Goal: Task Accomplishment & Management: Manage account settings

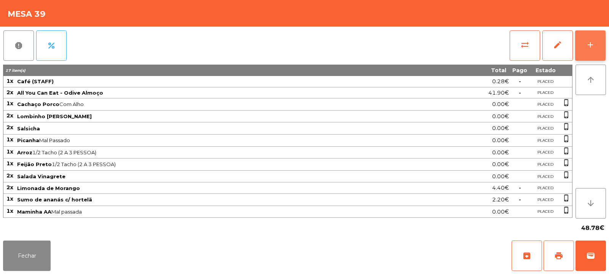
click at [595, 43] on button "add" at bounding box center [590, 45] width 30 height 30
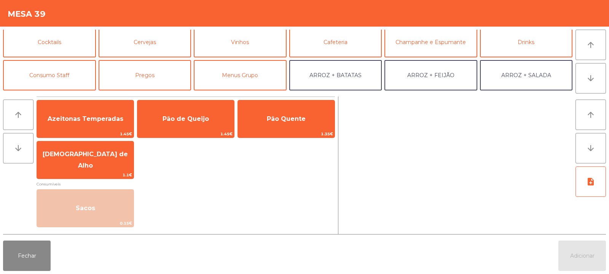
scroll to position [38, 0]
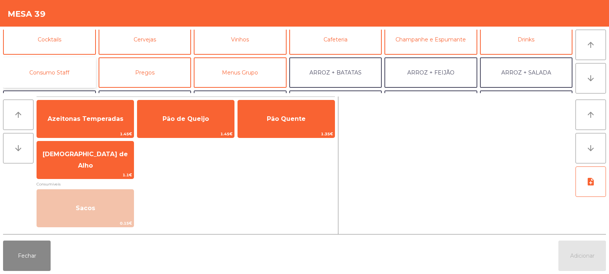
click at [80, 69] on button "Consumo Staff" at bounding box center [49, 72] width 93 height 30
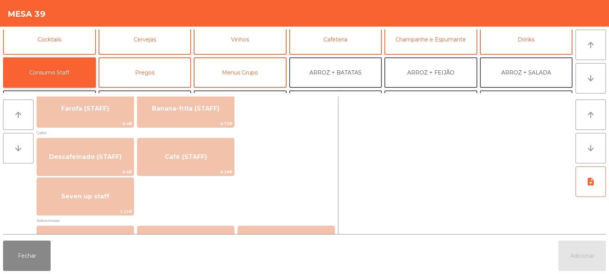
scroll to position [413, 0]
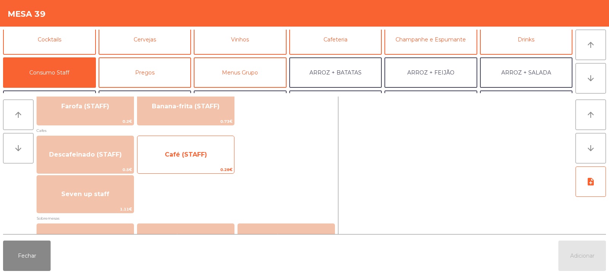
click at [213, 157] on span "Café (STAFF)" at bounding box center [185, 155] width 97 height 21
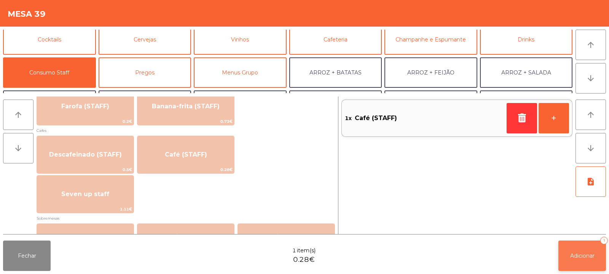
click at [578, 253] on span "Adicionar" at bounding box center [582, 256] width 24 height 7
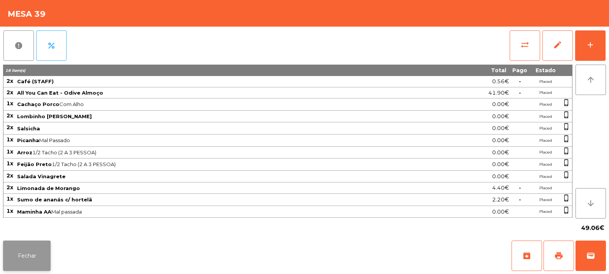
click at [39, 260] on button "Fechar" at bounding box center [27, 256] width 48 height 30
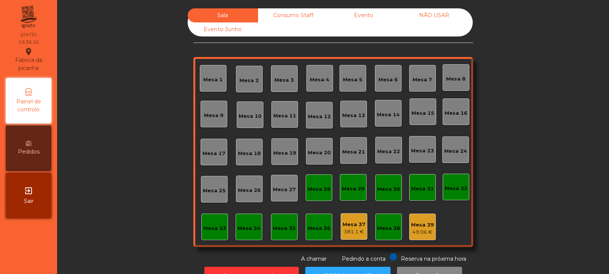
scroll to position [25, 0]
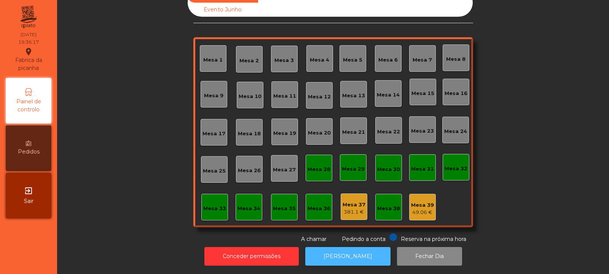
click at [335, 253] on button "[PERSON_NAME]" at bounding box center [347, 256] width 85 height 19
click at [353, 58] on div "Mesa 5" at bounding box center [352, 58] width 27 height 27
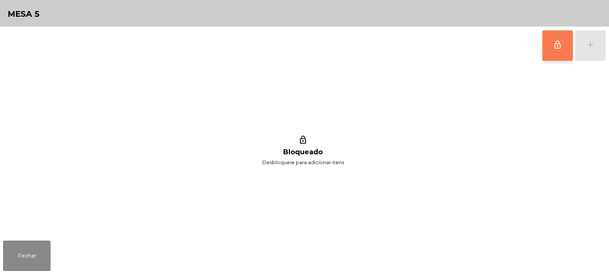
click at [548, 45] on button "lock_outline" at bounding box center [557, 45] width 30 height 30
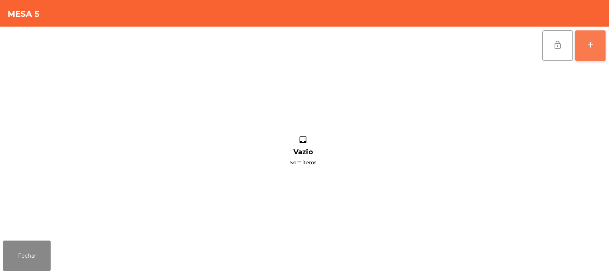
click at [592, 49] on div "add" at bounding box center [590, 44] width 9 height 9
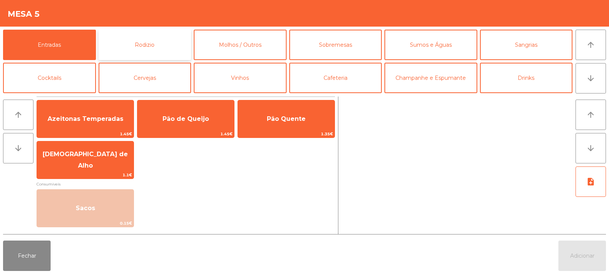
click at [167, 43] on button "Rodizio" at bounding box center [145, 45] width 93 height 30
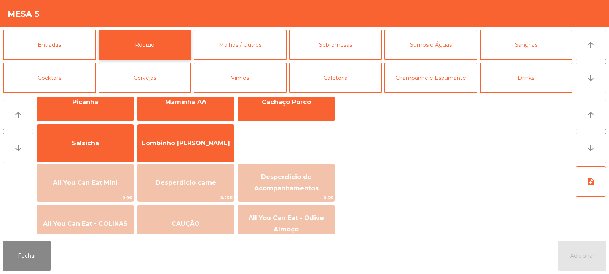
scroll to position [41, 0]
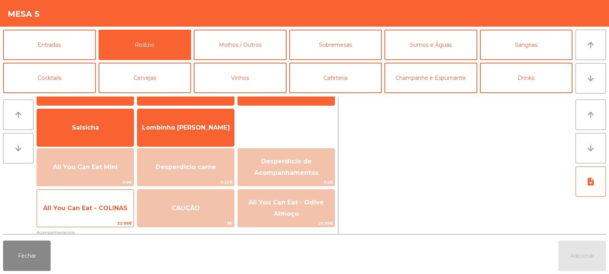
click at [102, 218] on span "All You Can Eat - COLINAS" at bounding box center [85, 208] width 97 height 21
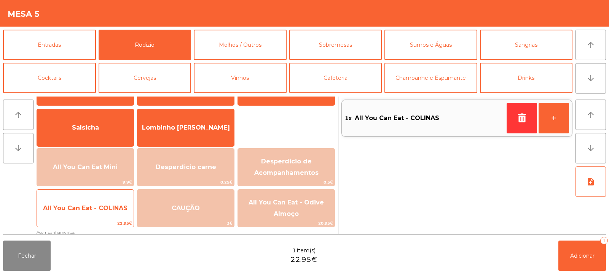
click at [104, 221] on span "22.95€" at bounding box center [85, 223] width 97 height 7
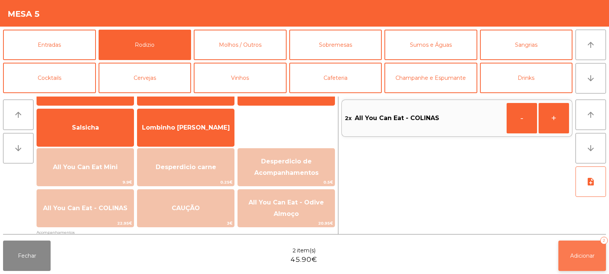
click at [559, 247] on button "Adicionar 2" at bounding box center [582, 256] width 48 height 30
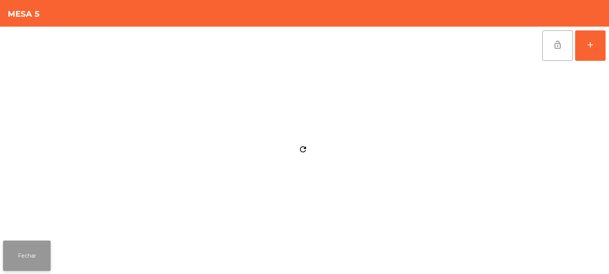
click at [24, 255] on button "Fechar" at bounding box center [27, 256] width 48 height 30
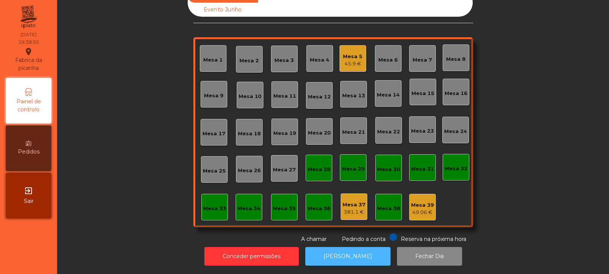
click at [361, 250] on button "[PERSON_NAME]" at bounding box center [347, 256] width 85 height 19
click at [284, 62] on div "Mesa 3" at bounding box center [284, 59] width 27 height 27
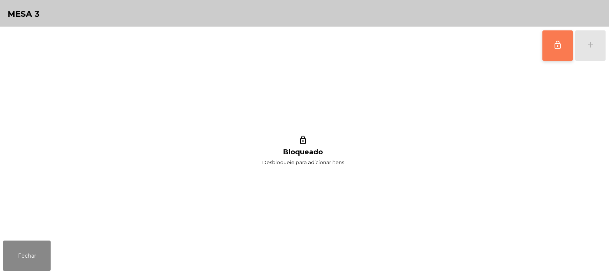
click at [562, 50] on button "lock_outline" at bounding box center [557, 45] width 30 height 30
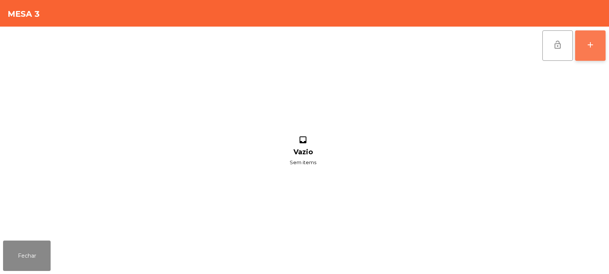
click at [592, 46] on div "add" at bounding box center [590, 44] width 9 height 9
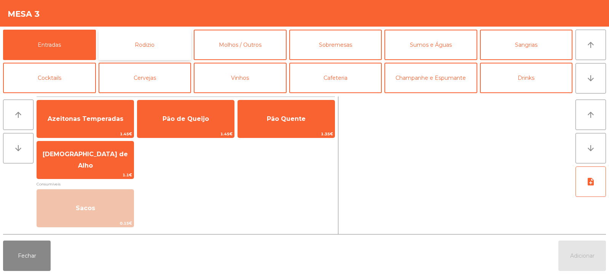
click at [151, 52] on button "Rodizio" at bounding box center [145, 45] width 93 height 30
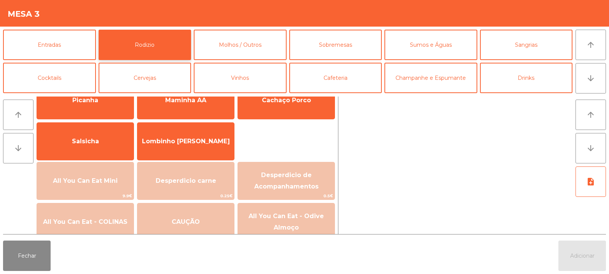
scroll to position [31, 0]
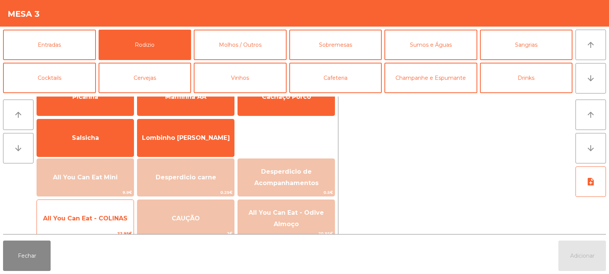
click at [99, 221] on span "All You Can Eat - COLINAS" at bounding box center [85, 218] width 84 height 7
click at [97, 225] on span "All You Can Eat - COLINAS" at bounding box center [85, 219] width 97 height 21
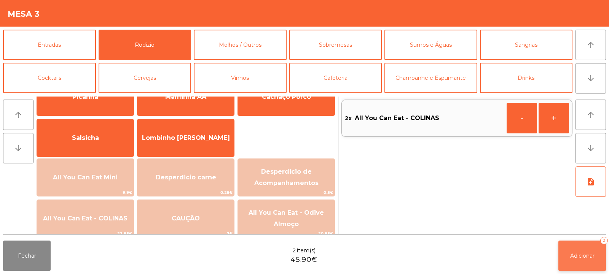
click at [571, 242] on button "Adicionar 2" at bounding box center [582, 256] width 48 height 30
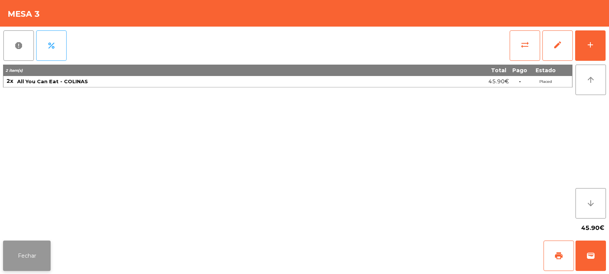
click at [27, 251] on button "Fechar" at bounding box center [27, 256] width 48 height 30
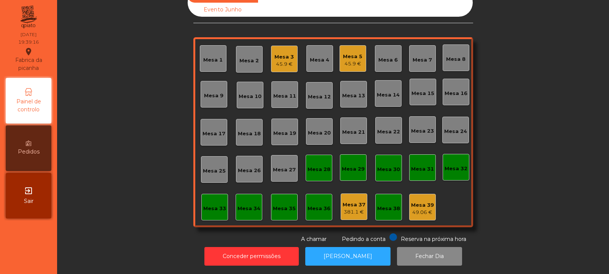
click at [414, 209] on div "49.06 €" at bounding box center [422, 213] width 23 height 8
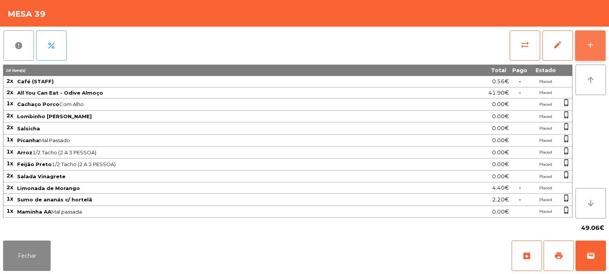
click at [604, 44] on button "add" at bounding box center [590, 45] width 30 height 30
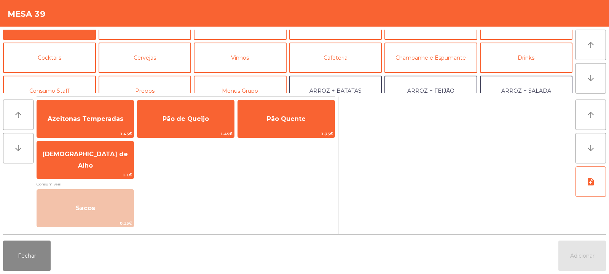
scroll to position [35, 0]
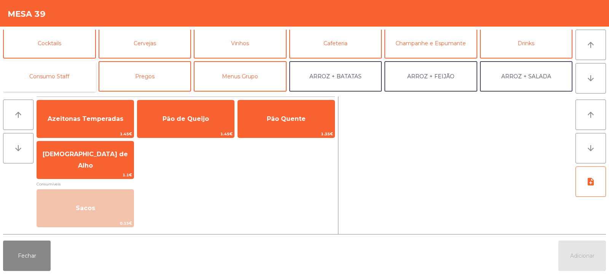
click at [60, 69] on button "Consumo Staff" at bounding box center [49, 76] width 93 height 30
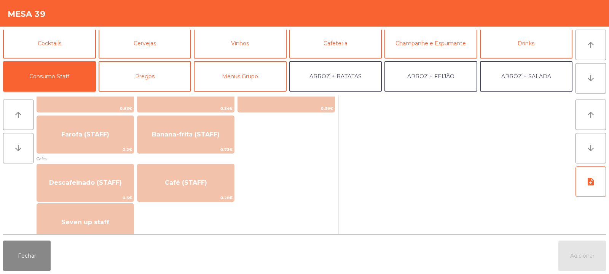
scroll to position [384, 0]
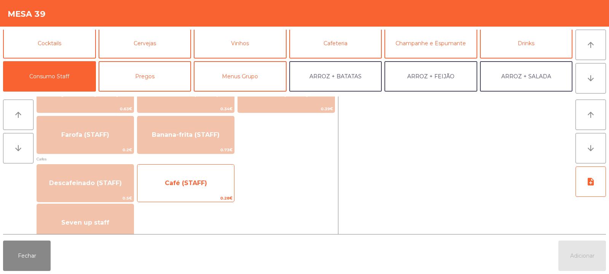
click at [217, 191] on span "Café (STAFF)" at bounding box center [185, 183] width 97 height 21
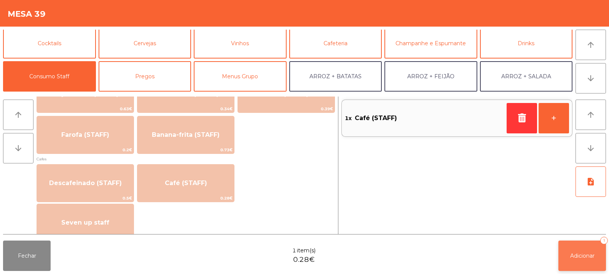
click at [587, 253] on span "Adicionar" at bounding box center [582, 256] width 24 height 7
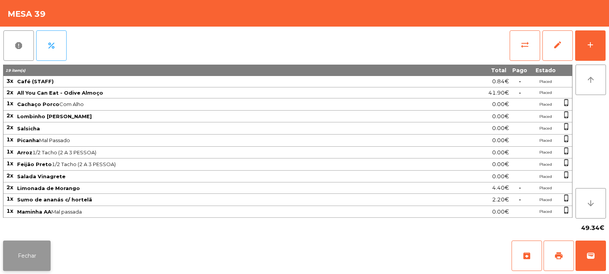
click at [30, 249] on button "Fechar" at bounding box center [27, 256] width 48 height 30
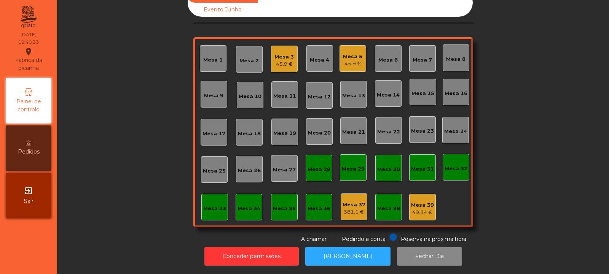
click at [419, 57] on div "Mesa 7" at bounding box center [422, 60] width 19 height 8
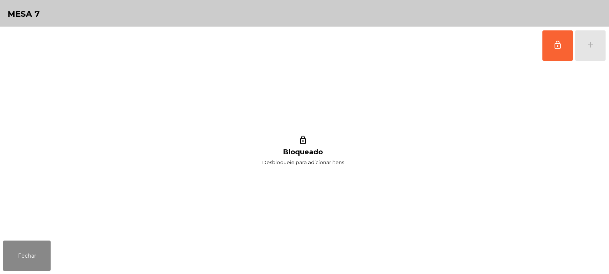
click at [560, 49] on span "lock_outline" at bounding box center [557, 44] width 9 height 9
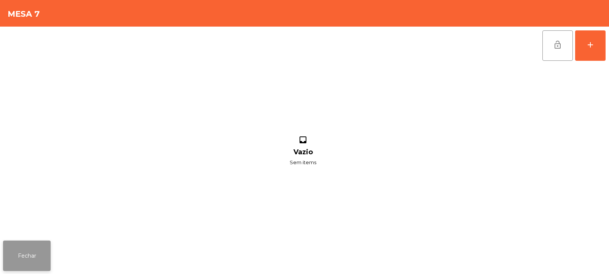
click at [35, 256] on button "Fechar" at bounding box center [27, 256] width 48 height 30
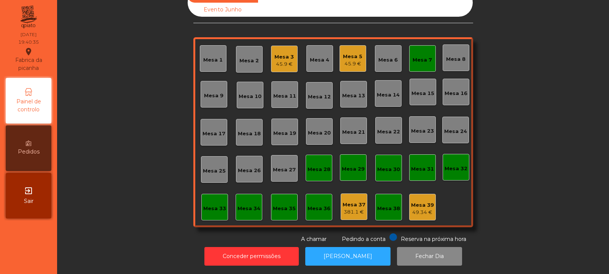
click at [278, 61] on div "45.9 €" at bounding box center [283, 65] width 19 height 8
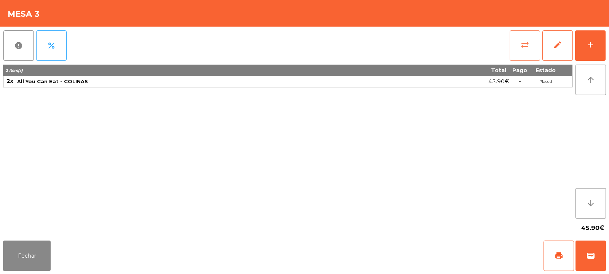
click at [534, 41] on button "sync_alt" at bounding box center [525, 45] width 30 height 30
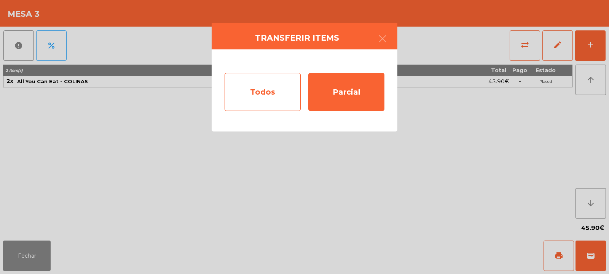
click at [255, 99] on div "Todos" at bounding box center [263, 92] width 76 height 38
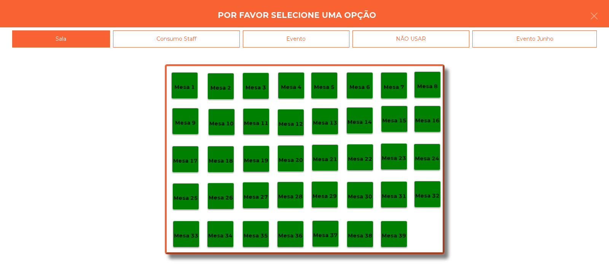
click at [393, 85] on p "Mesa 7" at bounding box center [394, 87] width 21 height 9
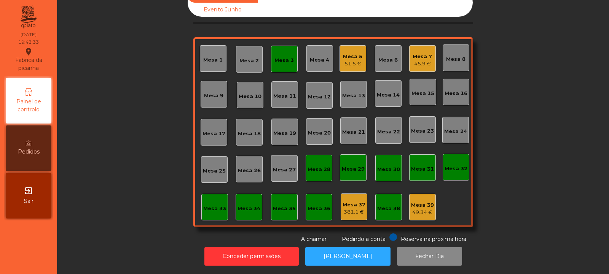
click at [246, 57] on div "Mesa 2" at bounding box center [248, 61] width 19 height 8
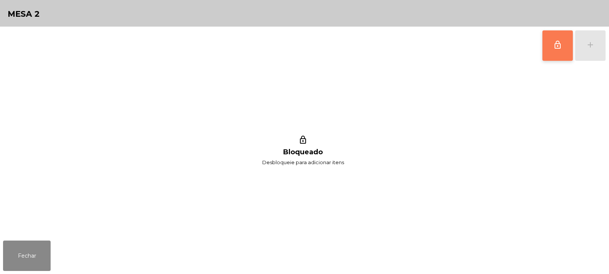
click at [565, 50] on button "lock_outline" at bounding box center [557, 45] width 30 height 30
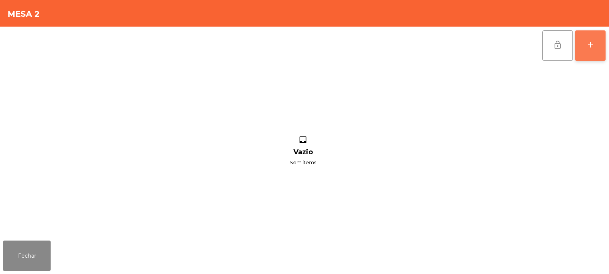
click at [593, 49] on button "add" at bounding box center [590, 45] width 30 height 30
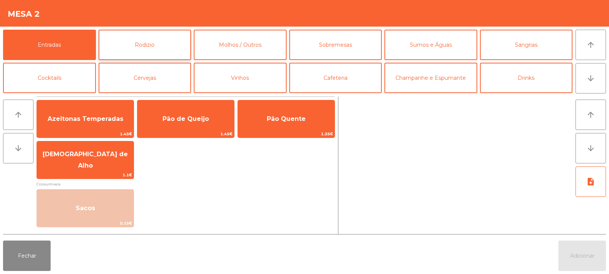
click at [153, 43] on button "Rodizio" at bounding box center [145, 45] width 93 height 30
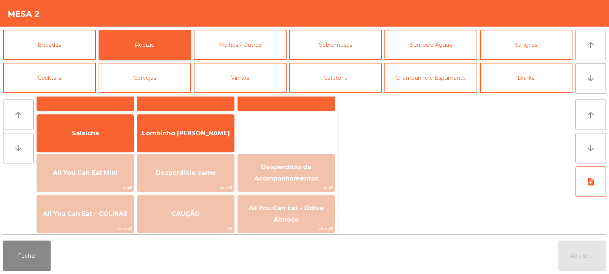
scroll to position [51, 0]
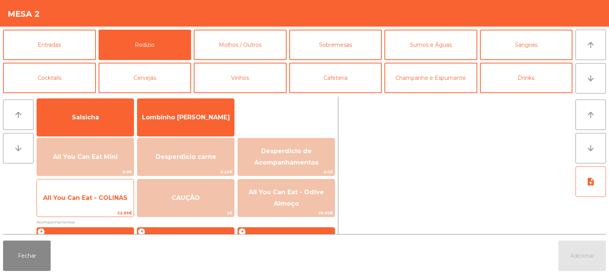
click at [104, 202] on span "All You Can Eat - COLINAS" at bounding box center [85, 198] width 97 height 21
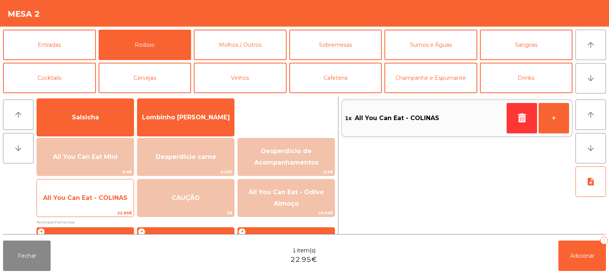
click at [109, 199] on span "All You Can Eat - COLINAS" at bounding box center [85, 197] width 84 height 7
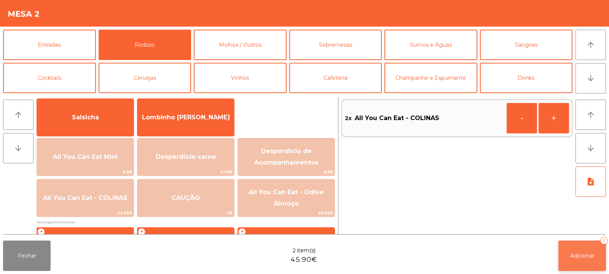
click at [572, 258] on span "Adicionar" at bounding box center [582, 256] width 24 height 7
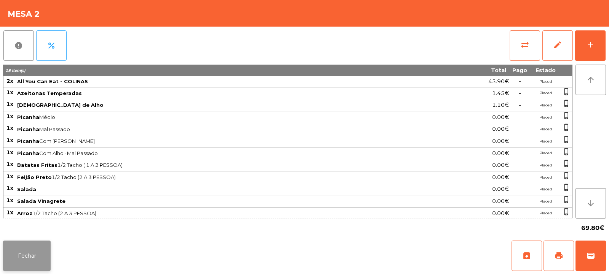
click at [49, 253] on button "Fechar" at bounding box center [27, 256] width 48 height 30
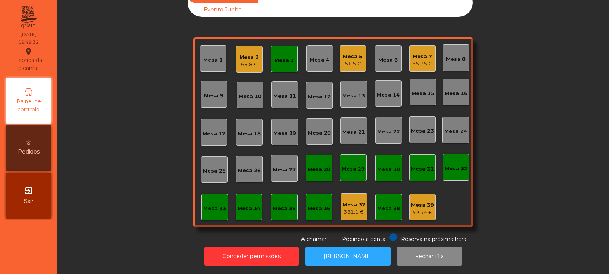
click at [245, 138] on div "Mesa 18" at bounding box center [249, 132] width 27 height 27
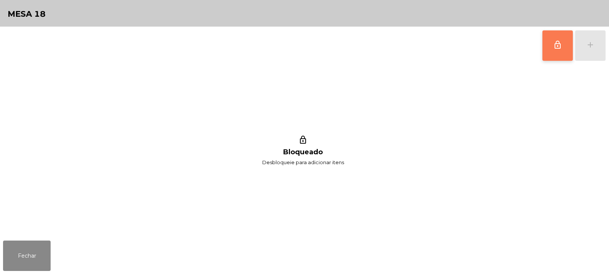
click at [556, 46] on span "lock_outline" at bounding box center [557, 44] width 9 height 9
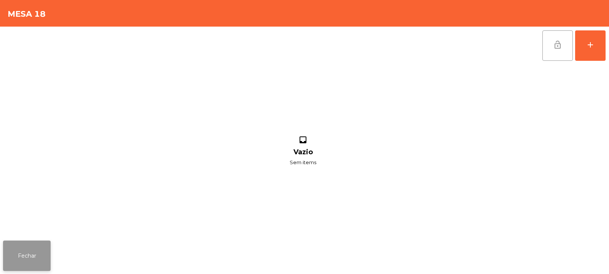
click at [30, 249] on button "Fechar" at bounding box center [27, 256] width 48 height 30
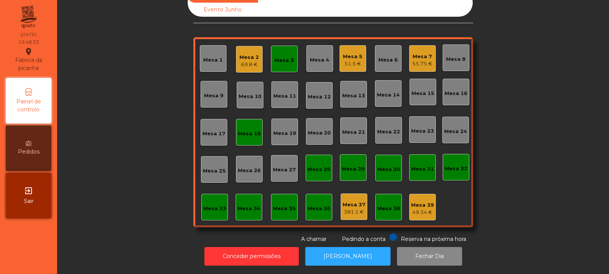
click at [245, 61] on div "69.8 €" at bounding box center [248, 65] width 19 height 8
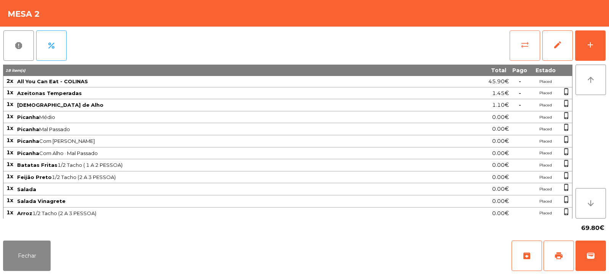
click at [533, 49] on button "sync_alt" at bounding box center [525, 45] width 30 height 30
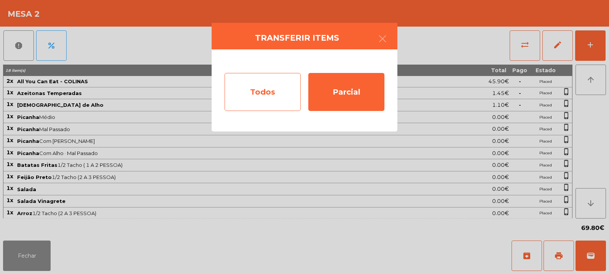
click at [276, 94] on div "Todos" at bounding box center [263, 92] width 76 height 38
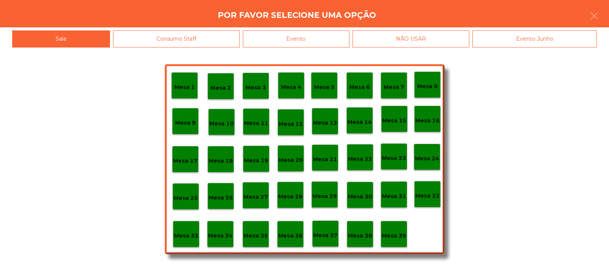
click at [225, 163] on p "Mesa 18" at bounding box center [221, 161] width 24 height 9
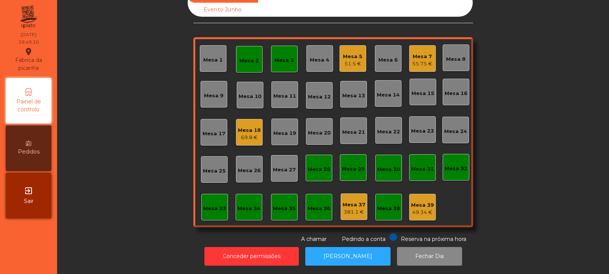
click at [239, 134] on div "69.8 €" at bounding box center [249, 138] width 23 height 8
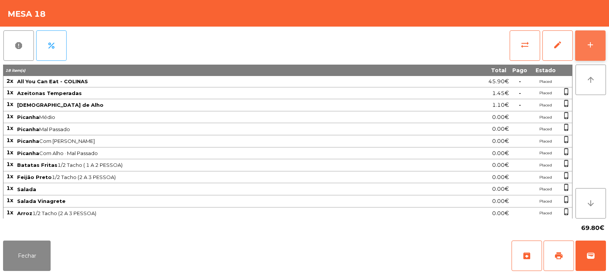
click at [600, 39] on button "add" at bounding box center [590, 45] width 30 height 30
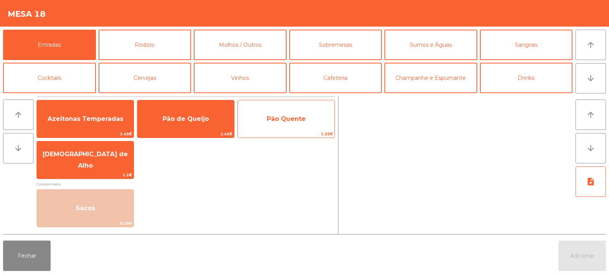
click at [271, 121] on span "Pão Quente" at bounding box center [286, 118] width 39 height 7
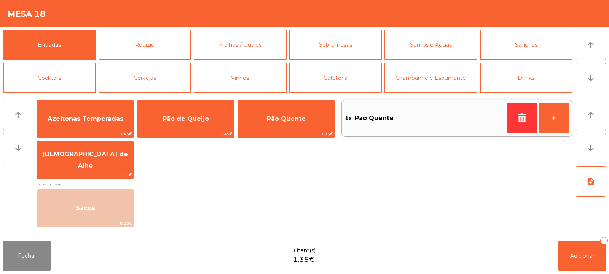
click at [607, 260] on div "Fechar 1 item(s) 1.35€ Adicionar 1" at bounding box center [304, 256] width 609 height 37
click at [582, 260] on button "Adicionar 1" at bounding box center [582, 256] width 48 height 30
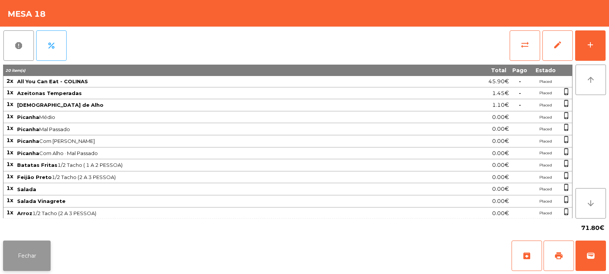
click at [32, 243] on button "Fechar" at bounding box center [27, 256] width 48 height 30
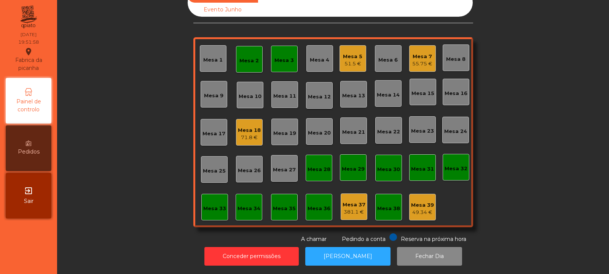
click at [258, 51] on div "Mesa 2" at bounding box center [249, 59] width 27 height 27
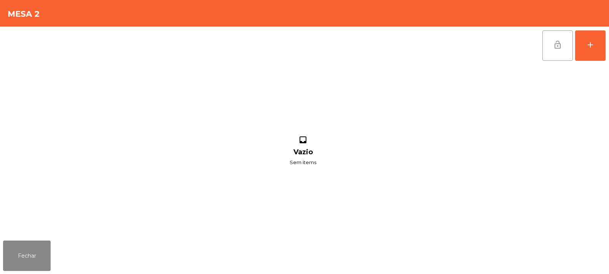
click at [554, 49] on span "lock_open" at bounding box center [557, 44] width 9 height 9
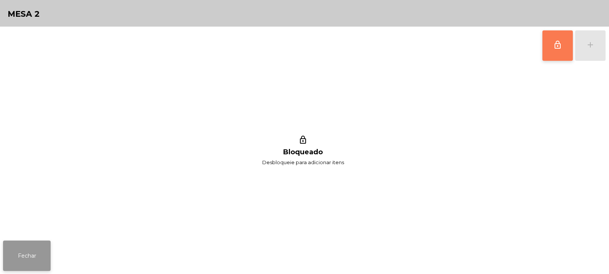
click at [25, 241] on button "Fechar" at bounding box center [27, 256] width 48 height 30
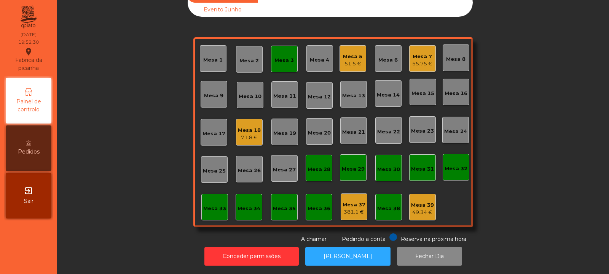
click at [381, 88] on div "Mesa 14" at bounding box center [388, 93] width 23 height 11
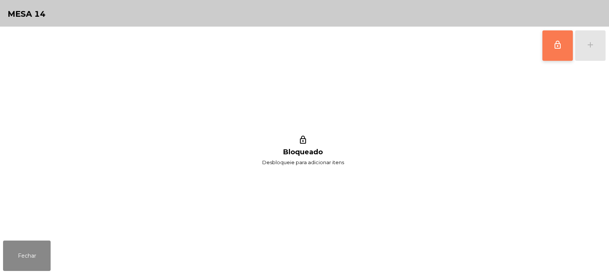
click at [551, 39] on button "lock_outline" at bounding box center [557, 45] width 30 height 30
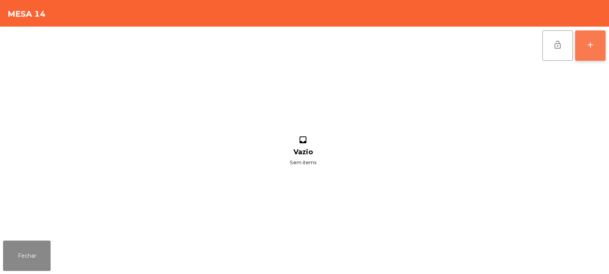
click at [583, 51] on button "add" at bounding box center [590, 45] width 30 height 30
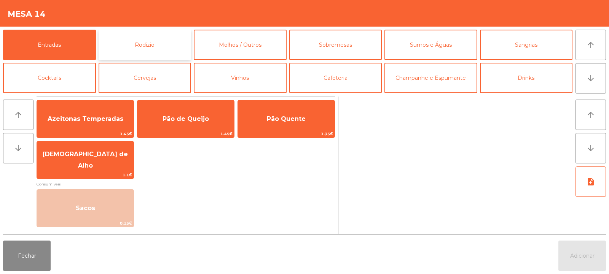
click at [145, 38] on button "Rodizio" at bounding box center [145, 45] width 93 height 30
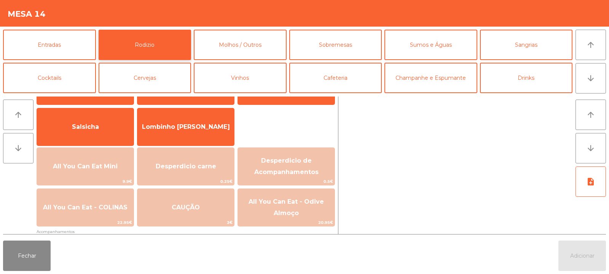
scroll to position [43, 0]
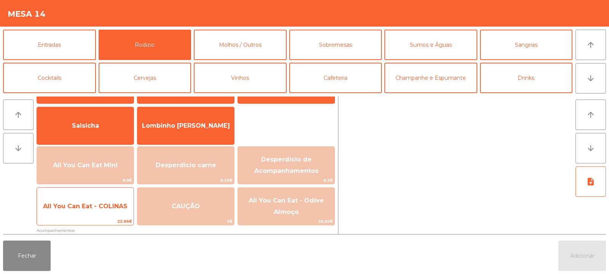
click at [108, 212] on span "All You Can Eat - COLINAS" at bounding box center [85, 206] width 97 height 21
click at [108, 207] on span "All You Can Eat - COLINAS" at bounding box center [85, 206] width 84 height 7
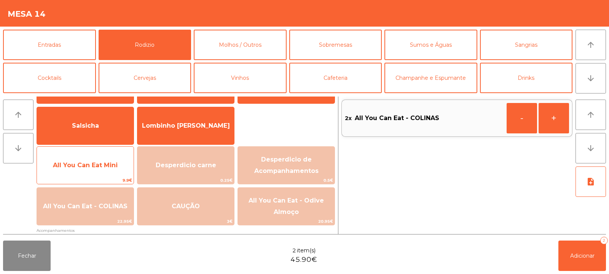
click at [100, 173] on span "All You Can Eat Mini" at bounding box center [85, 165] width 97 height 21
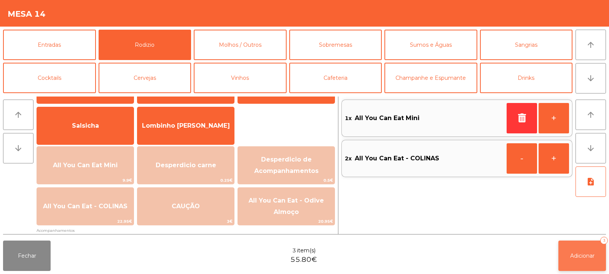
click at [568, 242] on button "Adicionar 3" at bounding box center [582, 256] width 48 height 30
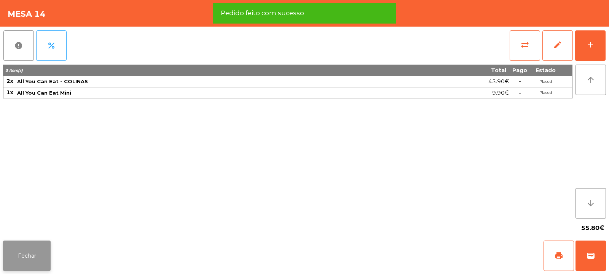
click at [18, 255] on button "Fechar" at bounding box center [27, 256] width 48 height 30
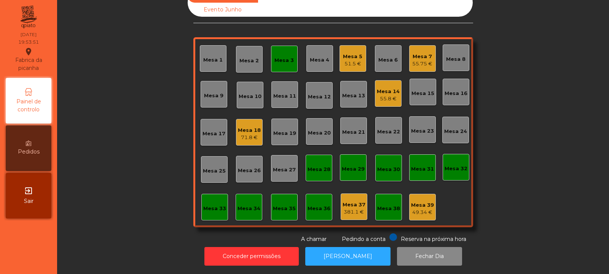
click at [212, 202] on div "Mesa 33" at bounding box center [214, 207] width 23 height 11
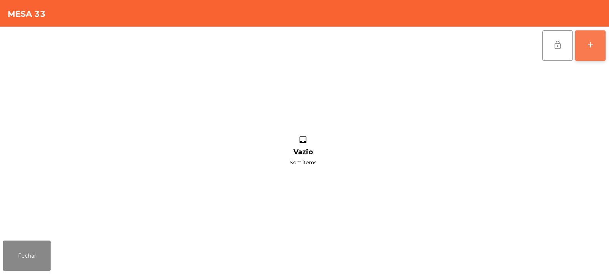
click at [593, 40] on div "add" at bounding box center [590, 44] width 9 height 9
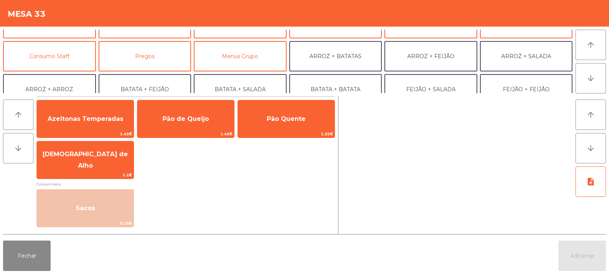
scroll to position [58, 0]
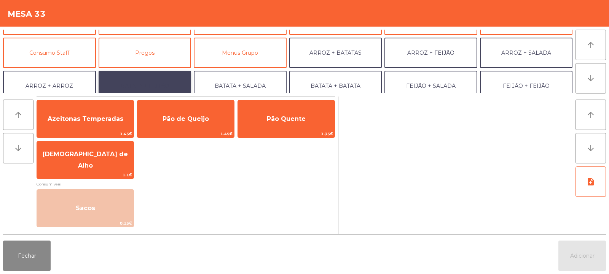
click at [157, 85] on button "BATATA + FEIJÃO" at bounding box center [145, 86] width 93 height 30
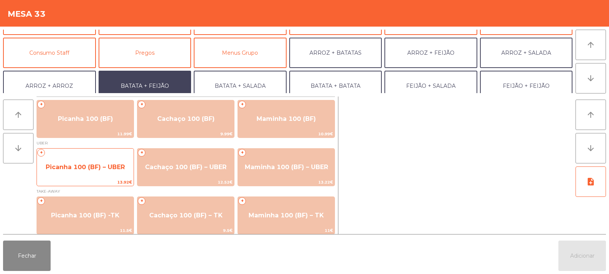
click at [89, 168] on span "Picanha 100 (BF) – UBER" at bounding box center [85, 167] width 79 height 7
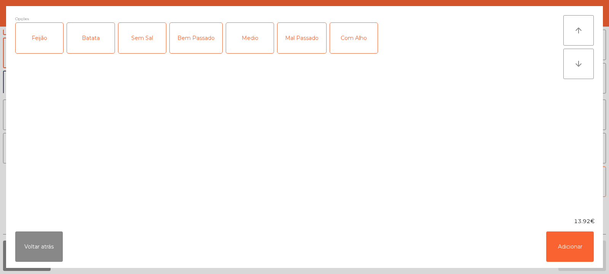
click at [49, 49] on div "Feijão" at bounding box center [40, 38] width 48 height 30
click at [92, 46] on div "Batata" at bounding box center [91, 38] width 48 height 30
click at [253, 38] on div "Medio" at bounding box center [250, 38] width 48 height 30
click at [298, 40] on div "Mal Passado" at bounding box center [301, 38] width 49 height 30
click at [338, 45] on div "Com Alho" at bounding box center [354, 38] width 48 height 30
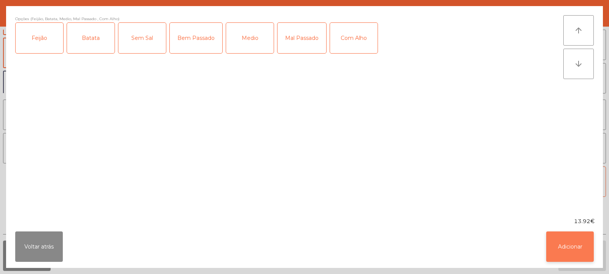
click at [548, 237] on button "Adicionar" at bounding box center [570, 247] width 48 height 30
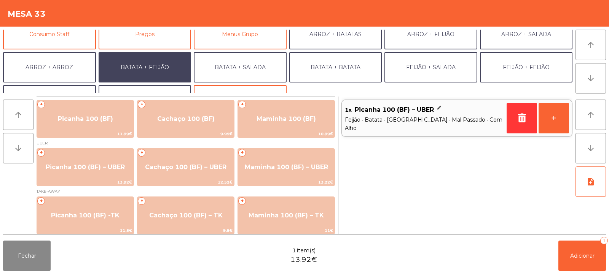
scroll to position [99, 0]
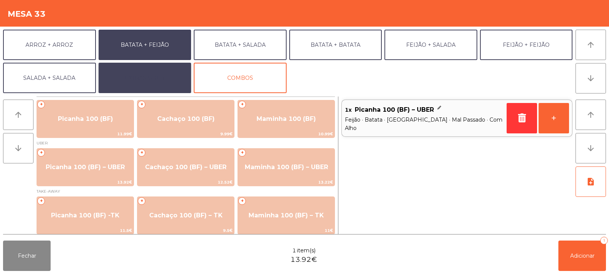
click at [159, 77] on button "EXTRAS UBER" at bounding box center [145, 78] width 93 height 30
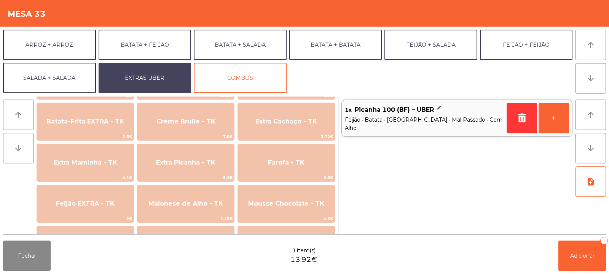
scroll to position [629, 0]
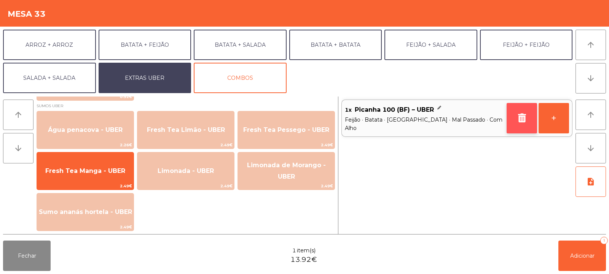
click at [520, 113] on icon "button" at bounding box center [521, 117] width 11 height 9
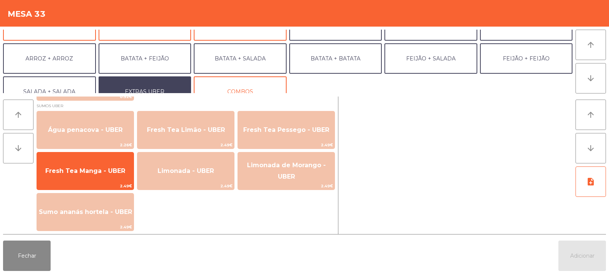
scroll to position [78, 0]
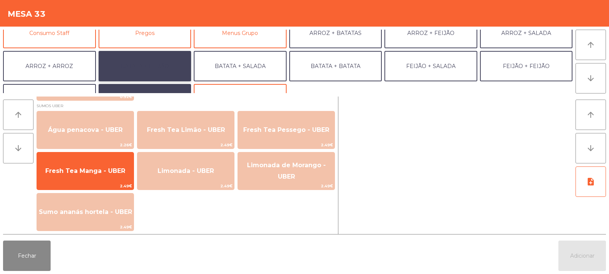
click at [132, 68] on button "BATATA + FEIJÃO" at bounding box center [145, 66] width 93 height 30
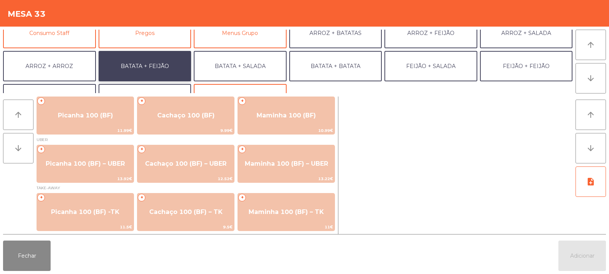
scroll to position [3, 0]
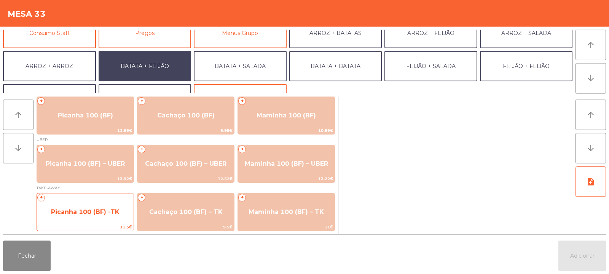
click at [82, 215] on span "Picanha 100 (BF) -TK" at bounding box center [85, 212] width 69 height 7
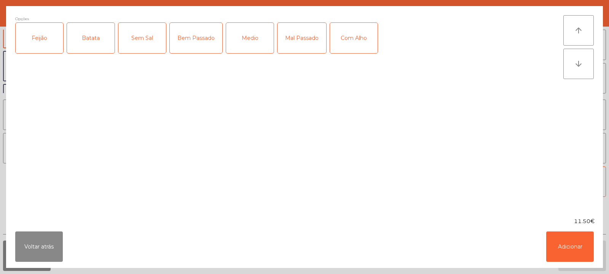
click at [52, 47] on div "Feijão" at bounding box center [40, 38] width 48 height 30
click at [88, 47] on div "Batata" at bounding box center [91, 38] width 48 height 30
click at [241, 45] on div "Medio" at bounding box center [250, 38] width 48 height 30
click at [298, 44] on div "Mal Passado" at bounding box center [301, 38] width 49 height 30
click at [351, 42] on div "Com Alho" at bounding box center [354, 38] width 48 height 30
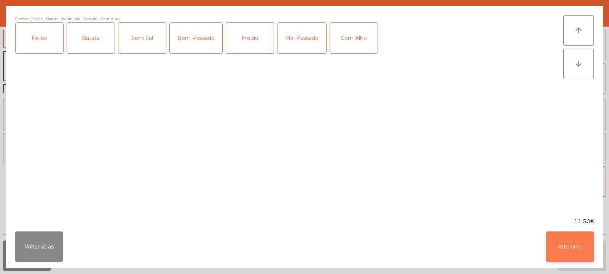
click at [578, 240] on button "Adicionar" at bounding box center [570, 247] width 48 height 30
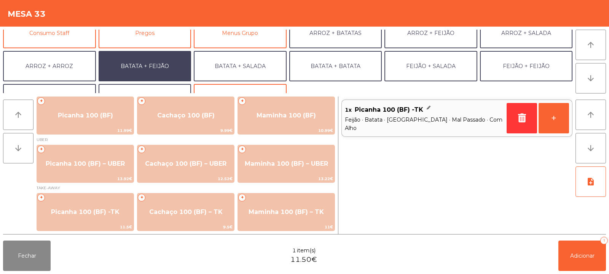
scroll to position [99, 0]
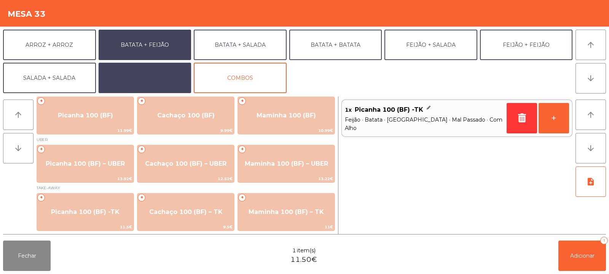
click at [155, 82] on button "EXTRAS UBER" at bounding box center [145, 78] width 93 height 30
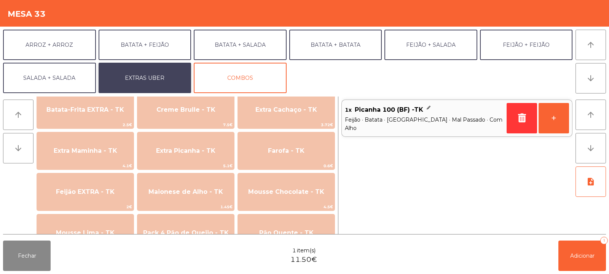
scroll to position [349, 0]
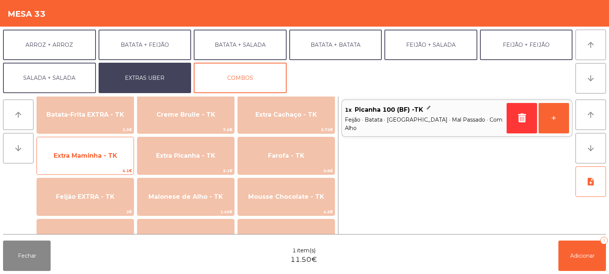
click at [104, 157] on span "Extra Maminha - TK" at bounding box center [86, 155] width 64 height 7
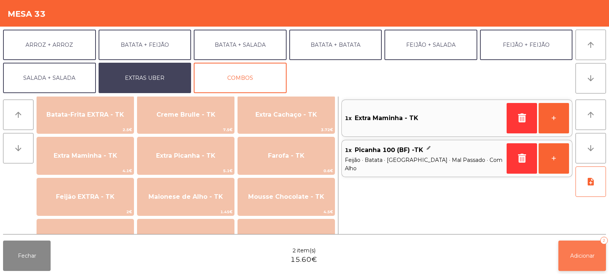
click at [582, 247] on button "Adicionar 2" at bounding box center [582, 256] width 48 height 30
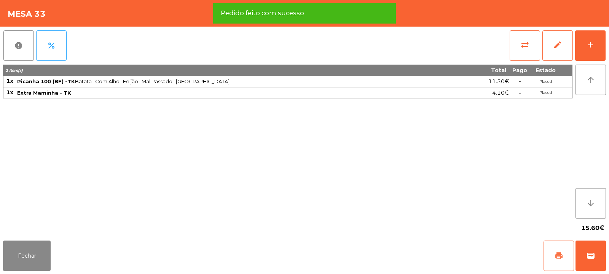
click at [559, 258] on span "print" at bounding box center [558, 256] width 9 height 9
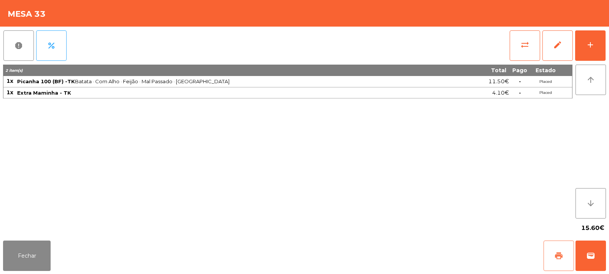
click at [554, 258] on button "print" at bounding box center [558, 256] width 30 height 30
click at [591, 252] on span "wallet" at bounding box center [590, 256] width 9 height 9
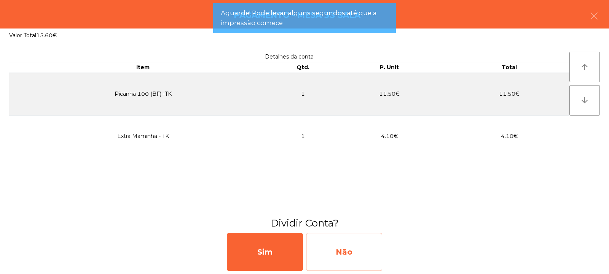
click at [348, 249] on div "Não" at bounding box center [344, 252] width 76 height 38
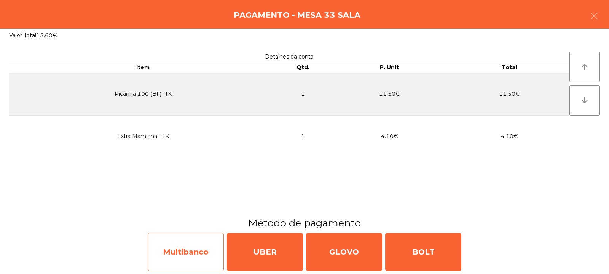
click at [191, 244] on div "Multibanco" at bounding box center [186, 252] width 76 height 38
select select "**"
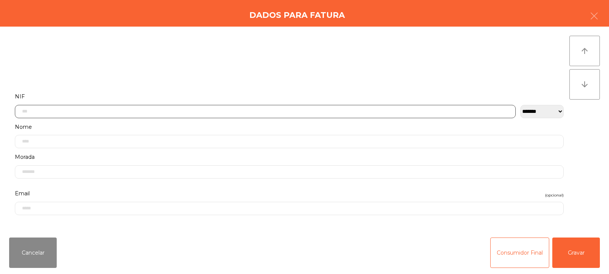
click at [191, 112] on input "text" at bounding box center [265, 111] width 501 height 13
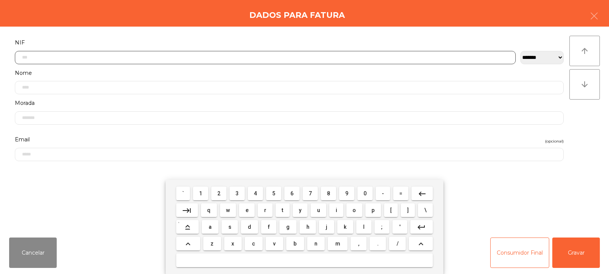
scroll to position [56, 0]
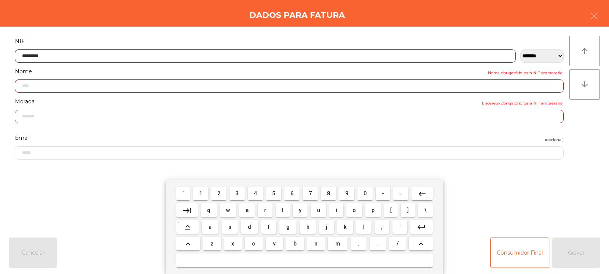
type input "*********"
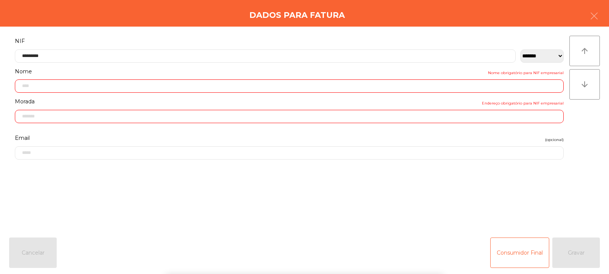
click at [585, 248] on div "` 1 2 3 4 5 6 7 8 9 0 - = keyboard_backspace keyboard_tab q w e r t y u i o p […" at bounding box center [304, 227] width 609 height 94
type input "**********"
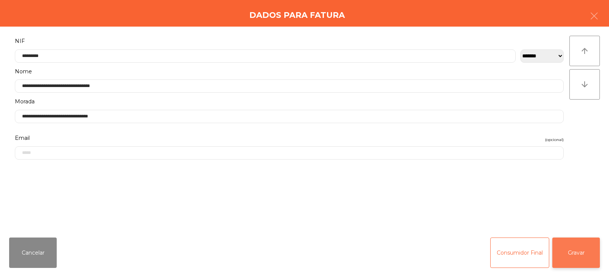
click at [573, 249] on button "Gravar" at bounding box center [576, 253] width 48 height 30
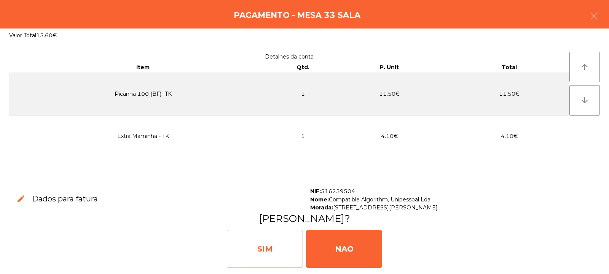
click at [269, 252] on div "SIM" at bounding box center [265, 249] width 76 height 38
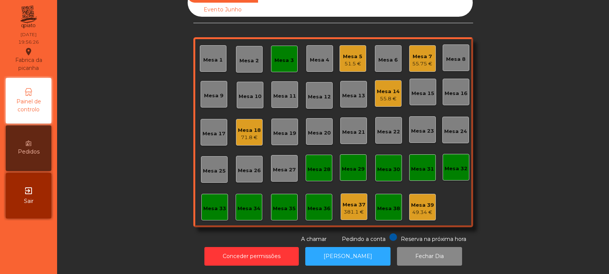
click at [320, 93] on div "Mesa 12" at bounding box center [319, 97] width 23 height 8
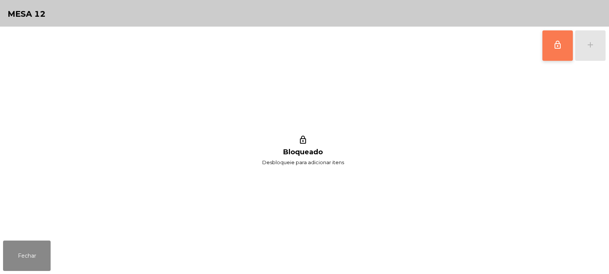
click at [559, 43] on span "lock_outline" at bounding box center [557, 44] width 9 height 9
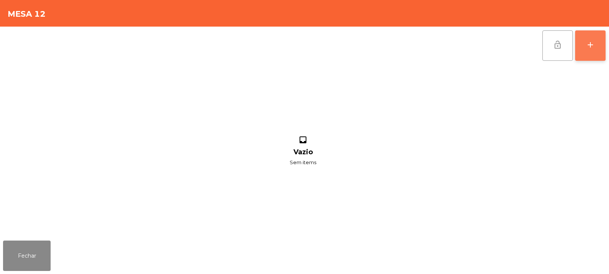
click at [592, 44] on div "add" at bounding box center [590, 44] width 9 height 9
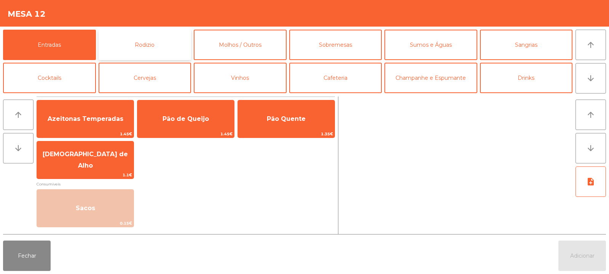
click at [150, 50] on button "Rodizio" at bounding box center [145, 45] width 93 height 30
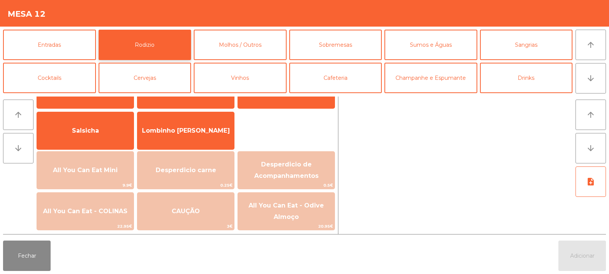
scroll to position [41, 0]
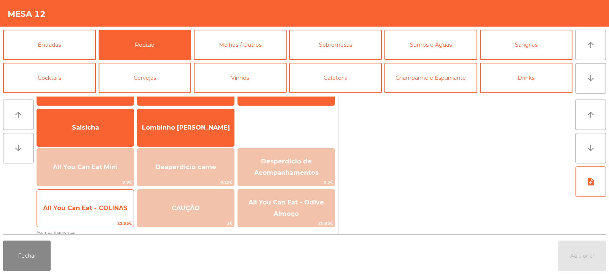
click at [94, 226] on span "22.95€" at bounding box center [85, 223] width 97 height 7
click at [99, 218] on span "All You Can Eat - COLINAS" at bounding box center [85, 208] width 97 height 21
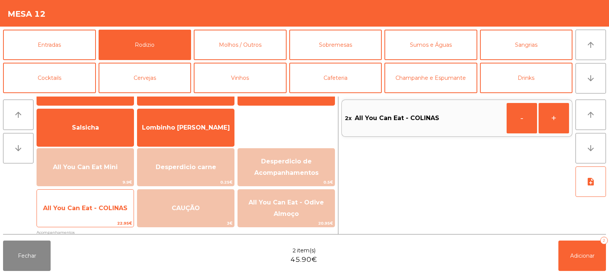
click at [91, 223] on span "22.95€" at bounding box center [85, 223] width 97 height 7
click at [104, 217] on span "All You Can Eat - COLINAS" at bounding box center [85, 208] width 97 height 21
click at [119, 217] on span "All You Can Eat - COLINAS" at bounding box center [85, 208] width 97 height 21
click at [111, 209] on span "All You Can Eat - COLINAS" at bounding box center [85, 208] width 84 height 7
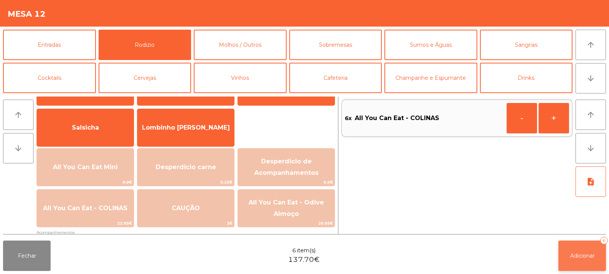
click at [576, 250] on button "Adicionar 6" at bounding box center [582, 256] width 48 height 30
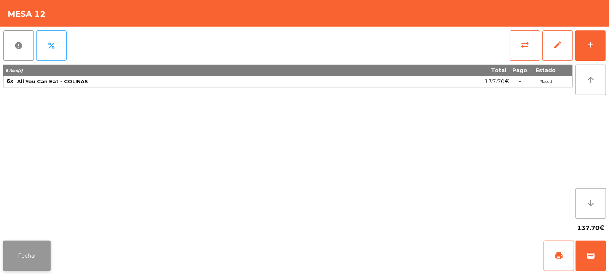
click at [24, 250] on button "Fechar" at bounding box center [27, 256] width 48 height 30
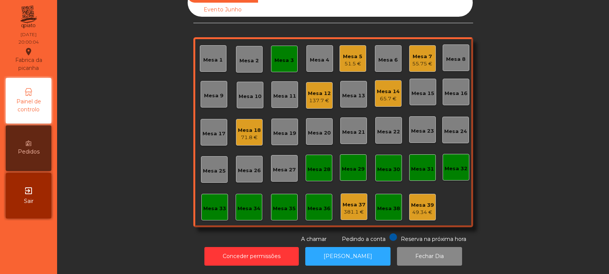
click at [201, 93] on div "Mesa 9" at bounding box center [214, 94] width 27 height 27
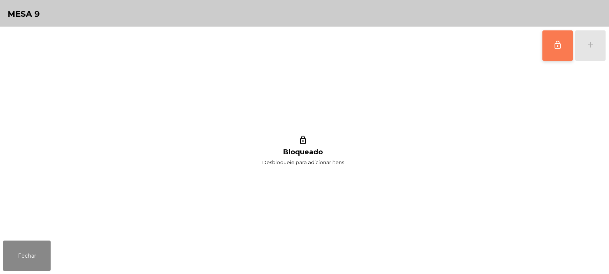
click at [564, 58] on button "lock_outline" at bounding box center [557, 45] width 30 height 30
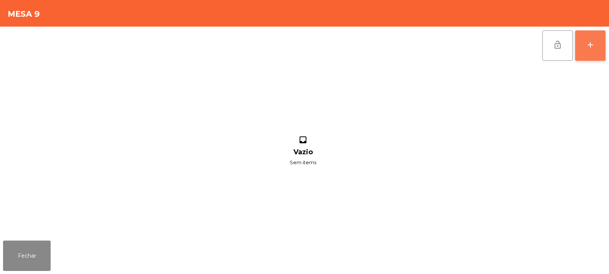
click at [590, 53] on button "add" at bounding box center [590, 45] width 30 height 30
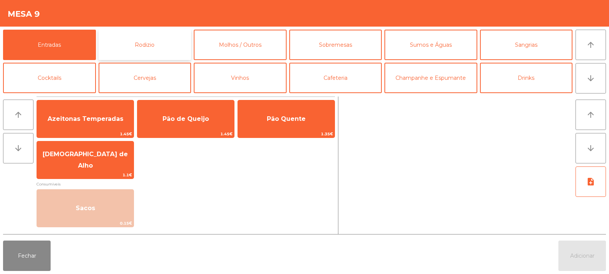
click at [158, 46] on button "Rodizio" at bounding box center [145, 45] width 93 height 30
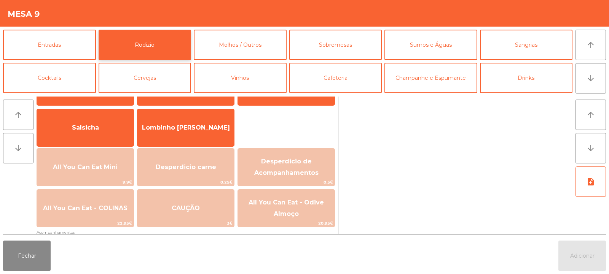
scroll to position [62, 0]
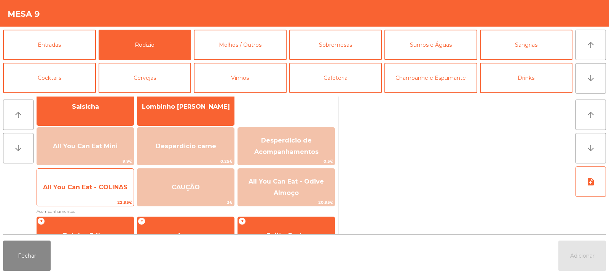
click at [97, 199] on span "22.95€" at bounding box center [85, 202] width 97 height 7
click at [94, 201] on span "22.95€" at bounding box center [85, 202] width 97 height 7
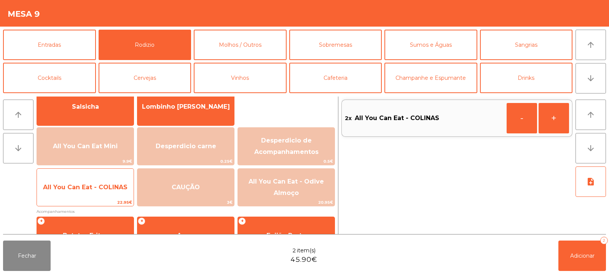
click at [96, 199] on div "All You Can Eat - COLINAS 22.95€" at bounding box center [85, 188] width 97 height 38
click at [97, 195] on span "All You Can Eat - COLINAS" at bounding box center [85, 187] width 97 height 21
click at [98, 195] on span "All You Can Eat - COLINAS" at bounding box center [85, 187] width 97 height 21
click at [97, 190] on span "All You Can Eat - COLINAS" at bounding box center [85, 187] width 84 height 7
click at [95, 192] on span "All You Can Eat - COLINAS" at bounding box center [85, 187] width 97 height 21
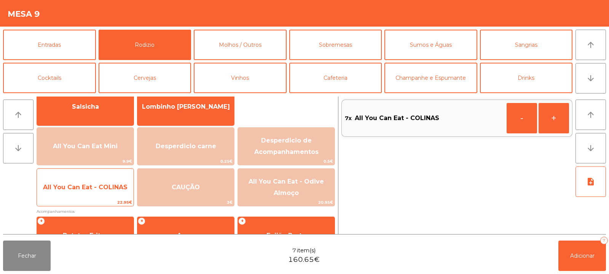
click at [96, 191] on span "All You Can Eat - COLINAS" at bounding box center [85, 187] width 97 height 21
click at [97, 186] on span "All You Can Eat - COLINAS" at bounding box center [85, 187] width 84 height 7
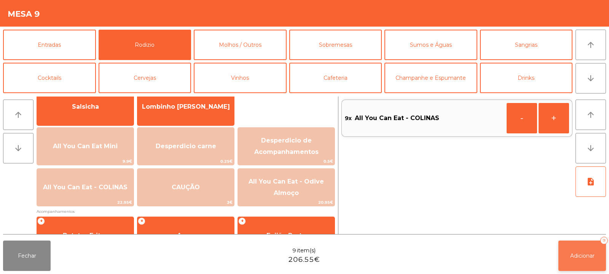
click at [579, 251] on button "Adicionar 9" at bounding box center [582, 256] width 48 height 30
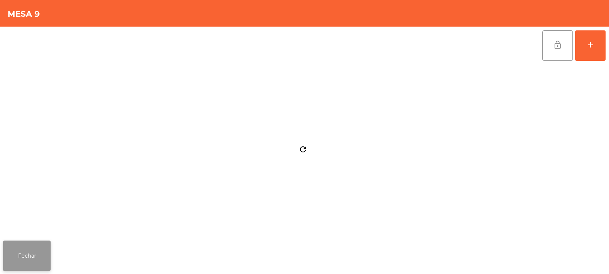
click at [30, 242] on button "Fechar" at bounding box center [27, 256] width 48 height 30
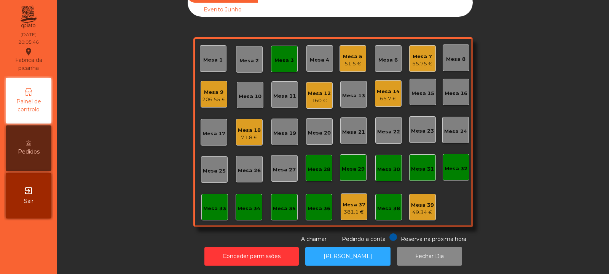
click at [280, 57] on div "Mesa 3" at bounding box center [283, 61] width 19 height 8
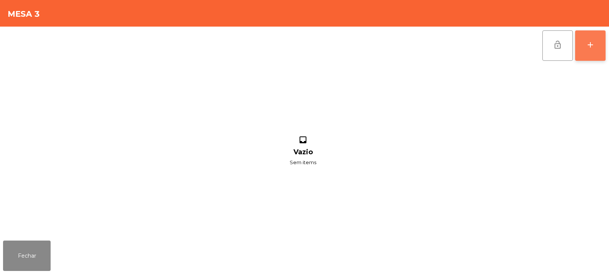
click at [591, 46] on div "add" at bounding box center [590, 44] width 9 height 9
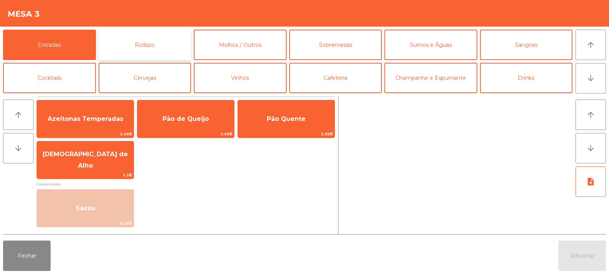
click at [137, 43] on button "Rodizio" at bounding box center [145, 45] width 93 height 30
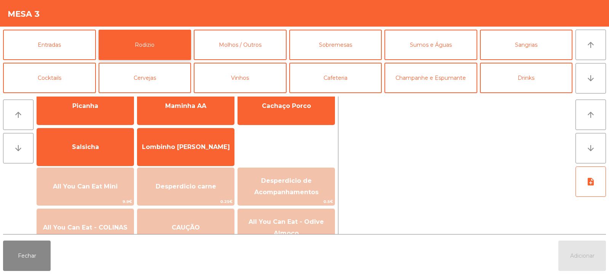
scroll to position [28, 0]
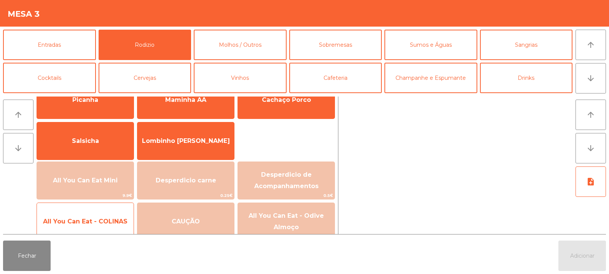
click at [94, 227] on span "All You Can Eat - COLINAS" at bounding box center [85, 222] width 97 height 21
click at [92, 225] on span "All You Can Eat - COLINAS" at bounding box center [85, 221] width 84 height 7
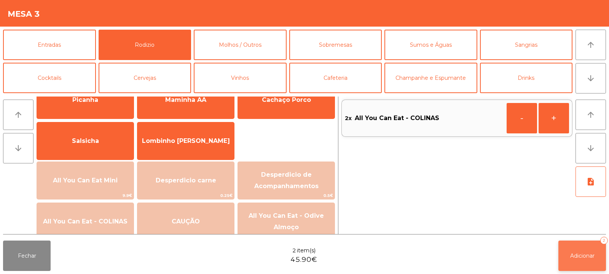
click at [567, 247] on button "Adicionar 2" at bounding box center [582, 256] width 48 height 30
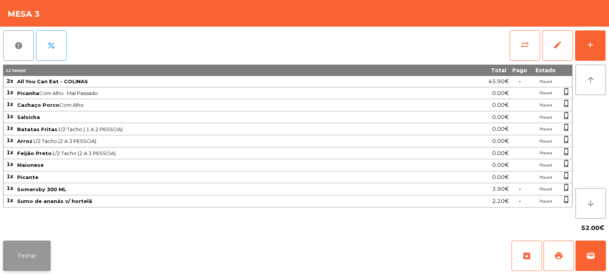
click at [16, 261] on button "Fechar" at bounding box center [27, 256] width 48 height 30
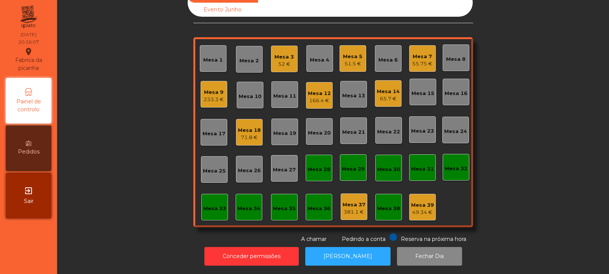
click at [206, 57] on div "Mesa 1" at bounding box center [212, 60] width 19 height 8
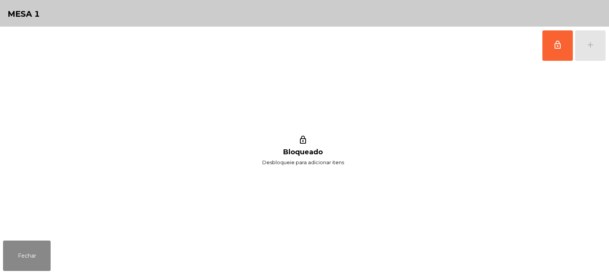
click at [584, 50] on div "lock_outline add" at bounding box center [574, 46] width 64 height 38
click at [551, 38] on button "lock_outline" at bounding box center [557, 45] width 30 height 30
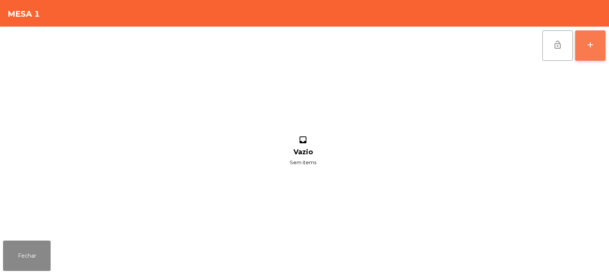
click at [589, 50] on button "add" at bounding box center [590, 45] width 30 height 30
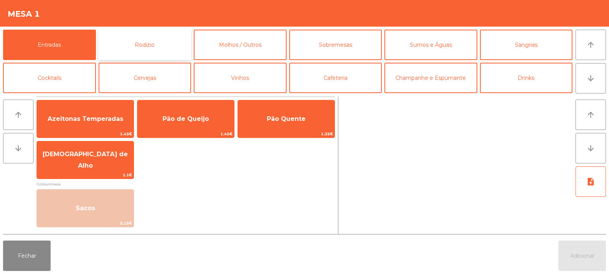
click at [147, 52] on button "Rodizio" at bounding box center [145, 45] width 93 height 30
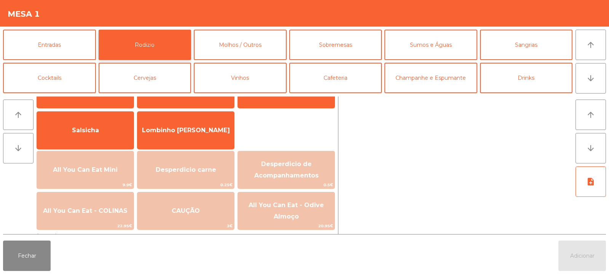
scroll to position [53, 0]
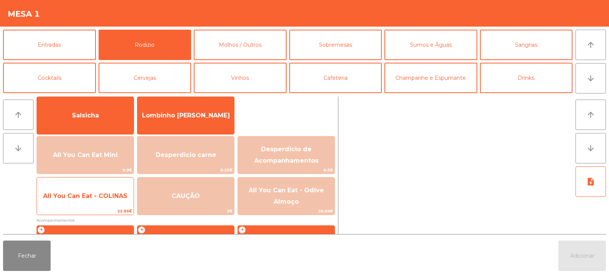
click at [89, 200] on span "All You Can Eat - COLINAS" at bounding box center [85, 196] width 97 height 21
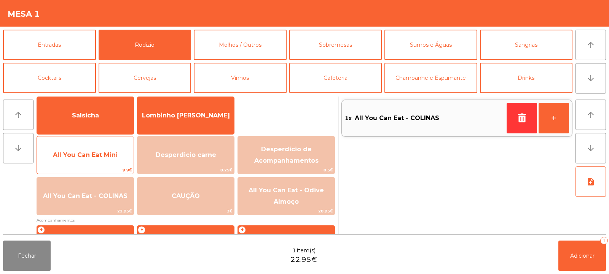
click at [97, 161] on span "All You Can Eat Mini" at bounding box center [85, 155] width 97 height 21
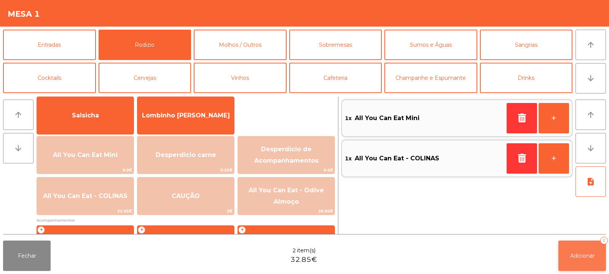
click at [575, 244] on button "Adicionar 2" at bounding box center [582, 256] width 48 height 30
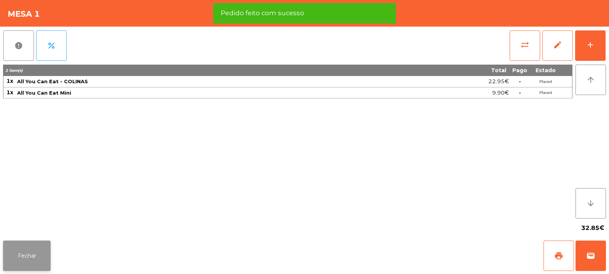
click at [42, 242] on button "Fechar" at bounding box center [27, 256] width 48 height 30
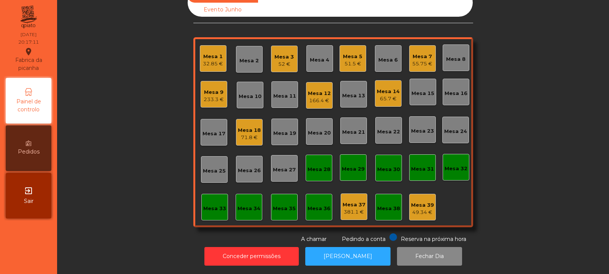
click at [282, 133] on div "Mesa 19" at bounding box center [284, 132] width 27 height 27
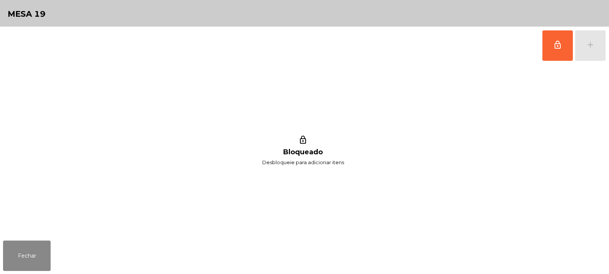
click at [550, 47] on button "lock_outline" at bounding box center [557, 45] width 30 height 30
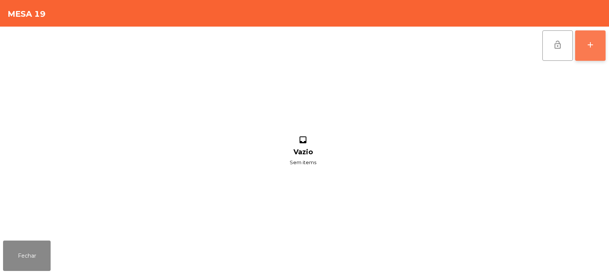
click at [588, 45] on div "add" at bounding box center [590, 44] width 9 height 9
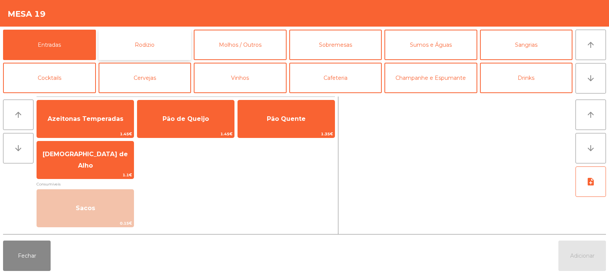
click at [143, 43] on button "Rodizio" at bounding box center [145, 45] width 93 height 30
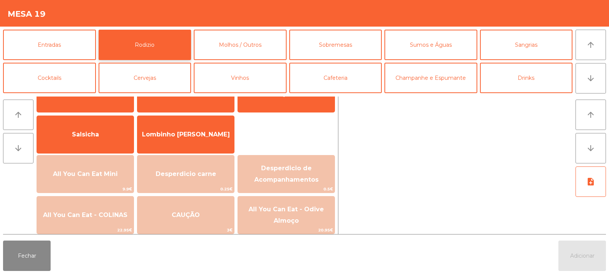
scroll to position [49, 0]
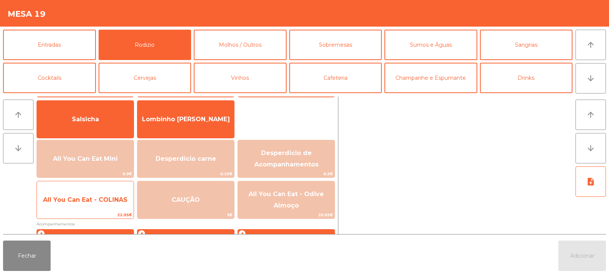
click at [88, 217] on span "22.95€" at bounding box center [85, 215] width 97 height 7
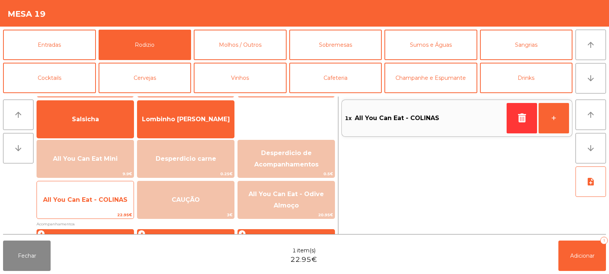
click at [87, 212] on span "22.95€" at bounding box center [85, 215] width 97 height 7
click at [84, 213] on span "22.95€" at bounding box center [85, 215] width 97 height 7
click at [83, 209] on span "All You Can Eat - COLINAS" at bounding box center [85, 200] width 97 height 21
click at [97, 202] on span "All You Can Eat - COLINAS" at bounding box center [85, 199] width 84 height 7
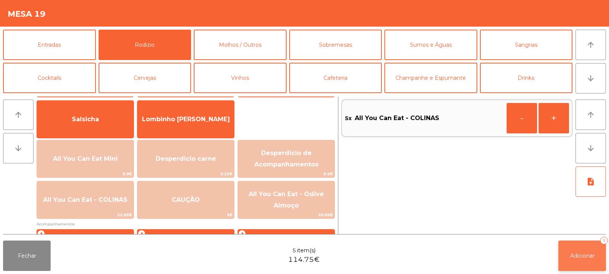
click at [562, 253] on button "Adicionar 5" at bounding box center [582, 256] width 48 height 30
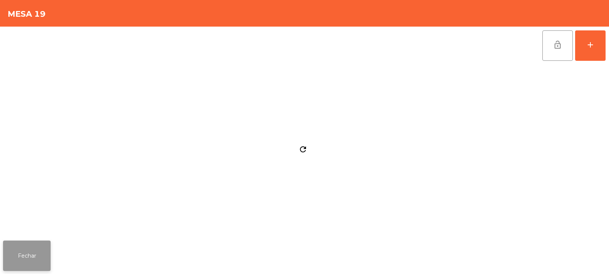
click at [25, 252] on button "Fechar" at bounding box center [27, 256] width 48 height 30
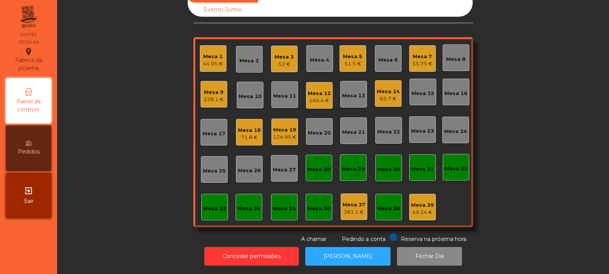
click at [207, 60] on div "44.05 €" at bounding box center [213, 64] width 20 height 8
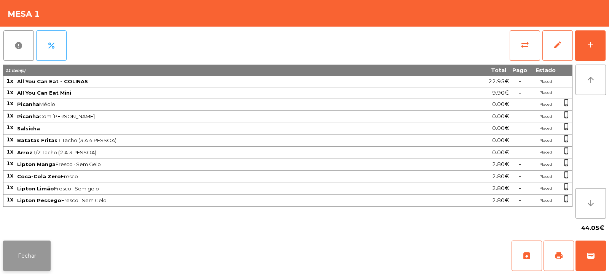
click at [41, 251] on button "Fechar" at bounding box center [27, 256] width 48 height 30
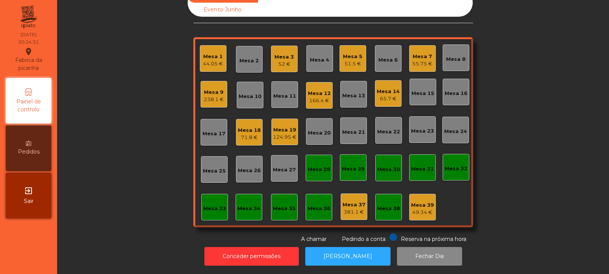
click at [218, 61] on div "44.05 €" at bounding box center [213, 64] width 20 height 8
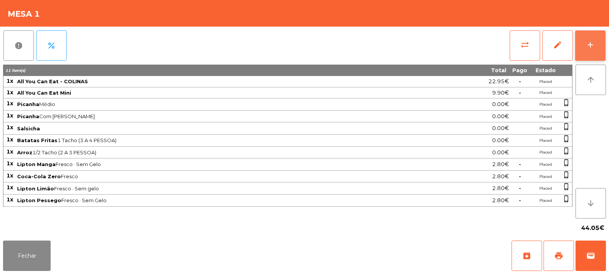
click at [601, 56] on button "add" at bounding box center [590, 45] width 30 height 30
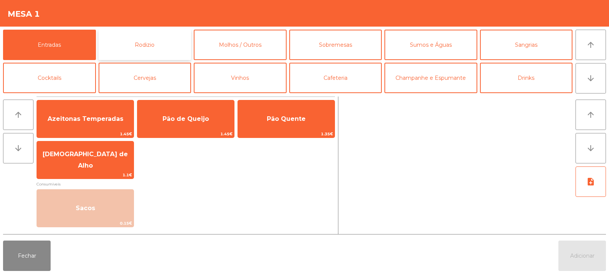
click at [145, 52] on button "Rodizio" at bounding box center [145, 45] width 93 height 30
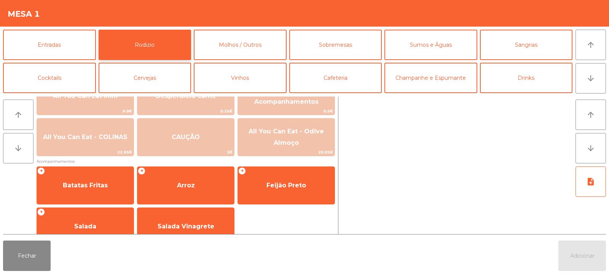
scroll to position [127, 0]
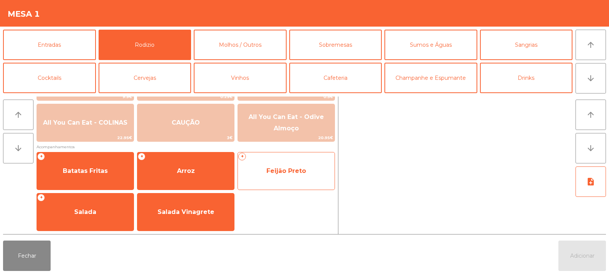
click at [291, 181] on span "Feijão Preto" at bounding box center [286, 171] width 97 height 21
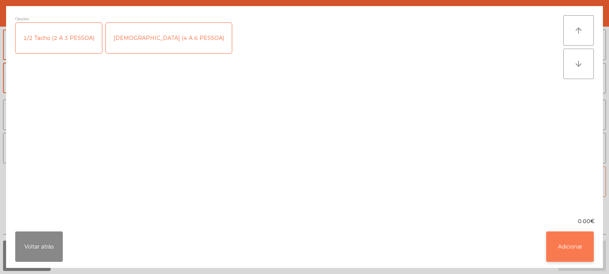
click at [547, 253] on button "Adicionar" at bounding box center [570, 247] width 48 height 30
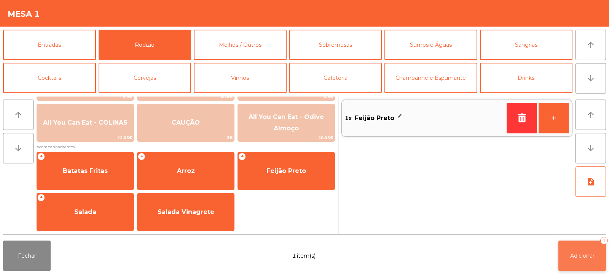
click at [574, 260] on button "Adicionar 1" at bounding box center [582, 256] width 48 height 30
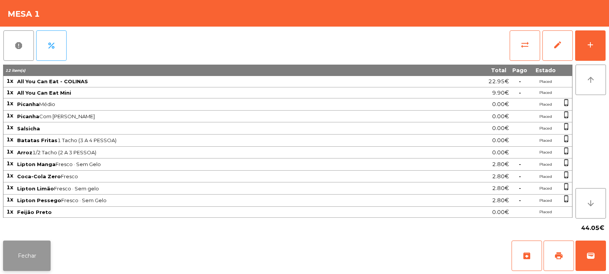
click at [37, 242] on button "Fechar" at bounding box center [27, 256] width 48 height 30
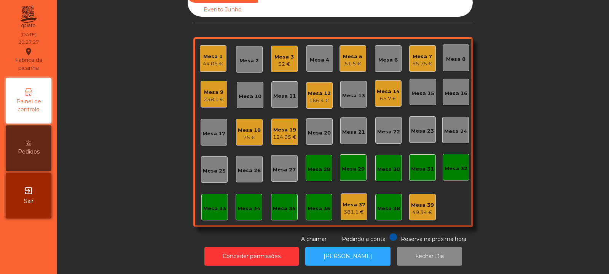
click at [392, 205] on div "Mesa 38" at bounding box center [388, 209] width 23 height 8
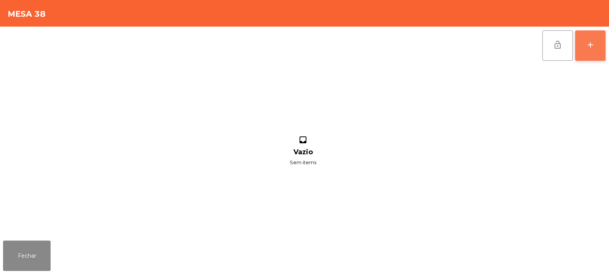
click at [578, 46] on button "add" at bounding box center [590, 45] width 30 height 30
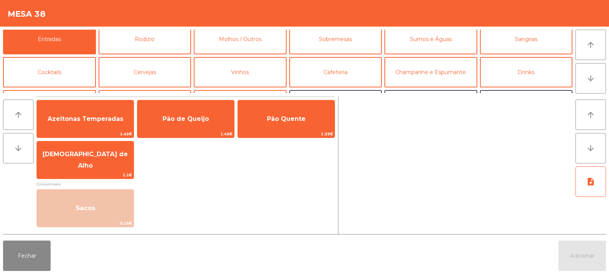
scroll to position [0, 0]
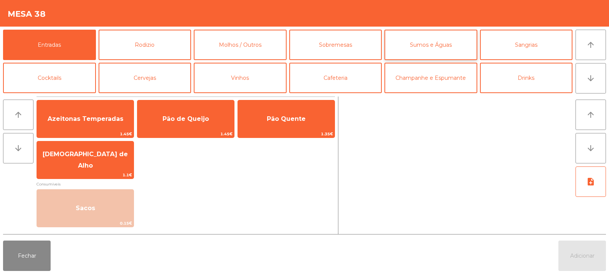
click at [415, 46] on button "Sumos e Águas" at bounding box center [430, 45] width 93 height 30
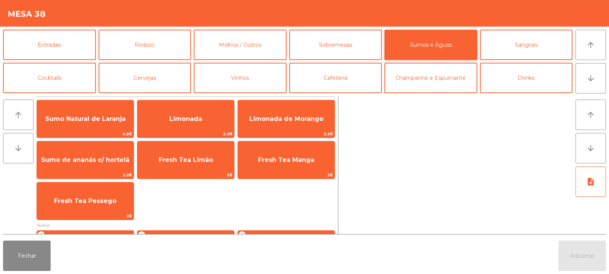
scroll to position [2, 0]
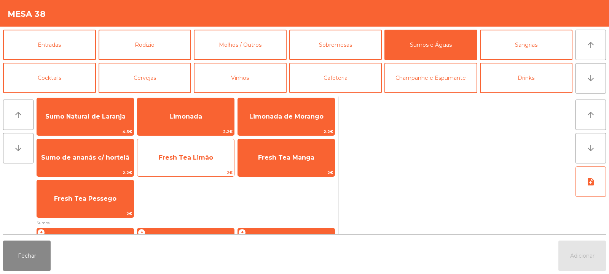
click at [195, 166] on span "Fresh Tea Limão" at bounding box center [185, 158] width 97 height 21
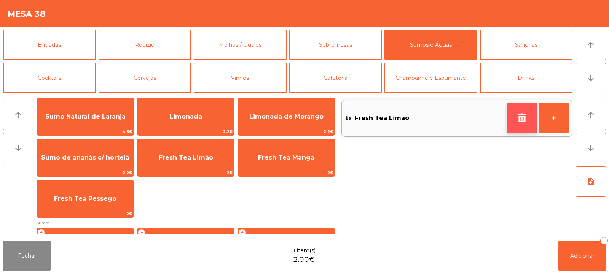
click at [526, 132] on button "button" at bounding box center [522, 118] width 30 height 30
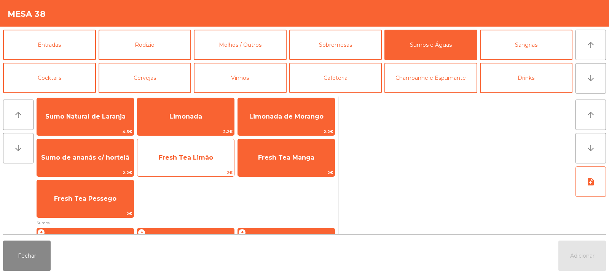
click at [193, 163] on span "Fresh Tea Limão" at bounding box center [185, 158] width 97 height 21
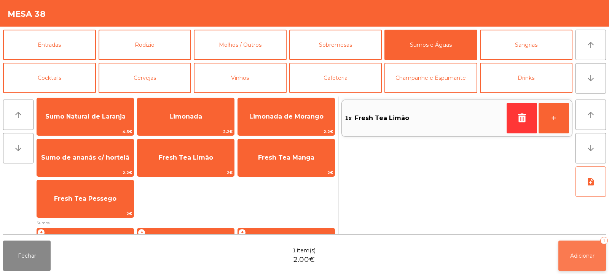
click at [578, 255] on span "Adicionar" at bounding box center [582, 256] width 24 height 7
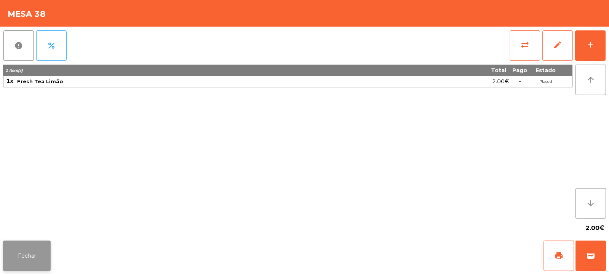
click at [29, 263] on button "Fechar" at bounding box center [27, 256] width 48 height 30
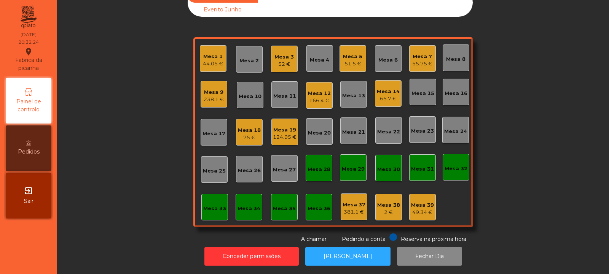
click at [343, 53] on div "Mesa 5" at bounding box center [352, 57] width 19 height 8
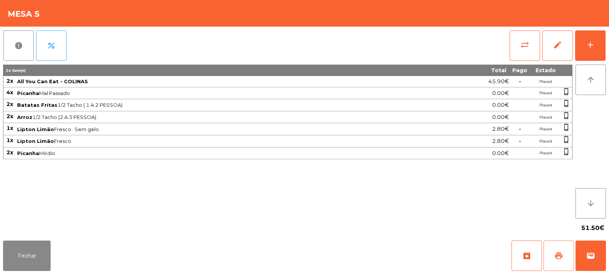
click at [552, 254] on button "print" at bounding box center [558, 256] width 30 height 30
click at [31, 268] on button "Fechar" at bounding box center [27, 256] width 48 height 30
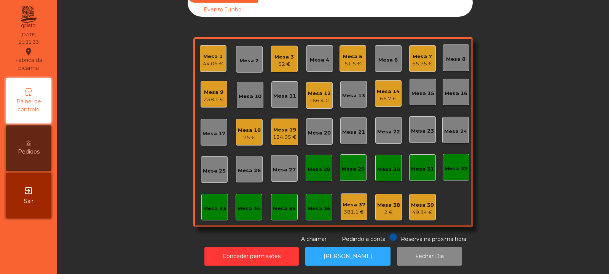
click at [384, 58] on div "Mesa 6" at bounding box center [387, 60] width 19 height 8
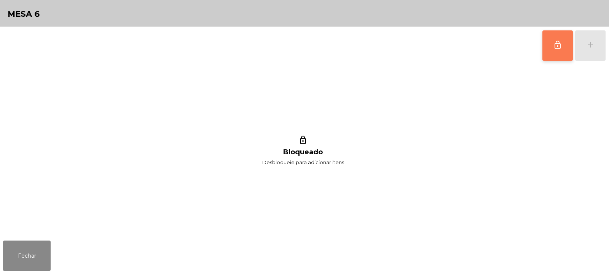
click at [557, 43] on span "lock_outline" at bounding box center [557, 44] width 9 height 9
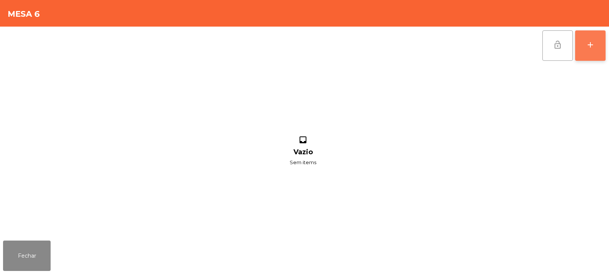
click at [590, 51] on button "add" at bounding box center [590, 45] width 30 height 30
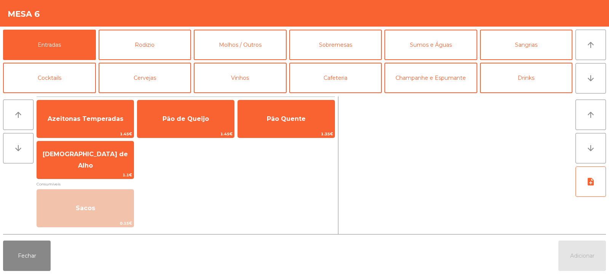
scroll to position [1, 0]
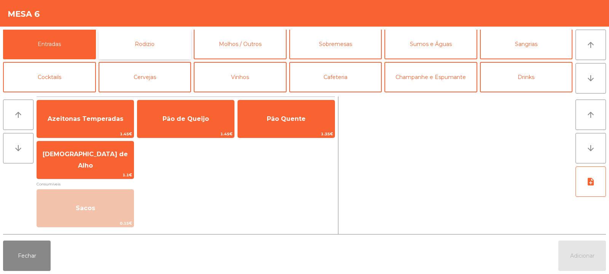
click at [164, 39] on button "Rodizio" at bounding box center [145, 44] width 93 height 30
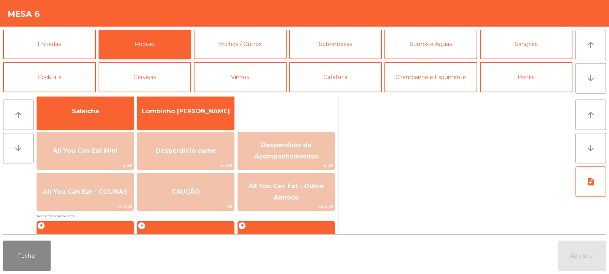
scroll to position [58, 0]
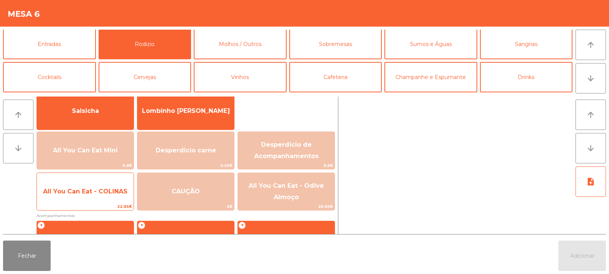
click at [111, 195] on span "All You Can Eat - COLINAS" at bounding box center [85, 192] width 97 height 21
click at [109, 195] on span "All You Can Eat - COLINAS" at bounding box center [85, 191] width 84 height 7
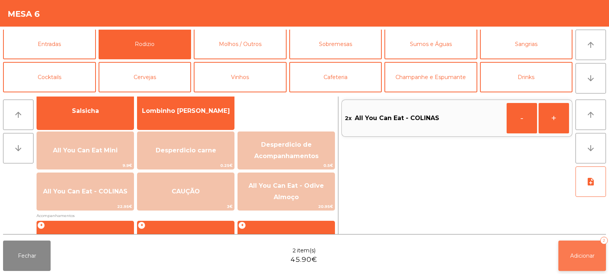
click at [593, 249] on button "Adicionar 2" at bounding box center [582, 256] width 48 height 30
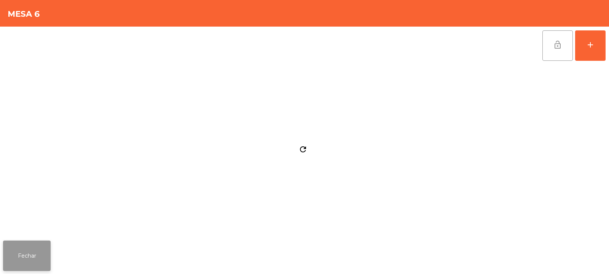
click at [28, 258] on button "Fechar" at bounding box center [27, 256] width 48 height 30
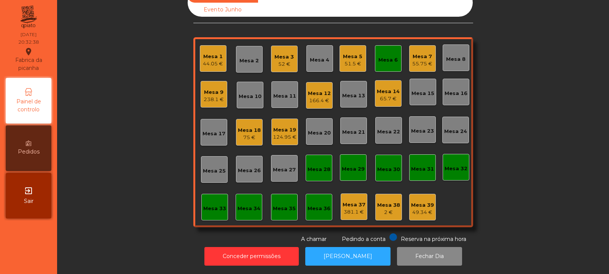
click at [356, 53] on div "Mesa 5" at bounding box center [352, 57] width 19 height 8
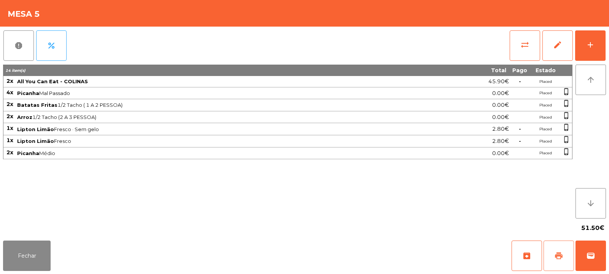
click at [559, 262] on button "print" at bounding box center [558, 256] width 30 height 30
click at [515, 56] on button "sync_alt" at bounding box center [525, 45] width 30 height 30
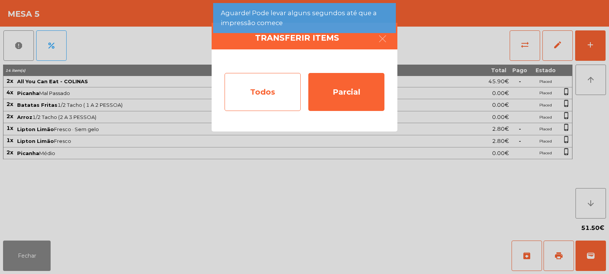
click at [267, 88] on div "Todos" at bounding box center [263, 92] width 76 height 38
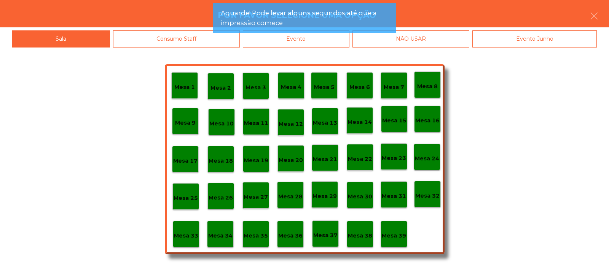
click at [322, 47] on div "Evento" at bounding box center [296, 38] width 107 height 17
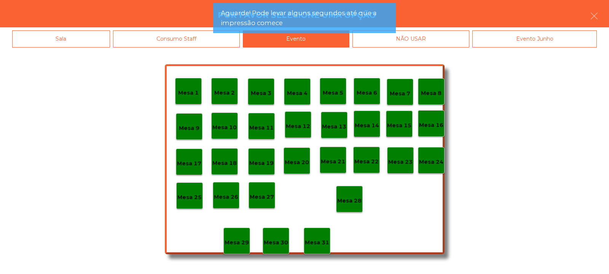
click at [354, 196] on div "Mesa 28" at bounding box center [349, 200] width 24 height 12
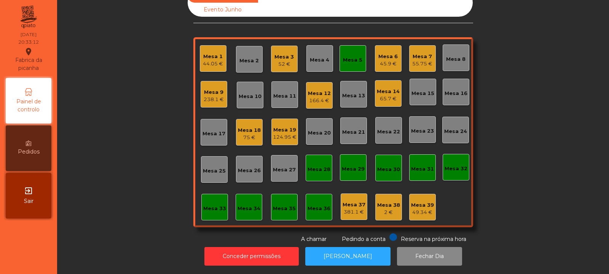
click at [350, 62] on div "Mesa 5" at bounding box center [352, 58] width 27 height 27
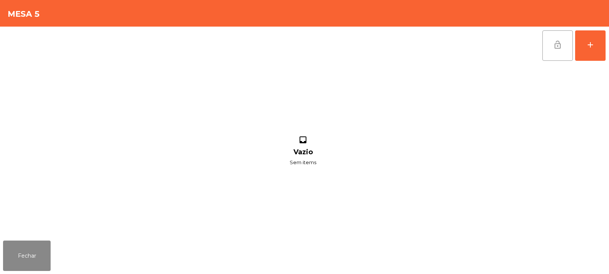
click at [555, 49] on span "lock_open" at bounding box center [557, 44] width 9 height 9
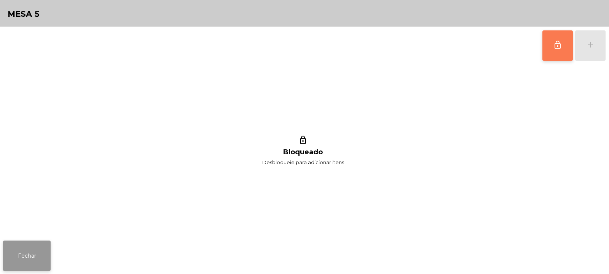
click at [37, 266] on button "Fechar" at bounding box center [27, 256] width 48 height 30
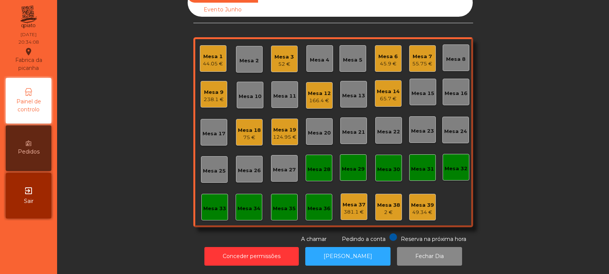
click at [207, 212] on div "Mesa 33" at bounding box center [214, 207] width 27 height 27
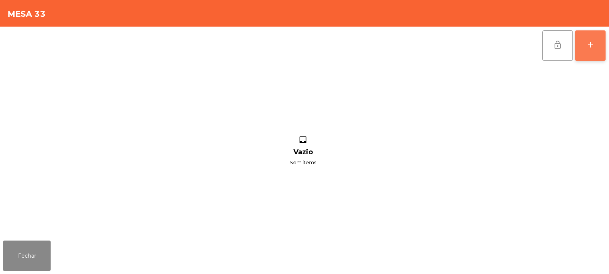
click at [582, 49] on button "add" at bounding box center [590, 45] width 30 height 30
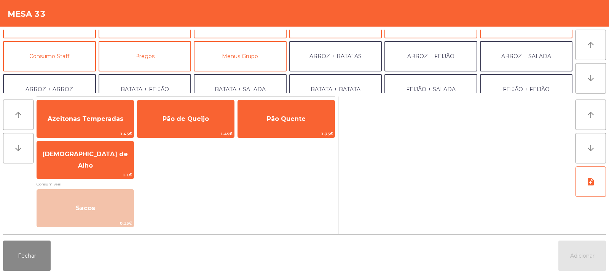
scroll to position [57, 0]
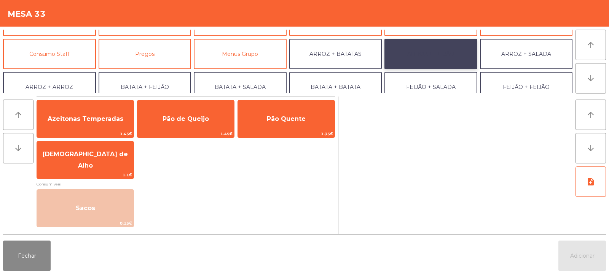
click at [434, 57] on button "ARROZ + FEIJÃO" at bounding box center [430, 54] width 93 height 30
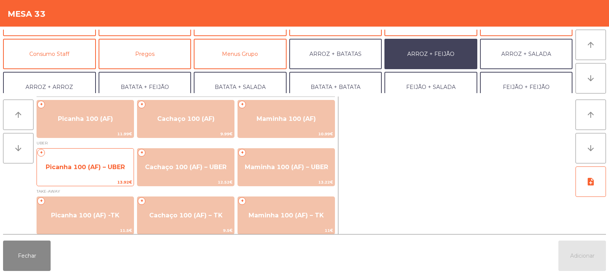
click at [111, 158] on span "Picanha 100 (AF) – UBER" at bounding box center [85, 167] width 97 height 21
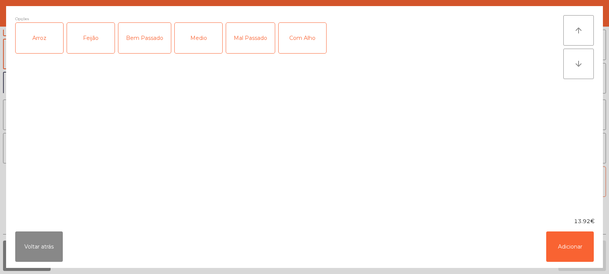
click at [42, 43] on div "Arroz" at bounding box center [40, 38] width 48 height 30
click at [86, 44] on div "Feijão" at bounding box center [91, 38] width 48 height 30
click at [204, 51] on div "Medio" at bounding box center [199, 38] width 48 height 30
click at [556, 248] on button "Adicionar" at bounding box center [570, 247] width 48 height 30
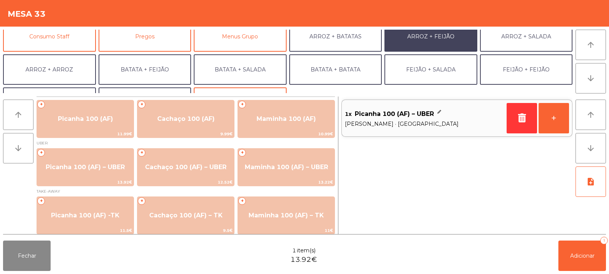
scroll to position [99, 0]
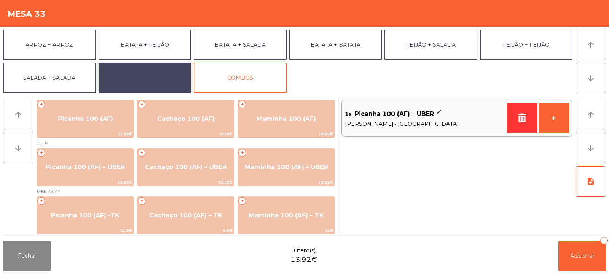
click at [163, 78] on button "EXTRAS UBER" at bounding box center [145, 78] width 93 height 30
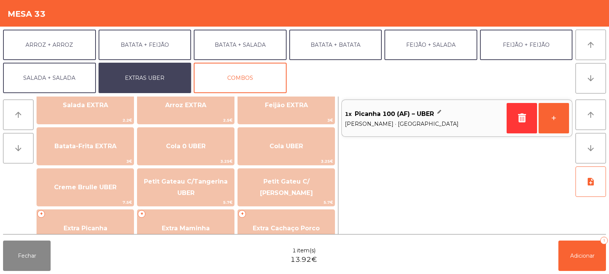
scroll to position [102, 0]
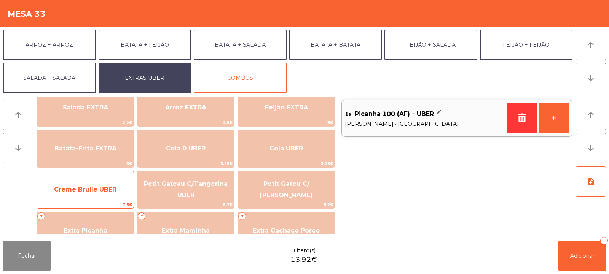
click at [105, 194] on span "Creme Brulle UBER" at bounding box center [85, 190] width 97 height 21
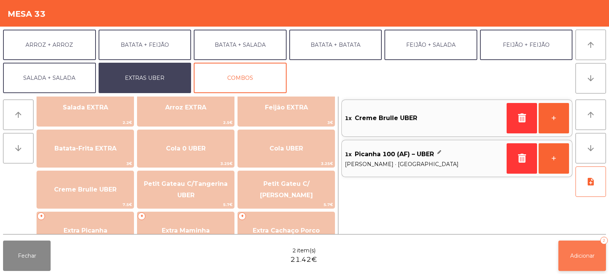
click at [584, 258] on span "Adicionar" at bounding box center [582, 256] width 24 height 7
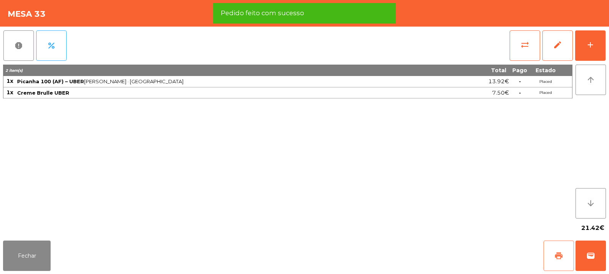
click at [553, 258] on button "print" at bounding box center [558, 256] width 30 height 30
click at [597, 260] on button "wallet" at bounding box center [590, 256] width 30 height 30
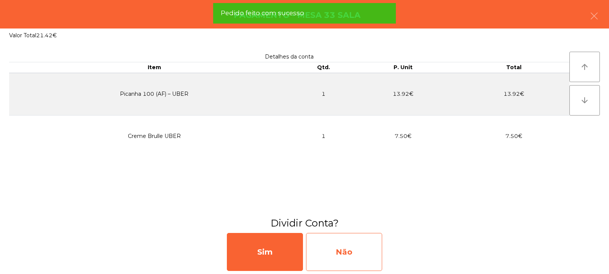
click at [350, 249] on div "Não" at bounding box center [344, 252] width 76 height 38
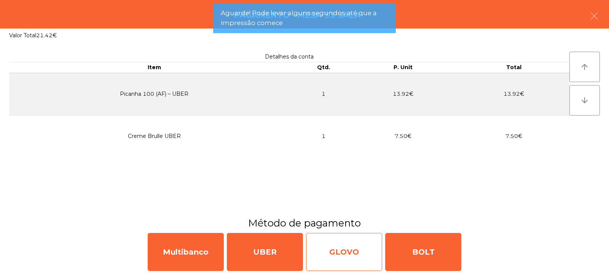
click at [332, 248] on div "GLOVO" at bounding box center [344, 252] width 76 height 38
select select "**"
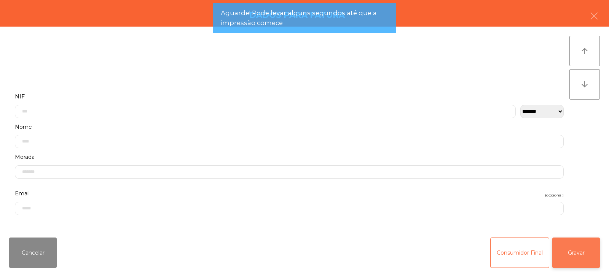
click at [586, 253] on button "Gravar" at bounding box center [576, 253] width 48 height 30
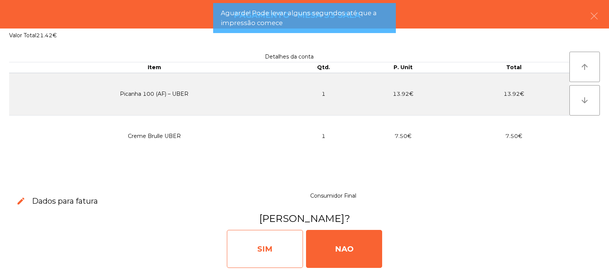
click at [262, 248] on div "SIM" at bounding box center [265, 249] width 76 height 38
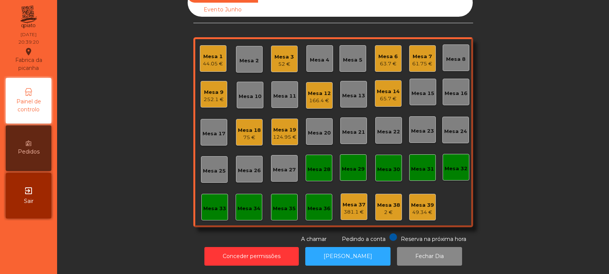
click at [381, 128] on div "Mesa 22" at bounding box center [388, 132] width 23 height 8
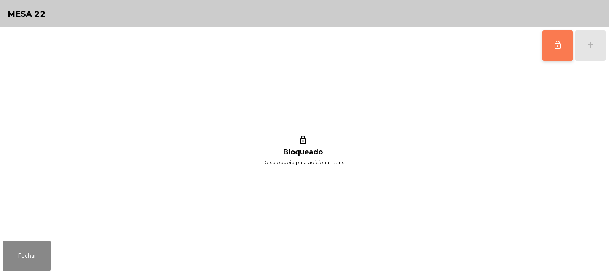
click at [548, 50] on button "lock_outline" at bounding box center [557, 45] width 30 height 30
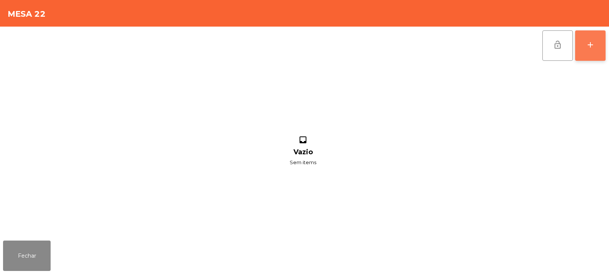
click at [590, 51] on button "add" at bounding box center [590, 45] width 30 height 30
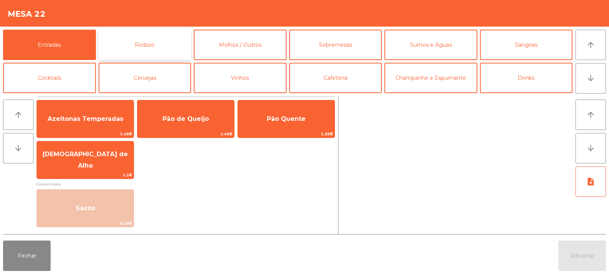
click at [143, 51] on button "Rodizio" at bounding box center [145, 45] width 93 height 30
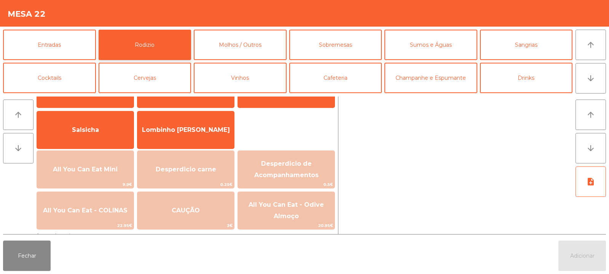
scroll to position [42, 0]
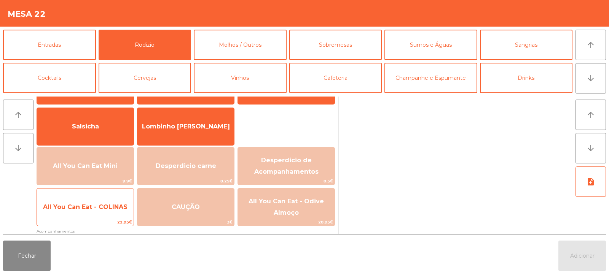
click at [90, 213] on span "All You Can Eat - COLINAS" at bounding box center [85, 207] width 97 height 21
click at [86, 218] on span "All You Can Eat - COLINAS" at bounding box center [85, 207] width 97 height 21
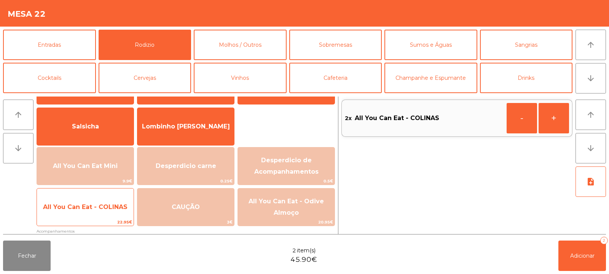
click at [88, 213] on span "All You Can Eat - COLINAS" at bounding box center [85, 207] width 97 height 21
click at [88, 212] on span "All You Can Eat - COLINAS" at bounding box center [85, 207] width 97 height 21
click at [91, 212] on span "All You Can Eat - COLINAS" at bounding box center [85, 207] width 97 height 21
click at [96, 210] on span "All You Can Eat - COLINAS" at bounding box center [85, 207] width 84 height 7
click at [95, 212] on span "All You Can Eat - COLINAS" at bounding box center [85, 207] width 97 height 21
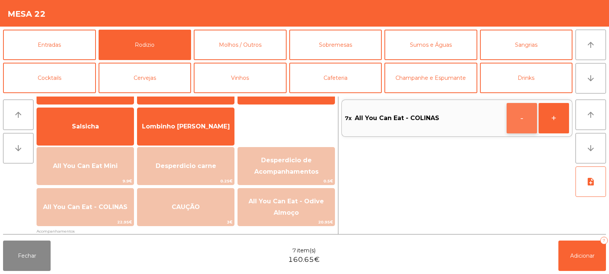
click at [518, 119] on button "-" at bounding box center [522, 118] width 30 height 30
click at [519, 130] on button "-" at bounding box center [522, 118] width 30 height 30
click at [561, 122] on button "+" at bounding box center [553, 118] width 30 height 30
click at [558, 247] on button "Adicionar 5" at bounding box center [582, 256] width 48 height 30
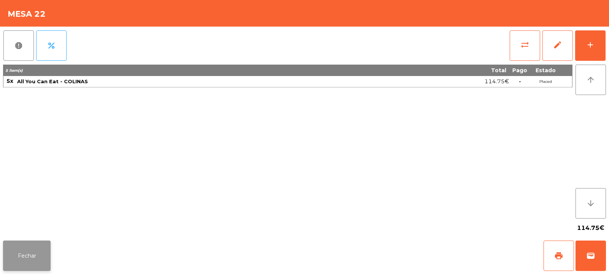
click at [39, 253] on button "Fechar" at bounding box center [27, 256] width 48 height 30
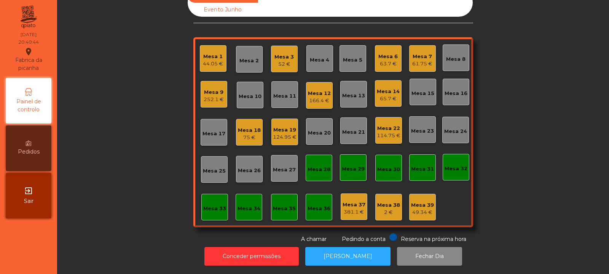
click at [385, 95] on div "65.7 €" at bounding box center [388, 99] width 23 height 8
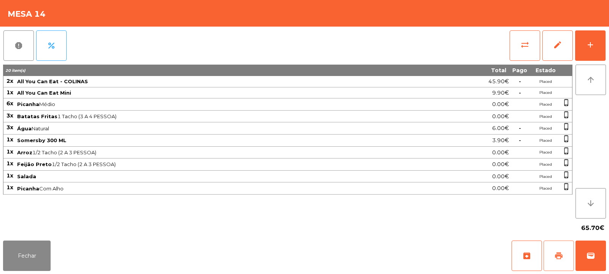
click at [560, 262] on button "print" at bounding box center [558, 256] width 30 height 30
click at [558, 264] on button "print" at bounding box center [558, 256] width 30 height 30
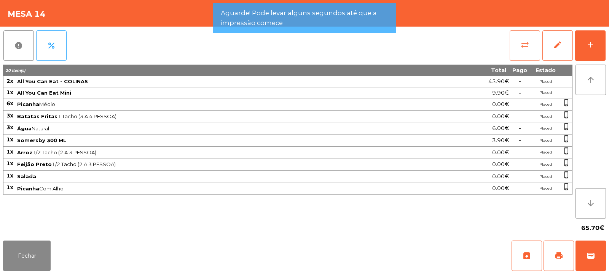
click at [520, 46] on button "sync_alt" at bounding box center [525, 45] width 30 height 30
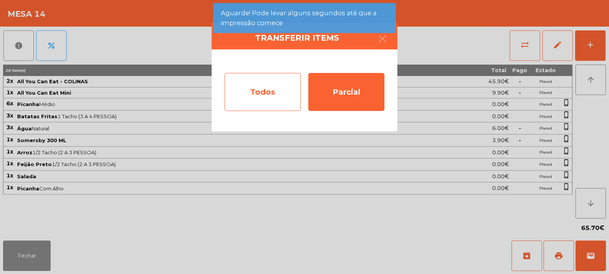
click at [258, 97] on div "Todos" at bounding box center [263, 92] width 76 height 38
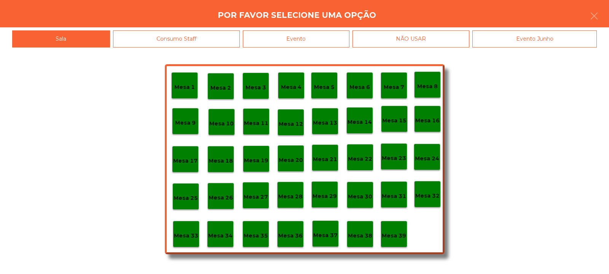
click at [312, 45] on div "Evento" at bounding box center [296, 38] width 107 height 17
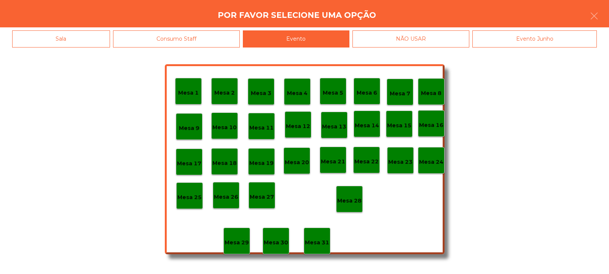
click at [346, 206] on div "Mesa 28" at bounding box center [349, 199] width 27 height 27
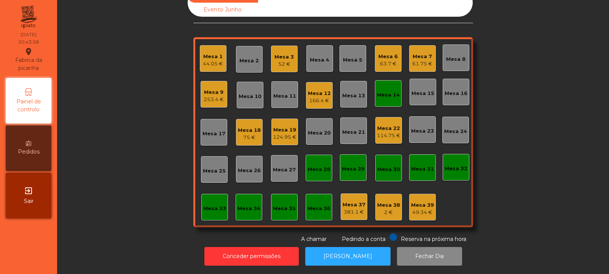
click at [386, 91] on div "Mesa 14" at bounding box center [388, 95] width 23 height 8
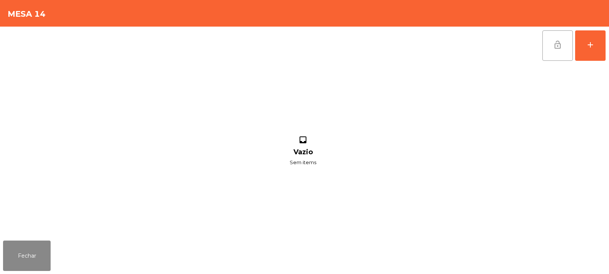
click at [550, 41] on button "lock_open" at bounding box center [557, 45] width 30 height 30
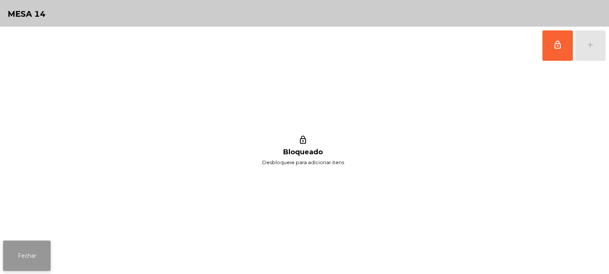
click at [34, 247] on button "Fechar" at bounding box center [27, 256] width 48 height 30
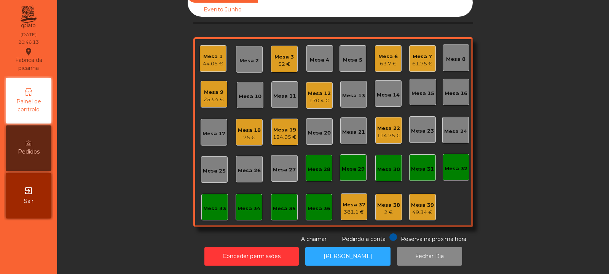
click at [395, 97] on div "Mesa 14" at bounding box center [388, 93] width 27 height 27
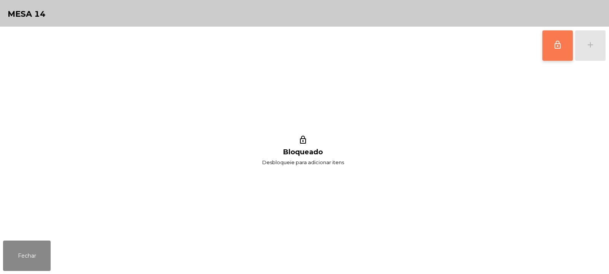
click at [556, 46] on span "lock_outline" at bounding box center [557, 44] width 9 height 9
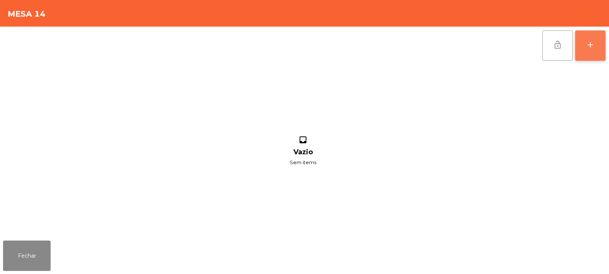
click at [588, 47] on div "add" at bounding box center [590, 44] width 9 height 9
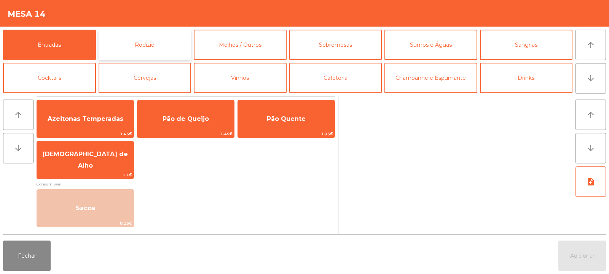
click at [142, 53] on button "Rodizio" at bounding box center [145, 45] width 93 height 30
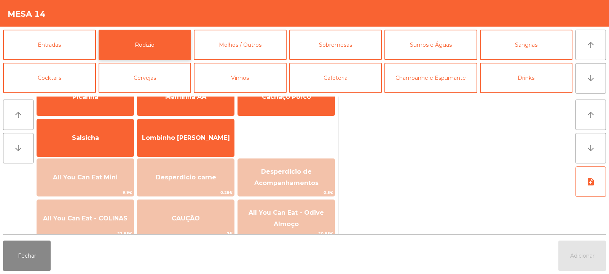
scroll to position [45, 0]
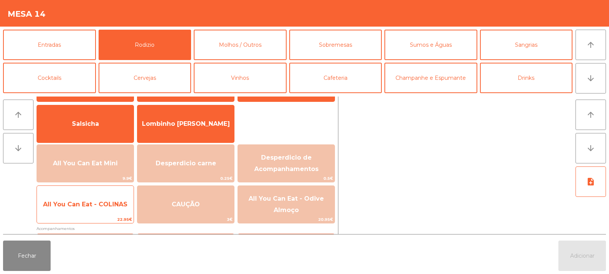
click at [107, 212] on span "All You Can Eat - COLINAS" at bounding box center [85, 204] width 97 height 21
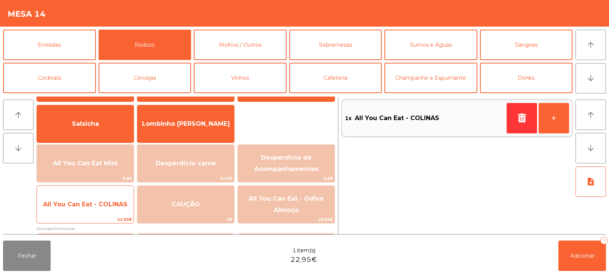
click at [107, 213] on span "All You Can Eat - COLINAS" at bounding box center [85, 204] width 97 height 21
click at [106, 214] on span "All You Can Eat - COLINAS" at bounding box center [85, 204] width 97 height 21
click at [105, 215] on div "All You Can Eat - COLINAS 22.95€" at bounding box center [85, 205] width 97 height 38
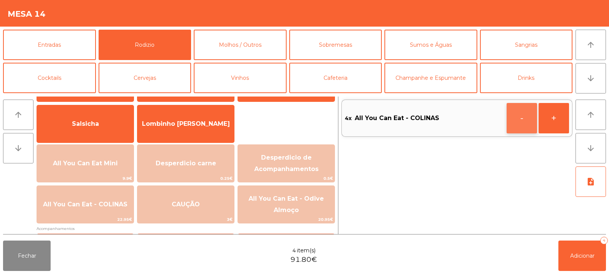
click at [516, 112] on button "-" at bounding box center [522, 118] width 30 height 30
click at [577, 244] on button "Adicionar 3" at bounding box center [582, 256] width 48 height 30
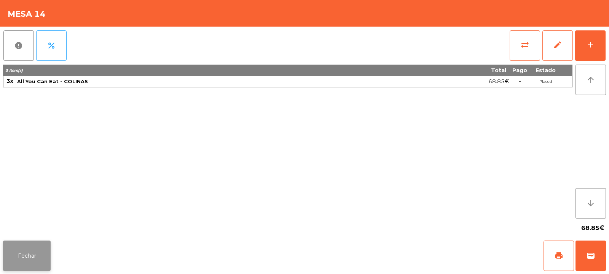
click at [33, 250] on button "Fechar" at bounding box center [27, 256] width 48 height 30
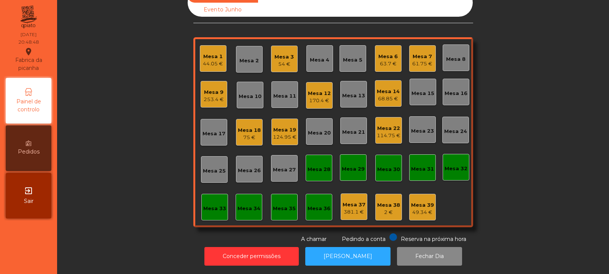
click at [464, 51] on div "Mesa 8" at bounding box center [456, 58] width 27 height 27
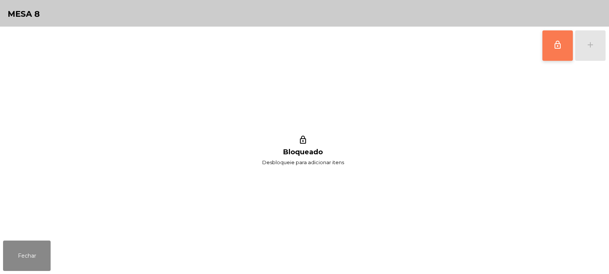
click at [548, 45] on button "lock_outline" at bounding box center [557, 45] width 30 height 30
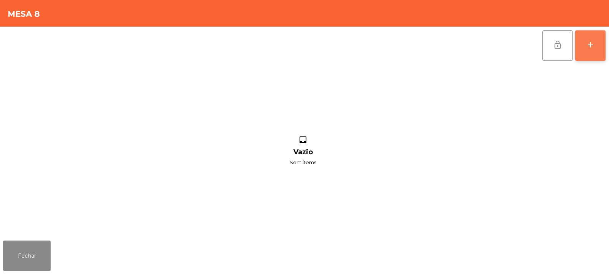
click at [592, 49] on button "add" at bounding box center [590, 45] width 30 height 30
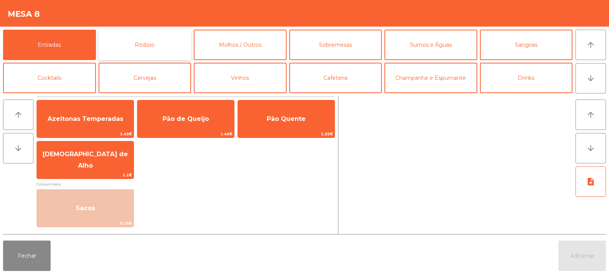
click at [146, 57] on button "Rodizio" at bounding box center [145, 45] width 93 height 30
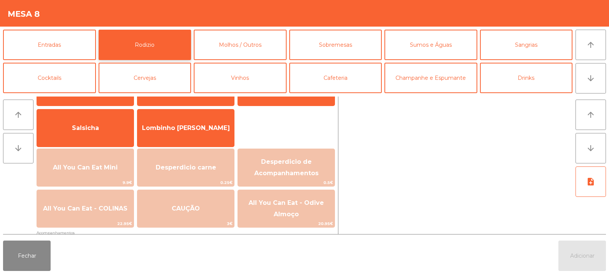
scroll to position [68, 0]
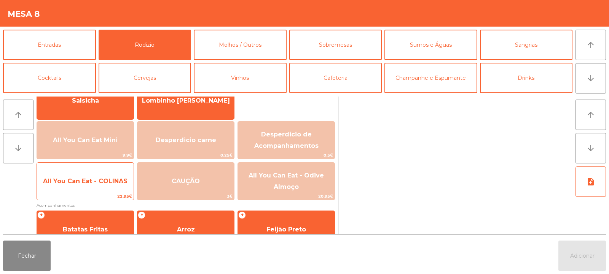
click at [103, 189] on span "All You Can Eat - COLINAS" at bounding box center [85, 181] width 97 height 21
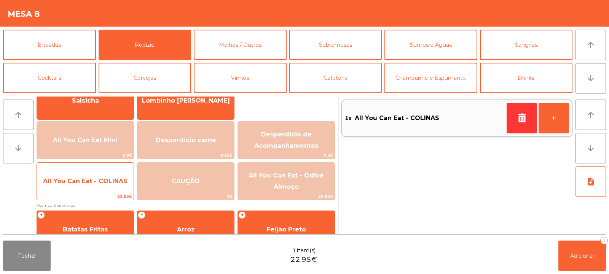
click at [103, 194] on span "22.95€" at bounding box center [85, 196] width 97 height 7
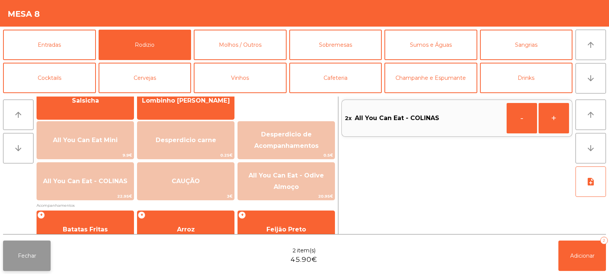
click at [31, 265] on button "Fechar" at bounding box center [27, 256] width 48 height 30
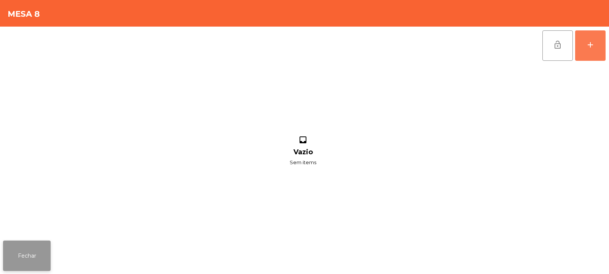
click at [32, 245] on button "Fechar" at bounding box center [27, 256] width 48 height 30
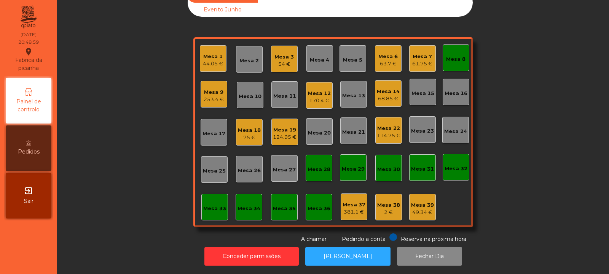
click at [346, 129] on div "Mesa 21" at bounding box center [353, 133] width 23 height 8
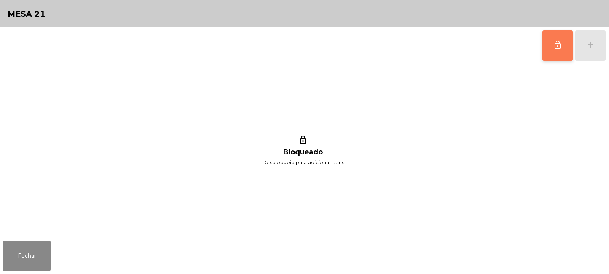
click at [563, 38] on button "lock_outline" at bounding box center [557, 45] width 30 height 30
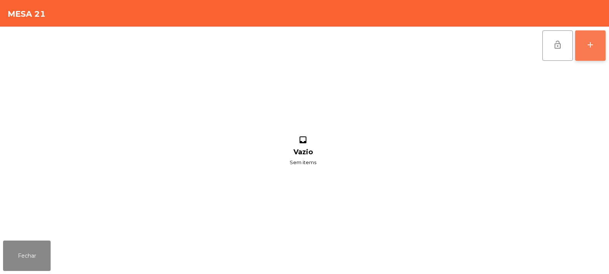
click at [589, 45] on div "add" at bounding box center [590, 44] width 9 height 9
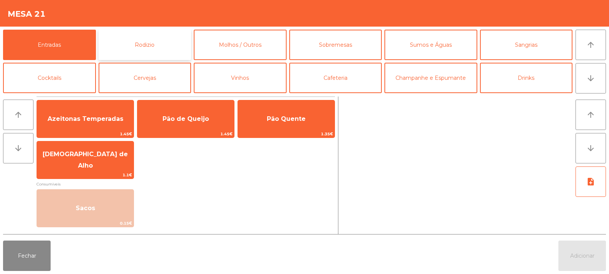
click at [142, 45] on button "Rodizio" at bounding box center [145, 45] width 93 height 30
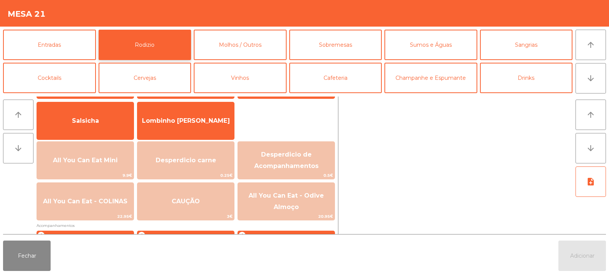
scroll to position [55, 0]
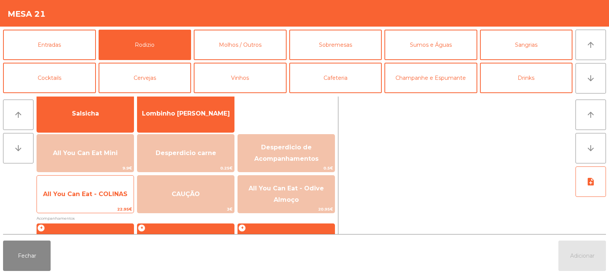
click at [110, 201] on span "All You Can Eat - COLINAS" at bounding box center [85, 194] width 97 height 21
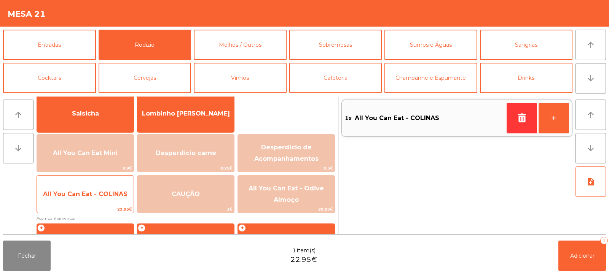
click at [109, 199] on span "All You Can Eat - COLINAS" at bounding box center [85, 194] width 97 height 21
click at [105, 202] on span "All You Can Eat - COLINAS" at bounding box center [85, 194] width 97 height 21
click at [88, 210] on span "22.95€" at bounding box center [85, 209] width 97 height 7
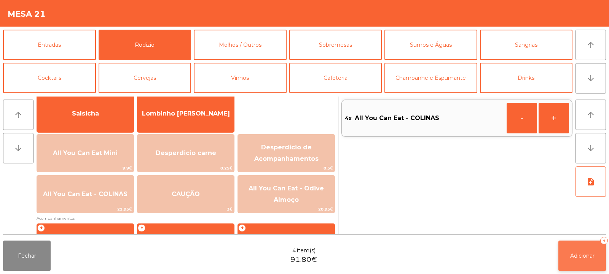
click at [579, 249] on button "Adicionar 4" at bounding box center [582, 256] width 48 height 30
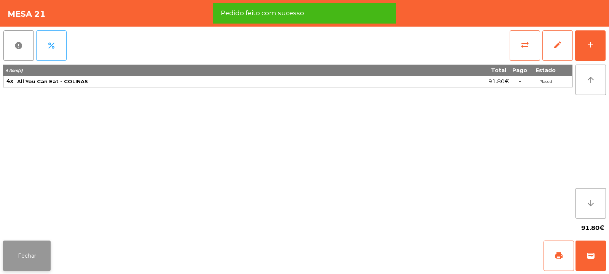
click at [43, 244] on button "Fechar" at bounding box center [27, 256] width 48 height 30
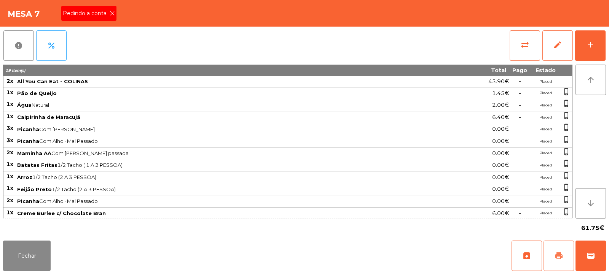
click at [555, 259] on span "print" at bounding box center [558, 256] width 9 height 9
click at [557, 259] on span "print" at bounding box center [558, 256] width 9 height 9
click at [594, 258] on span "wallet" at bounding box center [590, 256] width 9 height 9
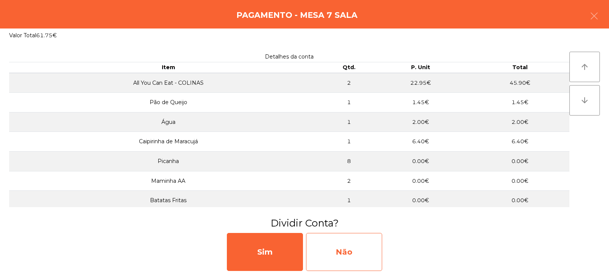
click at [363, 252] on div "Não" at bounding box center [344, 252] width 76 height 38
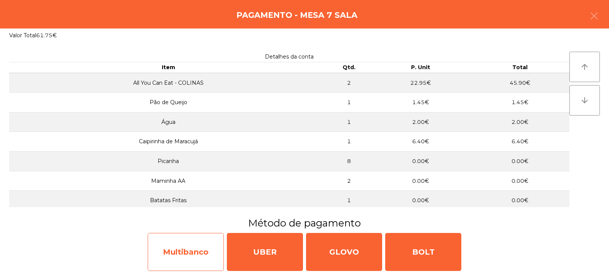
click at [194, 259] on div "Multibanco" at bounding box center [186, 252] width 76 height 38
select select "**"
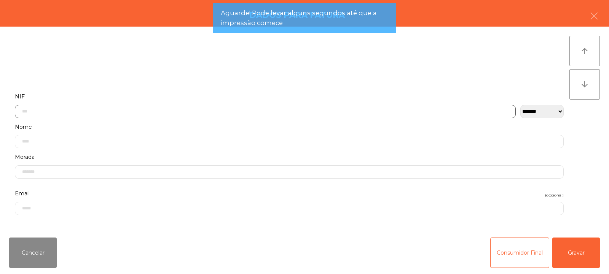
click at [190, 114] on input "text" at bounding box center [265, 111] width 501 height 13
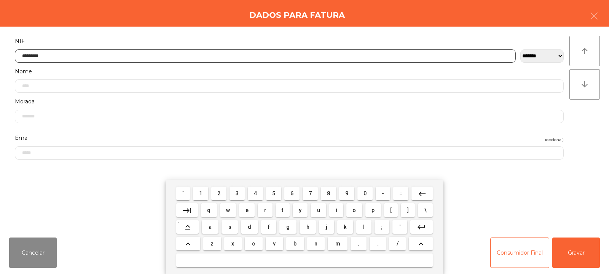
type input "*********"
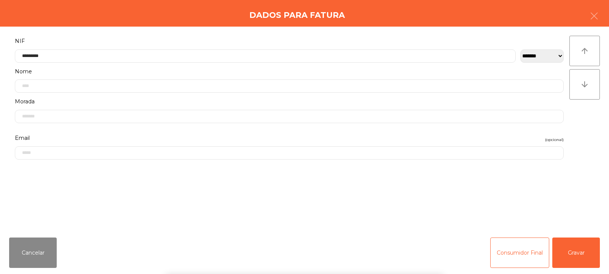
click at [571, 241] on div "` 1 2 3 4 5 6 7 8 9 0 - = keyboard_backspace keyboard_tab q w e r t y u i o p […" at bounding box center [304, 227] width 609 height 94
click at [597, 250] on button "Gravar" at bounding box center [576, 253] width 48 height 30
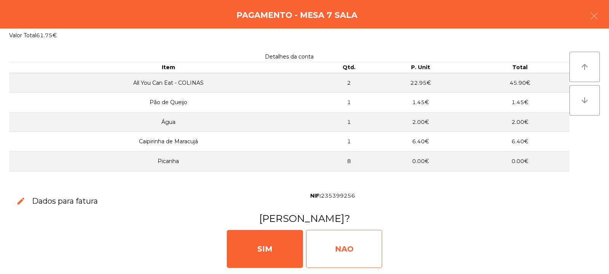
click at [362, 250] on div "NAO" at bounding box center [344, 249] width 76 height 38
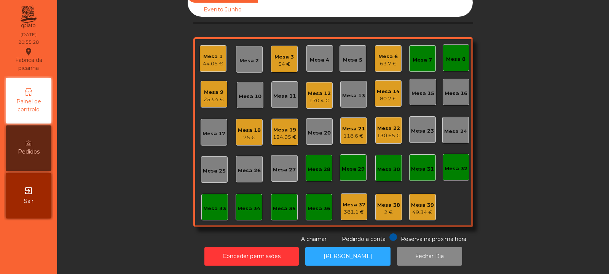
click at [314, 97] on div "170.4 €" at bounding box center [319, 101] width 23 height 8
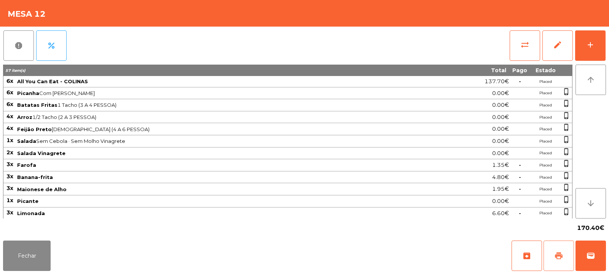
click at [555, 255] on span "print" at bounding box center [558, 256] width 9 height 9
click at [556, 255] on span "print" at bounding box center [558, 256] width 9 height 9
click at [513, 42] on button "sync_alt" at bounding box center [525, 45] width 30 height 30
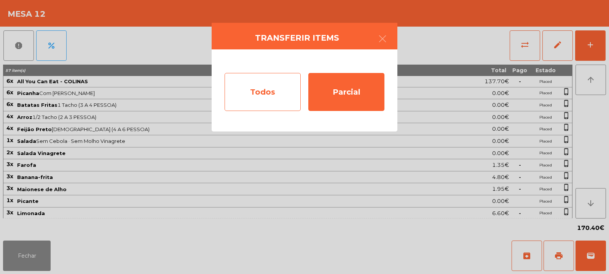
click at [245, 89] on div "Todos" at bounding box center [263, 92] width 76 height 38
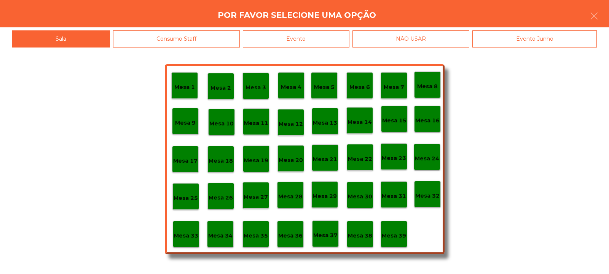
click at [319, 42] on div "Evento" at bounding box center [296, 38] width 107 height 17
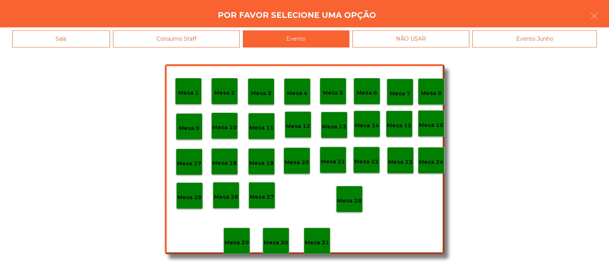
click at [346, 198] on p "Mesa 28" at bounding box center [349, 201] width 24 height 9
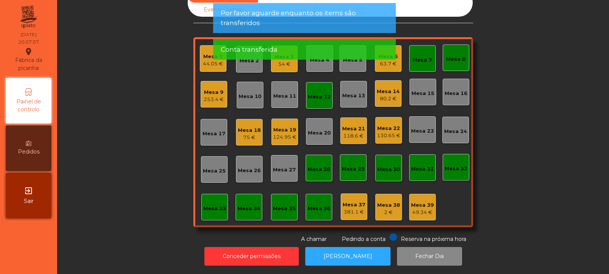
click at [418, 56] on div "Mesa 7" at bounding box center [422, 60] width 19 height 8
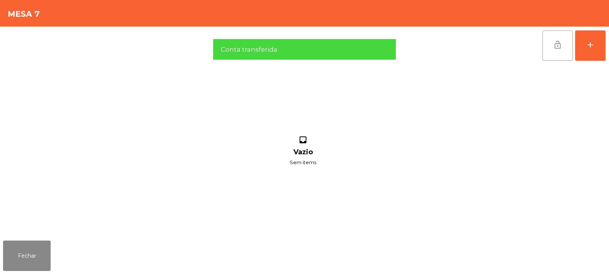
click at [553, 38] on button "lock_open" at bounding box center [557, 45] width 30 height 30
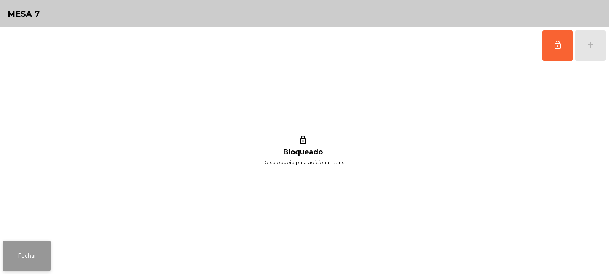
click at [47, 249] on button "Fechar" at bounding box center [27, 256] width 48 height 30
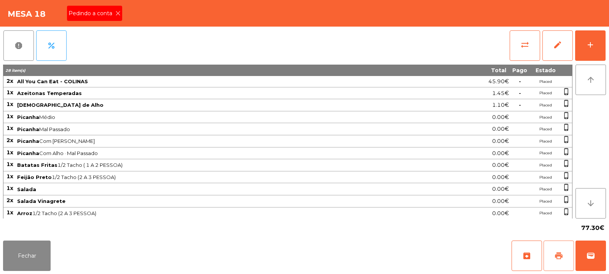
click at [558, 263] on button "print" at bounding box center [558, 256] width 30 height 30
click at [553, 263] on button "print" at bounding box center [558, 256] width 30 height 30
click at [528, 48] on span "sync_alt" at bounding box center [524, 44] width 9 height 9
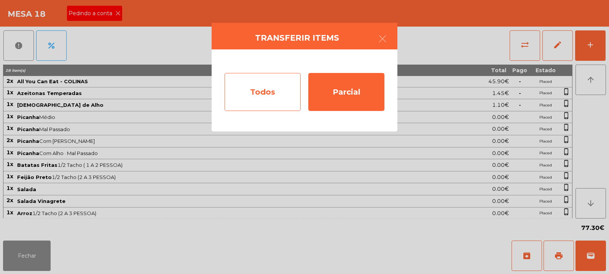
click at [256, 104] on div "Todos" at bounding box center [263, 92] width 76 height 38
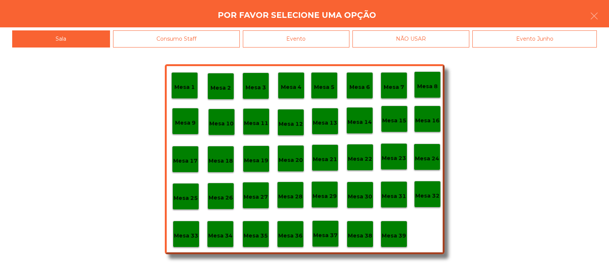
click at [298, 46] on div "Evento" at bounding box center [296, 38] width 107 height 17
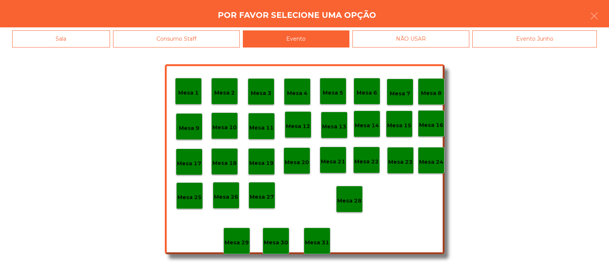
click at [349, 200] on p "Mesa 28" at bounding box center [349, 201] width 24 height 9
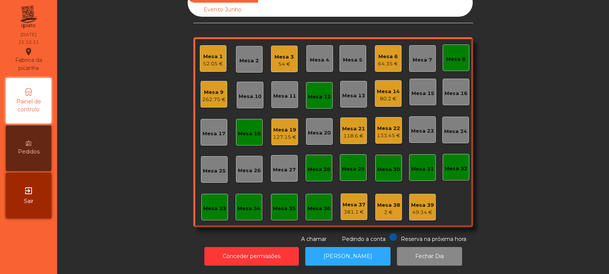
click at [222, 53] on div "Mesa 1 52.05 €" at bounding box center [213, 58] width 27 height 27
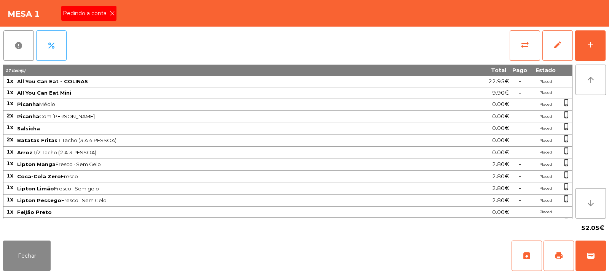
click at [106, 10] on span "Pedindo a conta" at bounding box center [86, 14] width 47 height 8
click at [562, 255] on span "print" at bounding box center [558, 256] width 9 height 9
click at [563, 252] on span "print" at bounding box center [558, 256] width 9 height 9
click at [601, 256] on button "wallet" at bounding box center [590, 256] width 30 height 30
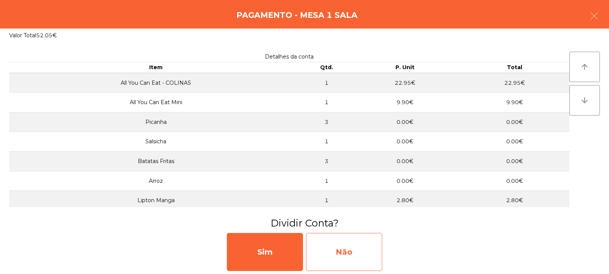
click at [352, 261] on div "Não" at bounding box center [344, 252] width 76 height 38
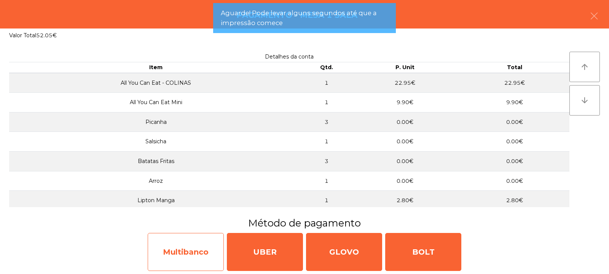
click at [180, 259] on div "Multibanco" at bounding box center [186, 252] width 76 height 38
select select "**"
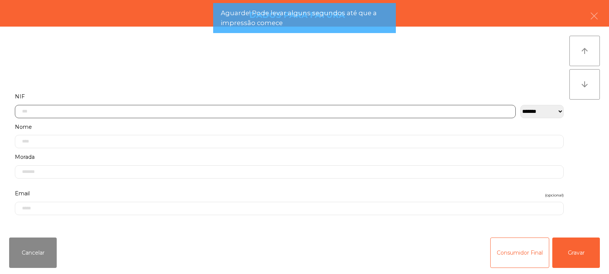
click at [185, 111] on input "text" at bounding box center [265, 111] width 501 height 13
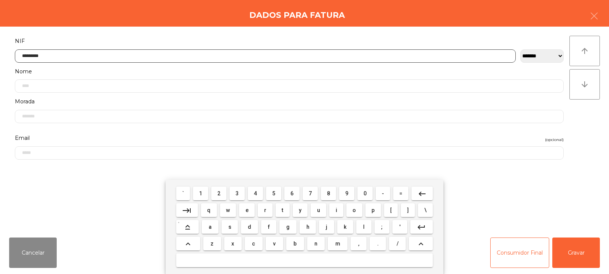
type input "*********"
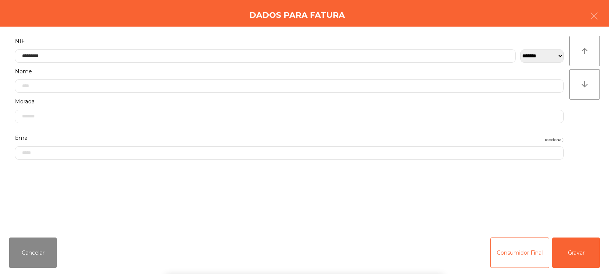
click at [582, 247] on div "` 1 2 3 4 5 6 7 8 9 0 - = keyboard_backspace keyboard_tab q w e r t y u i o p […" at bounding box center [304, 227] width 609 height 94
click at [578, 243] on button "Gravar" at bounding box center [576, 253] width 48 height 30
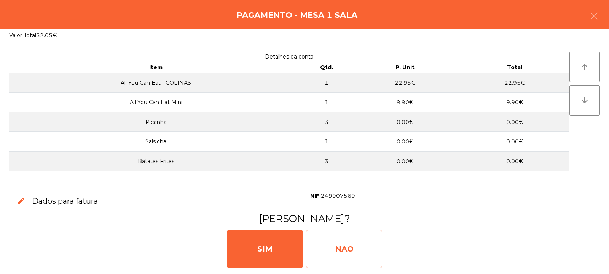
click at [337, 247] on div "NAO" at bounding box center [344, 249] width 76 height 38
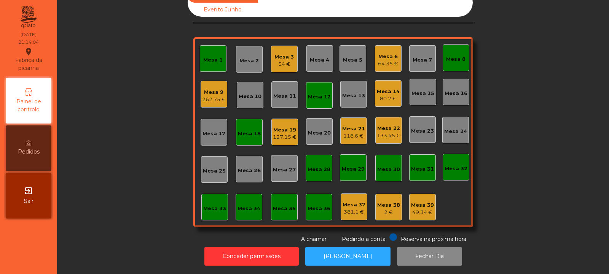
click at [319, 102] on div "Mesa 12" at bounding box center [319, 95] width 27 height 27
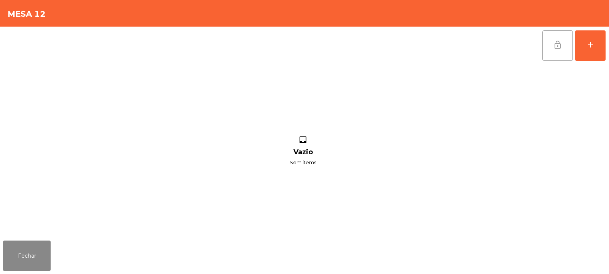
click at [549, 46] on button "lock_open" at bounding box center [557, 45] width 30 height 30
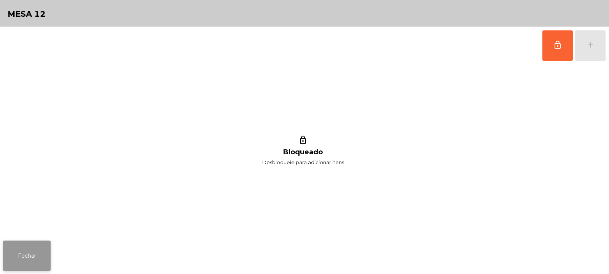
click at [35, 266] on button "Fechar" at bounding box center [27, 256] width 48 height 30
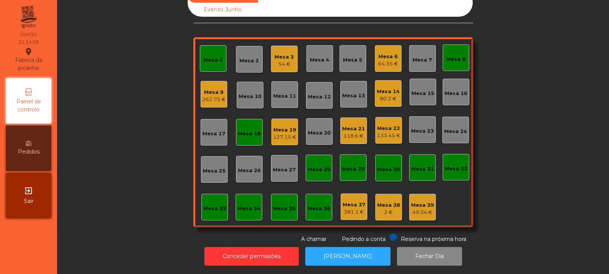
click at [247, 130] on div "Mesa 18" at bounding box center [249, 134] width 23 height 8
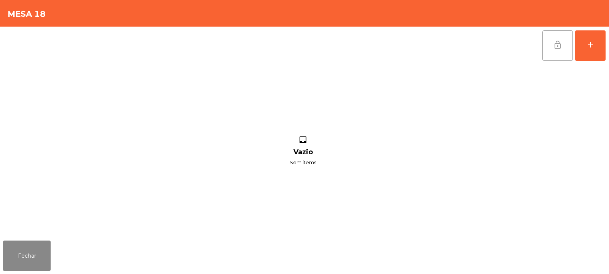
click at [553, 43] on span "lock_open" at bounding box center [557, 44] width 9 height 9
click at [33, 252] on button "Fechar" at bounding box center [27, 256] width 48 height 30
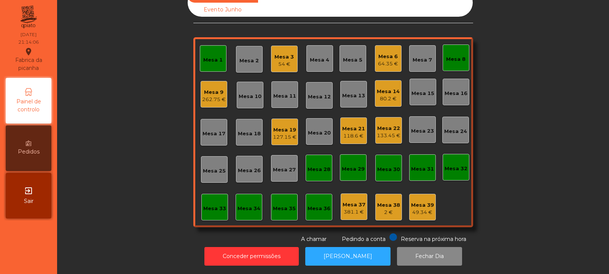
click at [217, 58] on div "Mesa 1" at bounding box center [213, 58] width 27 height 27
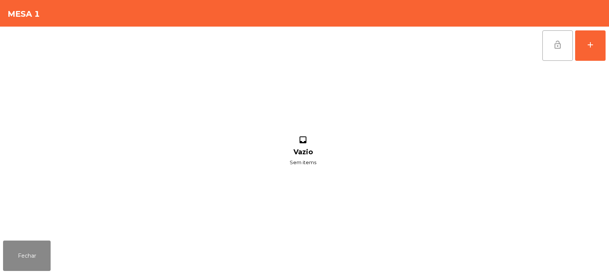
click at [553, 46] on span "lock_open" at bounding box center [557, 44] width 9 height 9
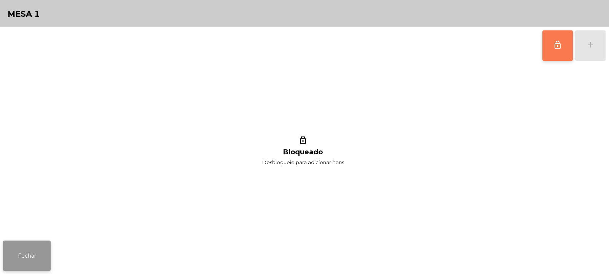
click at [16, 266] on button "Fechar" at bounding box center [27, 256] width 48 height 30
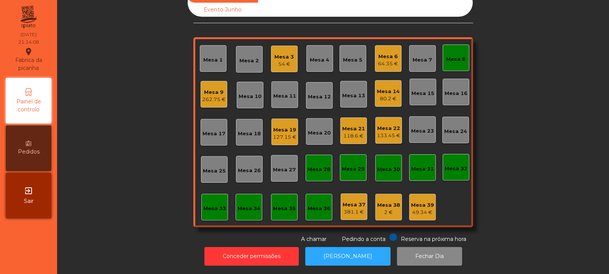
click at [445, 65] on div "Mesa 8" at bounding box center [456, 58] width 27 height 27
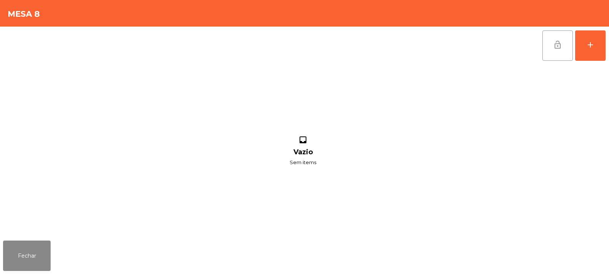
click at [551, 57] on button "lock_open" at bounding box center [557, 45] width 30 height 30
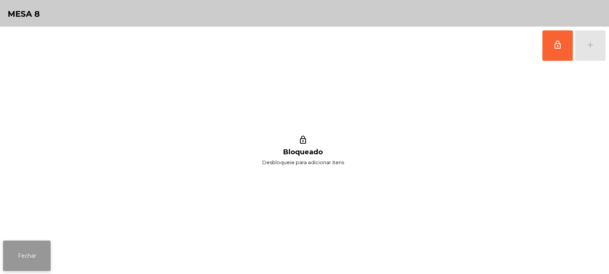
click at [41, 258] on button "Fechar" at bounding box center [27, 256] width 48 height 30
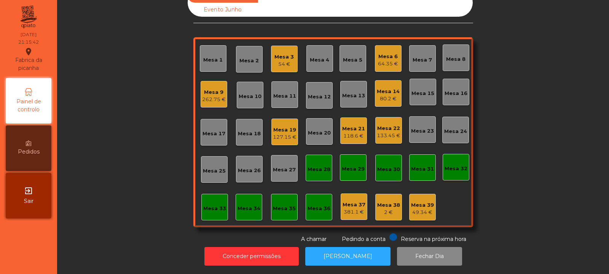
click at [351, 57] on div "Mesa 5" at bounding box center [352, 60] width 19 height 8
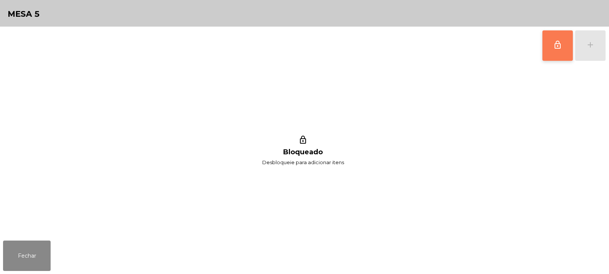
click at [551, 51] on button "lock_outline" at bounding box center [557, 45] width 30 height 30
click at [588, 53] on div "lock_outline add" at bounding box center [574, 46] width 64 height 38
click at [562, 54] on button "lock_outline" at bounding box center [557, 45] width 30 height 30
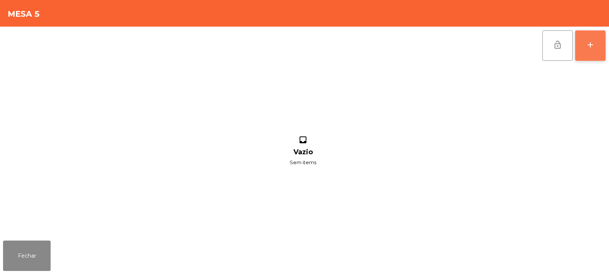
click at [582, 52] on button "add" at bounding box center [590, 45] width 30 height 30
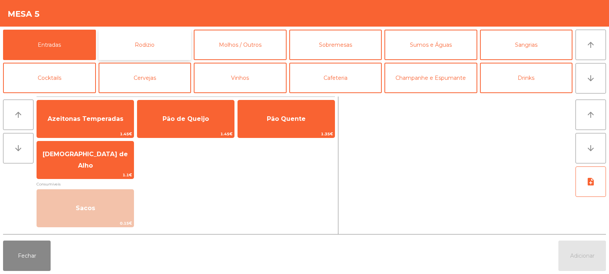
click at [155, 41] on button "Rodizio" at bounding box center [145, 45] width 93 height 30
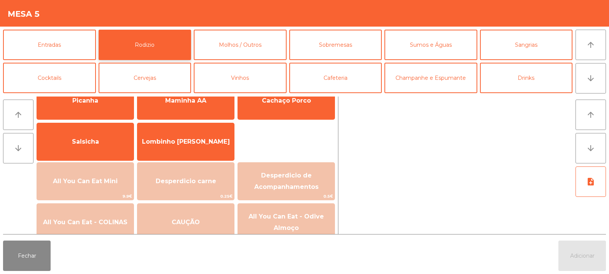
scroll to position [51, 0]
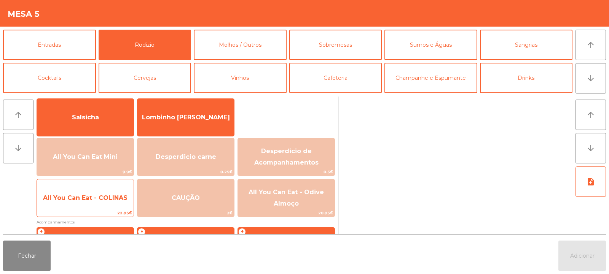
click at [111, 211] on span "22.95€" at bounding box center [85, 213] width 97 height 7
click at [107, 212] on span "22.95€" at bounding box center [85, 213] width 97 height 7
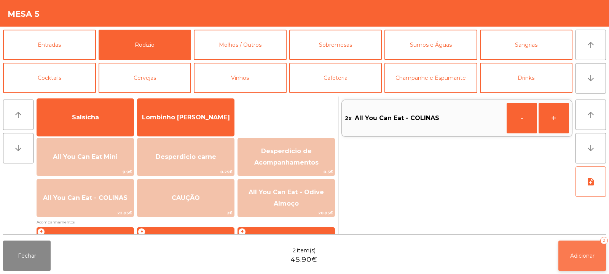
click at [580, 251] on button "Adicionar 2" at bounding box center [582, 256] width 48 height 30
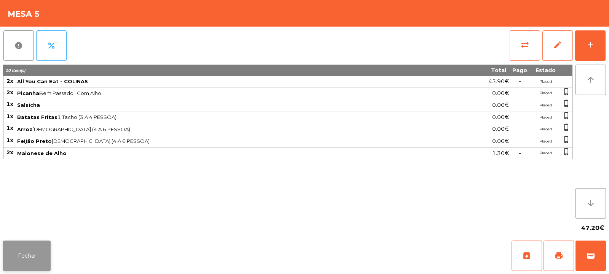
click at [32, 259] on button "Fechar" at bounding box center [27, 256] width 48 height 30
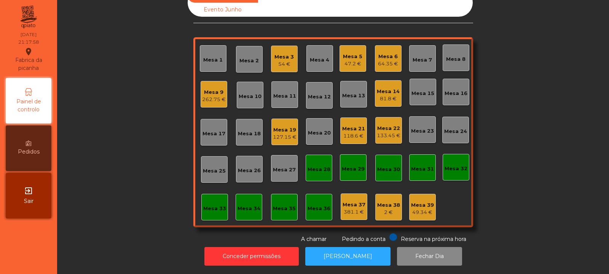
click at [349, 126] on div "Mesa 21" at bounding box center [353, 129] width 23 height 8
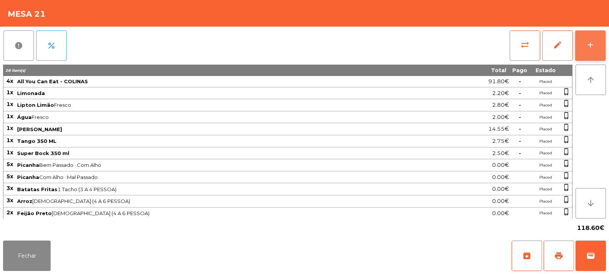
click at [584, 52] on button "add" at bounding box center [590, 45] width 30 height 30
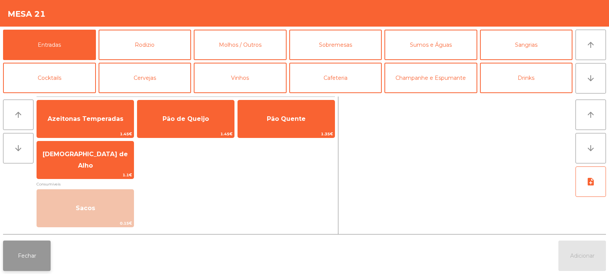
click at [35, 247] on button "Fechar" at bounding box center [27, 256] width 48 height 30
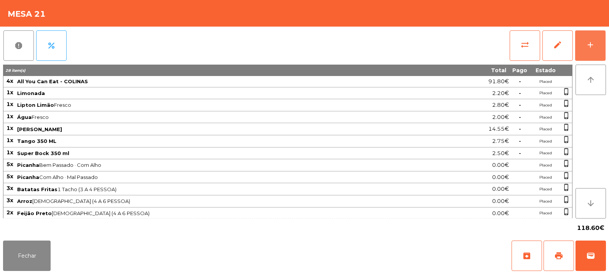
scroll to position [1, 0]
click at [33, 252] on button "Fechar" at bounding box center [27, 256] width 48 height 30
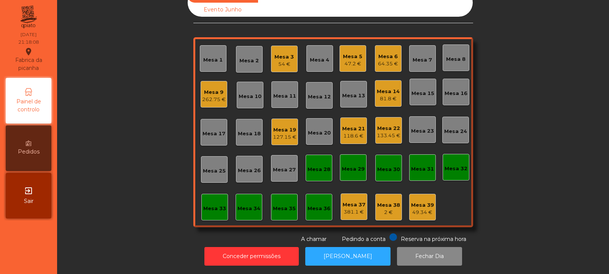
click at [347, 132] on div "118.6 €" at bounding box center [353, 136] width 23 height 8
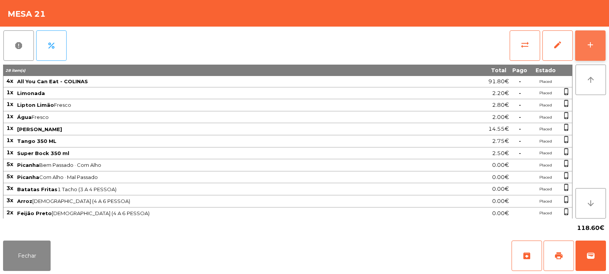
click at [588, 43] on div "add" at bounding box center [590, 44] width 9 height 9
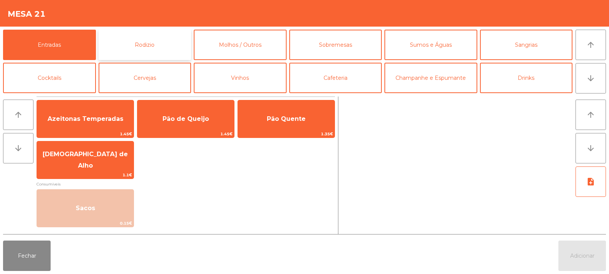
click at [175, 41] on button "Rodizio" at bounding box center [145, 45] width 93 height 30
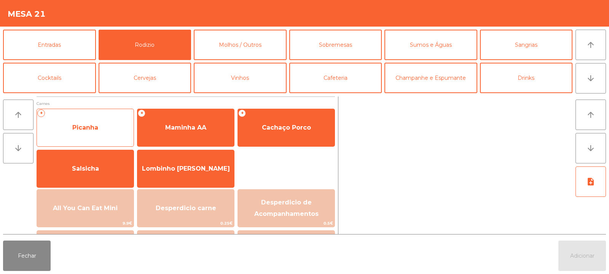
click at [120, 135] on span "Picanha" at bounding box center [85, 128] width 97 height 21
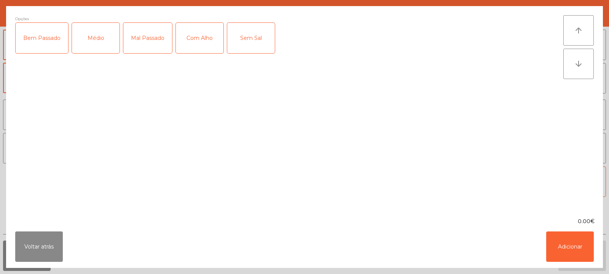
click at [49, 41] on div "Bem Passado" at bounding box center [42, 38] width 53 height 30
click at [195, 37] on div "Com Alho" at bounding box center [200, 38] width 48 height 30
click at [569, 242] on button "Adicionar" at bounding box center [570, 247] width 48 height 30
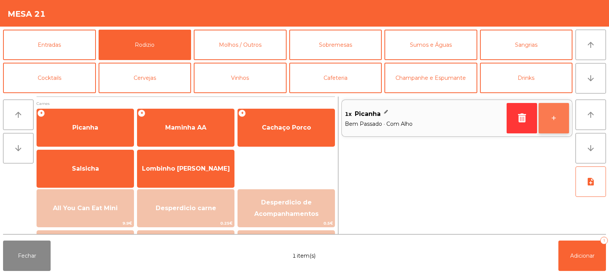
click at [549, 116] on button "+" at bounding box center [553, 118] width 30 height 30
click at [544, 118] on button "+" at bounding box center [553, 118] width 30 height 30
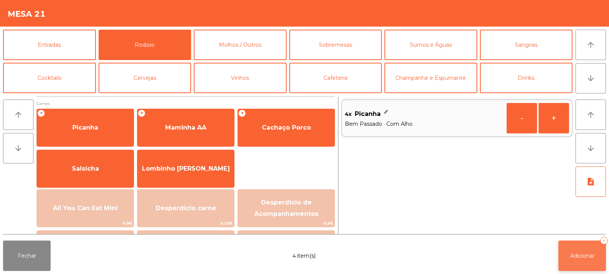
click at [586, 256] on span "Adicionar" at bounding box center [582, 256] width 24 height 7
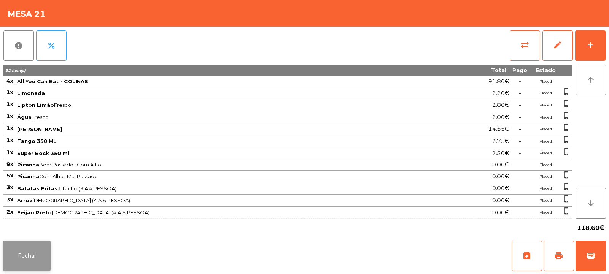
click at [37, 257] on button "Fechar" at bounding box center [27, 256] width 48 height 30
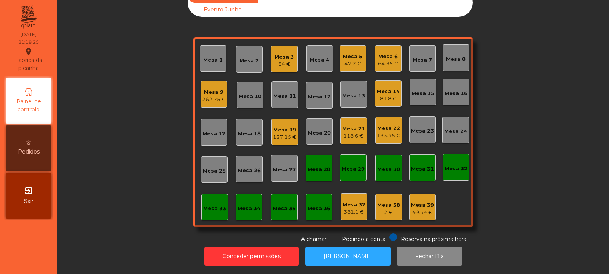
click at [349, 125] on div "Mesa 21" at bounding box center [353, 129] width 23 height 8
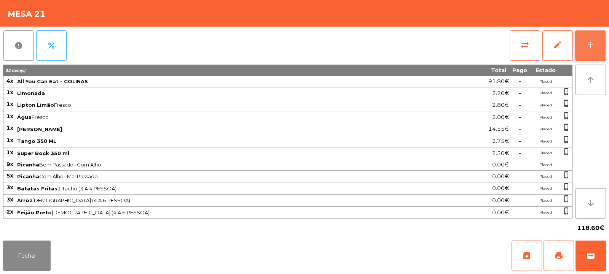
click at [593, 40] on div "add" at bounding box center [590, 44] width 9 height 9
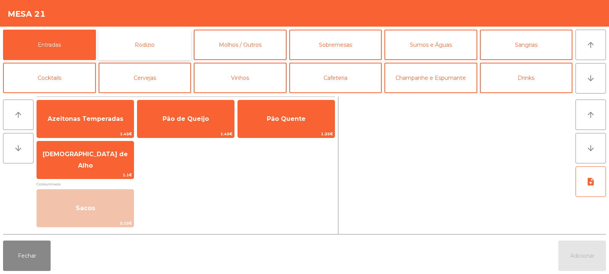
click at [171, 52] on button "Rodizio" at bounding box center [145, 45] width 93 height 30
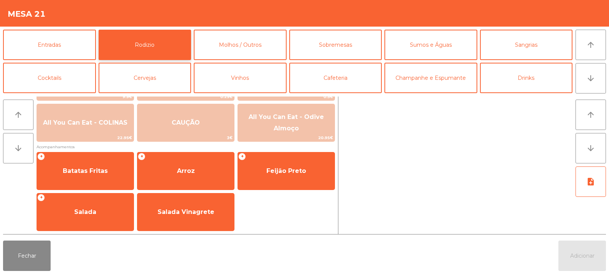
scroll to position [126, 0]
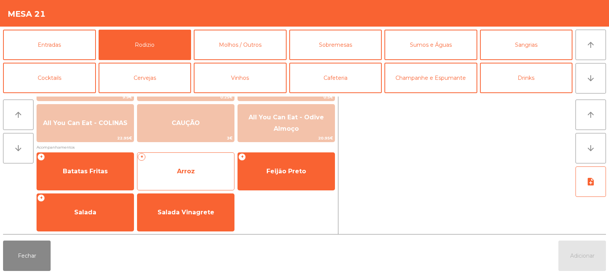
click at [193, 161] on span "Arroz" at bounding box center [185, 171] width 97 height 21
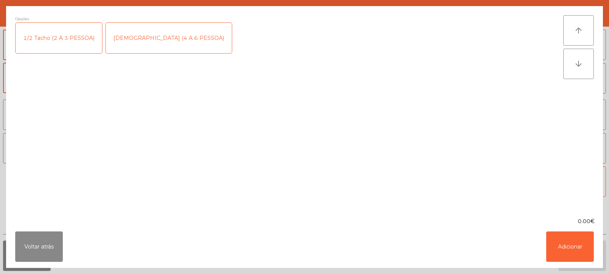
click at [170, 38] on div "[DEMOGRAPHIC_DATA] (4 A 6 PESSOA)" at bounding box center [169, 38] width 126 height 30
click at [572, 250] on button "Adicionar" at bounding box center [570, 247] width 48 height 30
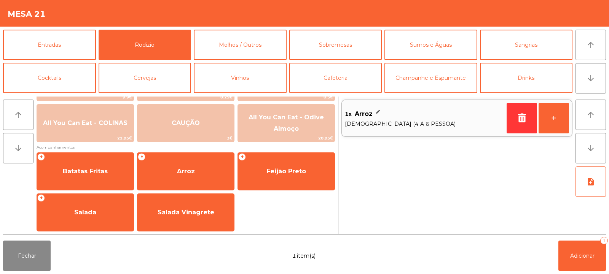
scroll to position [127, 0]
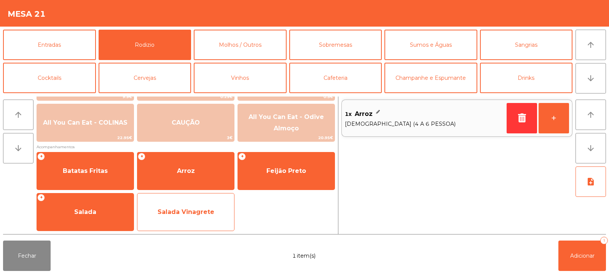
click at [190, 214] on span "Salada Vinagrete" at bounding box center [186, 212] width 57 height 7
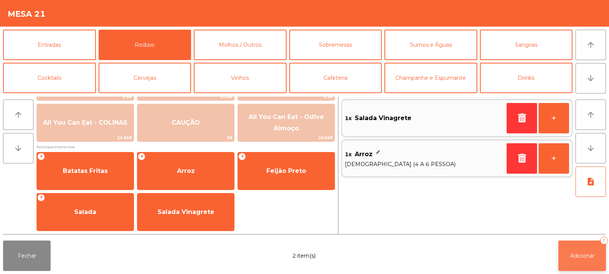
click at [576, 254] on span "Adicionar" at bounding box center [582, 256] width 24 height 7
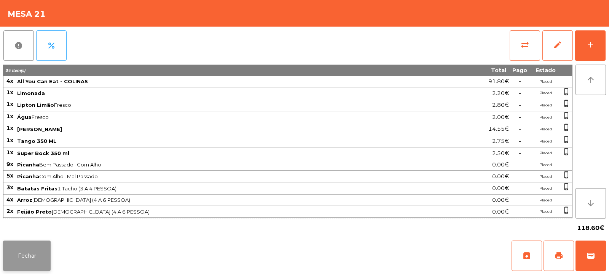
click at [45, 262] on button "Fechar" at bounding box center [27, 256] width 48 height 30
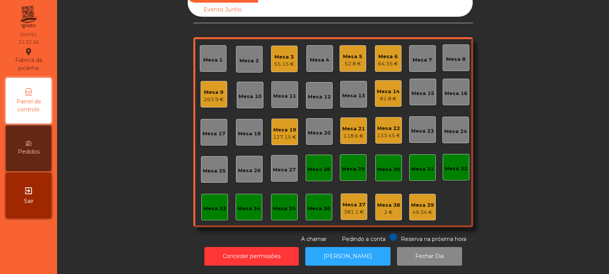
click at [351, 132] on div "118.6 €" at bounding box center [353, 136] width 23 height 8
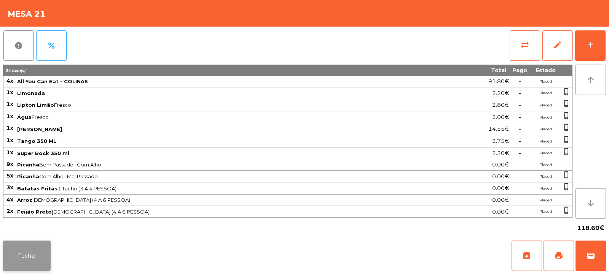
click at [42, 251] on button "Fechar" at bounding box center [27, 256] width 48 height 30
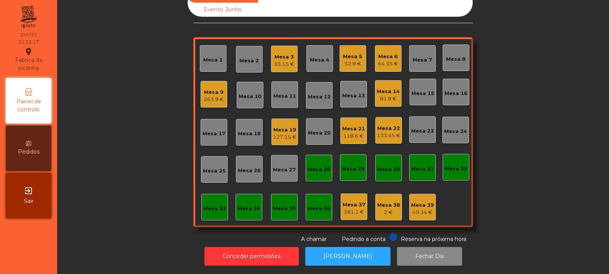
click at [348, 125] on div "Mesa 21" at bounding box center [353, 129] width 23 height 8
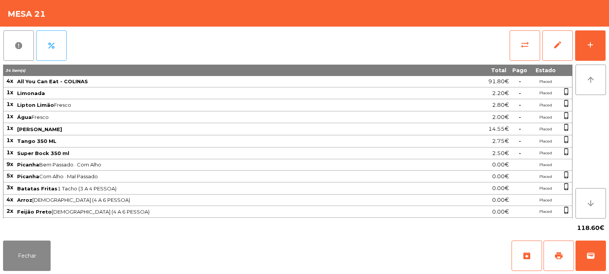
scroll to position [11, 0]
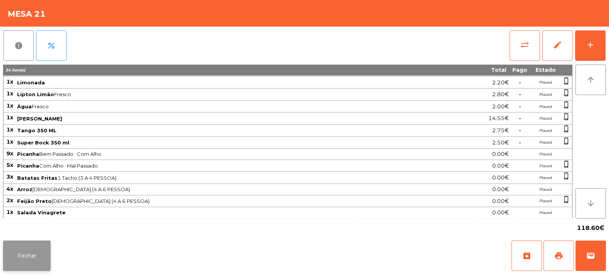
click at [37, 253] on button "Fechar" at bounding box center [27, 256] width 48 height 30
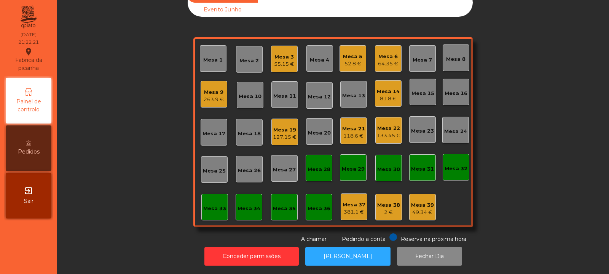
click at [378, 125] on div "Mesa 22" at bounding box center [389, 129] width 24 height 8
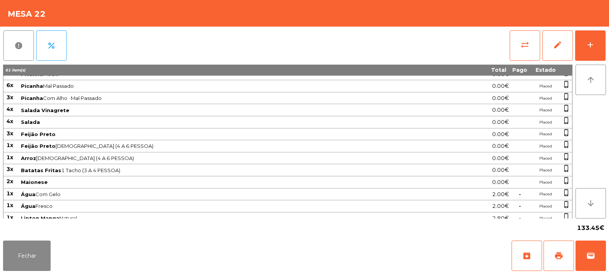
scroll to position [0, 0]
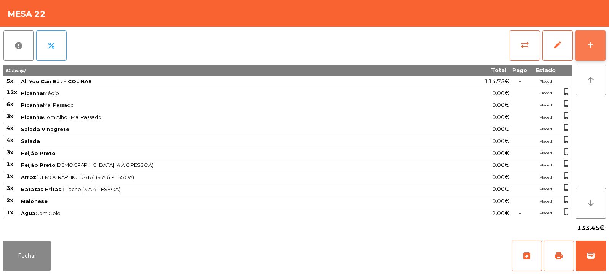
click at [601, 41] on button "add" at bounding box center [590, 45] width 30 height 30
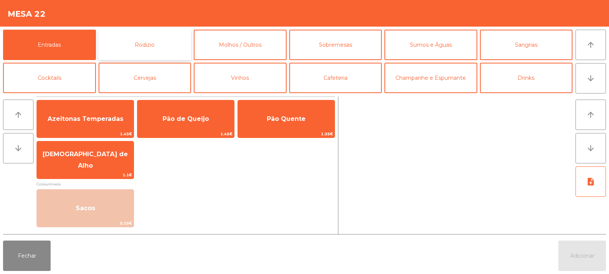
click at [151, 46] on button "Rodizio" at bounding box center [145, 45] width 93 height 30
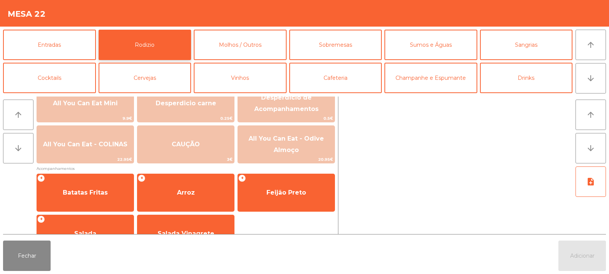
scroll to position [127, 0]
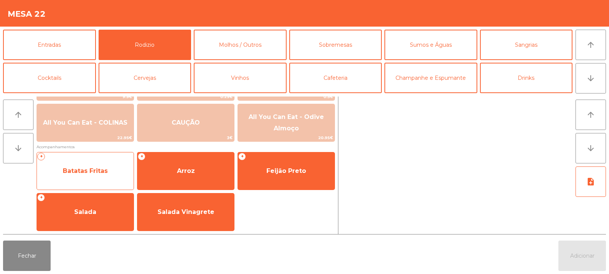
click at [108, 173] on span "Batatas Fritas" at bounding box center [85, 171] width 97 height 21
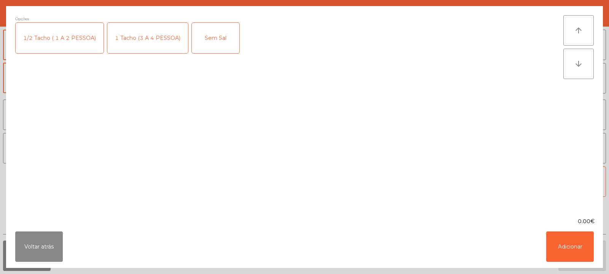
click at [138, 35] on div "1 Tacho (3 A 4 PESSOA)" at bounding box center [147, 38] width 81 height 30
click at [559, 244] on button "Adicionar" at bounding box center [570, 247] width 48 height 30
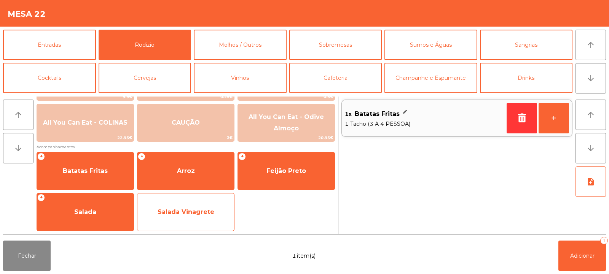
click at [186, 212] on span "Salada Vinagrete" at bounding box center [186, 212] width 57 height 7
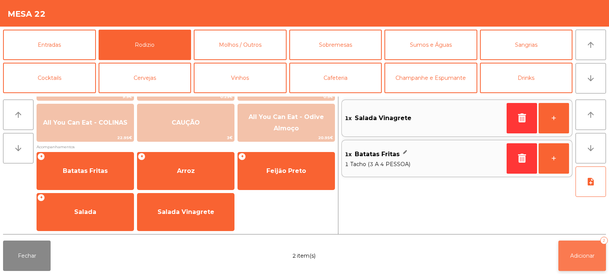
click at [576, 259] on span "Adicionar" at bounding box center [582, 256] width 24 height 7
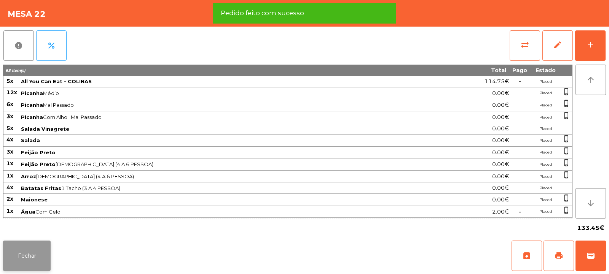
click at [39, 247] on button "Fechar" at bounding box center [27, 256] width 48 height 30
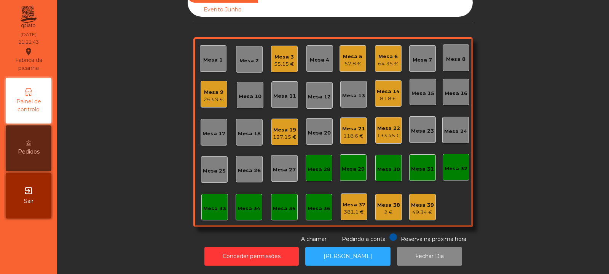
click at [354, 125] on div "Mesa 21" at bounding box center [353, 129] width 23 height 8
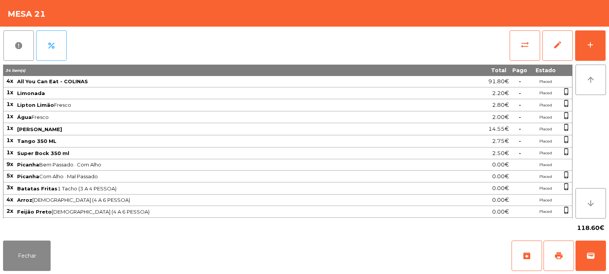
scroll to position [11, 0]
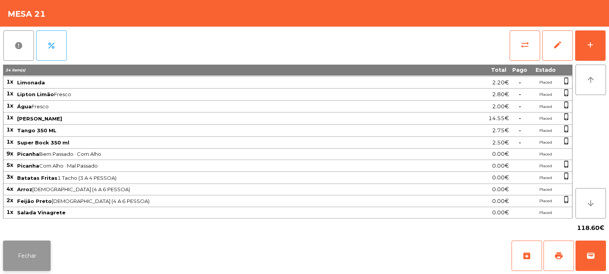
click at [43, 249] on button "Fechar" at bounding box center [27, 256] width 48 height 30
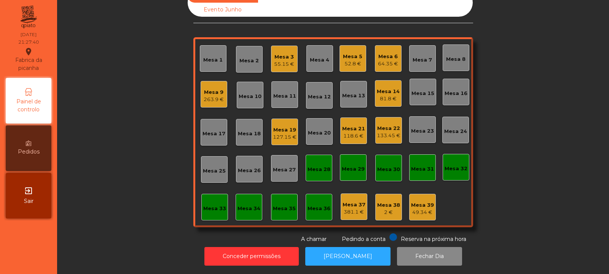
click at [395, 135] on div "Mesa 22 133.45 €" at bounding box center [388, 130] width 27 height 27
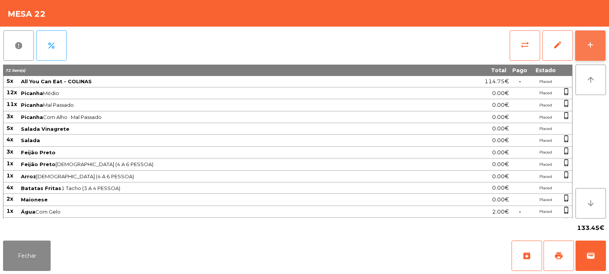
click at [588, 48] on div "add" at bounding box center [590, 44] width 9 height 9
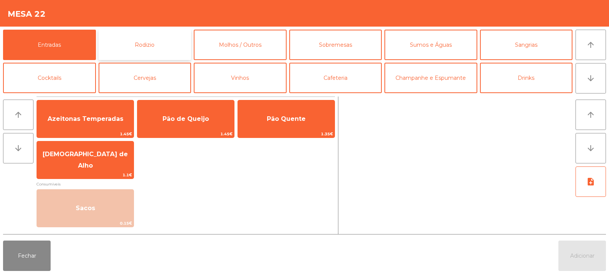
click at [161, 48] on button "Rodizio" at bounding box center [145, 45] width 93 height 30
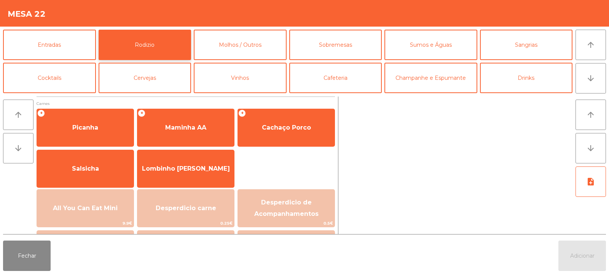
scroll to position [0, 0]
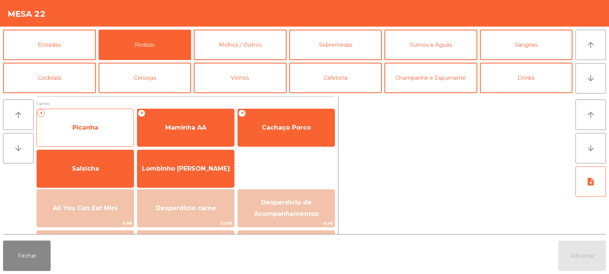
click at [92, 129] on span "Picanha" at bounding box center [85, 127] width 26 height 7
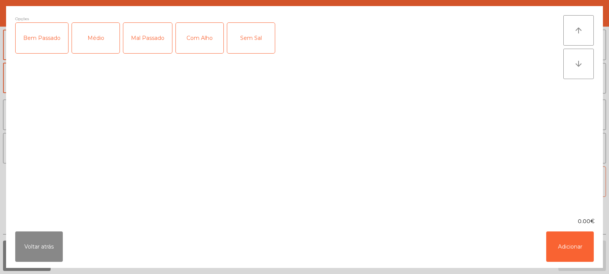
click at [139, 42] on div "Mal Passado" at bounding box center [147, 38] width 49 height 30
click at [572, 247] on button "Adicionar" at bounding box center [570, 247] width 48 height 30
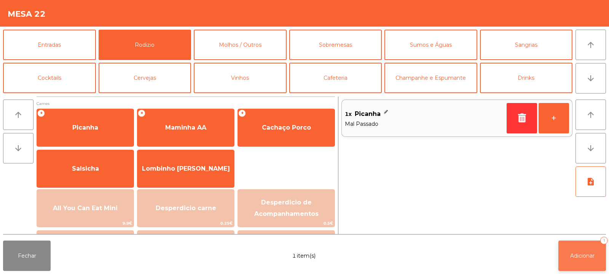
click at [583, 258] on span "Adicionar" at bounding box center [582, 256] width 24 height 7
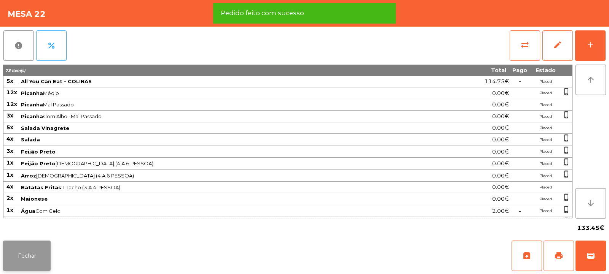
click at [23, 264] on button "Fechar" at bounding box center [27, 256] width 48 height 30
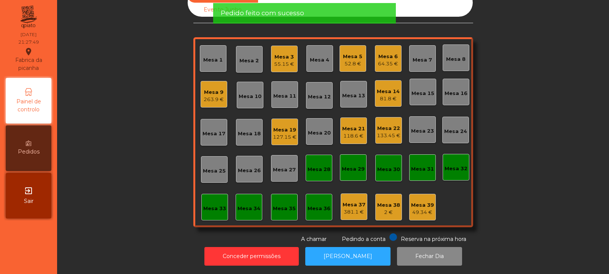
click at [281, 53] on div "Mesa 3" at bounding box center [284, 57] width 20 height 8
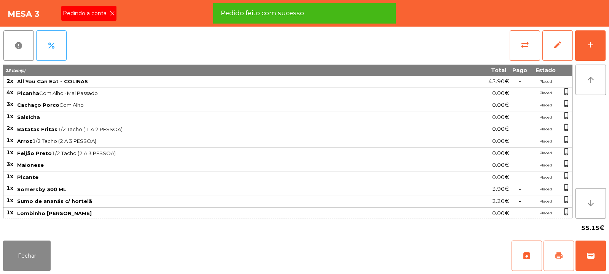
click at [553, 256] on button "print" at bounding box center [558, 256] width 30 height 30
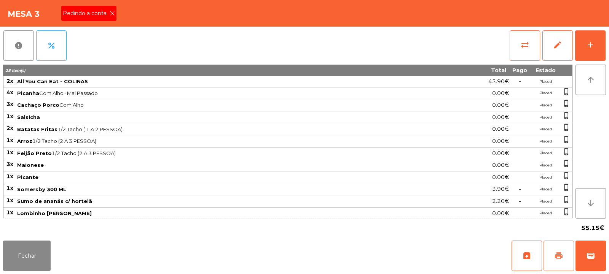
click at [558, 259] on span "print" at bounding box center [558, 256] width 9 height 9
click at [593, 256] on span "wallet" at bounding box center [590, 256] width 9 height 9
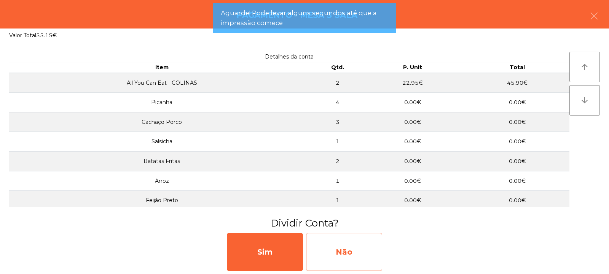
click at [370, 251] on div "Não" at bounding box center [344, 252] width 76 height 38
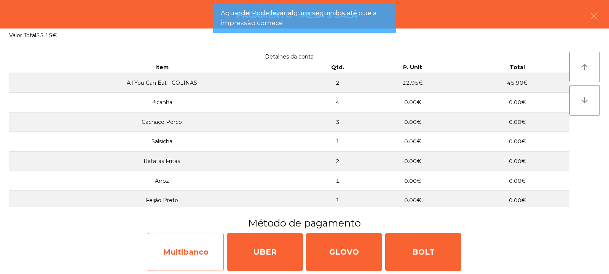
click at [196, 250] on div "Multibanco" at bounding box center [186, 252] width 76 height 38
select select "**"
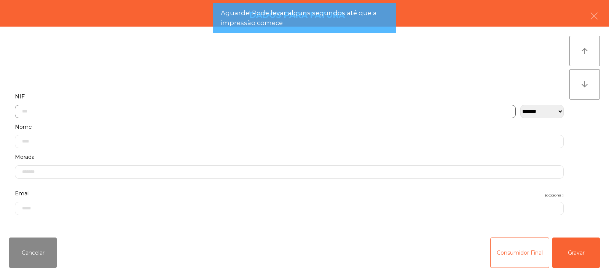
click at [198, 109] on input "text" at bounding box center [265, 111] width 501 height 13
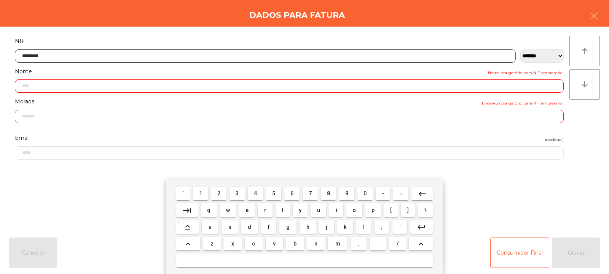
type input "*********"
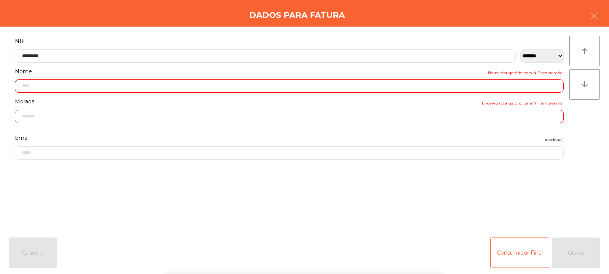
click at [583, 252] on div "` 1 2 3 4 5 6 7 8 9 0 - = keyboard_backspace keyboard_tab q w e r t y u i o p […" at bounding box center [304, 227] width 609 height 94
type input "**********"
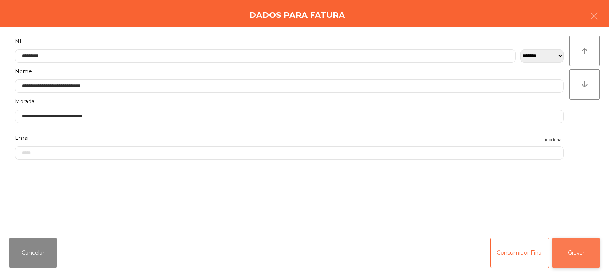
click at [577, 247] on button "Gravar" at bounding box center [576, 253] width 48 height 30
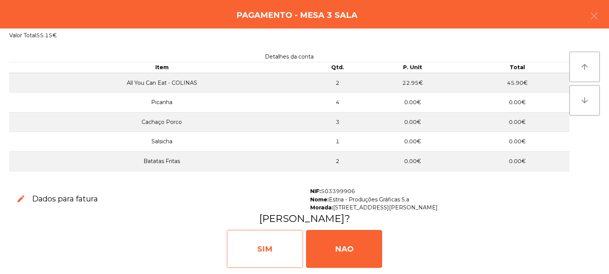
click at [273, 253] on div "SIM" at bounding box center [265, 249] width 76 height 38
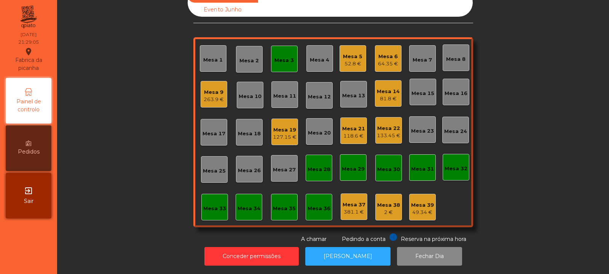
click at [387, 132] on div "133.45 €" at bounding box center [389, 136] width 24 height 8
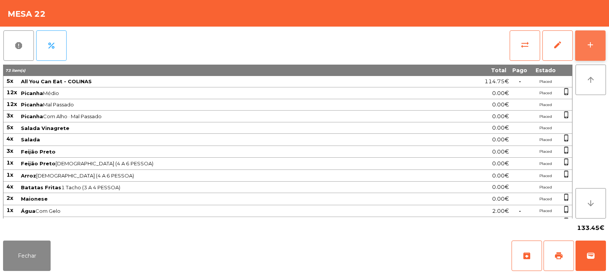
click at [601, 45] on button "add" at bounding box center [590, 45] width 30 height 30
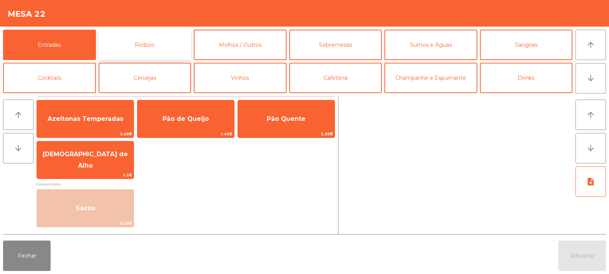
click at [160, 39] on button "Rodizio" at bounding box center [145, 45] width 93 height 30
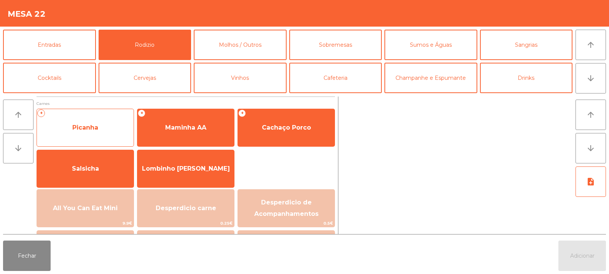
click at [79, 132] on span "Picanha" at bounding box center [85, 128] width 97 height 21
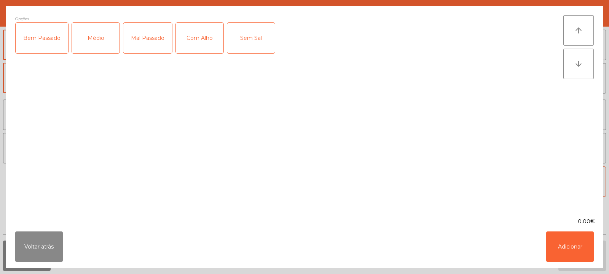
click at [153, 40] on div "Mal Passado" at bounding box center [147, 38] width 49 height 30
click at [563, 250] on button "Adicionar" at bounding box center [570, 247] width 48 height 30
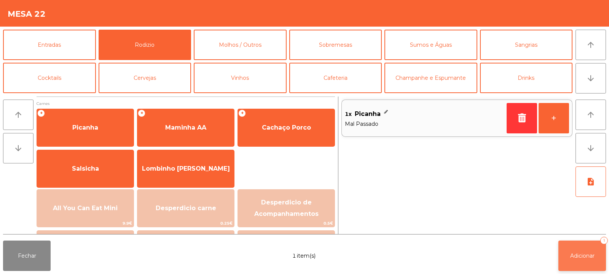
click at [578, 258] on span "Adicionar" at bounding box center [582, 256] width 24 height 7
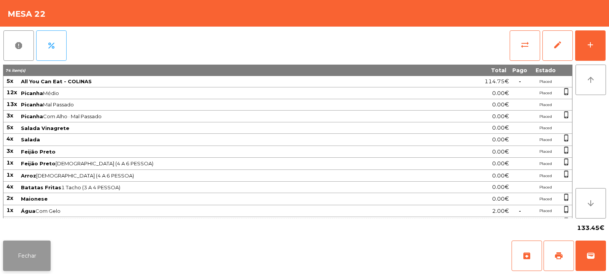
click at [25, 257] on button "Fechar" at bounding box center [27, 256] width 48 height 30
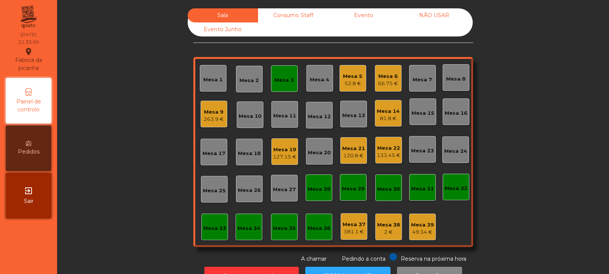
scroll to position [25, 0]
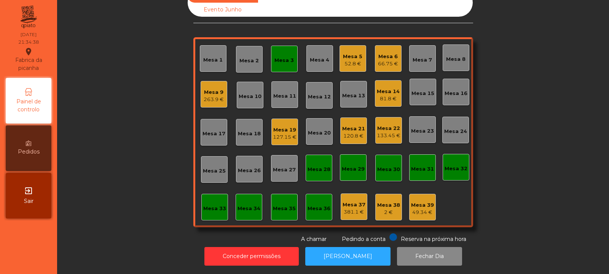
click at [215, 96] on div "263.9 €" at bounding box center [214, 100] width 20 height 8
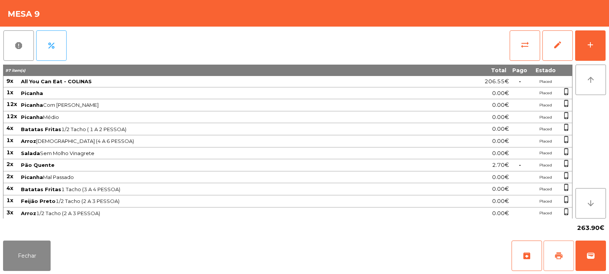
click at [554, 258] on button "print" at bounding box center [558, 256] width 30 height 30
click at [597, 251] on button "wallet" at bounding box center [590, 256] width 30 height 30
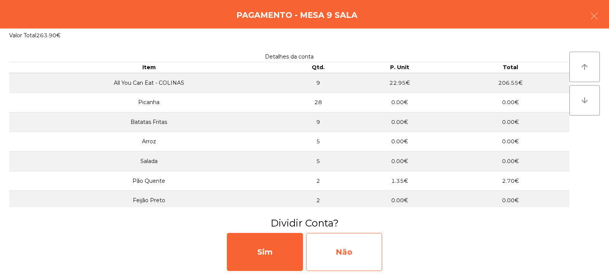
click at [344, 251] on div "Não" at bounding box center [344, 252] width 76 height 38
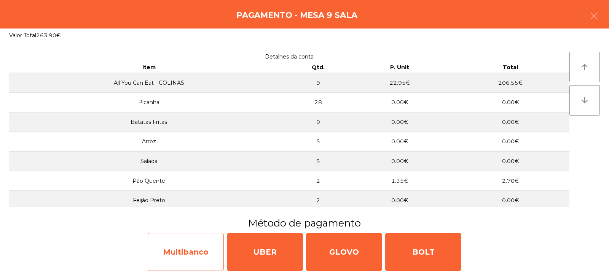
click at [185, 245] on div "Multibanco" at bounding box center [186, 252] width 76 height 38
select select "**"
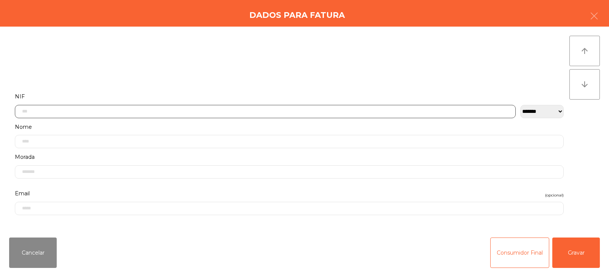
click at [312, 110] on input "text" at bounding box center [265, 111] width 501 height 13
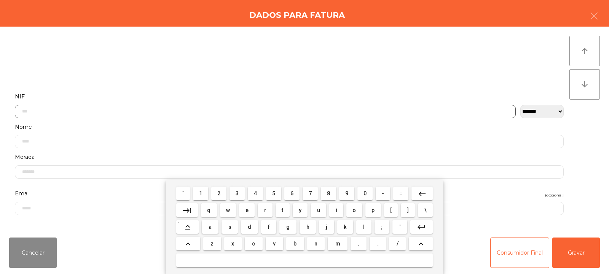
scroll to position [56, 0]
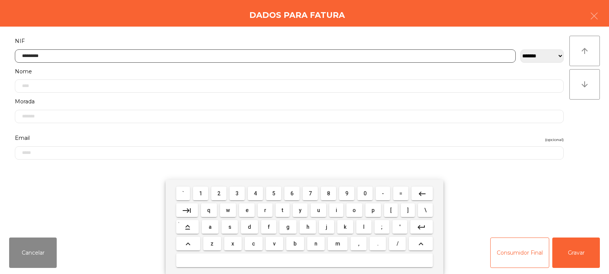
type input "*********"
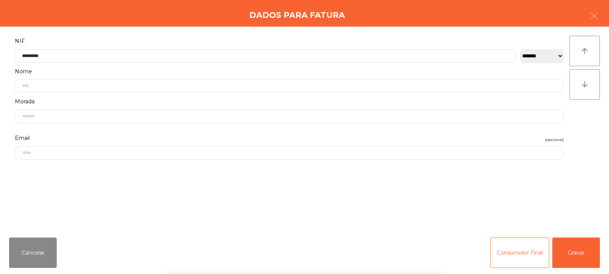
click at [572, 128] on div "arrow_upward arrow_downward" at bounding box center [584, 129] width 30 height 187
click at [582, 253] on button "Gravar" at bounding box center [576, 253] width 48 height 30
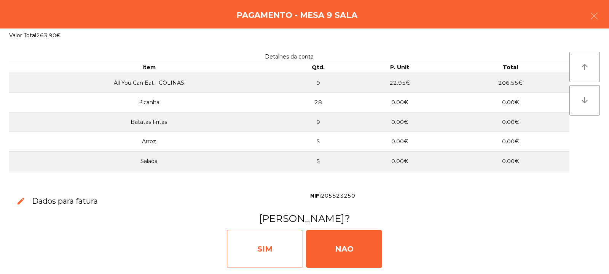
click at [260, 242] on div "SIM" at bounding box center [265, 249] width 76 height 38
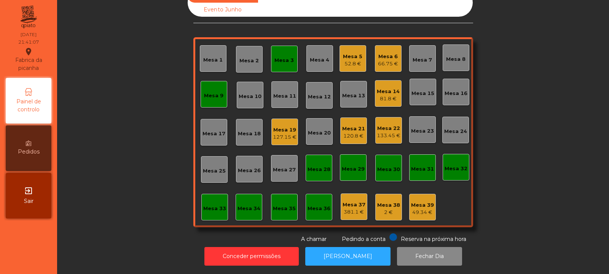
click at [321, 56] on div "Mesa 4" at bounding box center [319, 60] width 19 height 8
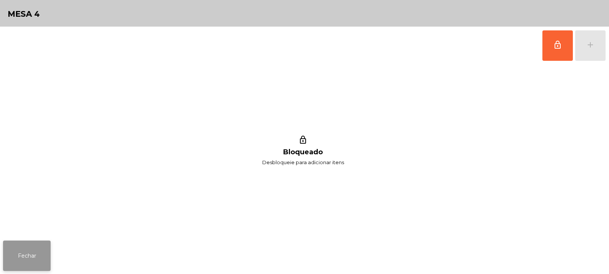
click at [41, 264] on button "Fechar" at bounding box center [27, 256] width 48 height 30
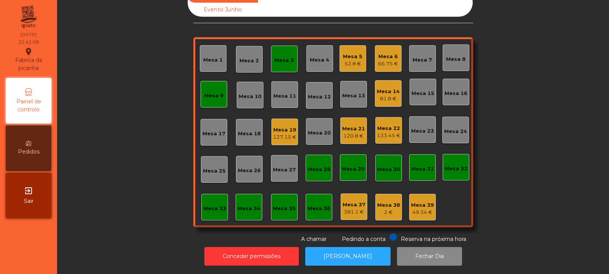
click at [285, 57] on div "Mesa 3" at bounding box center [283, 61] width 19 height 8
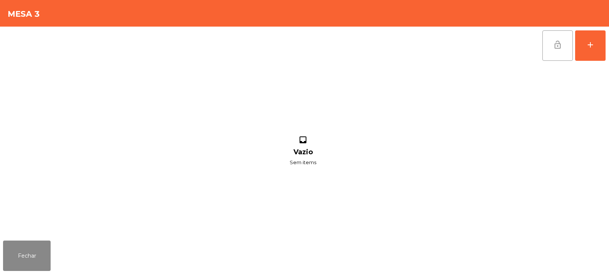
click at [566, 45] on button "lock_open" at bounding box center [557, 45] width 30 height 30
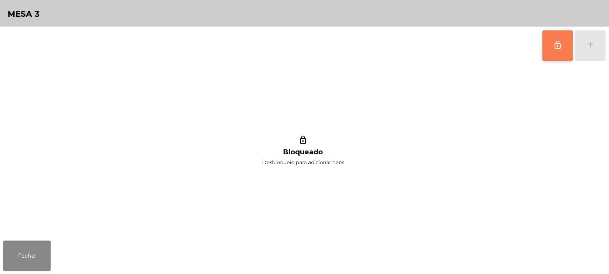
click at [559, 48] on span "lock_outline" at bounding box center [557, 44] width 9 height 9
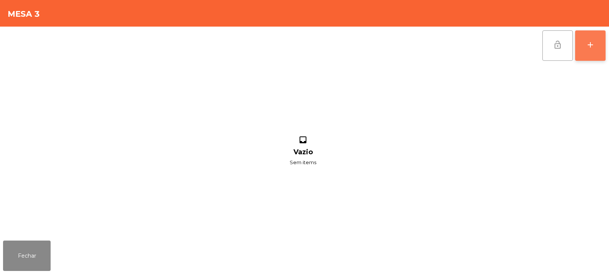
click at [591, 49] on div "add" at bounding box center [590, 44] width 9 height 9
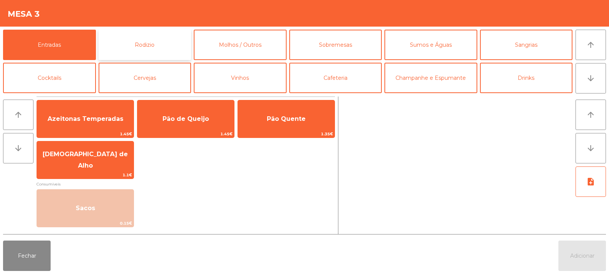
click at [141, 45] on button "Rodizio" at bounding box center [145, 45] width 93 height 30
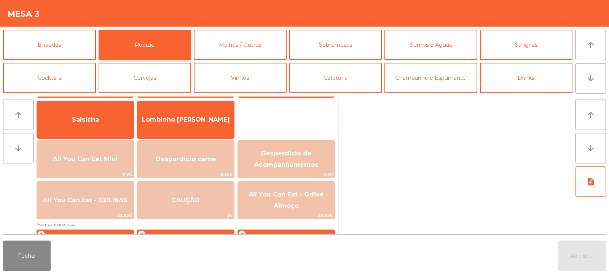
scroll to position [51, 0]
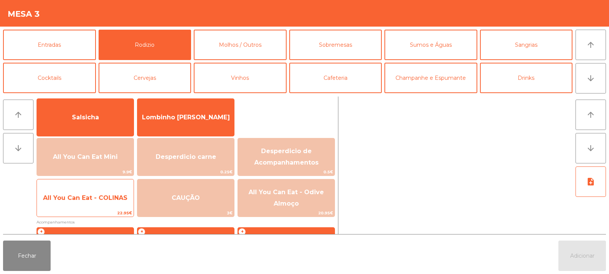
click at [108, 214] on span "22.95€" at bounding box center [85, 213] width 97 height 7
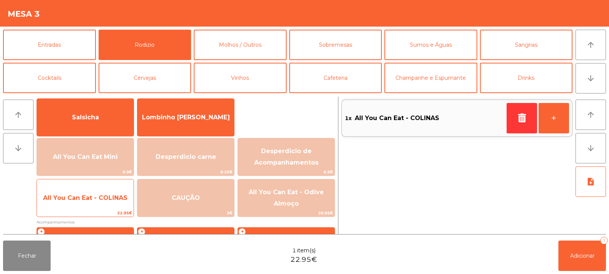
click at [112, 216] on span "22.95€" at bounding box center [85, 213] width 97 height 7
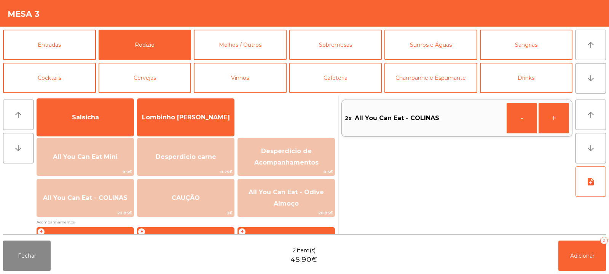
click at [565, 229] on div "2x All You Can Eat - COLINAS - +" at bounding box center [456, 166] width 231 height 138
click at [572, 243] on button "Adicionar 2" at bounding box center [582, 256] width 48 height 30
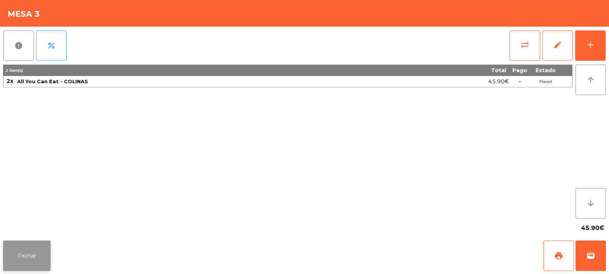
click at [25, 251] on button "Fechar" at bounding box center [27, 256] width 48 height 30
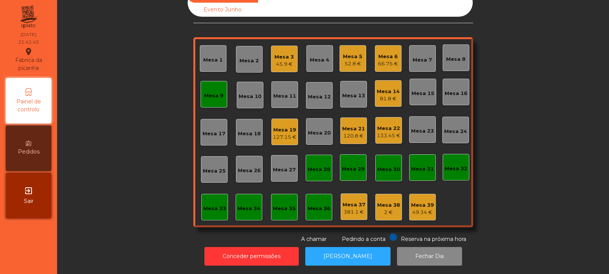
click at [398, 58] on div "Mesa 6 66.75 €" at bounding box center [388, 58] width 27 height 27
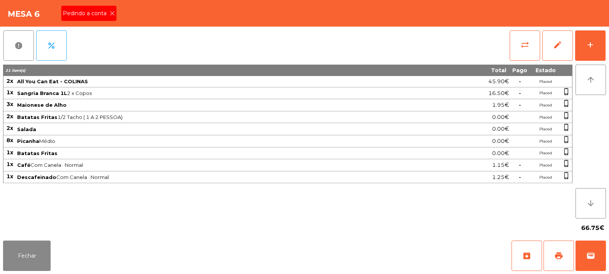
click at [90, 20] on div "Pedindo a conta" at bounding box center [88, 13] width 55 height 15
click at [558, 252] on span "print" at bounding box center [558, 256] width 9 height 9
click at [561, 253] on span "print" at bounding box center [558, 256] width 9 height 9
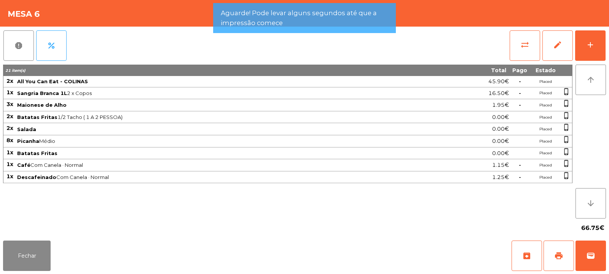
click at [494, 51] on div "report percent sync_alt edit add" at bounding box center [304, 46] width 603 height 38
click at [522, 48] on span "sync_alt" at bounding box center [524, 44] width 9 height 9
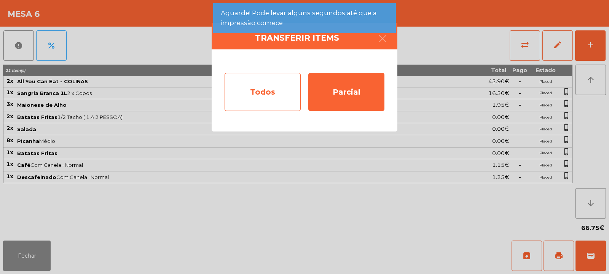
click at [263, 91] on div "Todos" at bounding box center [263, 92] width 76 height 38
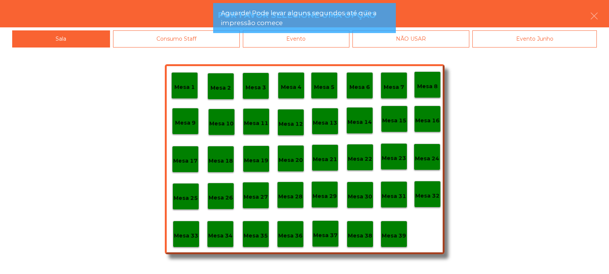
click at [312, 44] on div "Evento" at bounding box center [296, 38] width 107 height 17
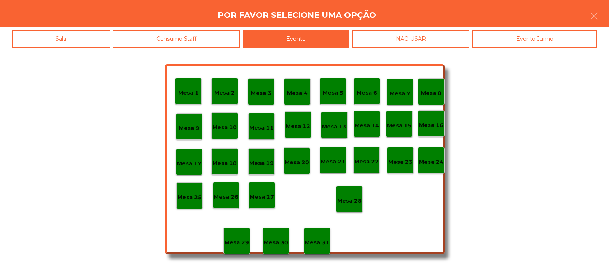
click at [343, 208] on div "Mesa 28" at bounding box center [349, 199] width 27 height 27
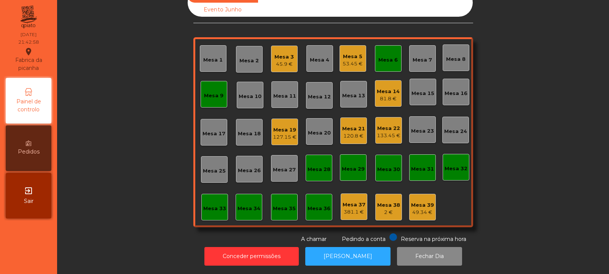
click at [279, 134] on div "127.15 €" at bounding box center [285, 138] width 24 height 8
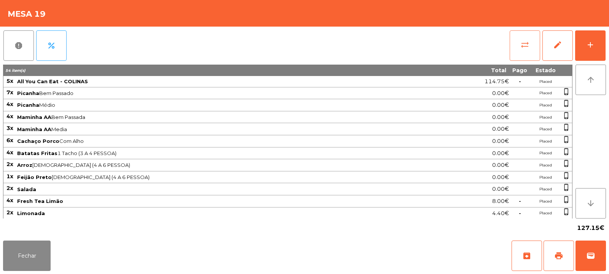
click at [518, 51] on button "sync_alt" at bounding box center [525, 45] width 30 height 30
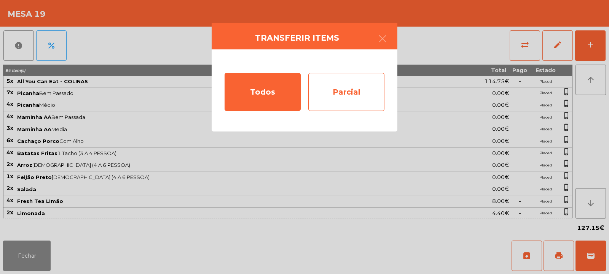
click at [351, 95] on div "Parcial" at bounding box center [346, 92] width 76 height 38
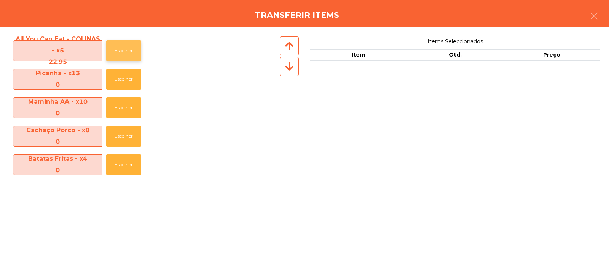
click at [127, 45] on button "Escolher" at bounding box center [123, 50] width 35 height 21
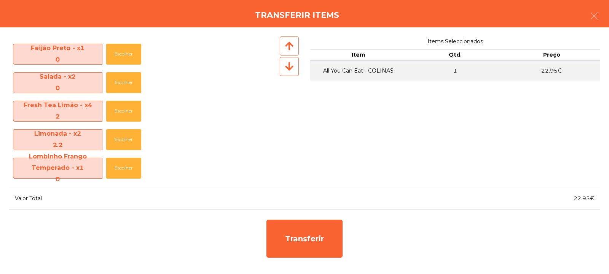
scroll to position [169, 0]
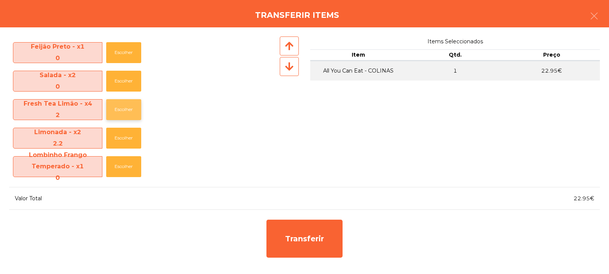
click at [122, 119] on button "Escolher" at bounding box center [123, 109] width 35 height 21
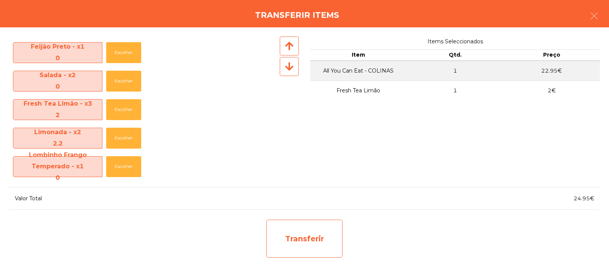
click at [318, 239] on div "Transferir" at bounding box center [304, 239] width 76 height 38
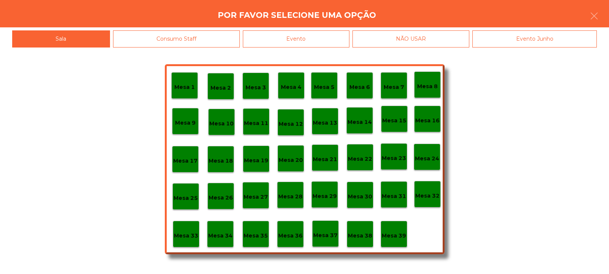
click at [184, 237] on p "Mesa 33" at bounding box center [186, 236] width 24 height 9
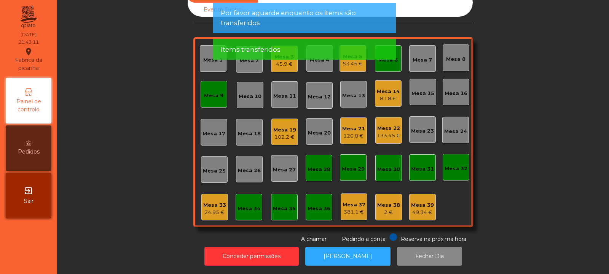
click at [206, 209] on div "24.95 €" at bounding box center [214, 213] width 23 height 8
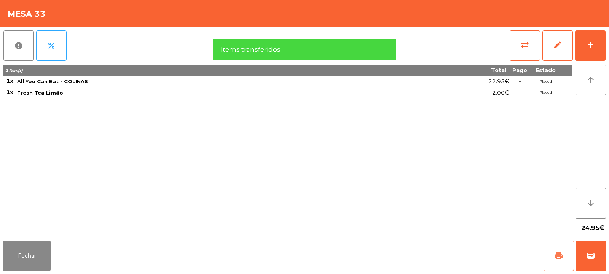
click at [556, 258] on span "print" at bounding box center [558, 256] width 9 height 9
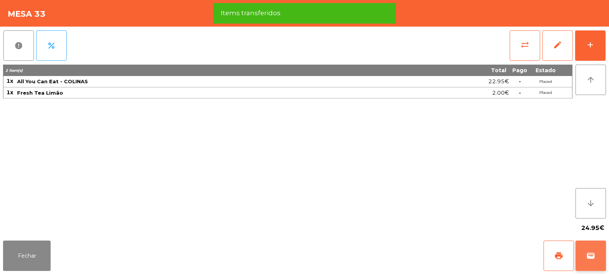
click at [594, 253] on span "wallet" at bounding box center [590, 256] width 9 height 9
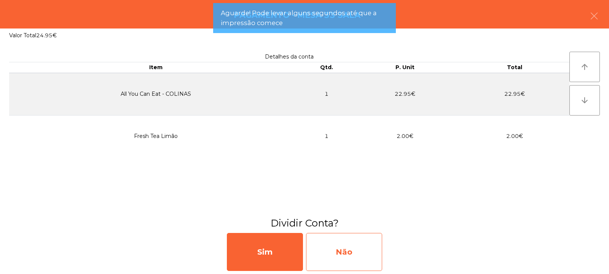
click at [367, 259] on div "Não" at bounding box center [344, 252] width 76 height 38
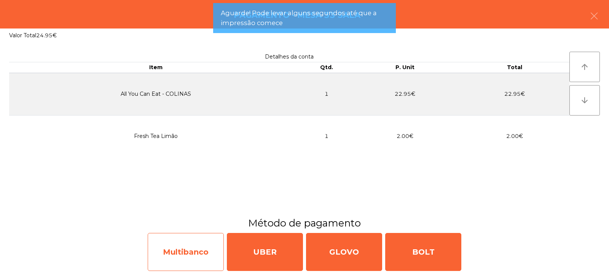
click at [187, 236] on div "Multibanco" at bounding box center [186, 252] width 76 height 38
select select "**"
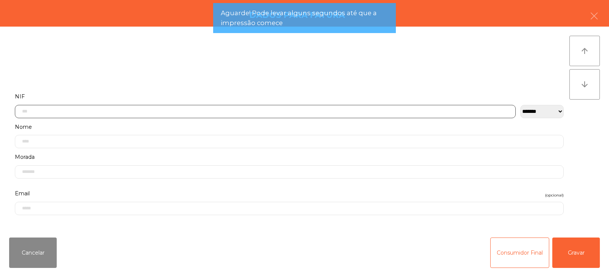
click at [69, 112] on input "text" at bounding box center [265, 111] width 501 height 13
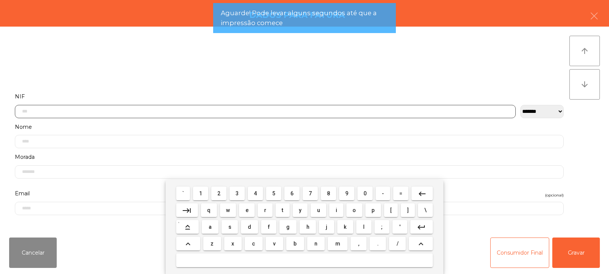
scroll to position [56, 0]
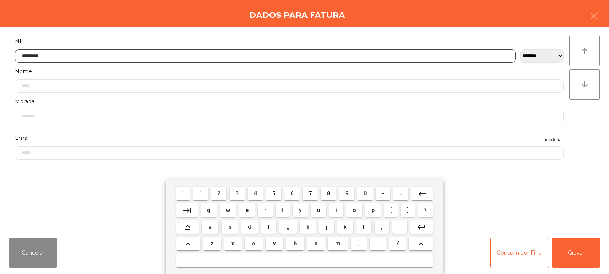
type input "*********"
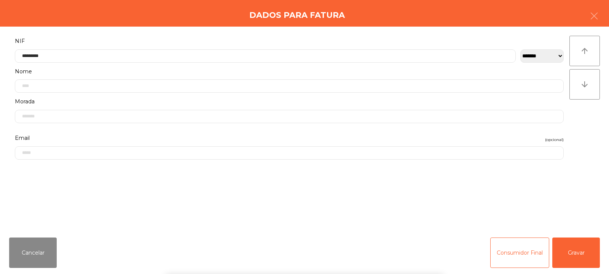
click at [574, 251] on div "` 1 2 3 4 5 6 7 8 9 0 - = keyboard_backspace keyboard_tab q w e r t y u i o p […" at bounding box center [304, 227] width 609 height 94
click at [572, 250] on button "Gravar" at bounding box center [576, 253] width 48 height 30
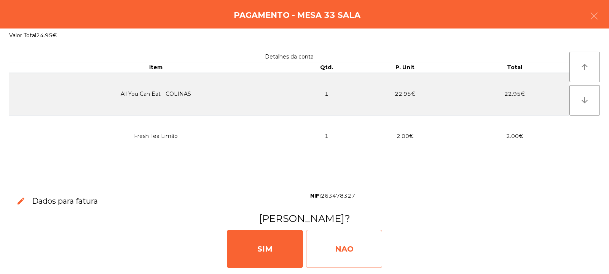
click at [324, 253] on div "NAO" at bounding box center [344, 249] width 76 height 38
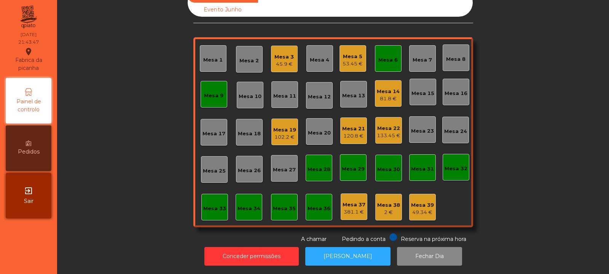
click at [286, 134] on div "102.2 €" at bounding box center [284, 138] width 23 height 8
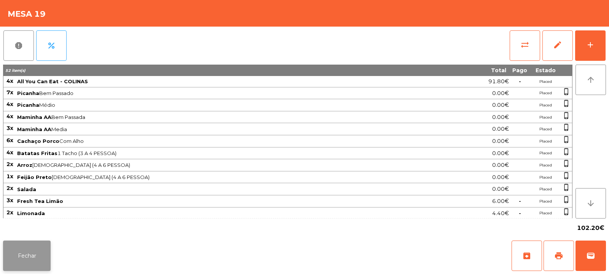
click at [29, 256] on button "Fechar" at bounding box center [27, 256] width 48 height 30
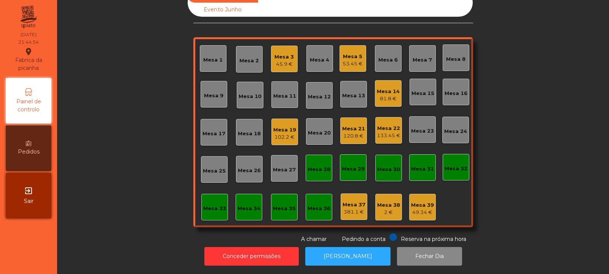
click at [282, 61] on div "45.9 €" at bounding box center [283, 65] width 19 height 8
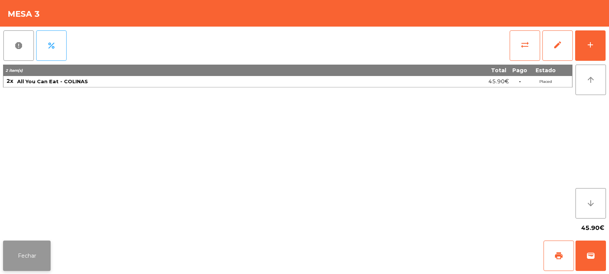
click at [27, 262] on button "Fechar" at bounding box center [27, 256] width 48 height 30
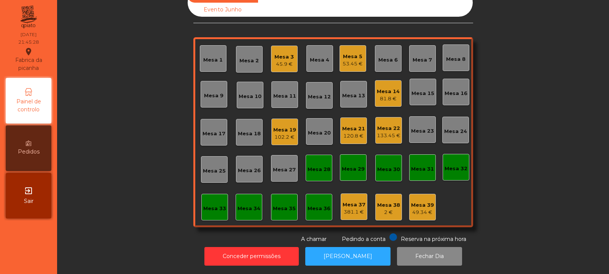
click at [391, 132] on div "133.45 €" at bounding box center [389, 136] width 24 height 8
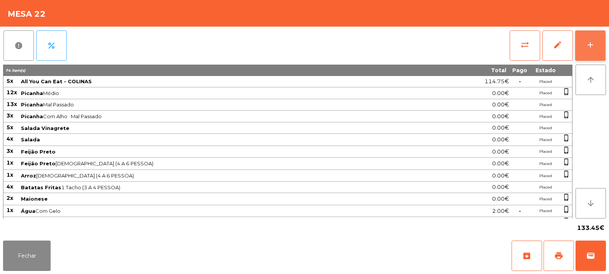
click at [591, 51] on button "add" at bounding box center [590, 45] width 30 height 30
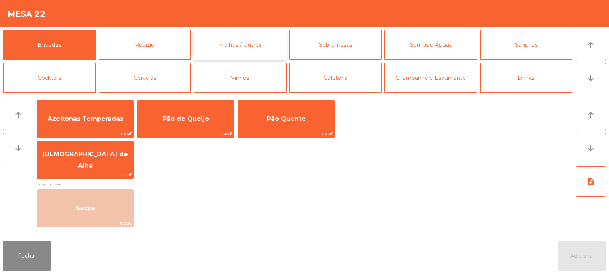
click at [247, 40] on button "Molhos / Outros" at bounding box center [240, 45] width 93 height 30
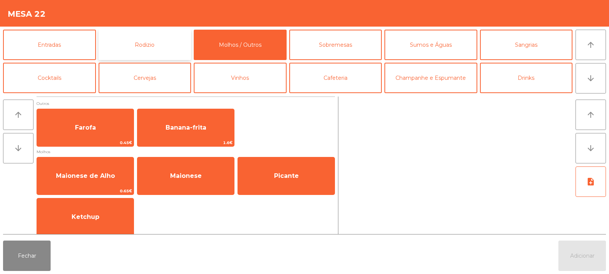
click at [141, 42] on button "Rodizio" at bounding box center [145, 45] width 93 height 30
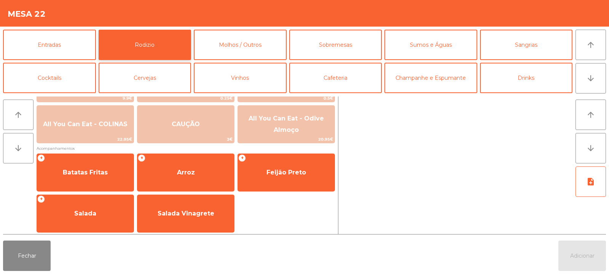
scroll to position [127, 0]
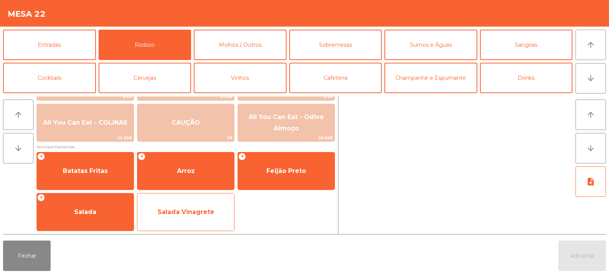
click at [190, 221] on span "Salada Vinagrete" at bounding box center [185, 212] width 97 height 21
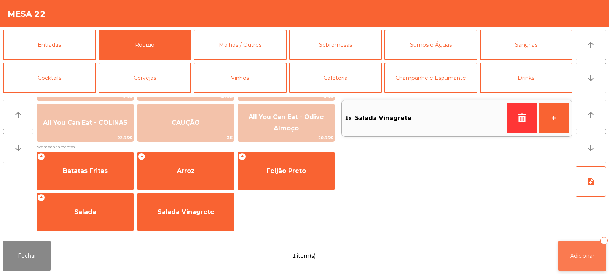
click at [580, 260] on button "Adicionar 1" at bounding box center [582, 256] width 48 height 30
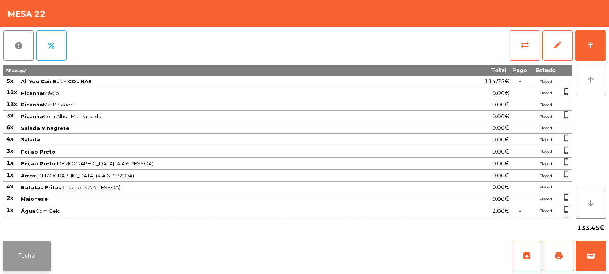
click at [19, 246] on button "Fechar" at bounding box center [27, 256] width 48 height 30
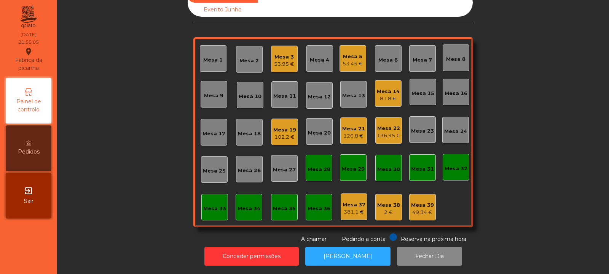
click at [357, 63] on div "Mesa 5 53.45 €" at bounding box center [352, 58] width 27 height 27
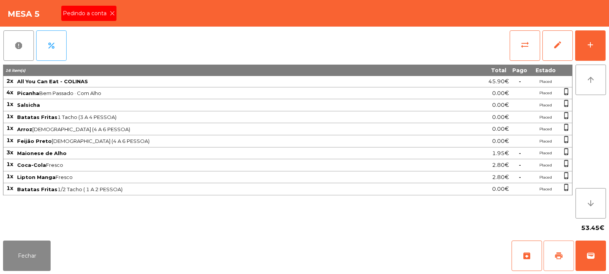
click at [558, 261] on button "print" at bounding box center [558, 256] width 30 height 30
click at [561, 262] on button "print" at bounding box center [558, 256] width 30 height 30
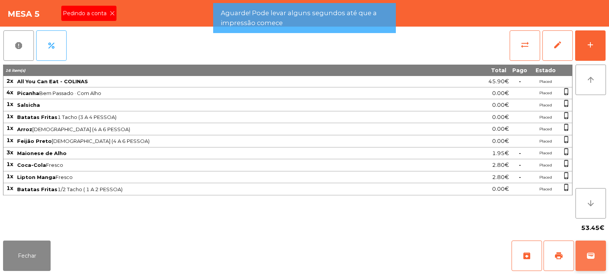
click at [598, 258] on button "wallet" at bounding box center [590, 256] width 30 height 30
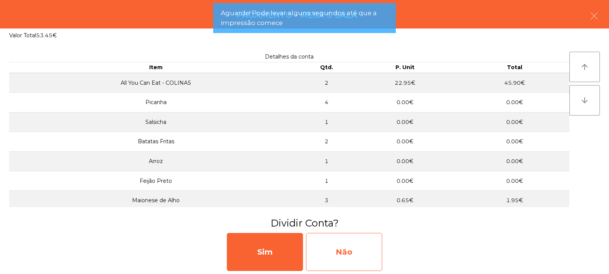
click at [359, 243] on div "Não" at bounding box center [344, 252] width 76 height 38
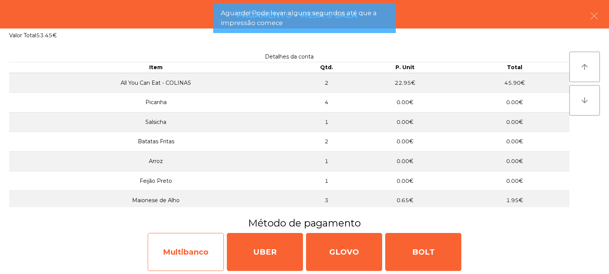
click at [180, 249] on div "Multibanco" at bounding box center [186, 252] width 76 height 38
select select "**"
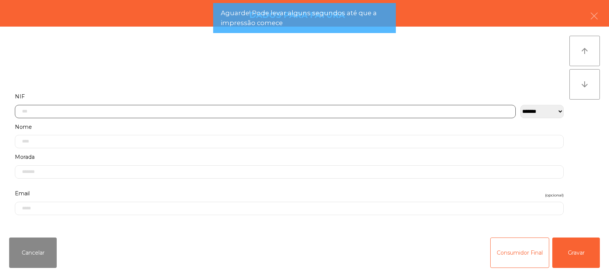
click at [179, 112] on input "text" at bounding box center [265, 111] width 501 height 13
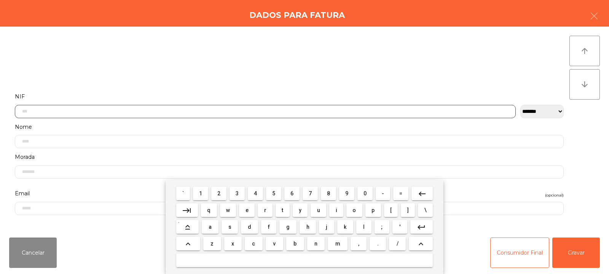
scroll to position [56, 0]
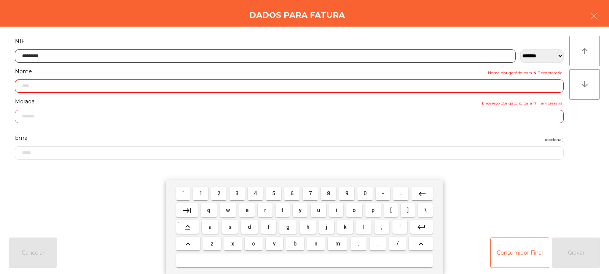
type input "*********"
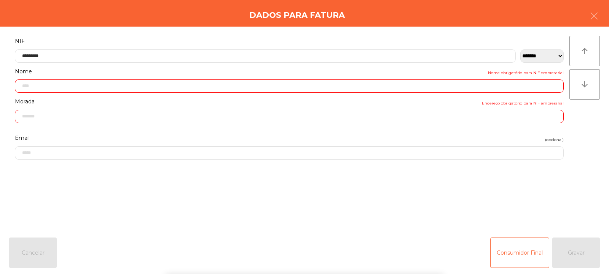
click at [571, 256] on div "` 1 2 3 4 5 6 7 8 9 0 - = keyboard_backspace keyboard_tab q w e r t y u i o p […" at bounding box center [304, 227] width 609 height 94
type input "**********"
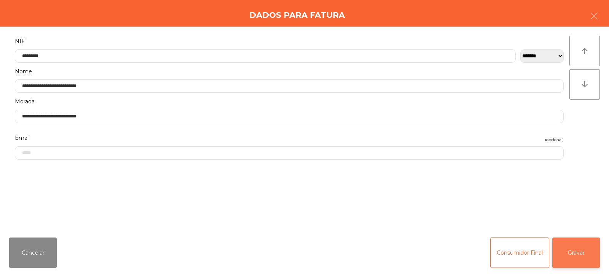
click at [572, 242] on button "Gravar" at bounding box center [576, 253] width 48 height 30
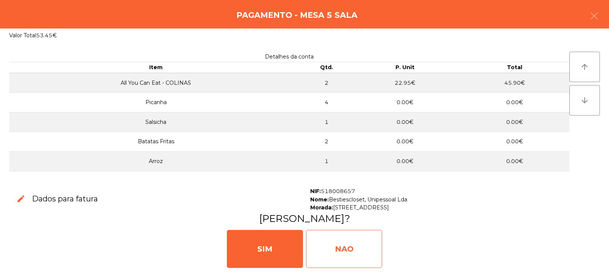
click at [354, 241] on div "NAO" at bounding box center [344, 249] width 76 height 38
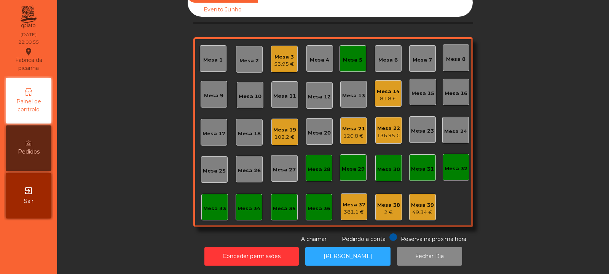
click at [458, 59] on div "Mesa 8" at bounding box center [456, 58] width 27 height 27
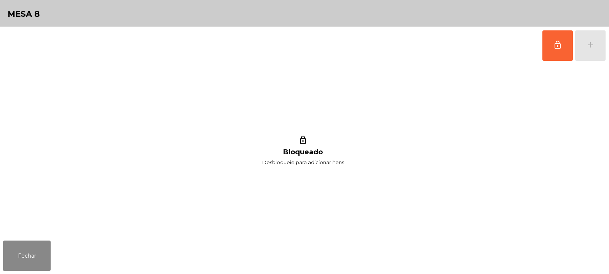
click at [552, 53] on button "lock_outline" at bounding box center [557, 45] width 30 height 30
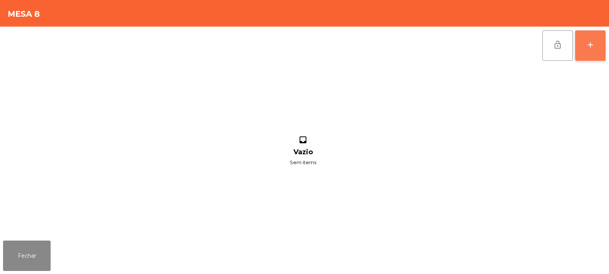
click at [592, 48] on div "add" at bounding box center [590, 44] width 9 height 9
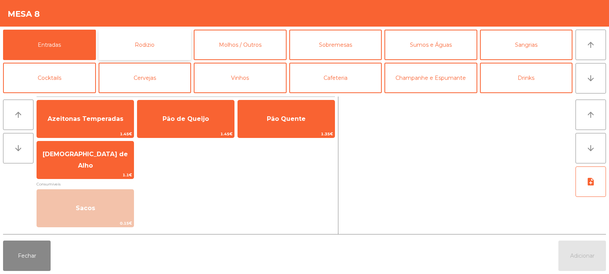
click at [147, 56] on button "Rodizio" at bounding box center [145, 45] width 93 height 30
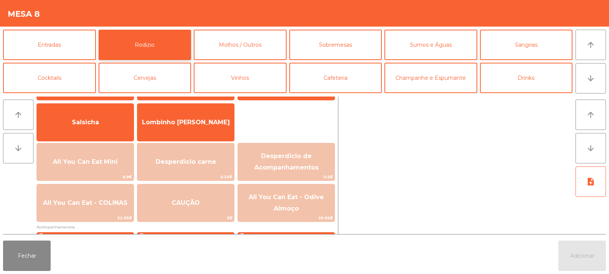
scroll to position [45, 0]
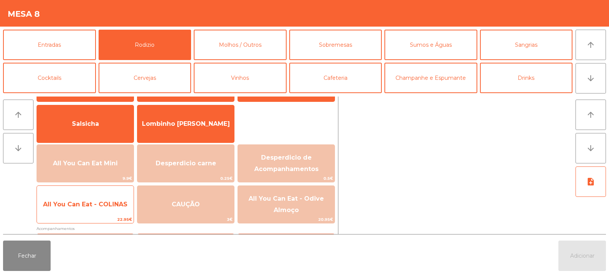
click at [107, 207] on span "All You Can Eat - COLINAS" at bounding box center [85, 204] width 84 height 7
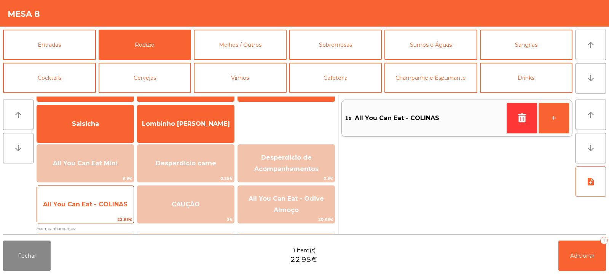
click at [106, 212] on span "All You Can Eat - COLINAS" at bounding box center [85, 204] width 97 height 21
click at [105, 210] on span "All You Can Eat - COLINAS" at bounding box center [85, 204] width 97 height 21
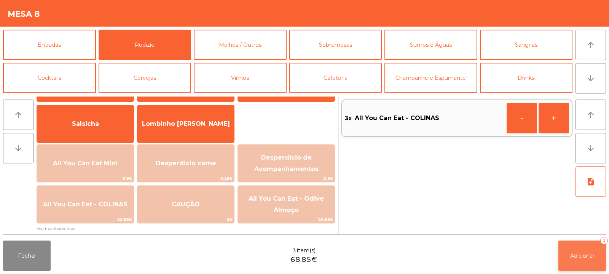
click at [579, 264] on button "Adicionar 3" at bounding box center [582, 256] width 48 height 30
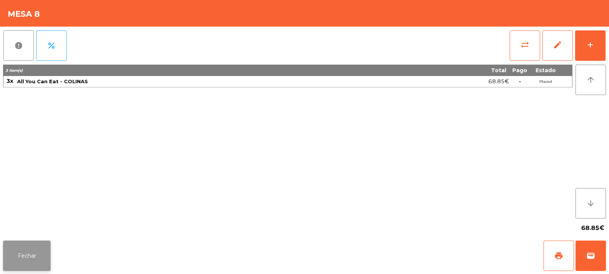
click at [28, 250] on button "Fechar" at bounding box center [27, 256] width 48 height 30
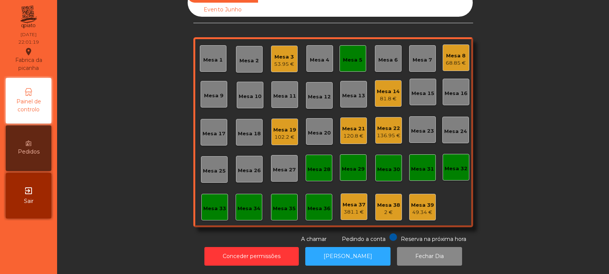
click at [348, 94] on div "Mesa 13" at bounding box center [353, 96] width 23 height 8
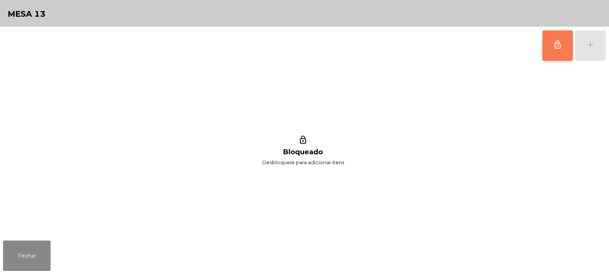
click at [550, 43] on button "lock_outline" at bounding box center [557, 45] width 30 height 30
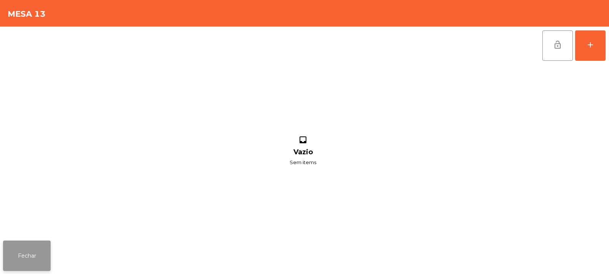
click at [33, 245] on button "Fechar" at bounding box center [27, 256] width 48 height 30
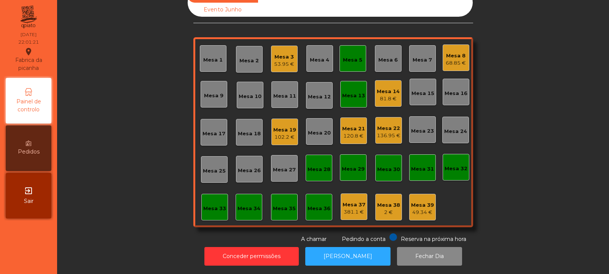
click at [446, 61] on div "68.85 €" at bounding box center [456, 63] width 20 height 8
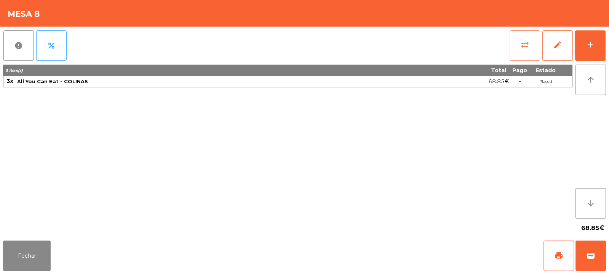
click at [522, 44] on span "sync_alt" at bounding box center [524, 44] width 9 height 9
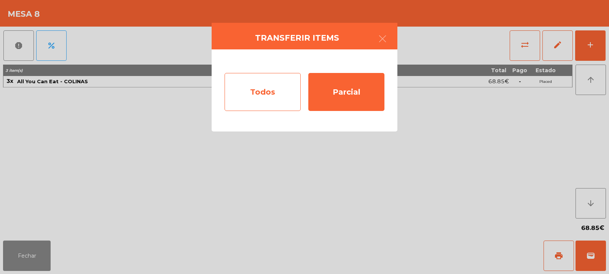
click at [258, 104] on div "Todos" at bounding box center [263, 92] width 76 height 38
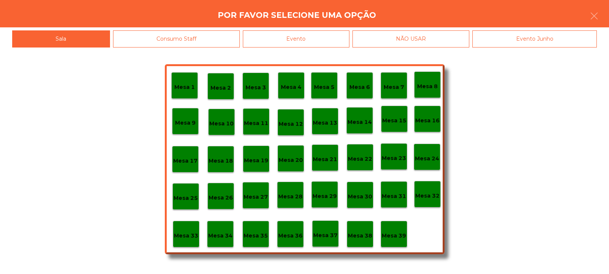
click at [334, 127] on div "Mesa 13" at bounding box center [325, 121] width 27 height 27
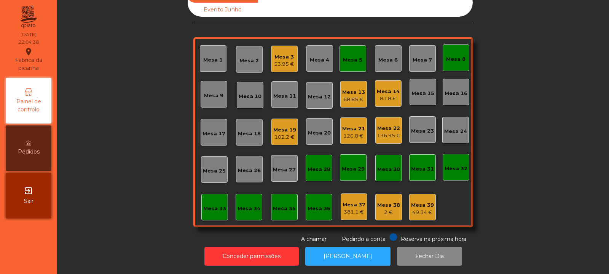
click at [381, 132] on div "136.95 €" at bounding box center [389, 136] width 24 height 8
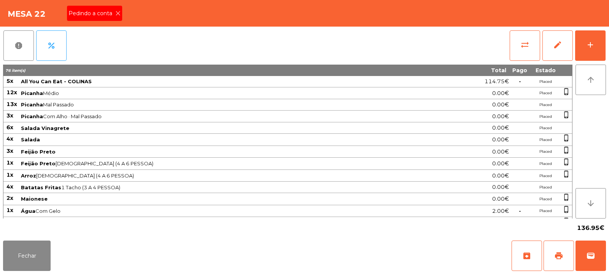
click at [83, 16] on span "Pedindo a conta" at bounding box center [92, 14] width 47 height 8
click at [553, 253] on button "print" at bounding box center [558, 256] width 30 height 30
click at [558, 257] on span "print" at bounding box center [558, 256] width 9 height 9
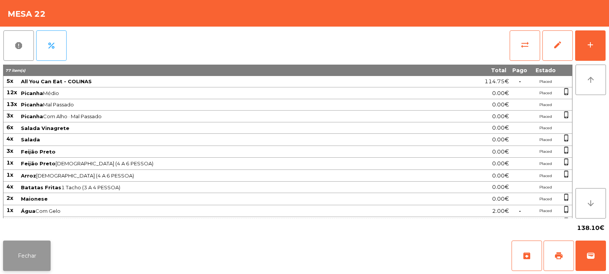
click at [46, 251] on button "Fechar" at bounding box center [27, 256] width 48 height 30
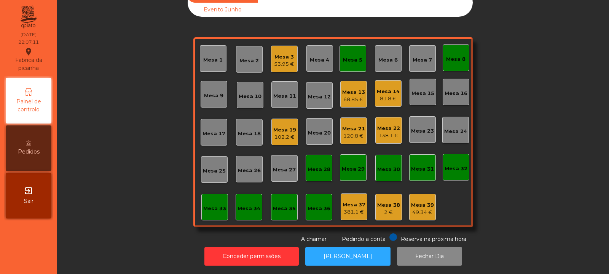
click at [279, 134] on div "102.2 €" at bounding box center [284, 138] width 23 height 8
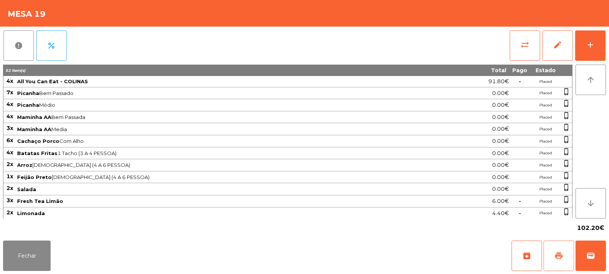
click at [556, 257] on span "print" at bounding box center [558, 256] width 9 height 9
click at [566, 260] on button "print" at bounding box center [558, 256] width 30 height 30
click at [589, 250] on button "wallet" at bounding box center [590, 256] width 30 height 30
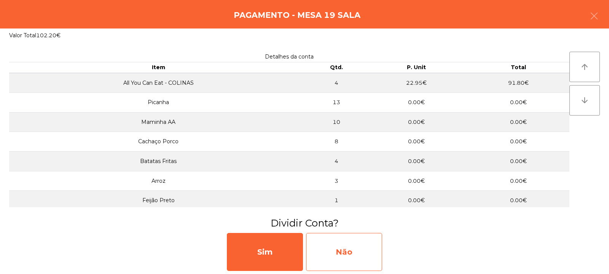
click at [352, 252] on div "Não" at bounding box center [344, 252] width 76 height 38
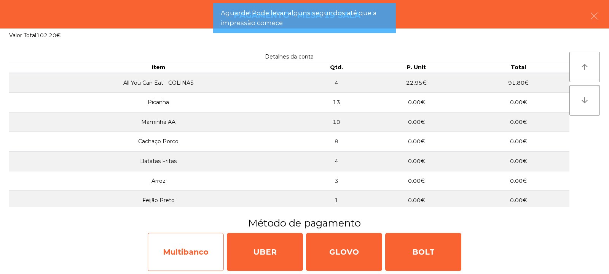
click at [184, 250] on div "Multibanco" at bounding box center [186, 252] width 76 height 38
select select "**"
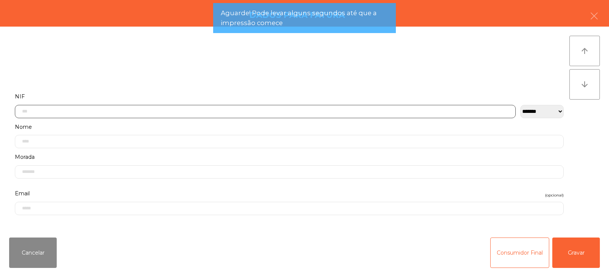
click at [153, 110] on input "text" at bounding box center [265, 111] width 501 height 13
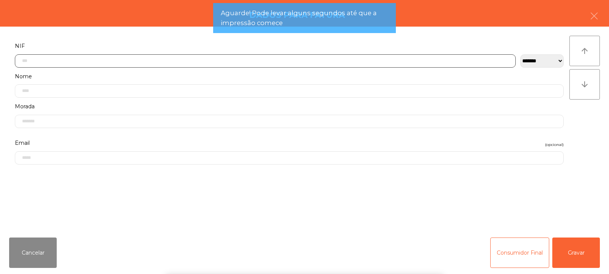
scroll to position [56, 0]
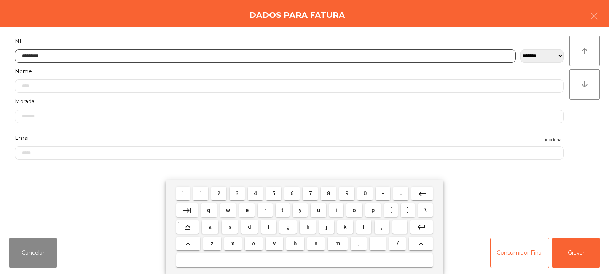
type input "*********"
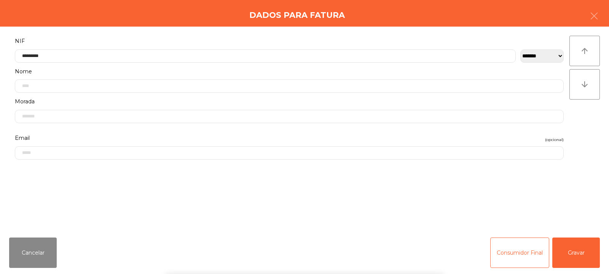
click at [587, 248] on div "` 1 2 3 4 5 6 7 8 9 0 - = keyboard_backspace keyboard_tab q w e r t y u i o p […" at bounding box center [304, 227] width 609 height 94
click at [582, 260] on button "Gravar" at bounding box center [576, 253] width 48 height 30
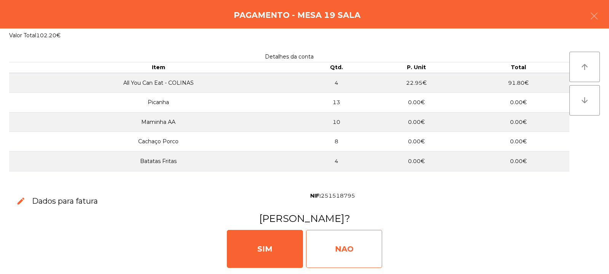
click at [347, 245] on div "NAO" at bounding box center [344, 249] width 76 height 38
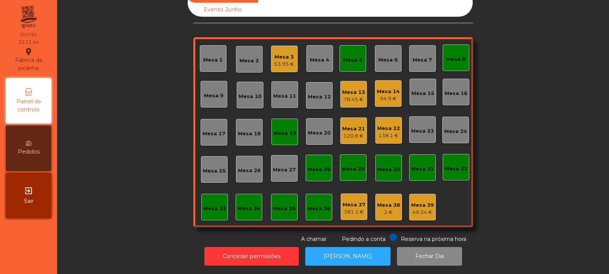
click at [381, 132] on div "138.1 €" at bounding box center [388, 136] width 23 height 8
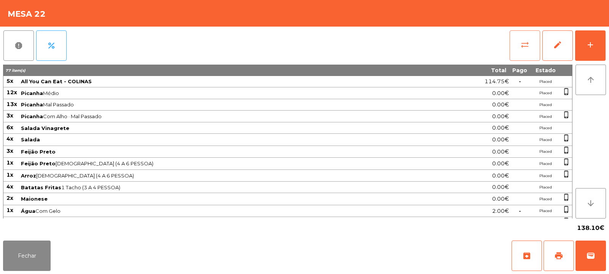
click at [523, 53] on button "sync_alt" at bounding box center [525, 45] width 30 height 30
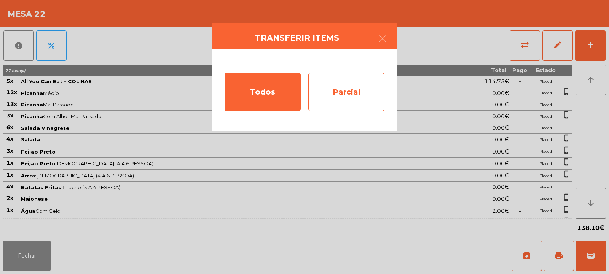
click at [352, 100] on div "Parcial" at bounding box center [346, 92] width 76 height 38
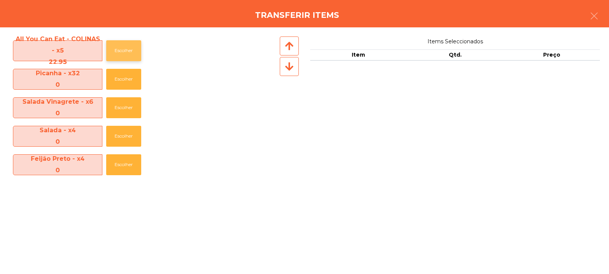
click at [111, 53] on button "Escolher" at bounding box center [123, 50] width 35 height 21
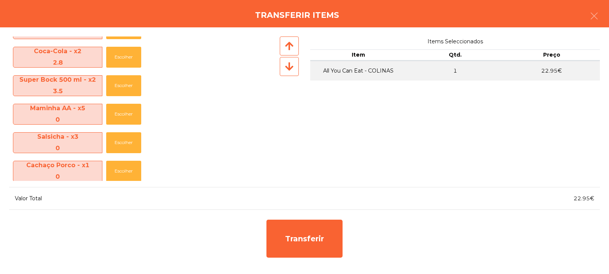
scroll to position [312, 0]
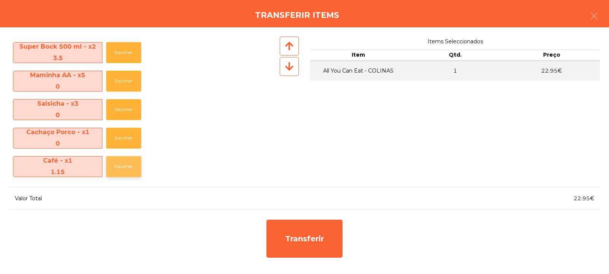
click at [127, 175] on button "Escolher" at bounding box center [123, 166] width 35 height 21
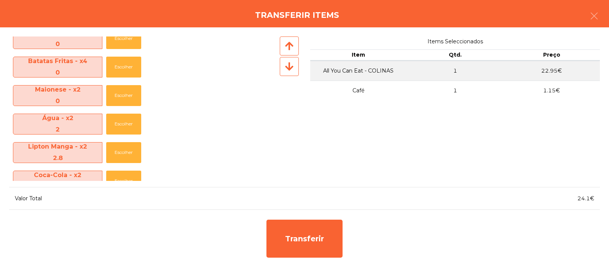
scroll to position [155, 0]
click at [133, 124] on button "Escolher" at bounding box center [123, 124] width 35 height 21
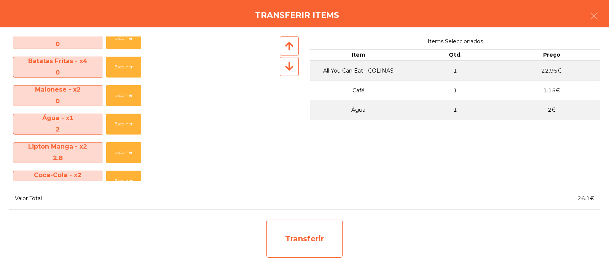
click at [314, 235] on div "Transferir" at bounding box center [304, 239] width 76 height 38
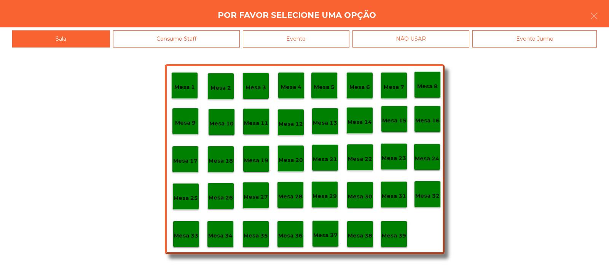
click at [188, 241] on div "Mesa 33" at bounding box center [186, 234] width 27 height 27
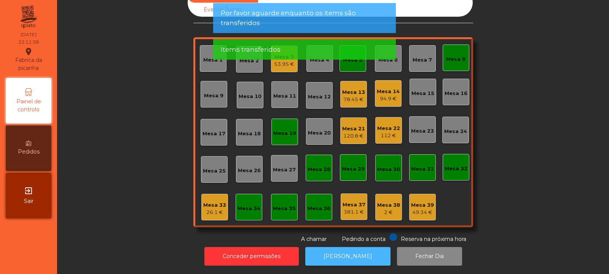
click at [332, 247] on button "[PERSON_NAME]" at bounding box center [347, 256] width 85 height 19
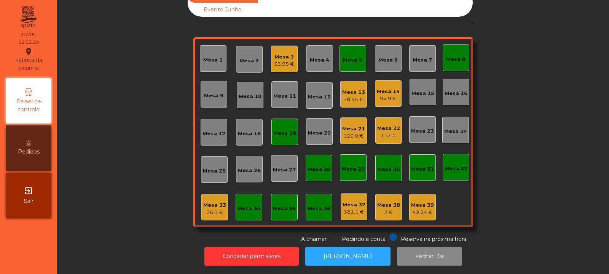
click at [381, 136] on div "Mesa 22 112 €" at bounding box center [388, 130] width 27 height 27
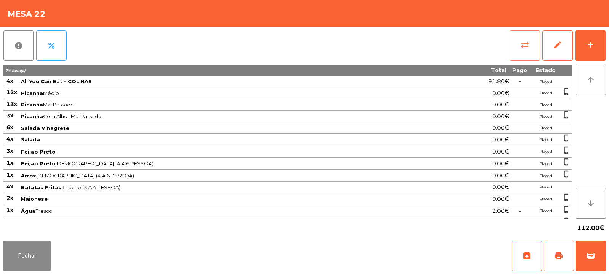
click at [522, 49] on button "sync_alt" at bounding box center [525, 45] width 30 height 30
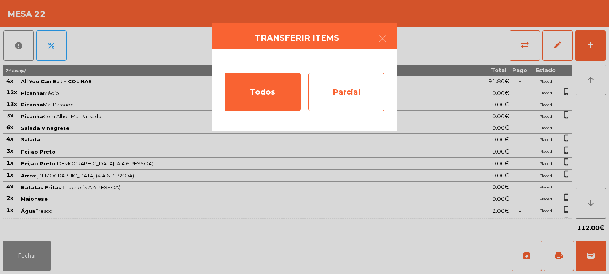
click at [372, 97] on div "Parcial" at bounding box center [346, 92] width 76 height 38
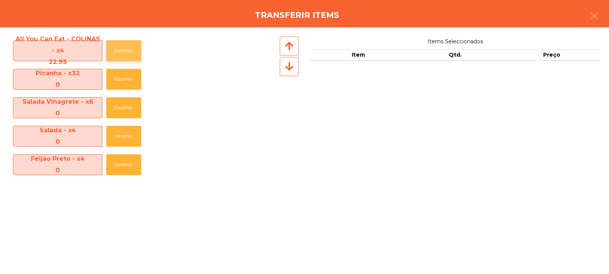
click at [120, 48] on button "Escolher" at bounding box center [123, 50] width 35 height 21
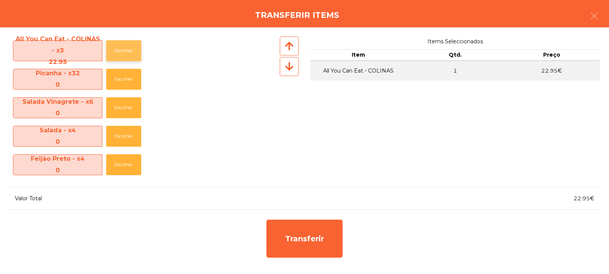
click at [120, 52] on button "Escolher" at bounding box center [123, 50] width 35 height 21
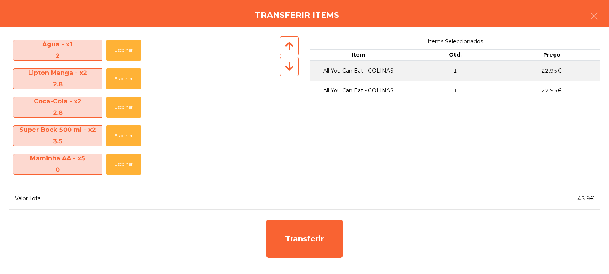
scroll to position [229, 0]
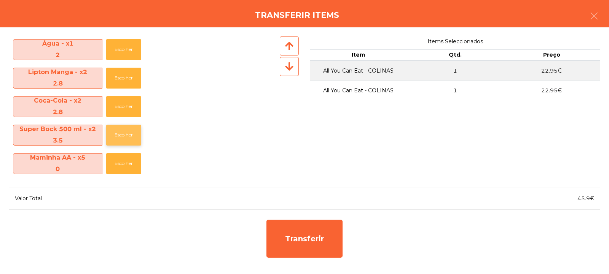
click at [119, 139] on button "Escolher" at bounding box center [123, 135] width 35 height 21
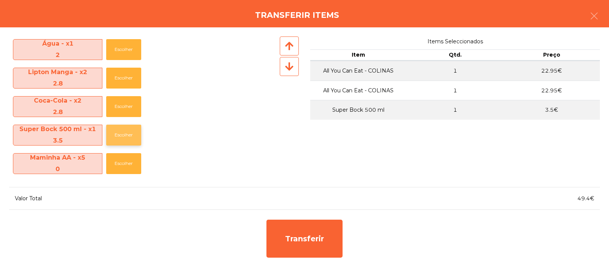
click at [119, 139] on button "Escolher" at bounding box center [123, 135] width 35 height 21
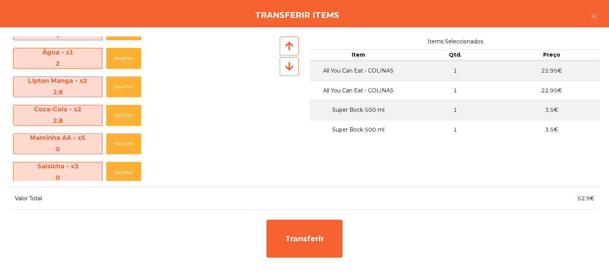
scroll to position [220, 0]
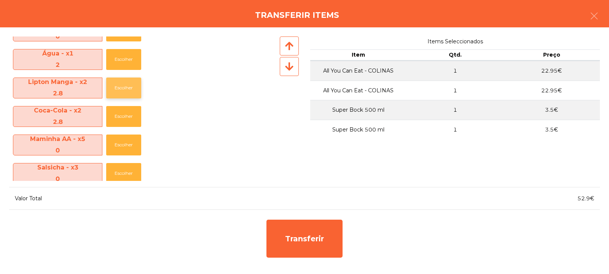
click at [121, 88] on button "Escolher" at bounding box center [123, 88] width 35 height 21
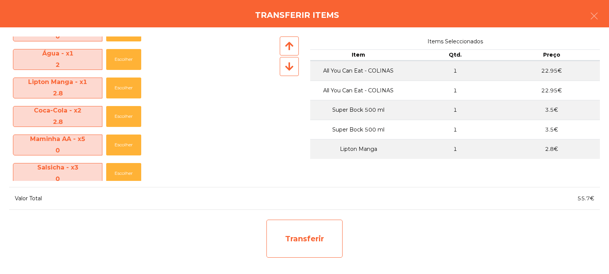
click at [309, 240] on div "Transferir" at bounding box center [304, 239] width 76 height 38
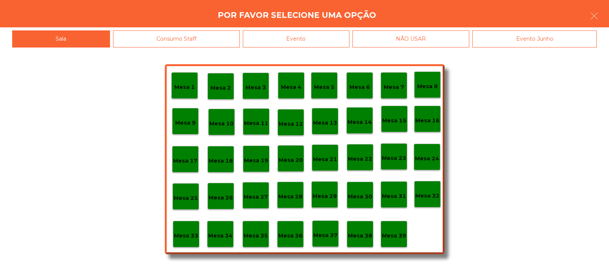
click at [180, 236] on p "Mesa 33" at bounding box center [186, 236] width 24 height 9
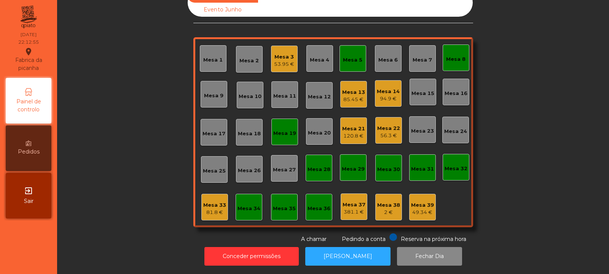
click at [384, 132] on div "56.3 €" at bounding box center [388, 136] width 23 height 8
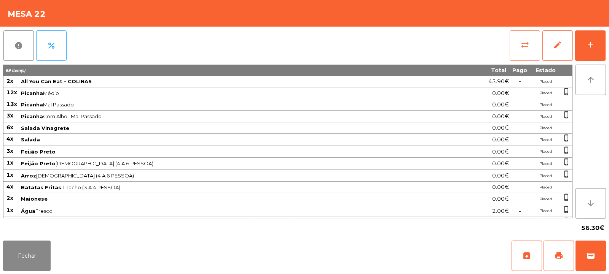
click at [515, 48] on button "sync_alt" at bounding box center [525, 45] width 30 height 30
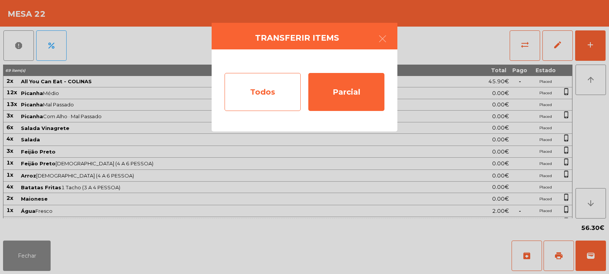
click at [246, 100] on div "Todos" at bounding box center [263, 92] width 76 height 38
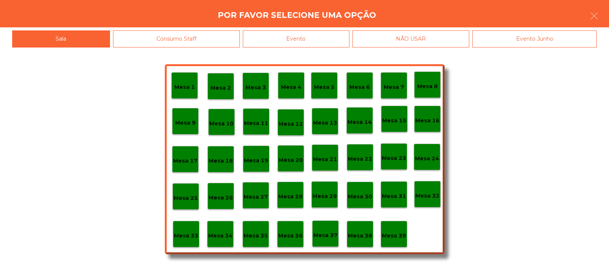
click at [188, 236] on p "Mesa 33" at bounding box center [186, 236] width 24 height 9
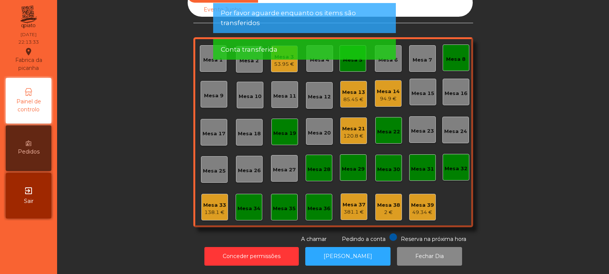
click at [212, 209] on div "138.1 €" at bounding box center [214, 213] width 23 height 8
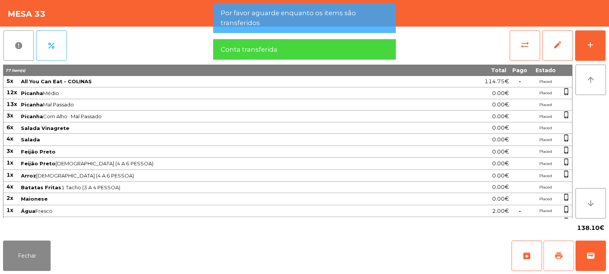
click at [557, 255] on span "print" at bounding box center [558, 256] width 9 height 9
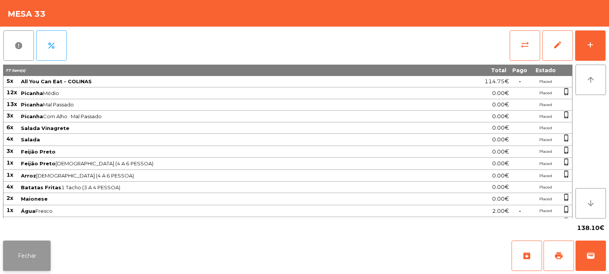
click at [23, 242] on button "Fechar" at bounding box center [27, 256] width 48 height 30
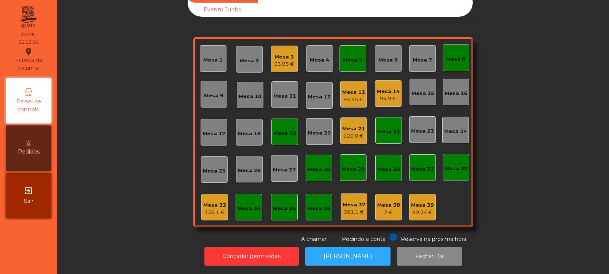
click at [382, 209] on div "2 €" at bounding box center [388, 213] width 23 height 8
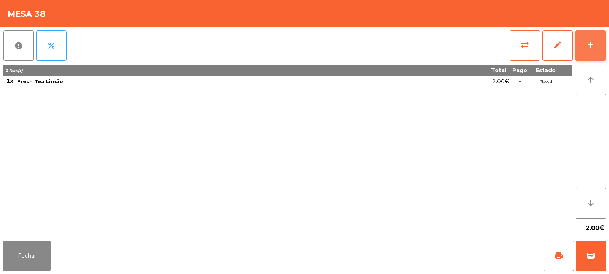
click at [598, 46] on button "add" at bounding box center [590, 45] width 30 height 30
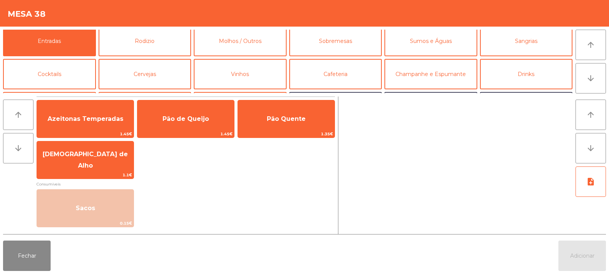
scroll to position [4, 0]
click at [33, 254] on button "Fechar" at bounding box center [27, 256] width 48 height 30
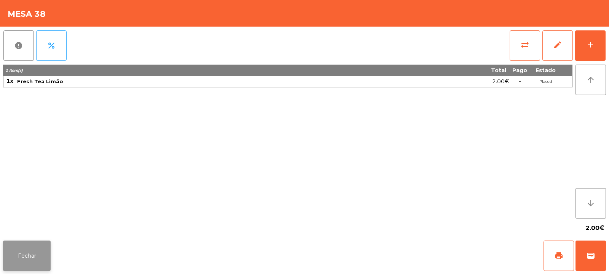
click at [43, 243] on button "Fechar" at bounding box center [27, 256] width 48 height 30
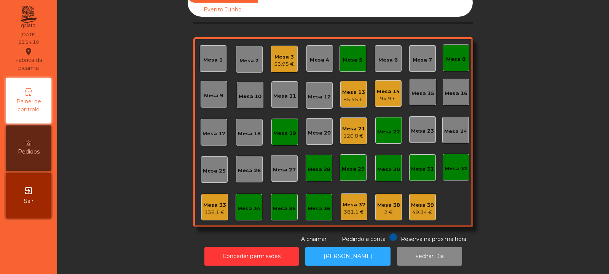
scroll to position [0, 0]
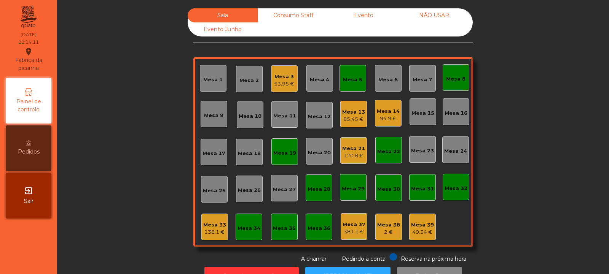
click at [287, 17] on div "Consumo Staff" at bounding box center [293, 15] width 70 height 14
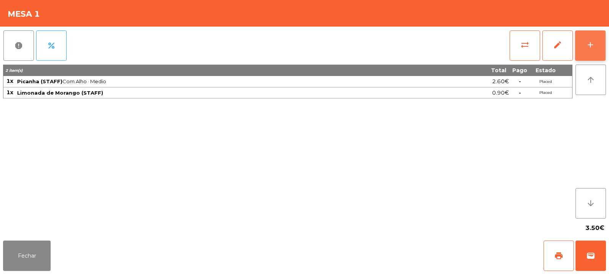
click at [591, 56] on button "add" at bounding box center [590, 45] width 30 height 30
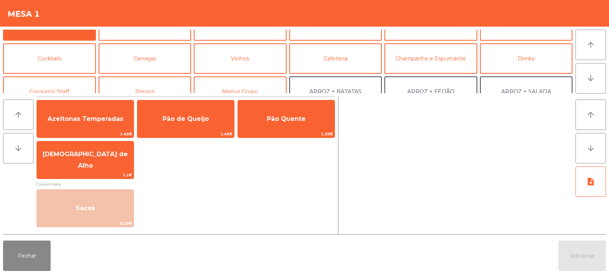
scroll to position [38, 0]
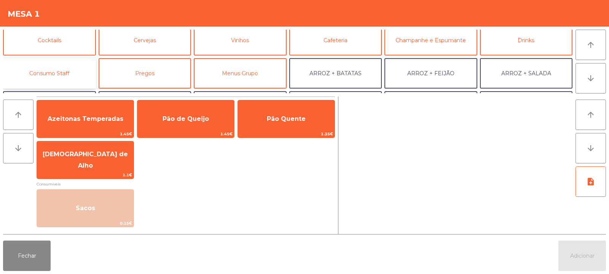
click at [67, 73] on button "Consumo Staff" at bounding box center [49, 73] width 93 height 30
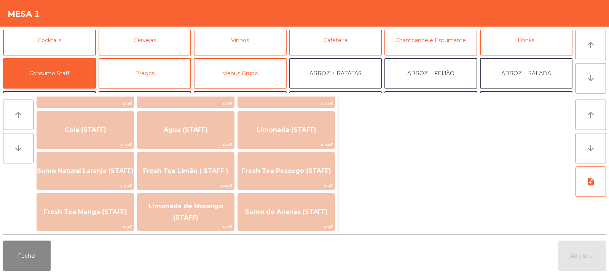
scroll to position [168, 0]
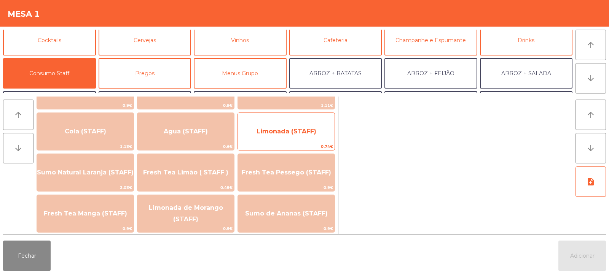
click at [311, 133] on span "Limonada (STAFF)" at bounding box center [286, 131] width 60 height 7
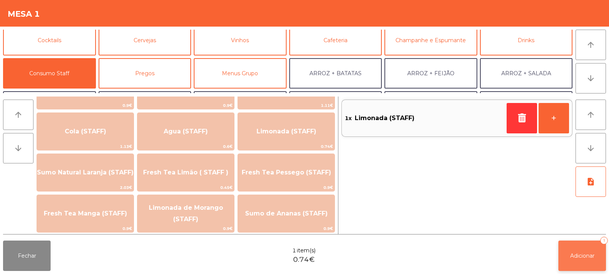
click at [566, 263] on button "Adicionar 1" at bounding box center [582, 256] width 48 height 30
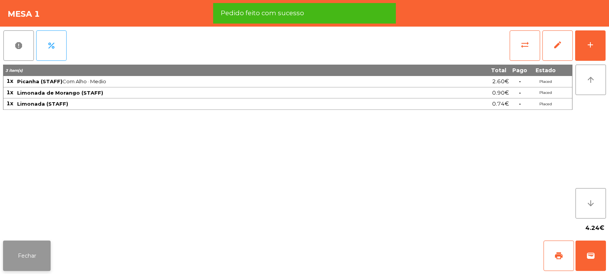
click at [27, 244] on button "Fechar" at bounding box center [27, 256] width 48 height 30
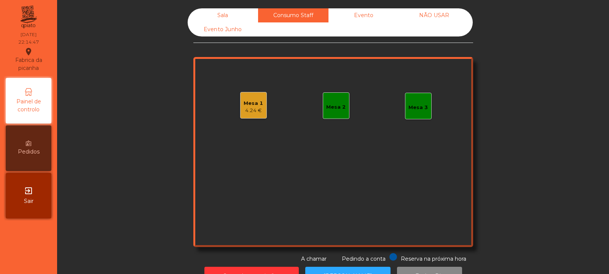
click at [220, 17] on div "Sala" at bounding box center [223, 15] width 70 height 14
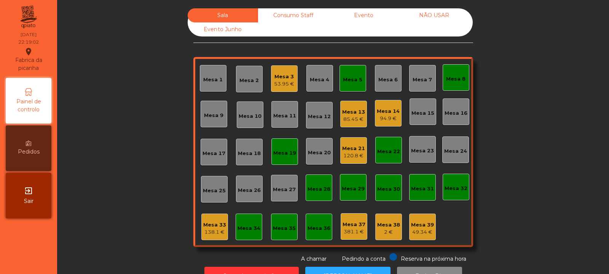
click at [296, 13] on div "Consumo Staff" at bounding box center [293, 15] width 70 height 14
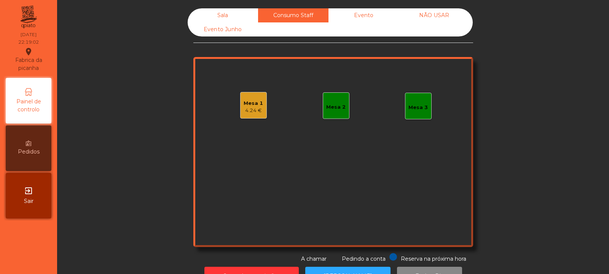
click at [341, 101] on div "Mesa 2" at bounding box center [335, 105] width 19 height 11
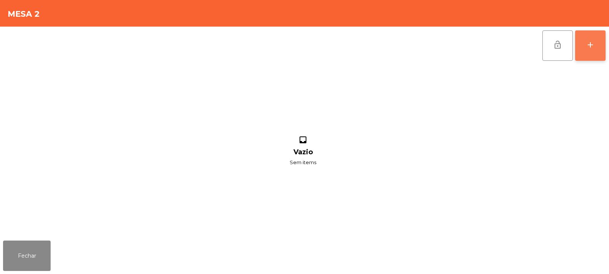
click at [596, 48] on button "add" at bounding box center [590, 45] width 30 height 30
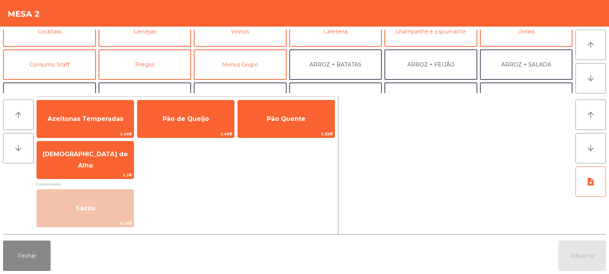
scroll to position [46, 0]
click at [85, 67] on button "Consumo Staff" at bounding box center [49, 65] width 93 height 30
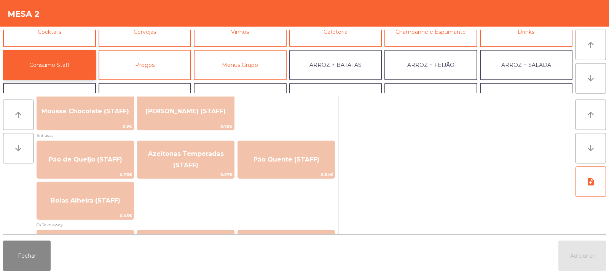
scroll to position [607, 0]
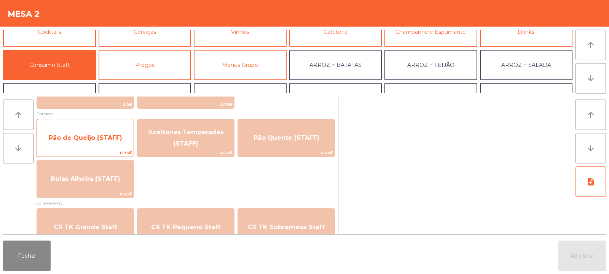
click at [118, 141] on span "Pão de Queijo (STAFF)" at bounding box center [85, 137] width 73 height 7
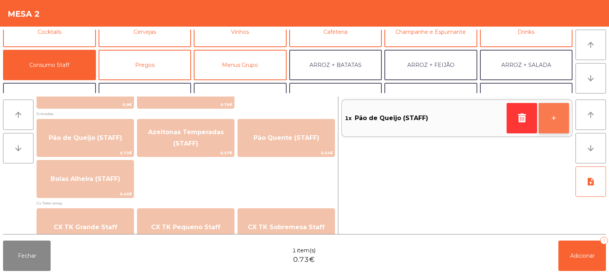
click at [561, 109] on button "+" at bounding box center [553, 118] width 30 height 30
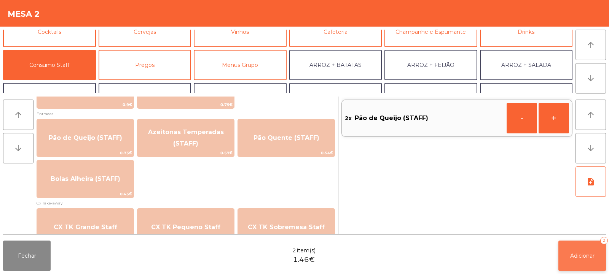
click at [587, 255] on span "Adicionar" at bounding box center [582, 256] width 24 height 7
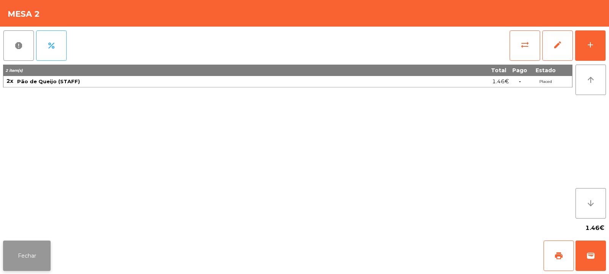
click at [29, 248] on button "Fechar" at bounding box center [27, 256] width 48 height 30
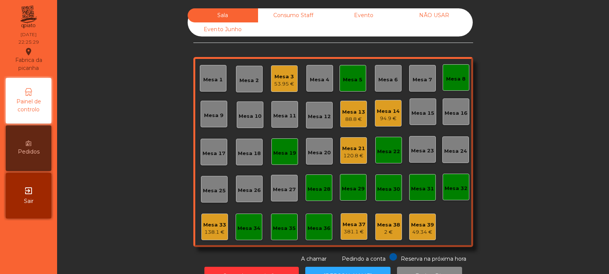
click at [283, 153] on div "Mesa 19" at bounding box center [284, 154] width 23 height 8
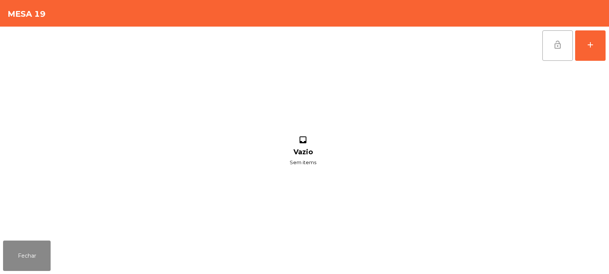
click at [565, 45] on button "lock_open" at bounding box center [557, 45] width 30 height 30
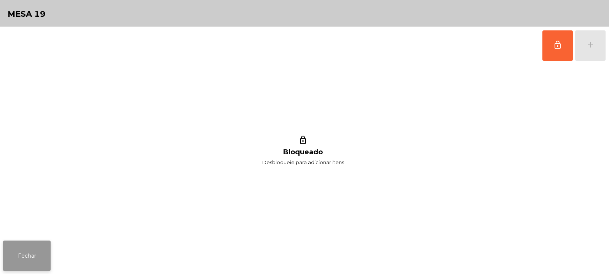
click at [34, 260] on button "Fechar" at bounding box center [27, 256] width 48 height 30
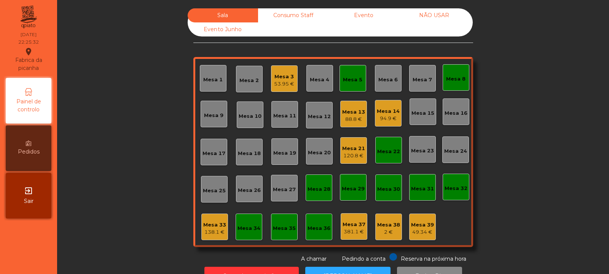
click at [352, 82] on div "Mesa 5" at bounding box center [352, 80] width 19 height 8
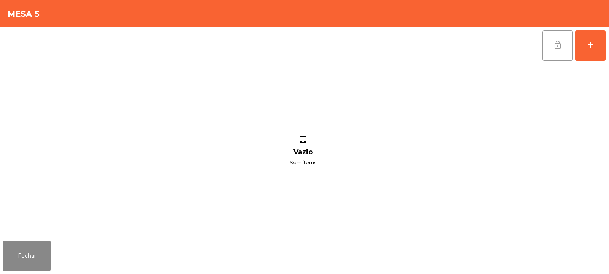
click at [548, 46] on button "lock_open" at bounding box center [557, 45] width 30 height 30
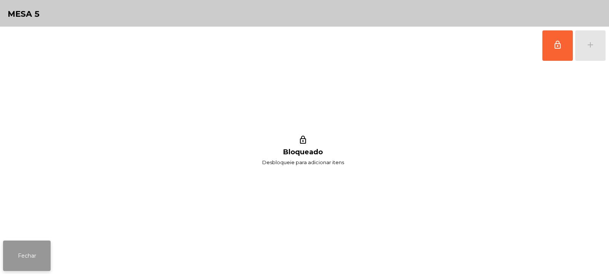
click at [28, 260] on button "Fechar" at bounding box center [27, 256] width 48 height 30
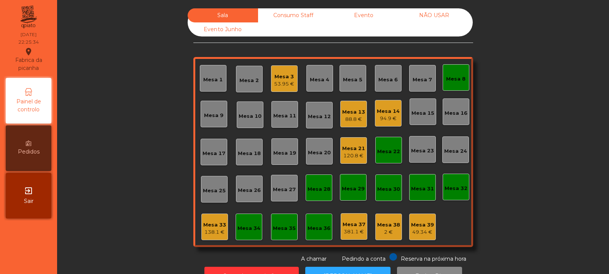
click at [457, 75] on div "Mesa 8" at bounding box center [455, 77] width 19 height 11
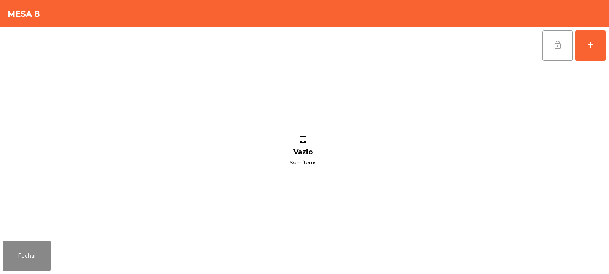
click at [564, 45] on button "lock_open" at bounding box center [557, 45] width 30 height 30
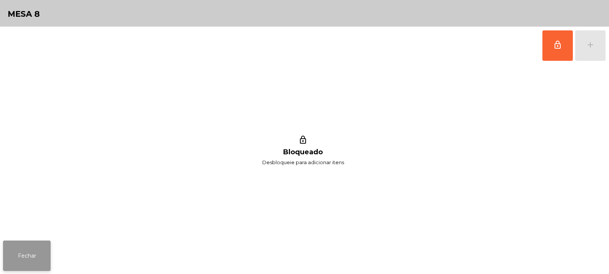
click at [21, 255] on button "Fechar" at bounding box center [27, 256] width 48 height 30
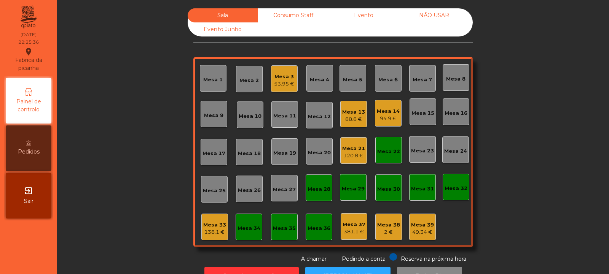
click at [394, 150] on div "Mesa 22" at bounding box center [388, 152] width 23 height 8
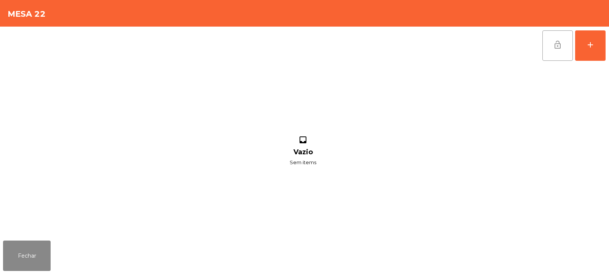
click at [561, 50] on button "lock_open" at bounding box center [557, 45] width 30 height 30
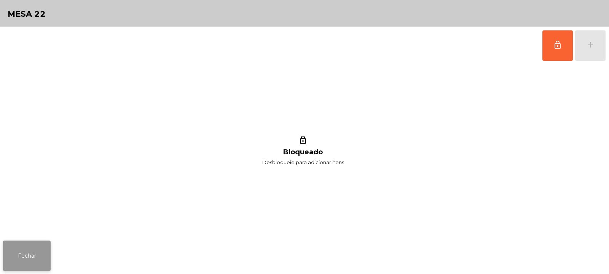
click at [9, 254] on button "Fechar" at bounding box center [27, 256] width 48 height 30
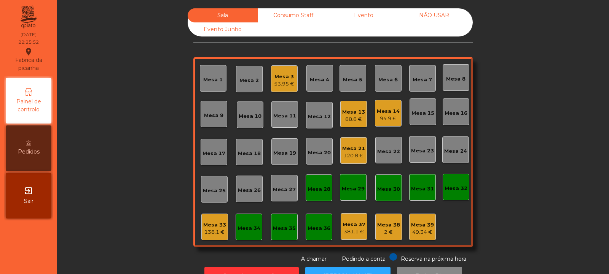
click at [294, 14] on div "Consumo Staff" at bounding box center [293, 15] width 70 height 14
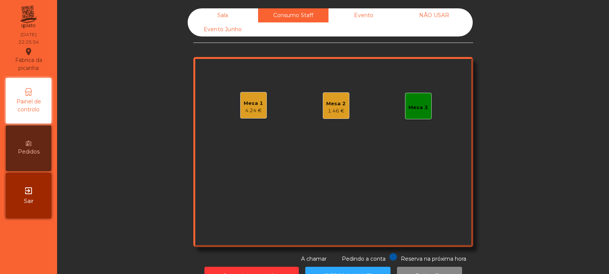
click at [228, 19] on div "Sala" at bounding box center [223, 15] width 70 height 14
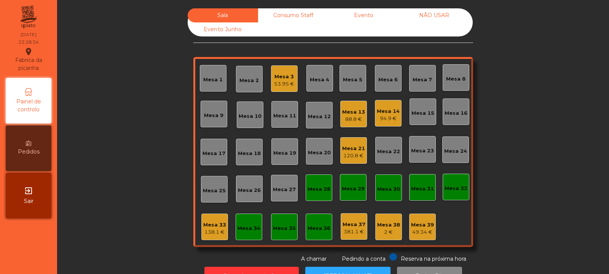
click at [287, 227] on div "Mesa 35" at bounding box center [284, 229] width 23 height 8
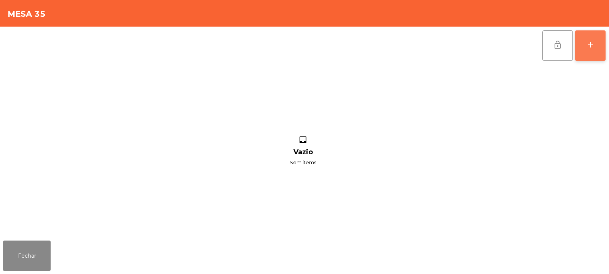
click at [594, 43] on div "add" at bounding box center [590, 44] width 9 height 9
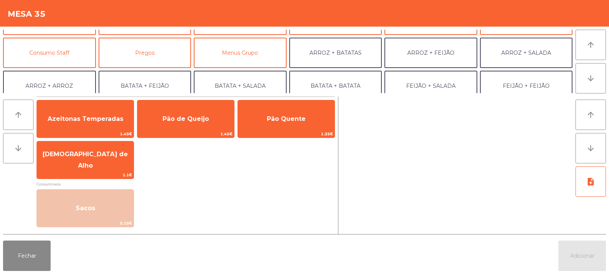
scroll to position [71, 0]
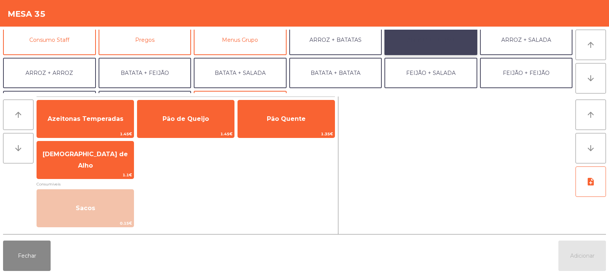
click at [427, 43] on button "ARROZ + FEIJÃO" at bounding box center [430, 40] width 93 height 30
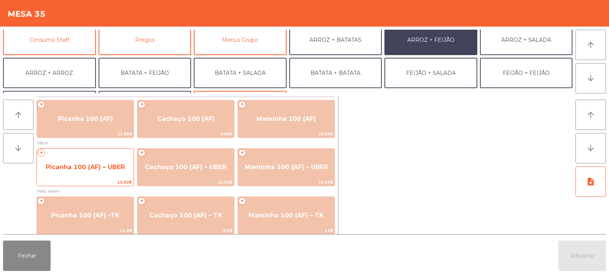
click at [89, 166] on span "Picanha 100 (AF) – UBER" at bounding box center [85, 167] width 79 height 7
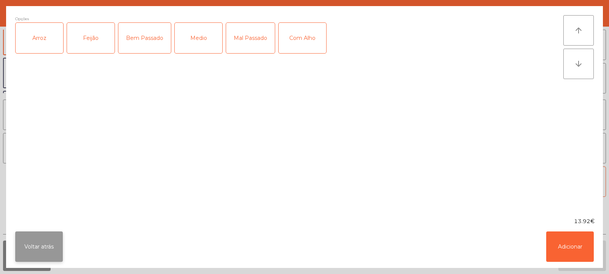
click at [42, 245] on button "Voltar atrás" at bounding box center [39, 247] width 48 height 30
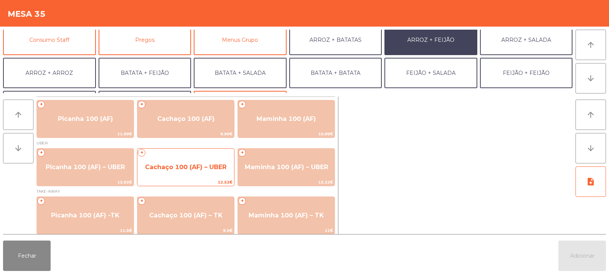
click at [180, 170] on span "Cachaço 100 (AF) – UBER" at bounding box center [185, 167] width 81 height 7
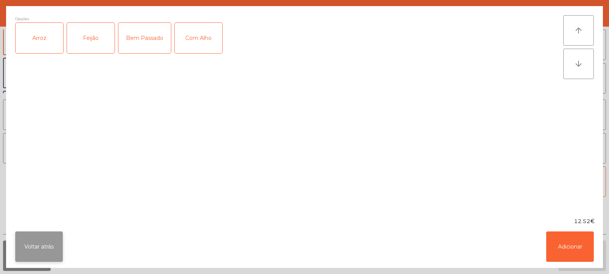
click at [30, 251] on button "Voltar atrás" at bounding box center [39, 247] width 48 height 30
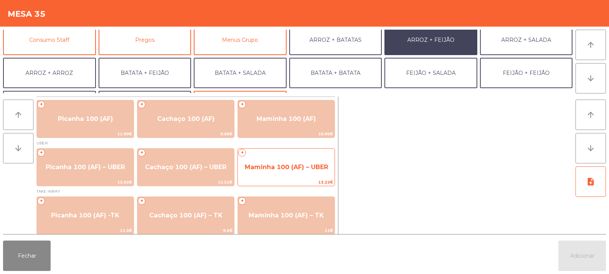
click at [299, 170] on span "Maminha 100 (AF) – UBER" at bounding box center [286, 167] width 83 height 7
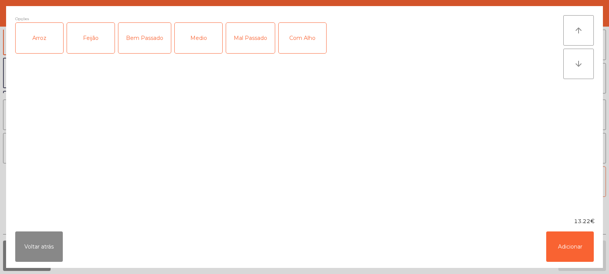
click at [42, 34] on div "Arroz" at bounding box center [40, 38] width 48 height 30
click at [86, 41] on div "Feijão" at bounding box center [91, 38] width 48 height 30
click at [247, 45] on div "Mal Passado" at bounding box center [250, 38] width 49 height 30
click at [570, 254] on button "Adicionar" at bounding box center [570, 247] width 48 height 30
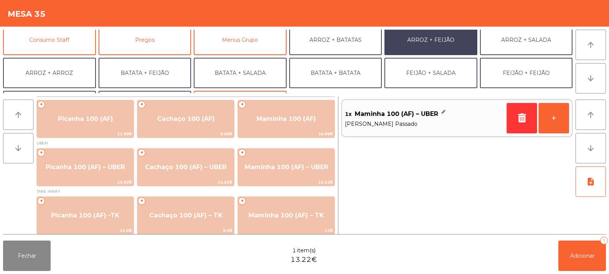
scroll to position [99, 0]
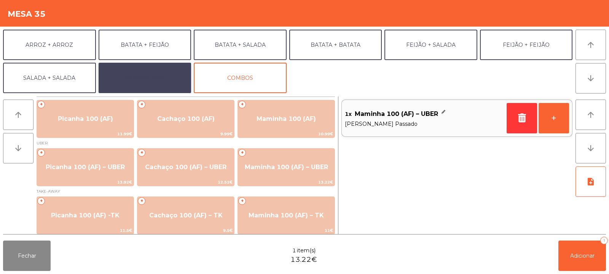
click at [149, 78] on button "EXTRAS UBER" at bounding box center [145, 78] width 93 height 30
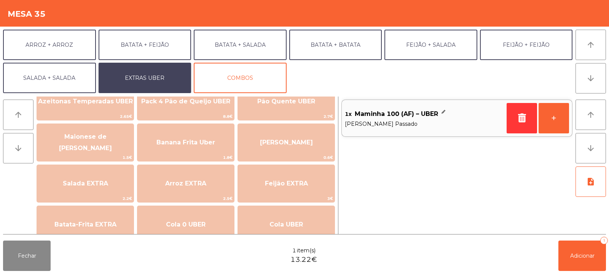
scroll to position [34, 0]
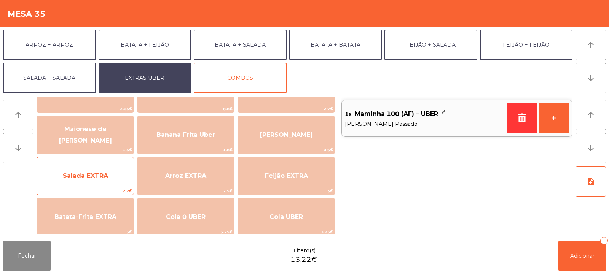
click at [78, 175] on span "Salada EXTRA" at bounding box center [85, 175] width 45 height 7
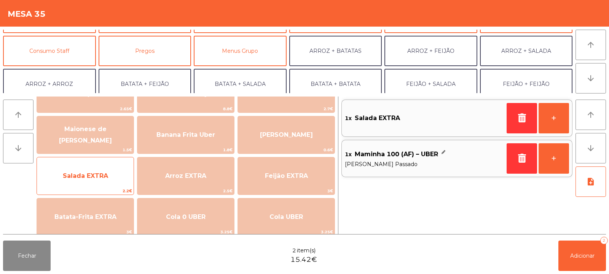
scroll to position [61, 0]
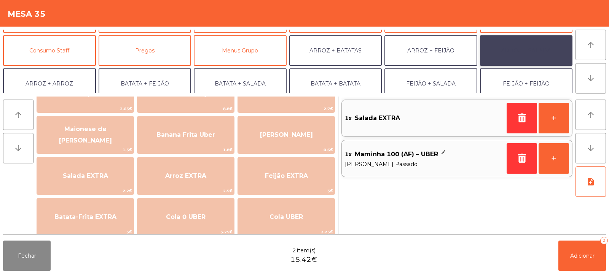
click at [513, 49] on button "ARROZ + SALADA" at bounding box center [526, 50] width 93 height 30
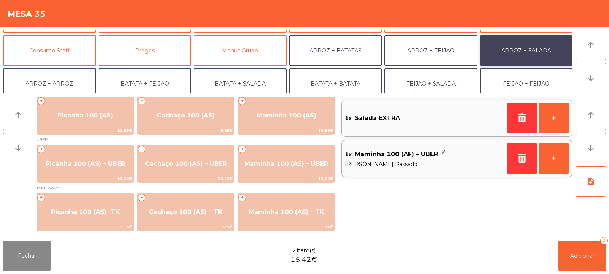
scroll to position [3, 0]
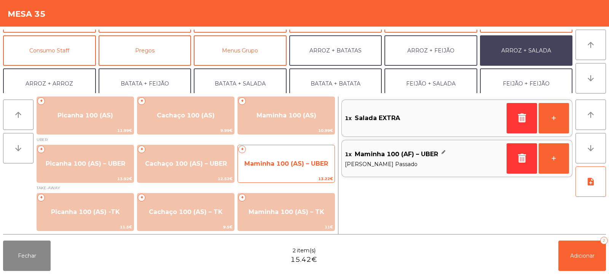
click at [293, 160] on span "Maminha 100 (AS) – UBER" at bounding box center [286, 163] width 84 height 7
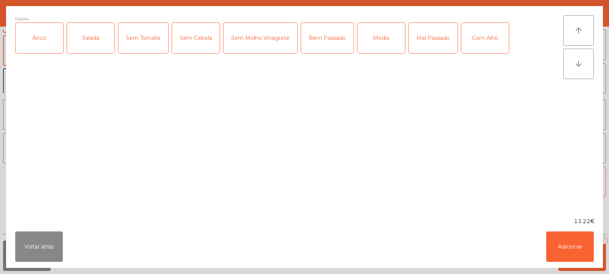
click at [43, 32] on div "Arroz" at bounding box center [40, 38] width 48 height 30
click at [91, 42] on div "Salada" at bounding box center [91, 38] width 48 height 30
click at [373, 42] on div "Medio" at bounding box center [381, 38] width 48 height 30
click at [575, 244] on button "Adicionar" at bounding box center [570, 247] width 48 height 30
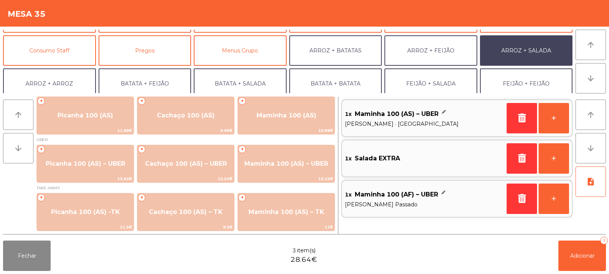
scroll to position [99, 0]
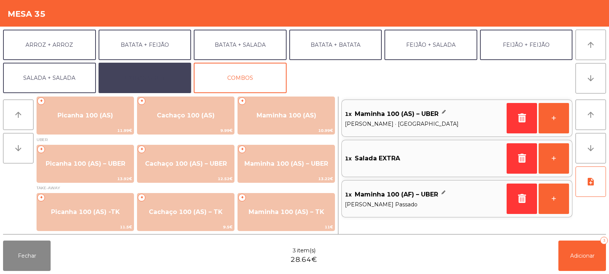
click at [148, 81] on button "EXTRAS UBER" at bounding box center [145, 78] width 93 height 30
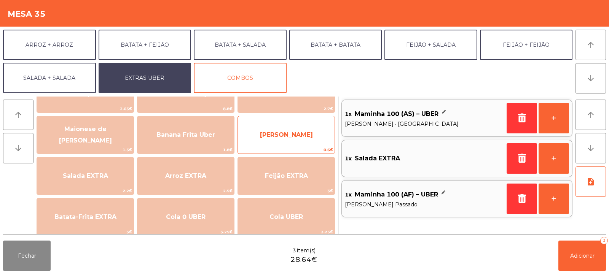
click at [284, 137] on span "[PERSON_NAME]" at bounding box center [286, 134] width 53 height 7
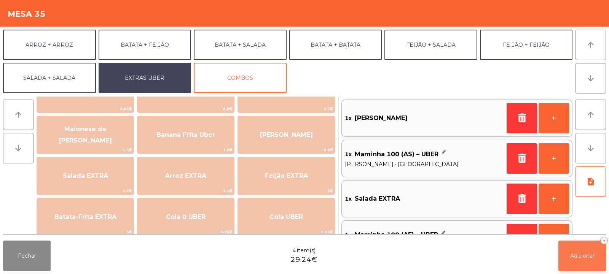
click at [581, 260] on button "Adicionar 4" at bounding box center [582, 256] width 48 height 30
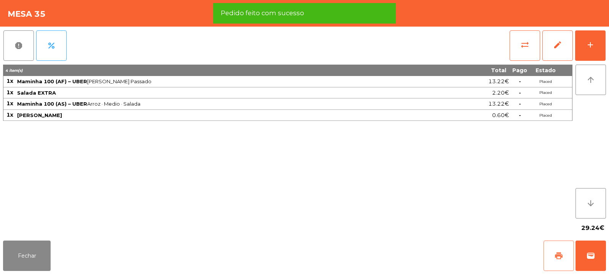
click at [549, 255] on button "print" at bounding box center [558, 256] width 30 height 30
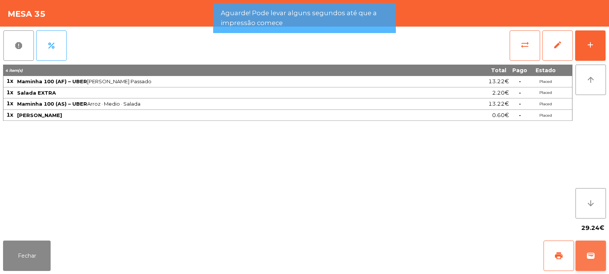
click at [597, 258] on button "wallet" at bounding box center [590, 256] width 30 height 30
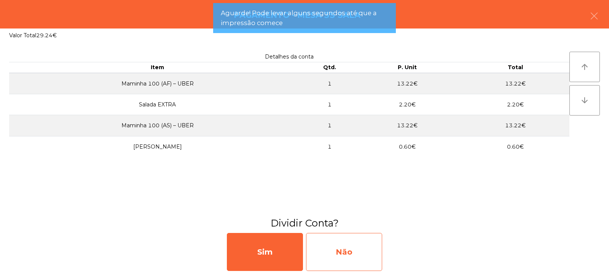
click at [333, 260] on div "Não" at bounding box center [344, 252] width 76 height 38
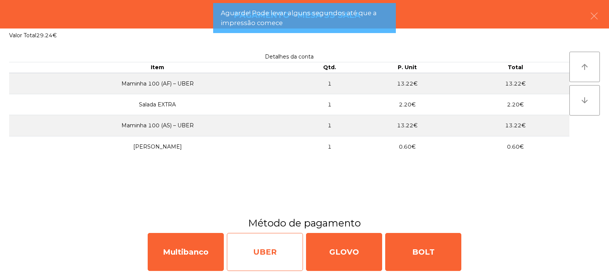
click at [263, 257] on div "UBER" at bounding box center [265, 252] width 76 height 38
select select "**"
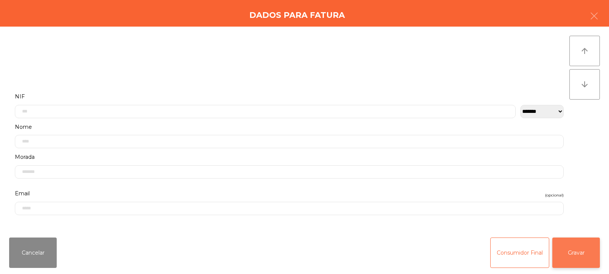
click at [578, 252] on button "Gravar" at bounding box center [576, 253] width 48 height 30
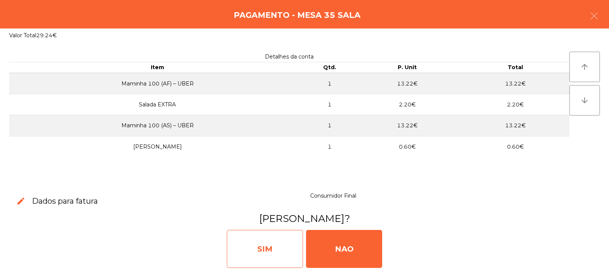
click at [262, 244] on div "SIM" at bounding box center [265, 249] width 76 height 38
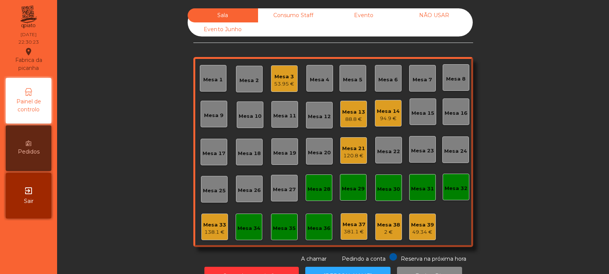
click at [212, 222] on div "Mesa 33" at bounding box center [214, 225] width 23 height 8
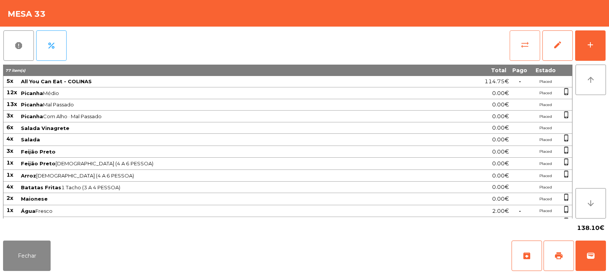
click at [521, 60] on button "sync_alt" at bounding box center [525, 45] width 30 height 30
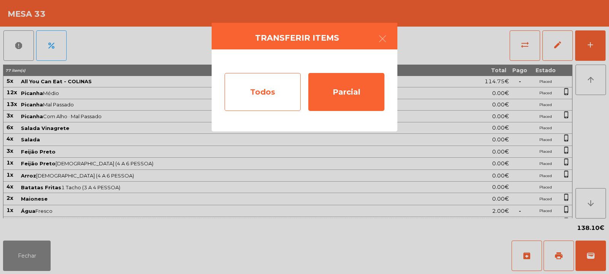
click at [266, 104] on div "Todos" at bounding box center [263, 92] width 76 height 38
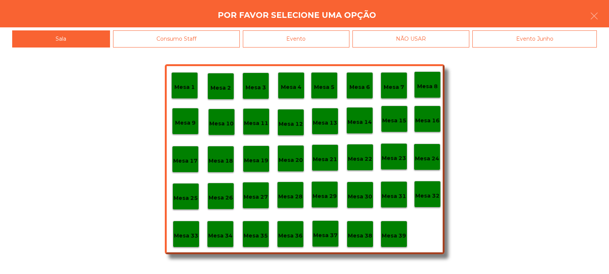
click at [292, 42] on div "Evento" at bounding box center [296, 38] width 107 height 17
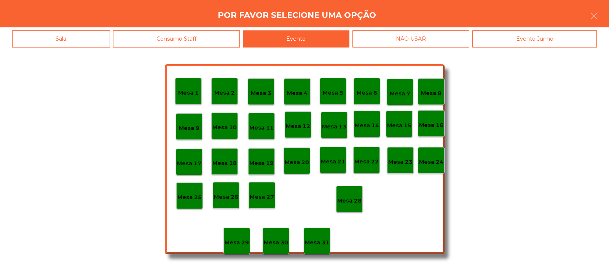
click at [345, 199] on p "Mesa 28" at bounding box center [349, 201] width 24 height 9
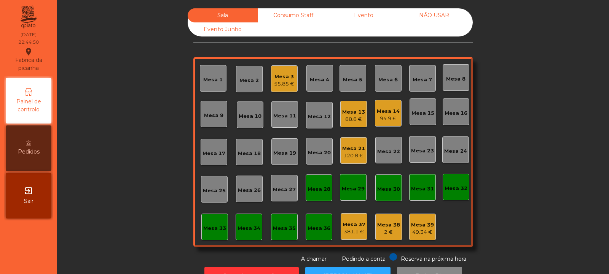
click at [352, 152] on div "Mesa 21" at bounding box center [353, 149] width 23 height 8
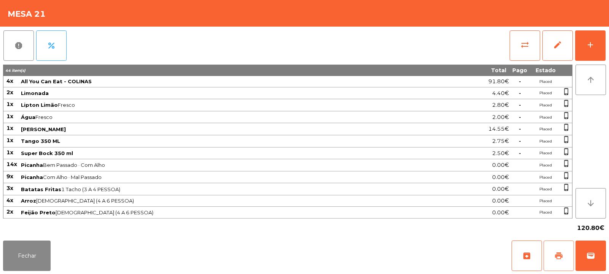
click at [556, 252] on span "print" at bounding box center [558, 256] width 9 height 9
click at [31, 260] on button "Fechar" at bounding box center [27, 256] width 48 height 30
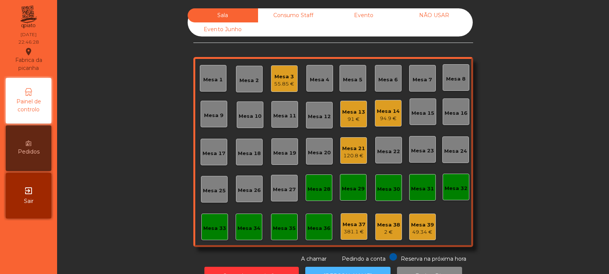
click at [327, 268] on button "[PERSON_NAME]" at bounding box center [347, 276] width 85 height 19
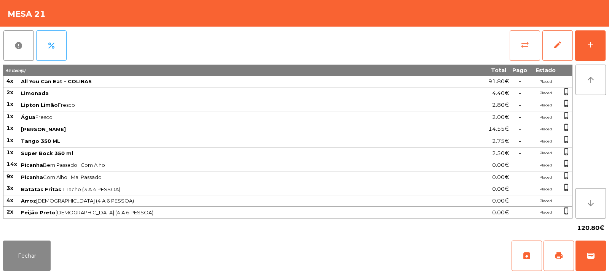
click at [521, 40] on button "sync_alt" at bounding box center [525, 45] width 30 height 30
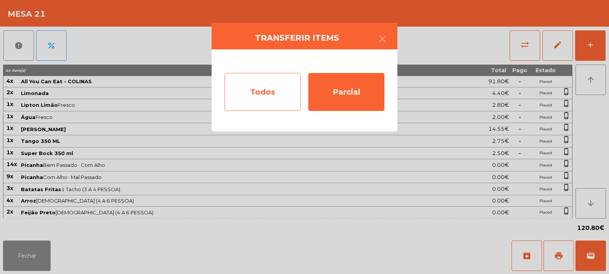
click at [269, 97] on div "Todos" at bounding box center [263, 92] width 76 height 38
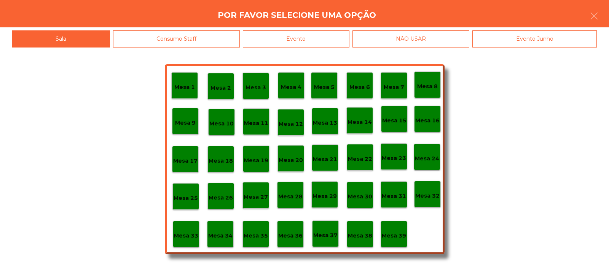
click at [317, 45] on div "Evento" at bounding box center [296, 38] width 107 height 17
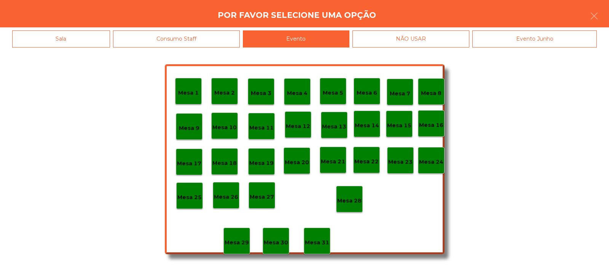
click at [346, 207] on div "Mesa 28" at bounding box center [349, 199] width 27 height 27
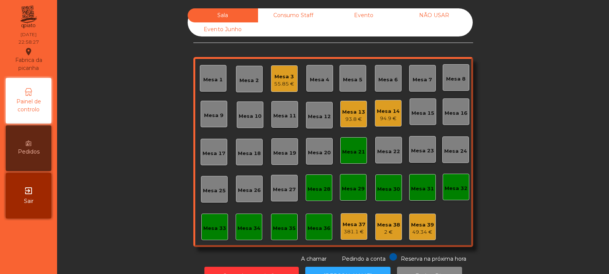
click at [274, 79] on div "Mesa 3" at bounding box center [284, 77] width 20 height 8
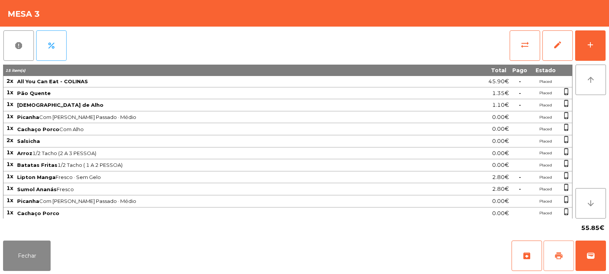
click at [561, 257] on span "print" at bounding box center [558, 256] width 9 height 9
click at [561, 250] on button "print" at bounding box center [558, 256] width 30 height 30
click at [590, 257] on span "wallet" at bounding box center [590, 256] width 9 height 9
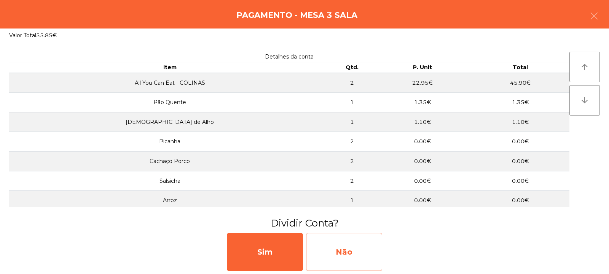
click at [328, 253] on div "Não" at bounding box center [344, 252] width 76 height 38
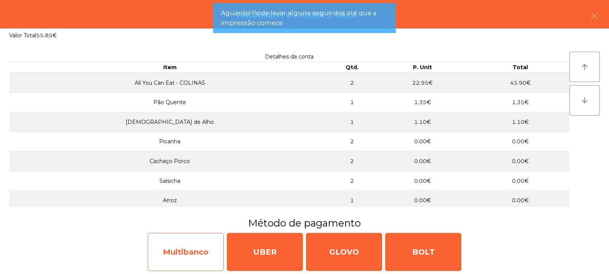
click at [172, 262] on div "Multibanco" at bounding box center [186, 252] width 76 height 38
select select "**"
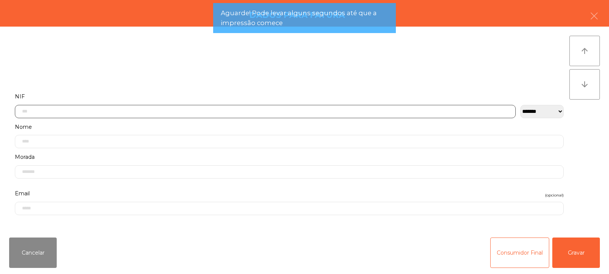
click at [165, 111] on input "text" at bounding box center [265, 111] width 501 height 13
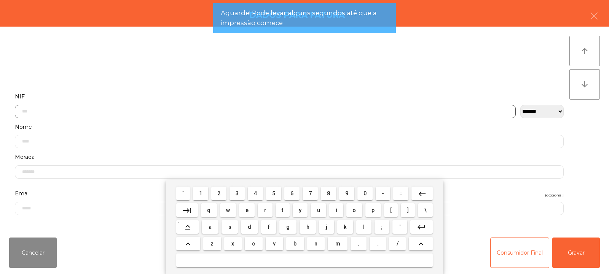
scroll to position [56, 0]
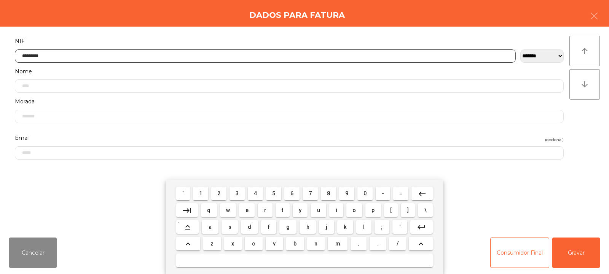
type input "*********"
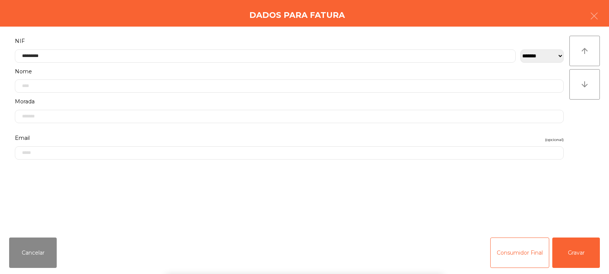
click at [575, 260] on div "` 1 2 3 4 5 6 7 8 9 0 - = keyboard_backspace keyboard_tab q w e r t y u i o p […" at bounding box center [304, 227] width 609 height 94
click at [579, 251] on button "Gravar" at bounding box center [576, 253] width 48 height 30
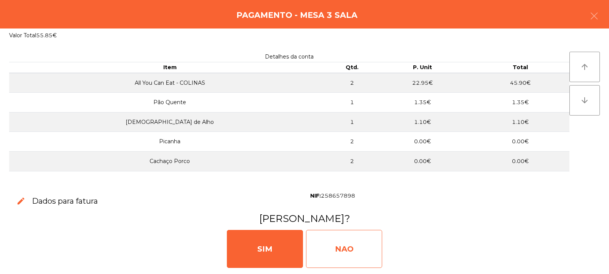
click at [351, 250] on div "NAO" at bounding box center [344, 249] width 76 height 38
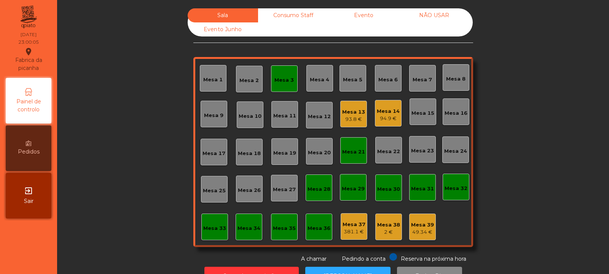
click at [143, 15] on div "Sala Consumo Staff Evento NÃO USAR Evento Junho Mesa 1 Mesa 2 Mesa 3 Mesa 4 Mes…" at bounding box center [332, 135] width 531 height 255
click at [213, 237] on div "Mesa 33" at bounding box center [214, 227] width 27 height 27
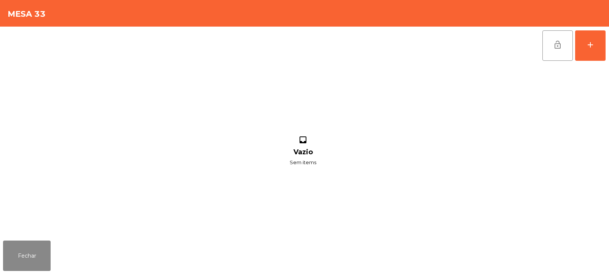
click at [213, 231] on div "inbox Vazio Sem items" at bounding box center [303, 151] width 600 height 173
click at [591, 45] on div "add" at bounding box center [590, 44] width 9 height 9
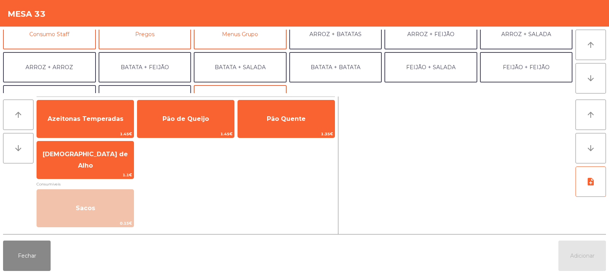
scroll to position [77, 0]
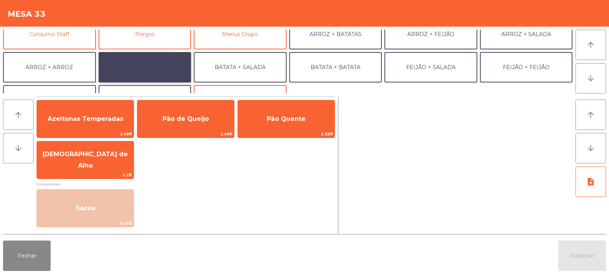
click at [158, 65] on button "BATATA + FEIJÃO" at bounding box center [145, 67] width 93 height 30
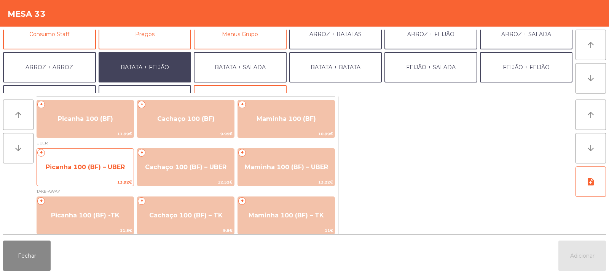
click at [86, 172] on span "Picanha 100 (BF) – UBER" at bounding box center [85, 167] width 97 height 21
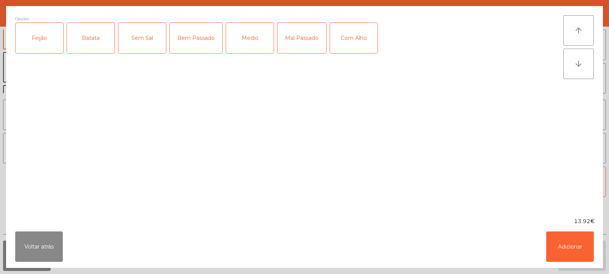
click at [34, 39] on div "Feijão" at bounding box center [40, 38] width 48 height 30
click at [94, 39] on div "Batata" at bounding box center [91, 38] width 48 height 30
click at [194, 44] on div "Bem Passado" at bounding box center [196, 38] width 53 height 30
click at [574, 249] on button "Adicionar" at bounding box center [570, 247] width 48 height 30
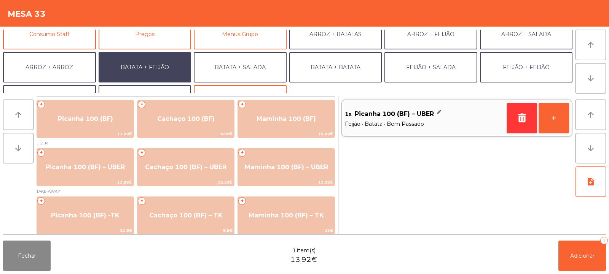
scroll to position [99, 0]
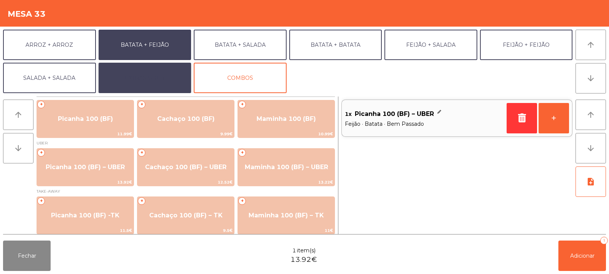
click at [163, 77] on button "EXTRAS UBER" at bounding box center [145, 78] width 93 height 30
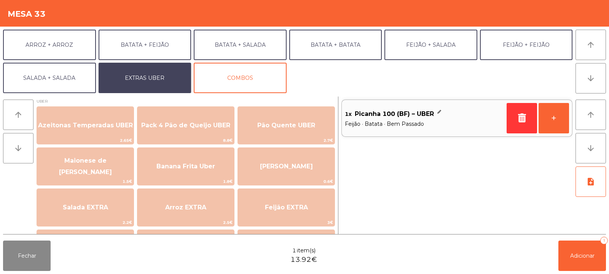
scroll to position [6, 0]
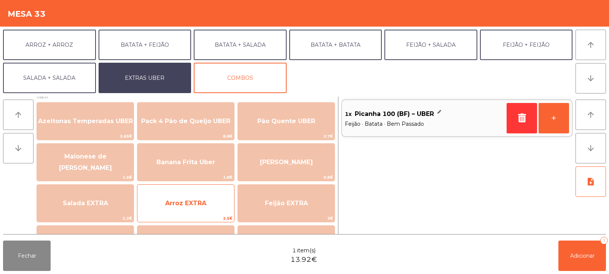
click at [194, 208] on span "Arroz EXTRA" at bounding box center [185, 203] width 97 height 21
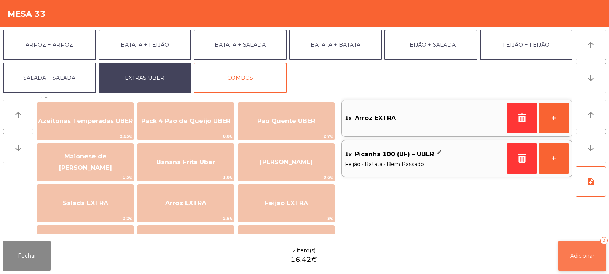
click at [577, 269] on button "Adicionar 2" at bounding box center [582, 256] width 48 height 30
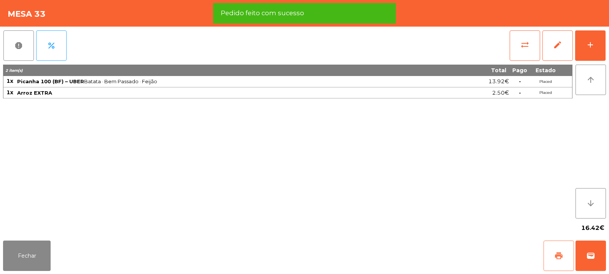
click at [558, 259] on span "print" at bounding box center [558, 256] width 9 height 9
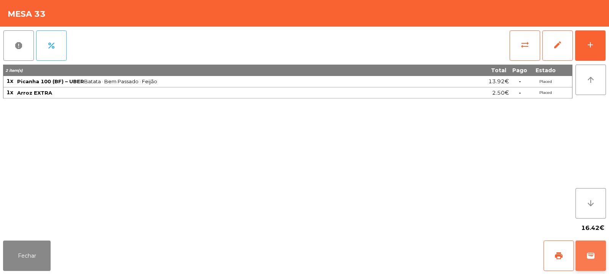
click at [588, 258] on span "wallet" at bounding box center [590, 256] width 9 height 9
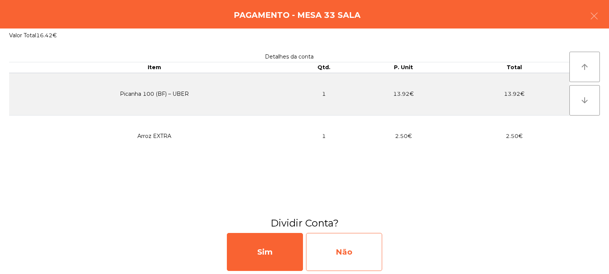
click at [333, 261] on div "Não" at bounding box center [344, 252] width 76 height 38
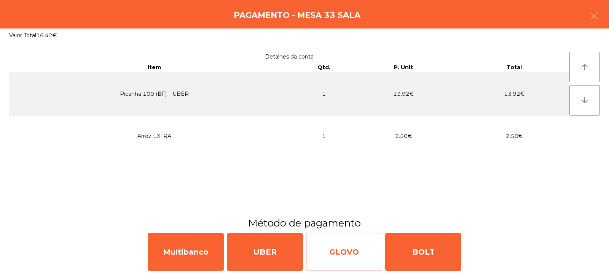
click at [329, 256] on div "GLOVO" at bounding box center [344, 252] width 76 height 38
select select "**"
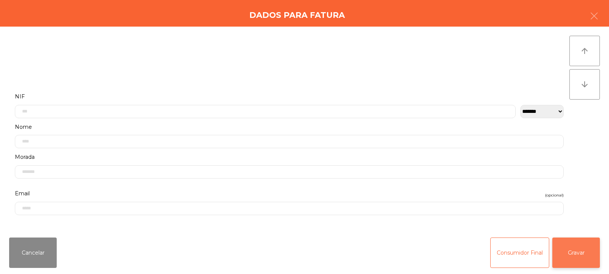
click at [579, 260] on button "Gravar" at bounding box center [576, 253] width 48 height 30
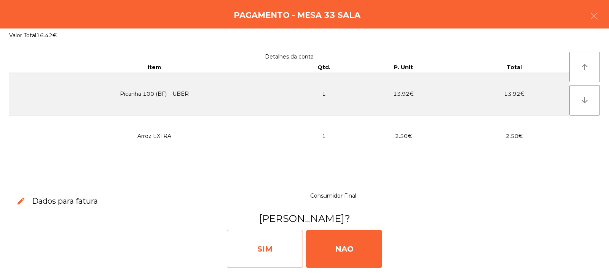
click at [269, 250] on div "SIM" at bounding box center [265, 249] width 76 height 38
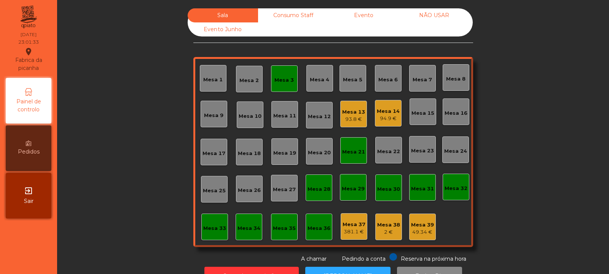
scroll to position [25, 0]
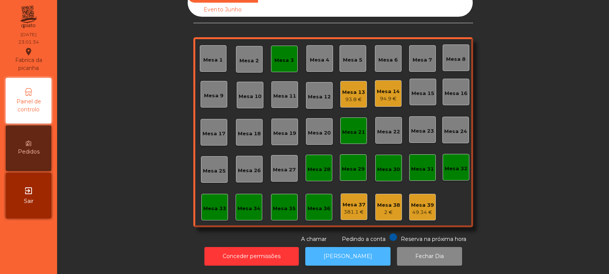
click at [346, 255] on button "[PERSON_NAME]" at bounding box center [347, 256] width 85 height 19
click at [218, 205] on div "Mesa 33" at bounding box center [214, 209] width 23 height 8
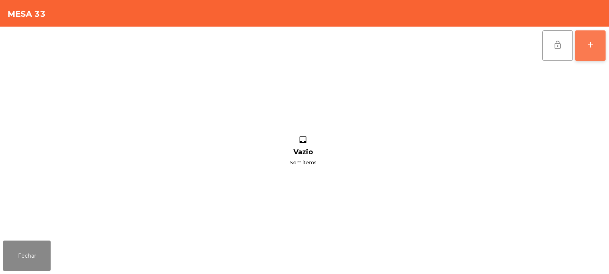
click at [589, 56] on button "add" at bounding box center [590, 45] width 30 height 30
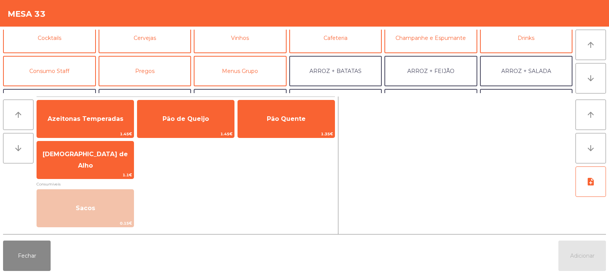
scroll to position [41, 0]
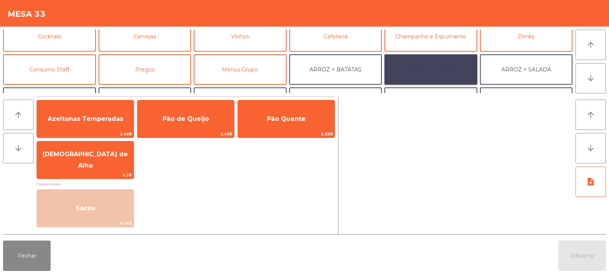
click at [442, 68] on button "ARROZ + FEIJÃO" at bounding box center [430, 69] width 93 height 30
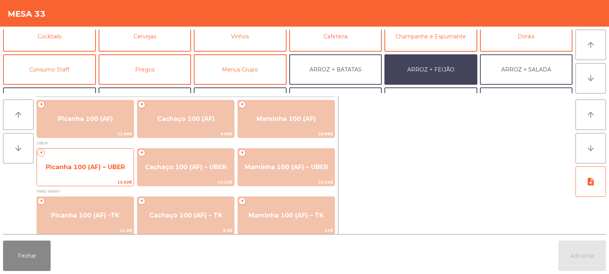
click at [98, 178] on span "Picanha 100 (AF) – UBER" at bounding box center [85, 167] width 97 height 21
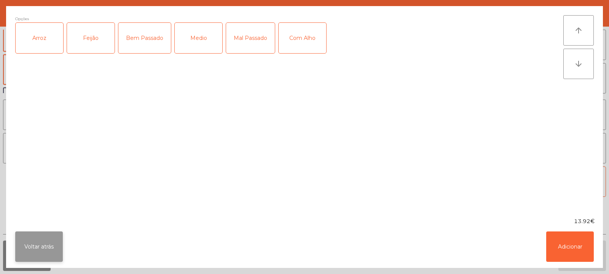
click at [40, 255] on button "Voltar atrás" at bounding box center [39, 247] width 48 height 30
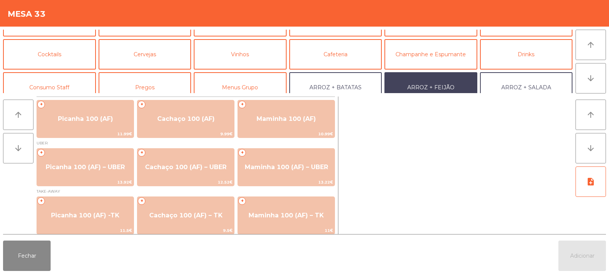
scroll to position [40, 0]
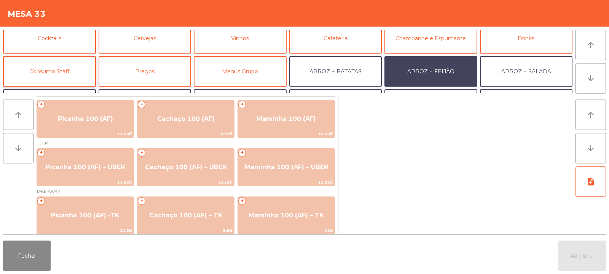
click at [71, 73] on button "Consumo Staff" at bounding box center [49, 71] width 93 height 30
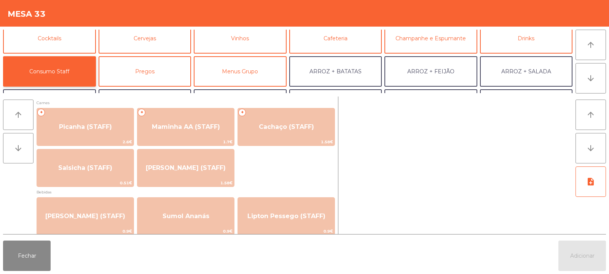
scroll to position [0, 0]
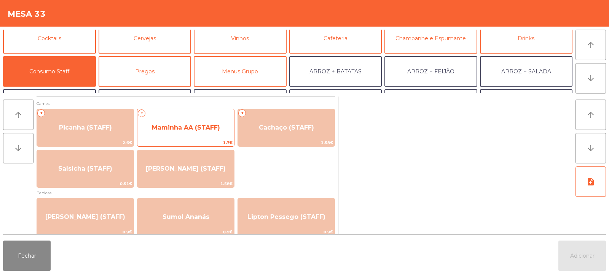
click at [200, 134] on span "Maminha AA (STAFF)" at bounding box center [185, 128] width 97 height 21
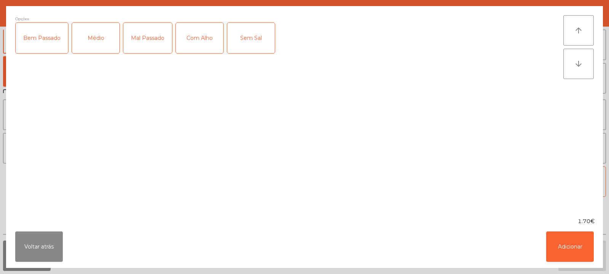
click at [80, 38] on div "Médio" at bounding box center [96, 38] width 48 height 30
click at [194, 45] on div "Com Alho" at bounding box center [200, 38] width 48 height 30
click at [570, 249] on button "Adicionar" at bounding box center [570, 247] width 48 height 30
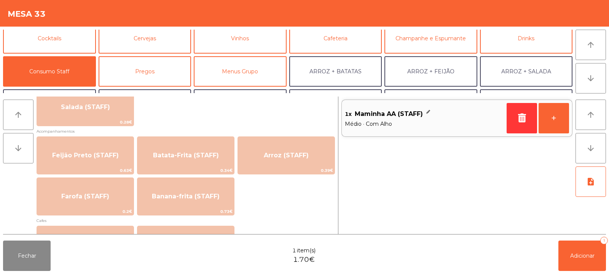
scroll to position [336, 0]
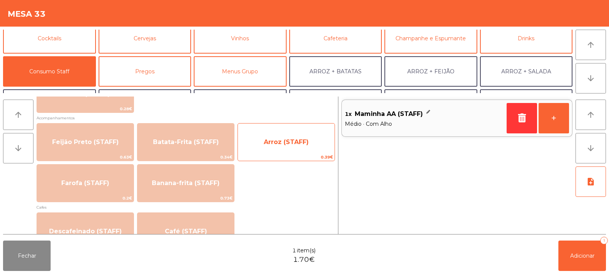
click at [271, 147] on span "Arroz (STAFF)" at bounding box center [286, 142] width 97 height 21
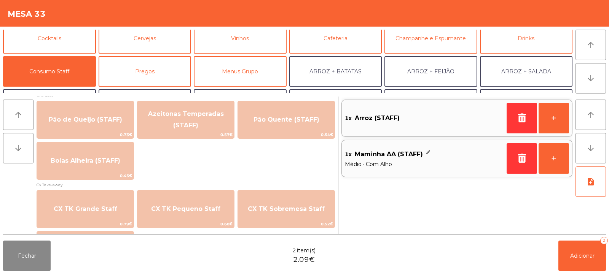
scroll to position [663, 0]
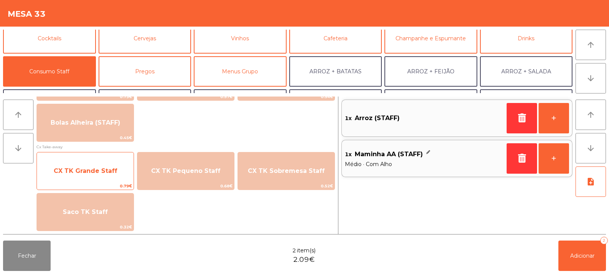
click at [108, 181] on span "CX TK Grande Staff" at bounding box center [85, 171] width 97 height 21
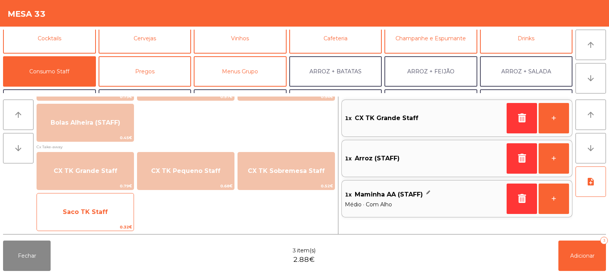
click at [119, 216] on span "Saco TK Staff" at bounding box center [85, 212] width 97 height 21
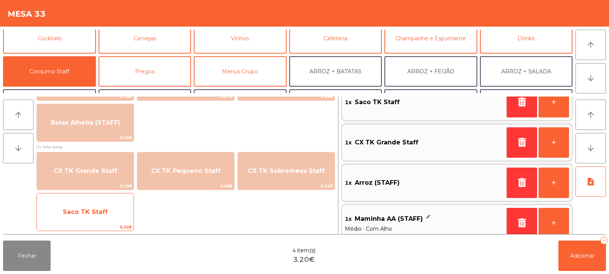
scroll to position [0, 0]
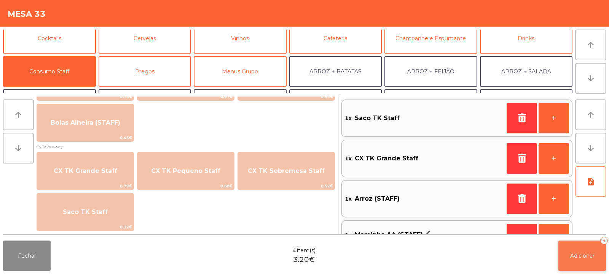
click at [583, 257] on span "Adicionar" at bounding box center [582, 256] width 24 height 7
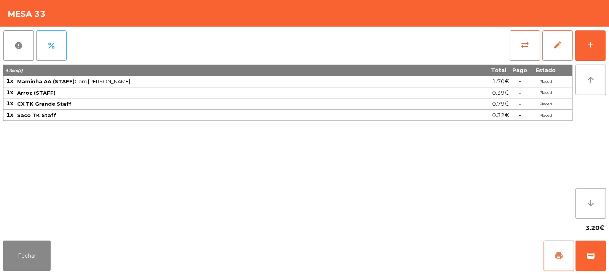
click at [558, 256] on span "print" at bounding box center [558, 256] width 9 height 9
click at [597, 48] on button "add" at bounding box center [590, 45] width 30 height 30
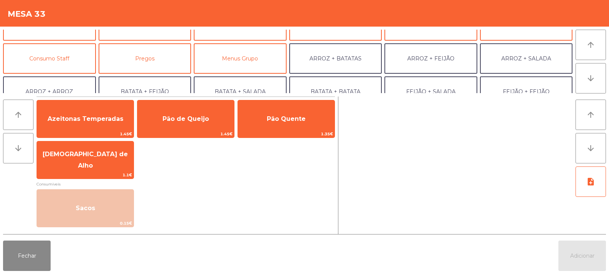
scroll to position [54, 0]
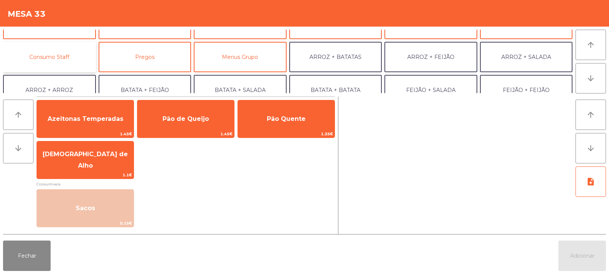
click at [71, 60] on button "Consumo Staff" at bounding box center [49, 57] width 93 height 30
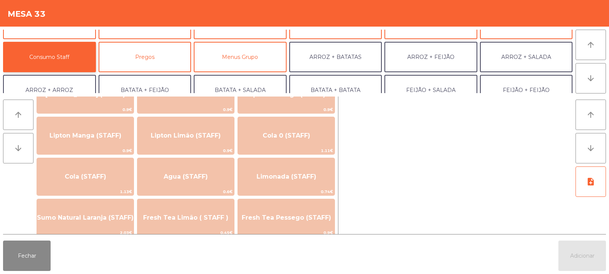
scroll to position [122, 0]
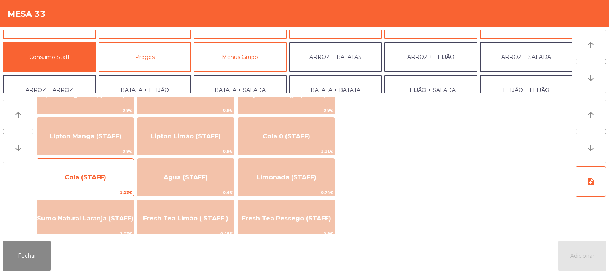
click at [98, 180] on span "Cola (STAFF)" at bounding box center [85, 177] width 41 height 7
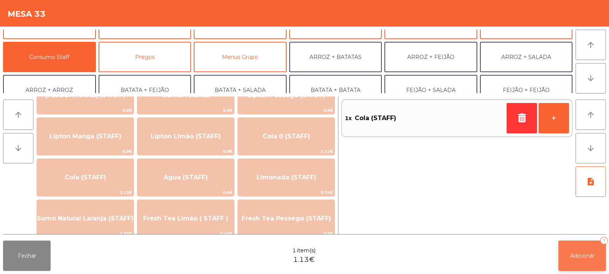
click at [583, 255] on span "Adicionar" at bounding box center [582, 256] width 24 height 7
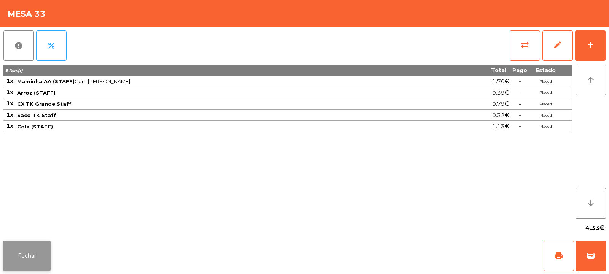
click at [36, 256] on button "Fechar" at bounding box center [27, 256] width 48 height 30
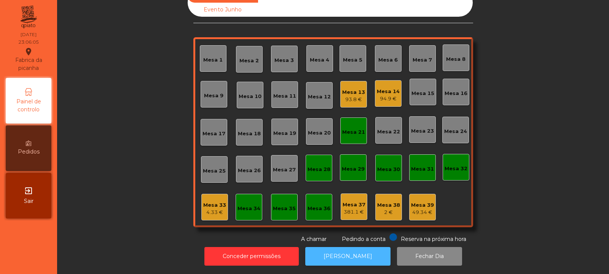
click at [345, 252] on button "[PERSON_NAME]" at bounding box center [347, 256] width 85 height 19
click at [206, 212] on div "Mesa 33 4.33 €" at bounding box center [214, 207] width 27 height 27
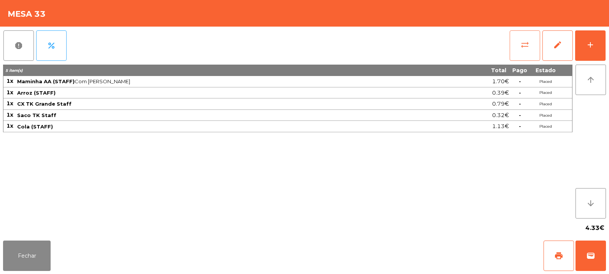
click at [531, 51] on button "sync_alt" at bounding box center [525, 45] width 30 height 30
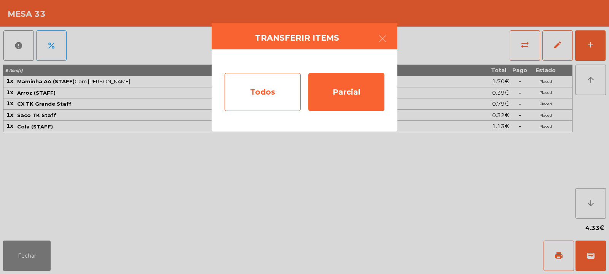
click at [273, 100] on div "Todos" at bounding box center [263, 92] width 76 height 38
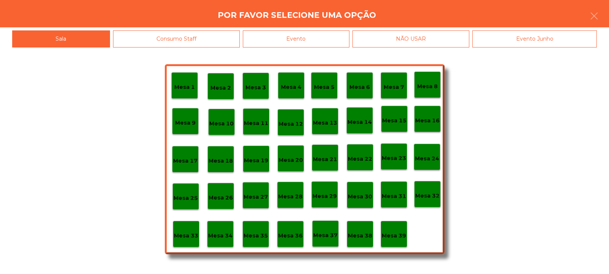
click at [313, 44] on div "Evento" at bounding box center [296, 38] width 107 height 17
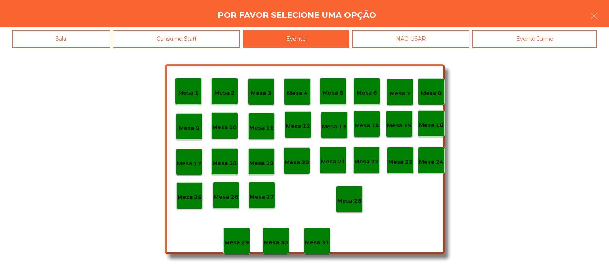
click at [347, 205] on p "Mesa 28" at bounding box center [349, 201] width 24 height 9
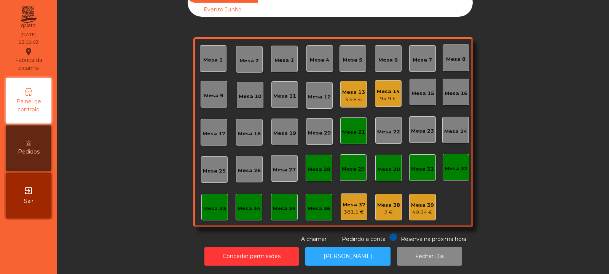
scroll to position [22, 0]
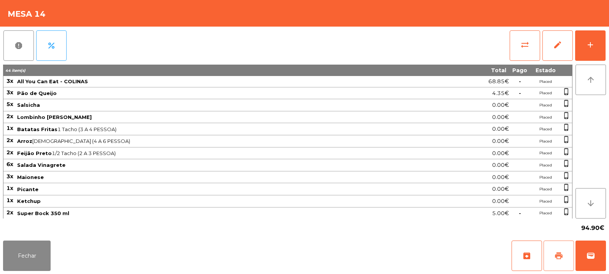
click at [559, 258] on span "print" at bounding box center [558, 256] width 9 height 9
click at [24, 258] on button "Fechar" at bounding box center [27, 256] width 48 height 30
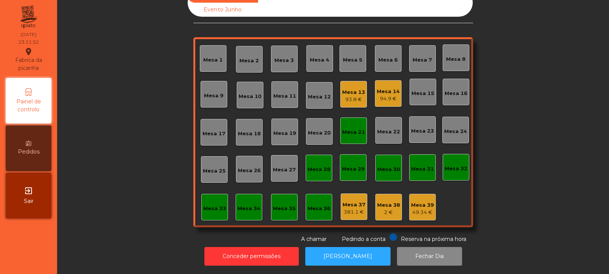
scroll to position [25, 0]
click at [343, 255] on button "[PERSON_NAME]" at bounding box center [347, 256] width 85 height 19
click at [365, 247] on button "[PERSON_NAME]" at bounding box center [347, 256] width 85 height 19
click at [377, 99] on div "94.9 €" at bounding box center [388, 99] width 23 height 8
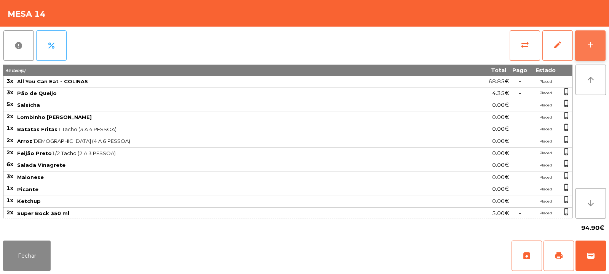
click at [588, 49] on div "add" at bounding box center [590, 44] width 9 height 9
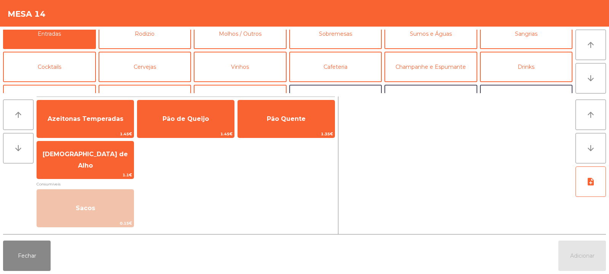
scroll to position [0, 0]
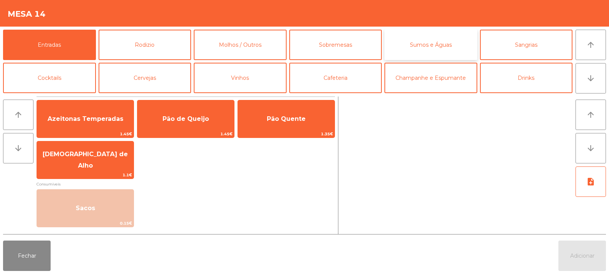
click at [424, 46] on button "Sumos e Águas" at bounding box center [430, 45] width 93 height 30
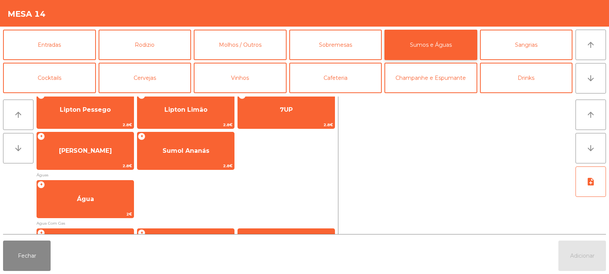
scroll to position [184, 0]
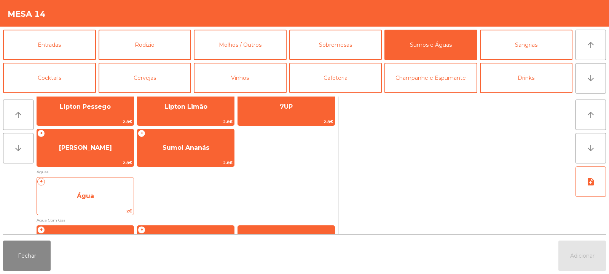
click at [101, 203] on span "Água" at bounding box center [85, 196] width 97 height 21
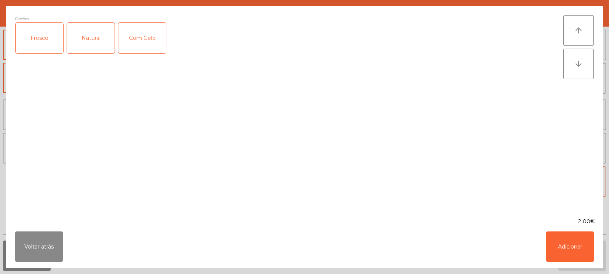
click at [43, 40] on div "Fresco" at bounding box center [40, 38] width 48 height 30
click at [567, 252] on button "Adicionar" at bounding box center [570, 247] width 48 height 30
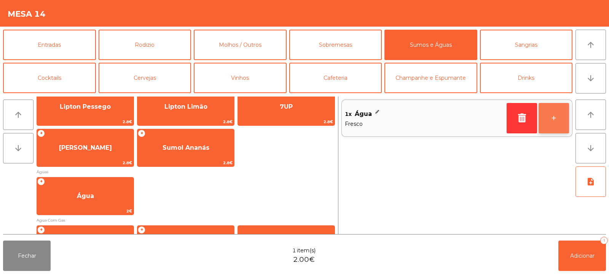
click at [556, 122] on button "+" at bounding box center [553, 118] width 30 height 30
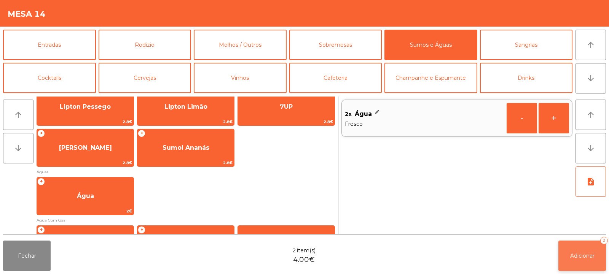
click at [583, 260] on button "Adicionar 2" at bounding box center [582, 256] width 48 height 30
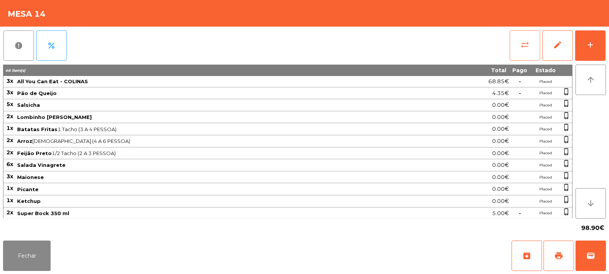
click at [529, 49] on span "sync_alt" at bounding box center [524, 44] width 9 height 9
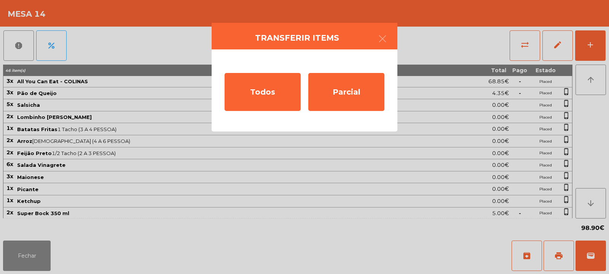
click at [472, 45] on ngb-modal-window "Transferir items Todos Parcial" at bounding box center [304, 137] width 609 height 274
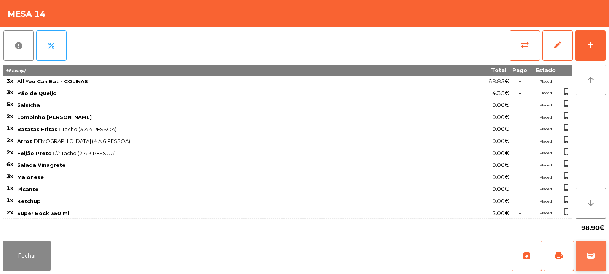
click at [590, 260] on span "wallet" at bounding box center [590, 256] width 9 height 9
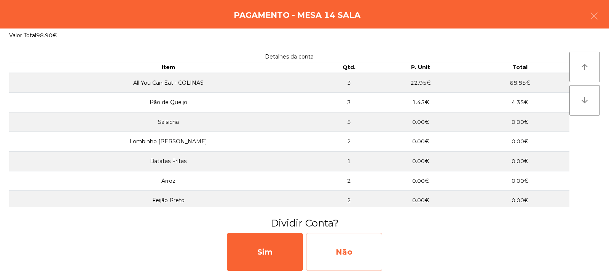
click at [334, 256] on div "Não" at bounding box center [344, 252] width 76 height 38
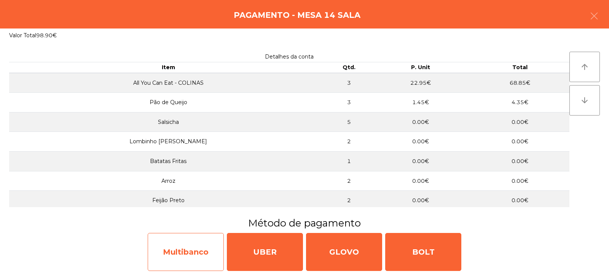
click at [197, 252] on div "Multibanco" at bounding box center [186, 252] width 76 height 38
select select "**"
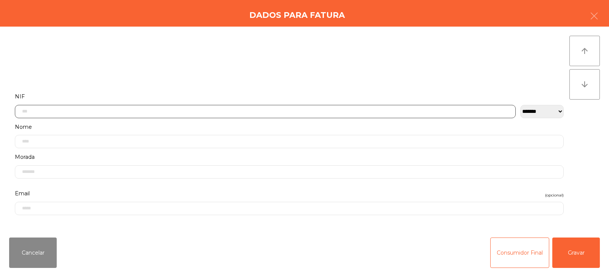
click at [182, 112] on input "text" at bounding box center [265, 111] width 501 height 13
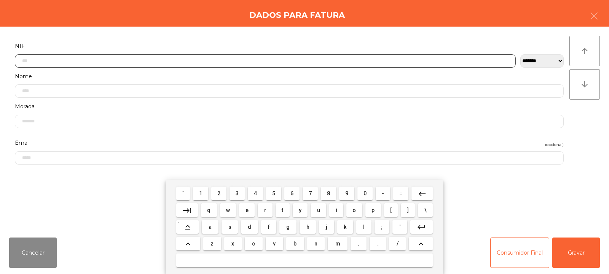
scroll to position [56, 0]
type input "*********"
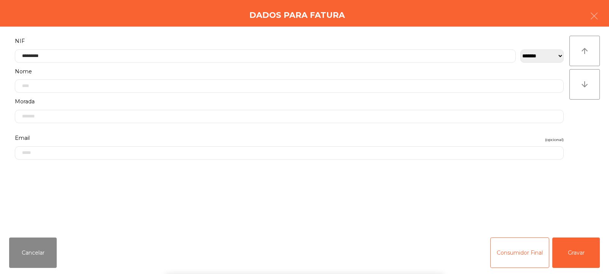
click at [574, 148] on div "arrow_upward arrow_downward" at bounding box center [584, 129] width 30 height 187
click at [578, 255] on button "Gravar" at bounding box center [576, 253] width 48 height 30
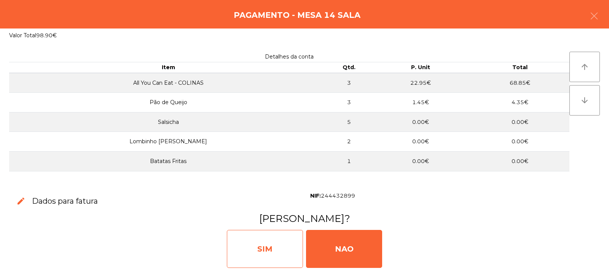
click at [275, 255] on div "SIM" at bounding box center [265, 249] width 76 height 38
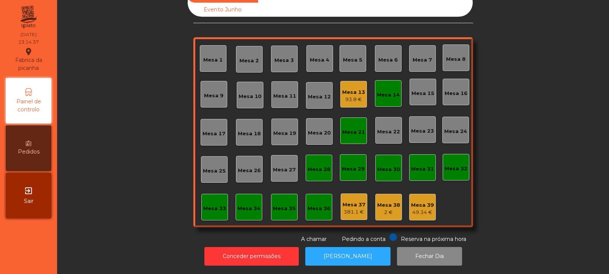
click at [217, 210] on div "Mesa 33" at bounding box center [214, 207] width 27 height 27
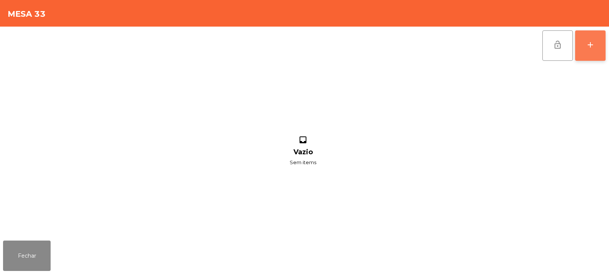
click at [588, 48] on div "add" at bounding box center [590, 44] width 9 height 9
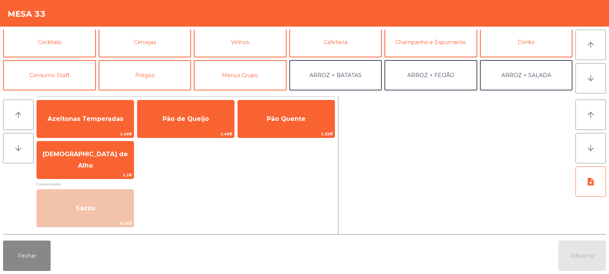
scroll to position [0, 0]
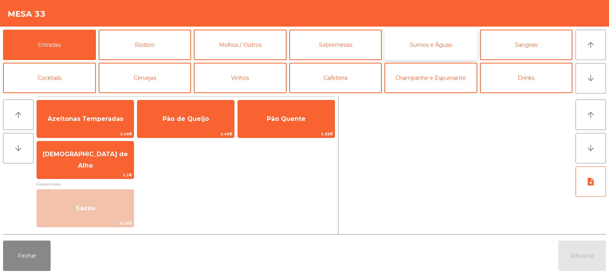
click at [441, 47] on button "Sumos e Águas" at bounding box center [430, 45] width 93 height 30
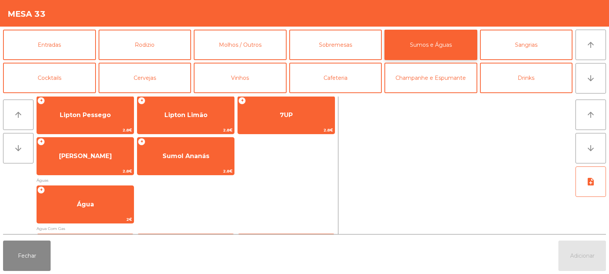
scroll to position [179, 0]
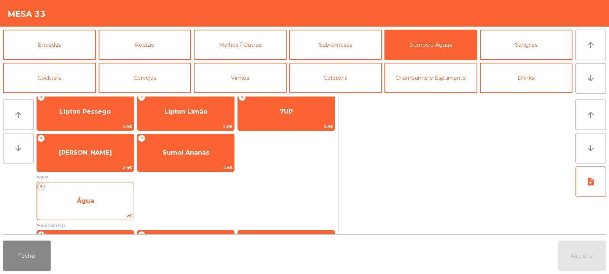
click at [97, 206] on span "Água" at bounding box center [85, 201] width 97 height 21
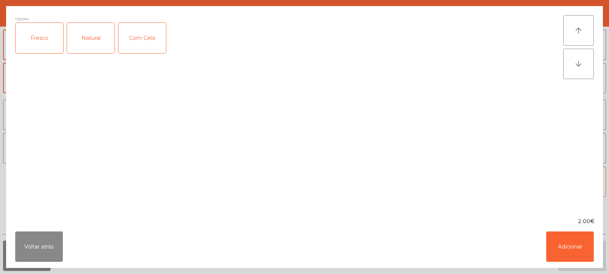
click at [44, 36] on div "Fresco" at bounding box center [40, 38] width 48 height 30
click at [581, 247] on button "Adicionar" at bounding box center [570, 247] width 48 height 30
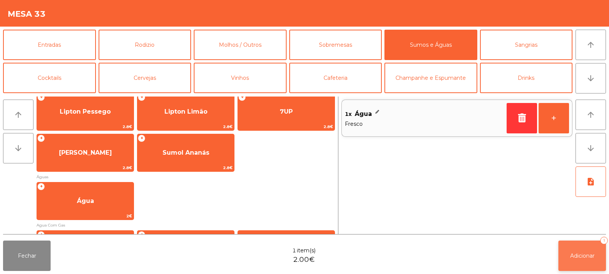
click at [583, 257] on span "Adicionar" at bounding box center [582, 256] width 24 height 7
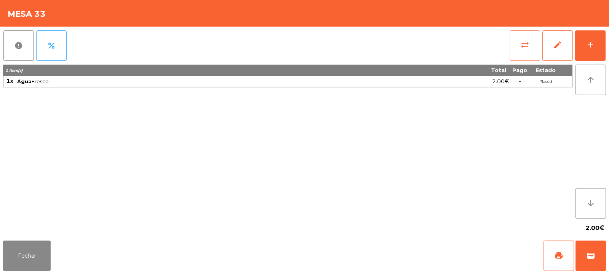
click at [521, 41] on span "sync_alt" at bounding box center [524, 44] width 9 height 9
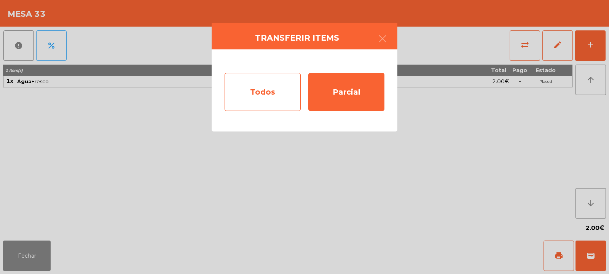
click at [260, 94] on div "Todos" at bounding box center [263, 92] width 76 height 38
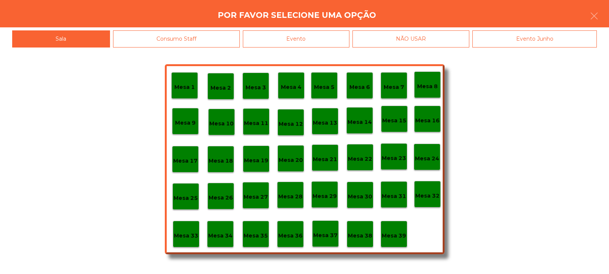
click at [298, 38] on div "Evento" at bounding box center [296, 38] width 107 height 17
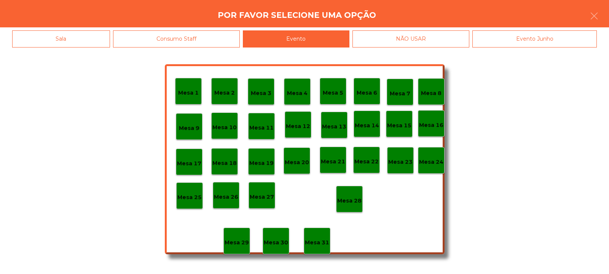
click at [348, 205] on p "Mesa 28" at bounding box center [349, 201] width 24 height 9
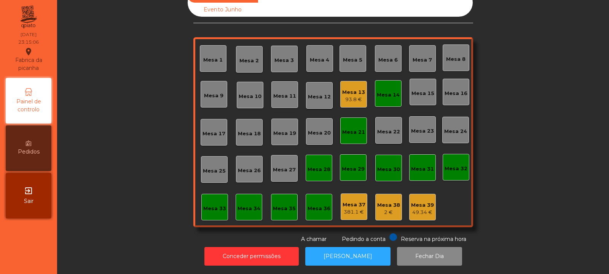
scroll to position [25, 0]
click at [385, 91] on div "Mesa 14" at bounding box center [388, 95] width 23 height 8
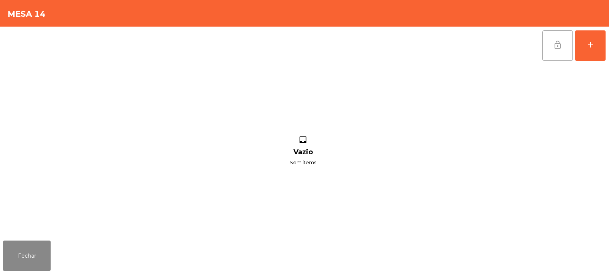
click at [557, 55] on button "lock_open" at bounding box center [557, 45] width 30 height 30
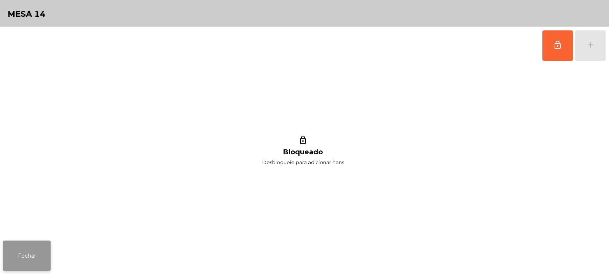
click at [31, 254] on button "Fechar" at bounding box center [27, 256] width 48 height 30
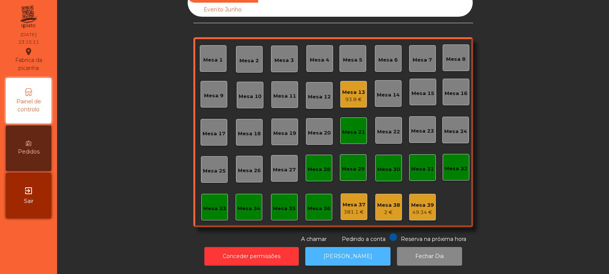
click at [339, 253] on button "[PERSON_NAME]" at bounding box center [347, 256] width 85 height 19
click at [356, 96] on div "93.8 €" at bounding box center [353, 100] width 23 height 8
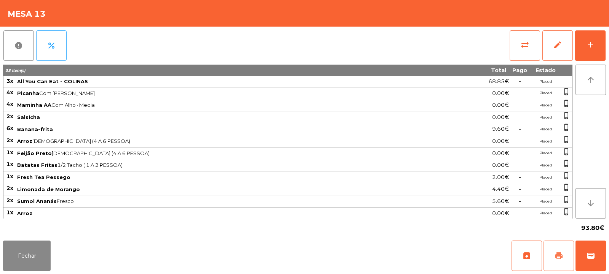
click at [561, 260] on span "print" at bounding box center [558, 256] width 9 height 9
click at [34, 257] on button "Fechar" at bounding box center [27, 256] width 48 height 30
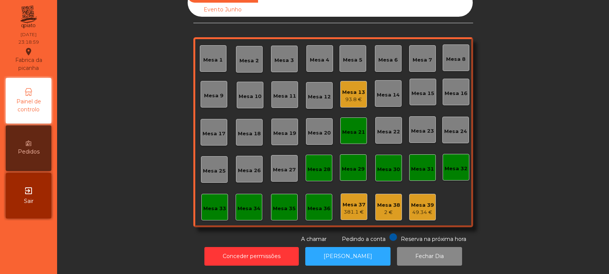
click at [350, 98] on div "Mesa 13 93.8 €" at bounding box center [353, 94] width 27 height 27
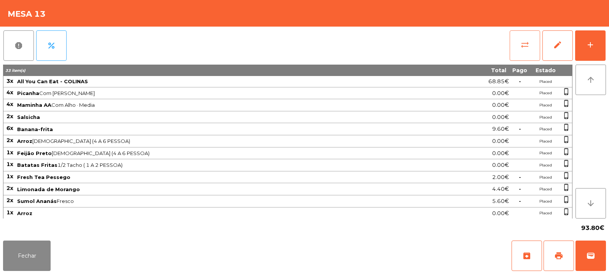
click at [528, 49] on span "sync_alt" at bounding box center [524, 44] width 9 height 9
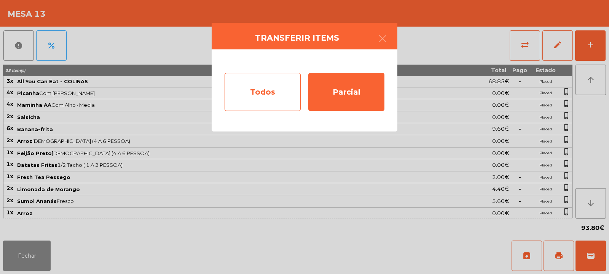
click at [261, 95] on div "Todos" at bounding box center [263, 92] width 76 height 38
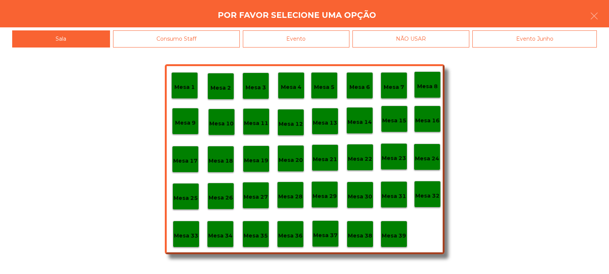
click at [317, 43] on div "Evento" at bounding box center [296, 38] width 107 height 17
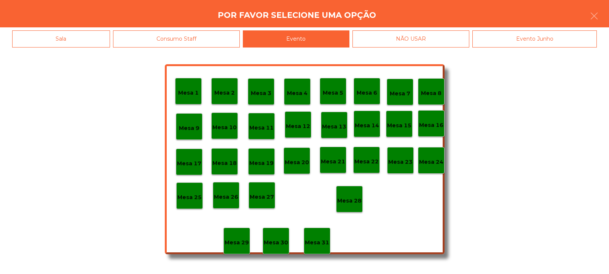
click at [349, 199] on p "Mesa 28" at bounding box center [349, 201] width 24 height 9
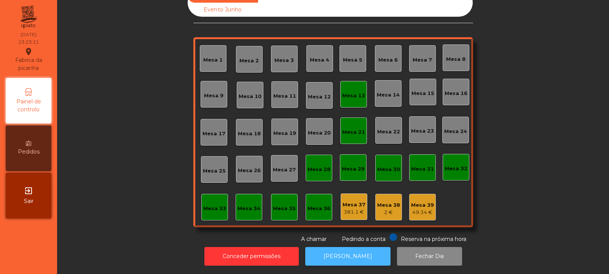
click at [338, 259] on button "[PERSON_NAME]" at bounding box center [347, 256] width 85 height 19
click at [324, 251] on button "[PERSON_NAME]" at bounding box center [347, 256] width 85 height 19
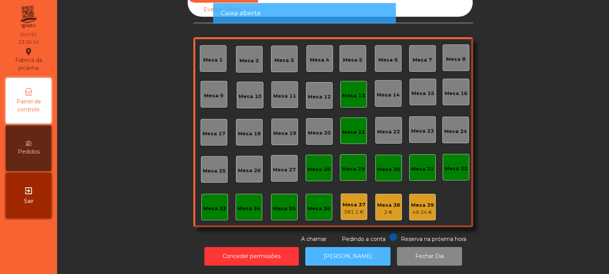
scroll to position [0, 0]
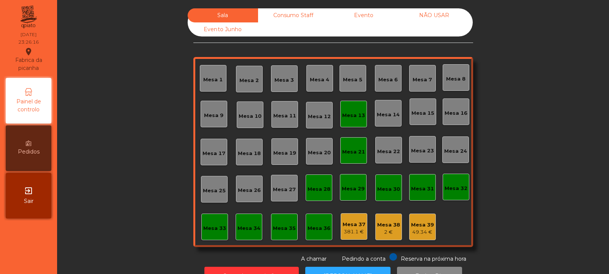
click at [293, 29] on div "Sala Consumo Staff Evento NÃO USAR Evento Junho" at bounding box center [330, 22] width 285 height 28
click at [295, 18] on div "Consumo Staff" at bounding box center [293, 15] width 70 height 14
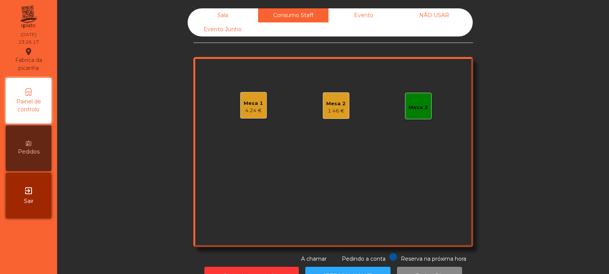
click at [249, 116] on div "Mesa 1 4.24 €" at bounding box center [253, 105] width 27 height 27
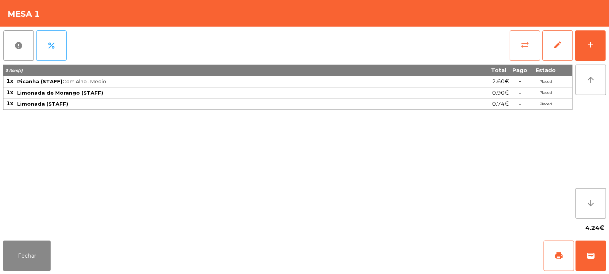
click at [516, 51] on button "sync_alt" at bounding box center [525, 45] width 30 height 30
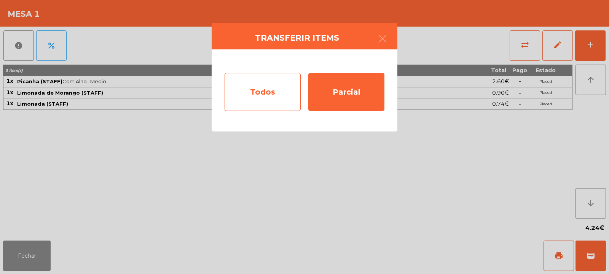
click at [287, 97] on div "Todos" at bounding box center [263, 92] width 76 height 38
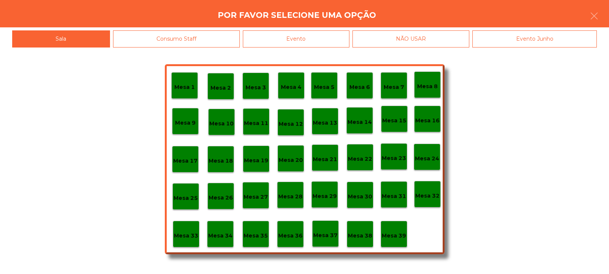
click at [389, 237] on p "Mesa 39" at bounding box center [394, 236] width 24 height 9
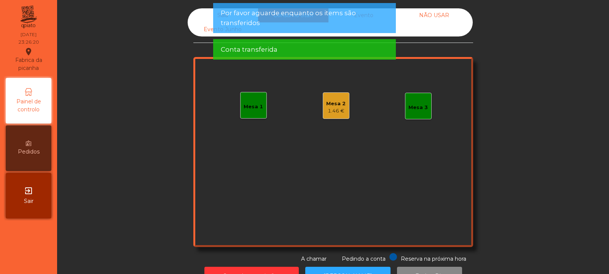
click at [334, 109] on div "1.46 €" at bounding box center [335, 111] width 19 height 8
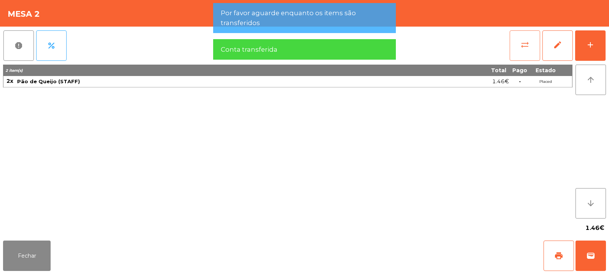
click at [514, 43] on button "sync_alt" at bounding box center [525, 45] width 30 height 30
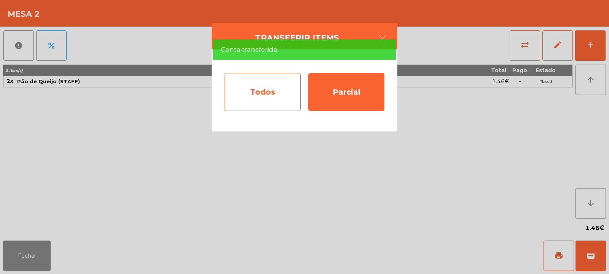
click at [273, 90] on div "Todos" at bounding box center [263, 92] width 76 height 38
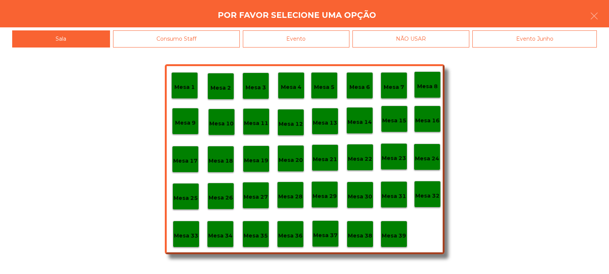
click at [391, 234] on p "Mesa 39" at bounding box center [394, 236] width 24 height 9
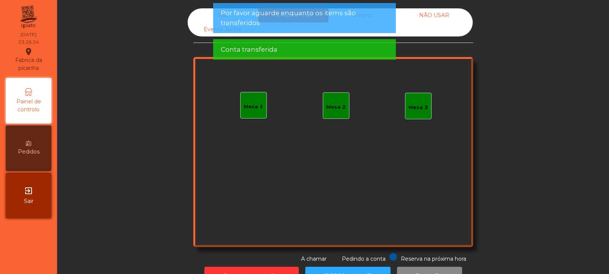
click at [212, 16] on div "Sala" at bounding box center [223, 15] width 70 height 14
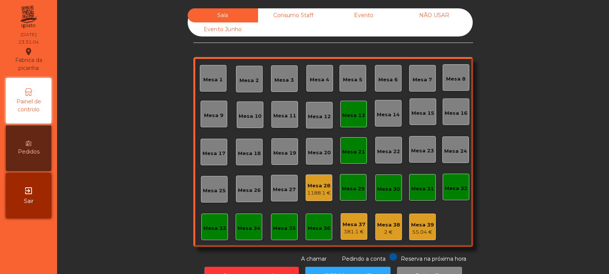
click at [396, 232] on div "2 €" at bounding box center [388, 233] width 23 height 8
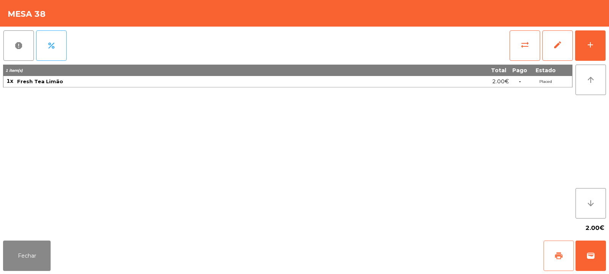
click at [558, 254] on span "print" at bounding box center [558, 256] width 9 height 9
click at [31, 264] on button "Fechar" at bounding box center [27, 256] width 48 height 30
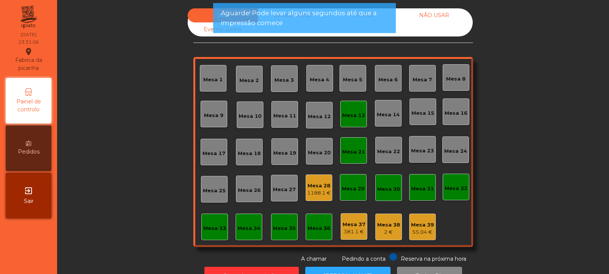
click at [425, 233] on div "55.04 €" at bounding box center [422, 233] width 23 height 8
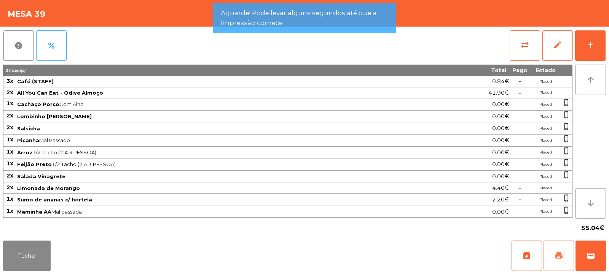
click at [565, 258] on button "print" at bounding box center [558, 256] width 30 height 30
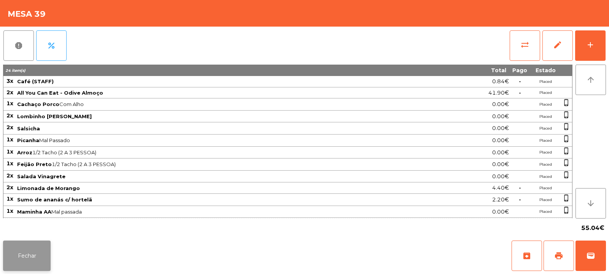
click at [18, 258] on button "Fechar" at bounding box center [27, 256] width 48 height 30
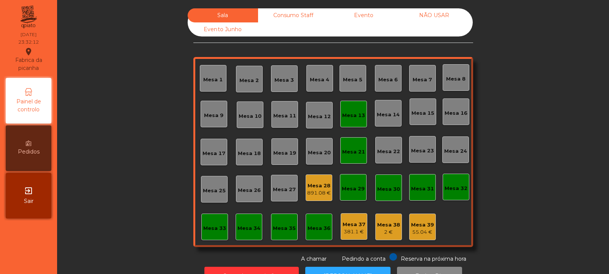
scroll to position [25, 0]
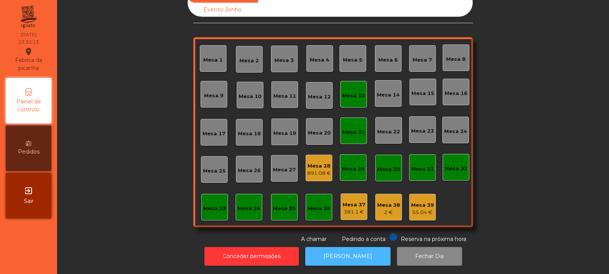
click at [352, 258] on button "[PERSON_NAME]" at bounding box center [347, 256] width 85 height 19
click at [348, 260] on button "[PERSON_NAME]" at bounding box center [347, 256] width 85 height 19
click at [344, 201] on div "Mesa 37" at bounding box center [354, 205] width 23 height 8
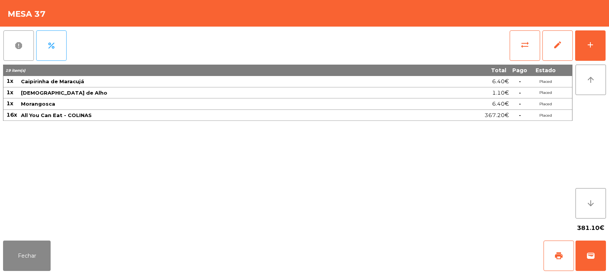
click at [24, 55] on button "report" at bounding box center [18, 45] width 30 height 30
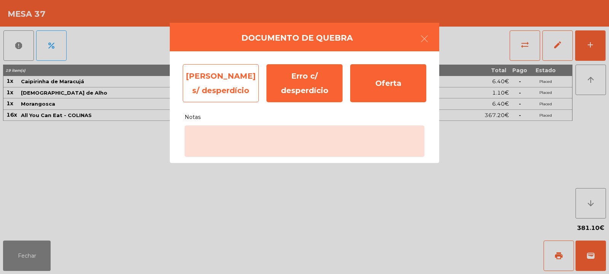
click at [220, 90] on div "Erro s/ desperdício" at bounding box center [221, 83] width 76 height 38
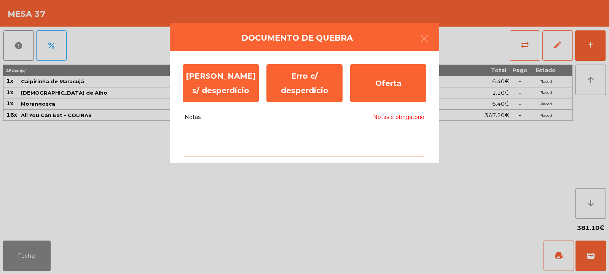
click at [273, 134] on textarea "Notas Notas é obrigatório" at bounding box center [305, 142] width 240 height 32
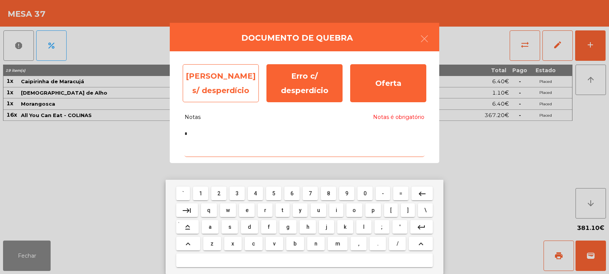
type textarea "*"
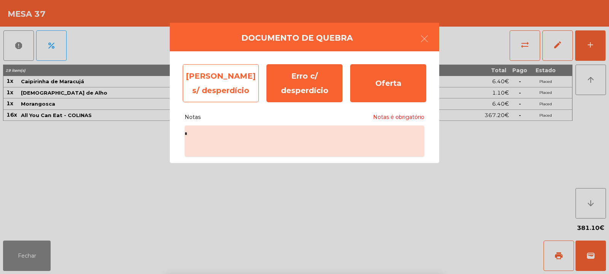
click at [229, 88] on div "Erro s/ desperdício" at bounding box center [221, 83] width 76 height 38
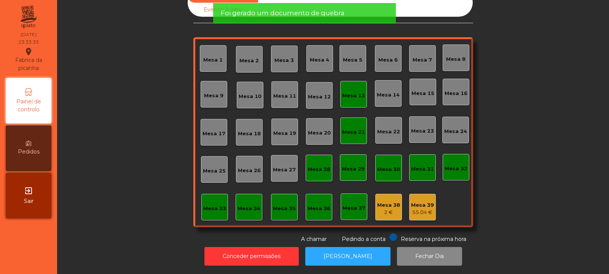
click at [387, 209] on div "2 €" at bounding box center [388, 213] width 23 height 8
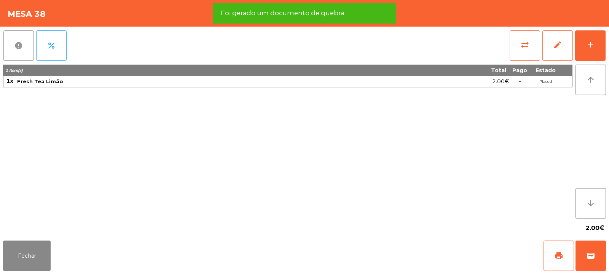
click at [15, 51] on button "report" at bounding box center [18, 45] width 30 height 30
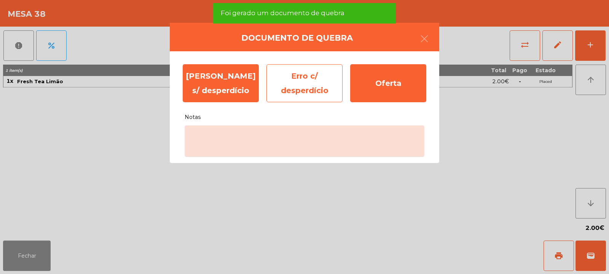
click at [318, 84] on div "Erro c/ desperdício" at bounding box center [304, 83] width 76 height 38
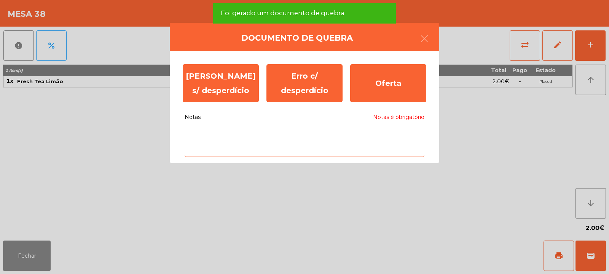
click at [299, 137] on textarea "Notas Notas é obrigatório" at bounding box center [305, 142] width 240 height 32
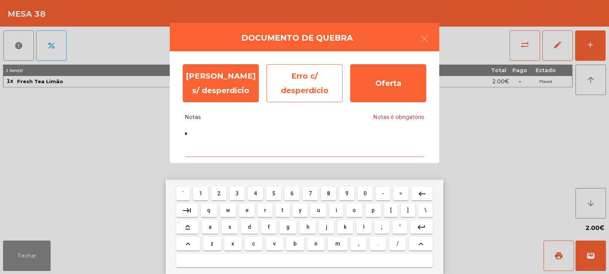
type textarea "*"
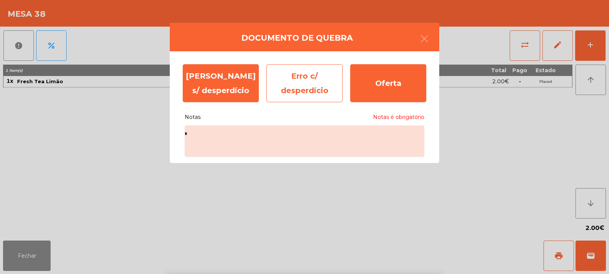
click at [314, 82] on div "Erro c/ desperdício" at bounding box center [304, 83] width 76 height 38
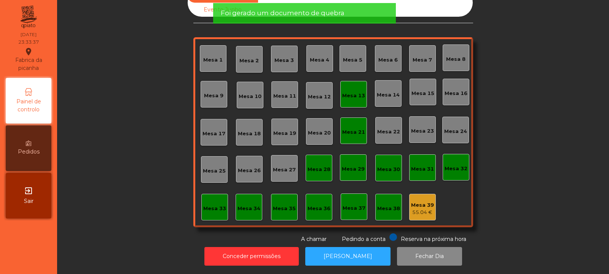
click at [426, 202] on div "Mesa 39" at bounding box center [422, 206] width 23 height 8
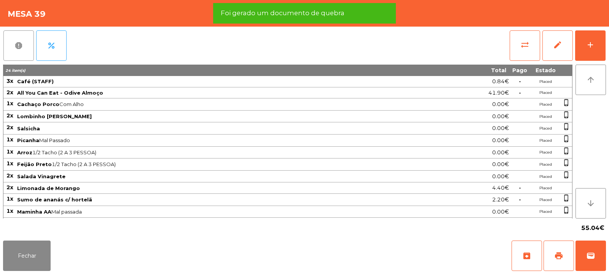
click at [22, 45] on span "report" at bounding box center [18, 45] width 9 height 9
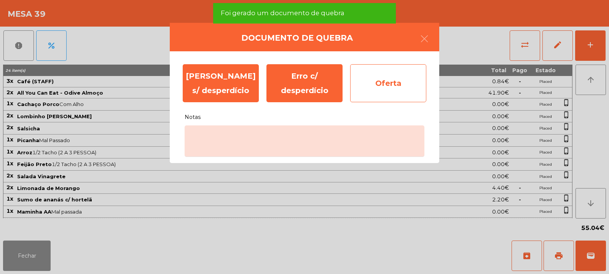
click at [382, 91] on div "Oferta" at bounding box center [388, 83] width 76 height 38
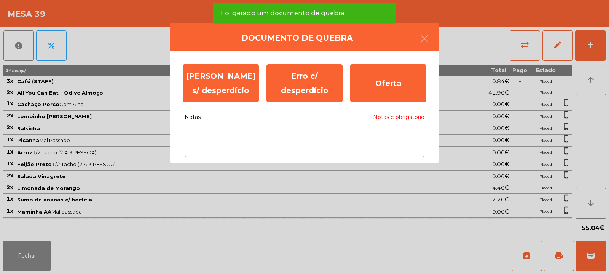
click at [341, 146] on textarea "Notas Notas é obrigatório" at bounding box center [305, 142] width 240 height 32
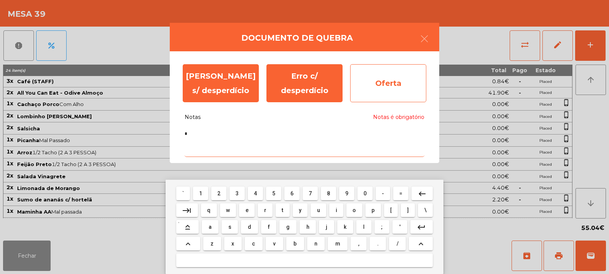
type textarea "*"
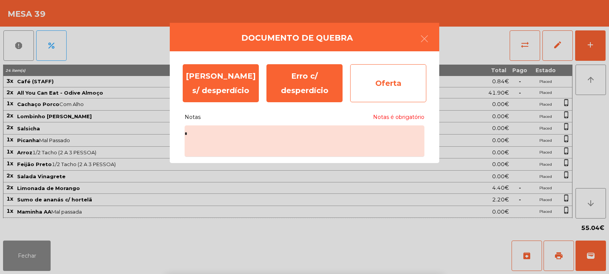
click at [390, 89] on div "Oferta" at bounding box center [388, 83] width 76 height 38
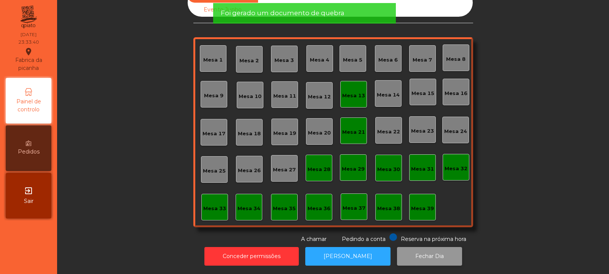
click at [438, 252] on button "Fechar Dia" at bounding box center [429, 256] width 65 height 19
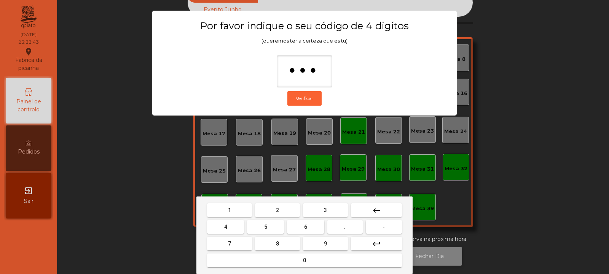
type input "****"
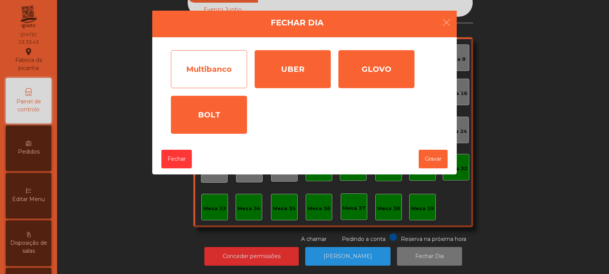
click at [216, 72] on div "Multibanco" at bounding box center [209, 69] width 76 height 38
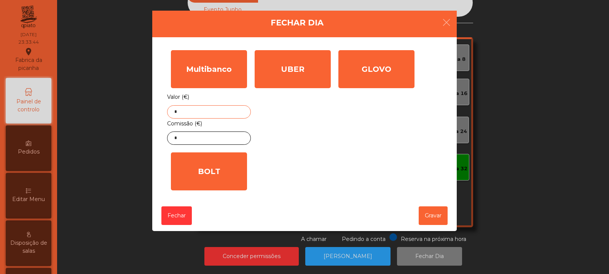
click at [225, 118] on input "*" at bounding box center [209, 111] width 84 height 13
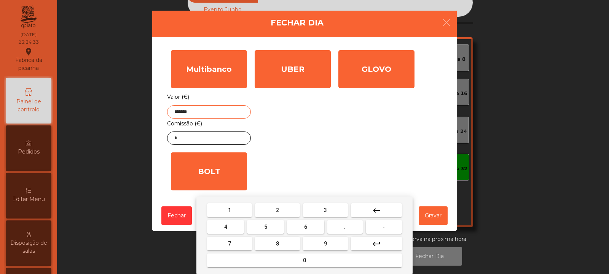
type input "*******"
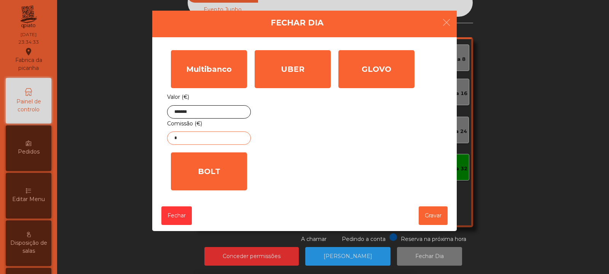
click at [225, 140] on input "*" at bounding box center [209, 138] width 84 height 13
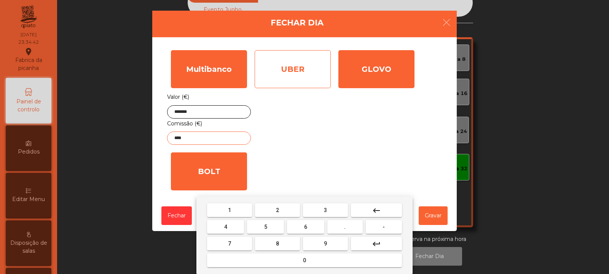
type input "****"
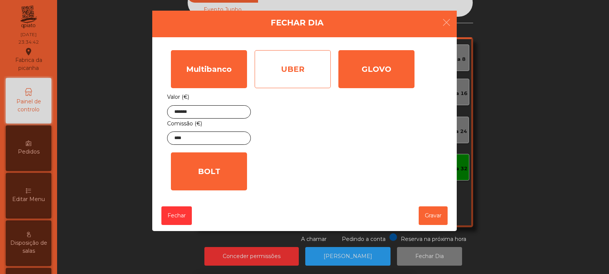
click at [296, 81] on div "UBER" at bounding box center [293, 69] width 76 height 38
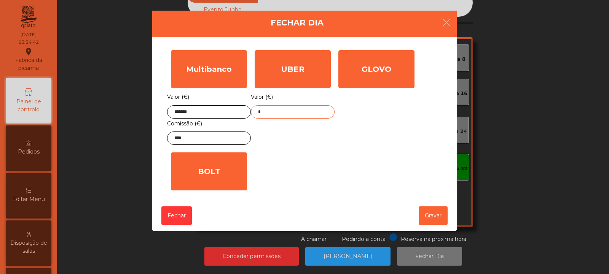
click at [316, 112] on input "*" at bounding box center [293, 111] width 84 height 13
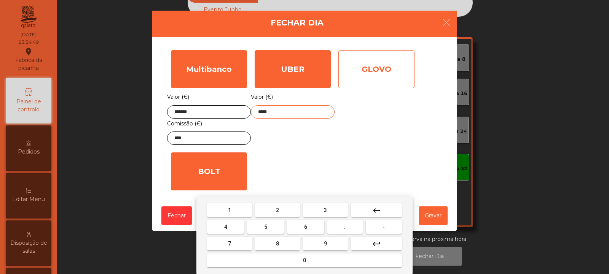
type input "*****"
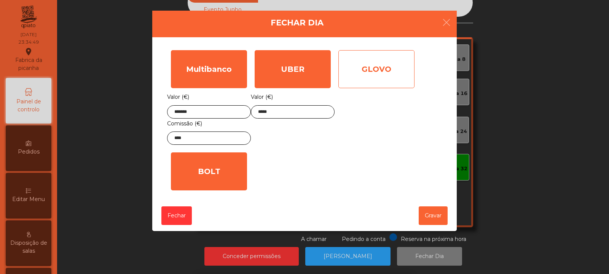
click at [372, 87] on div "GLOVO" at bounding box center [376, 69] width 76 height 38
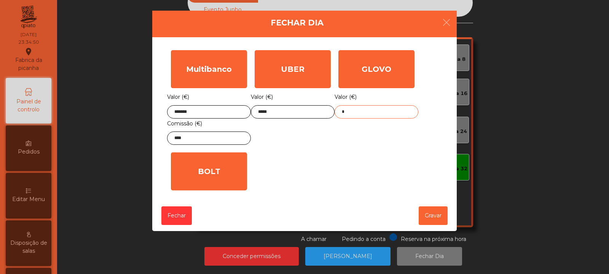
click at [380, 113] on input "*" at bounding box center [377, 111] width 84 height 13
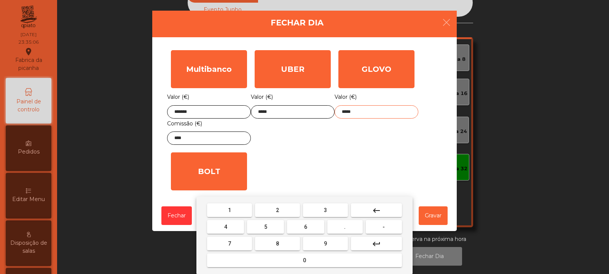
type input "*****"
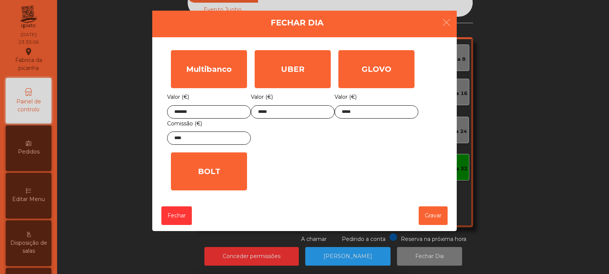
click at [439, 218] on div "1 2 3 keyboard_backspace 4 5 6 . - 7 8 9 keyboard_return 0" at bounding box center [304, 236] width 609 height 78
click at [433, 217] on button "Gravar" at bounding box center [433, 216] width 29 height 19
